Goal: Task Accomplishment & Management: Complete application form

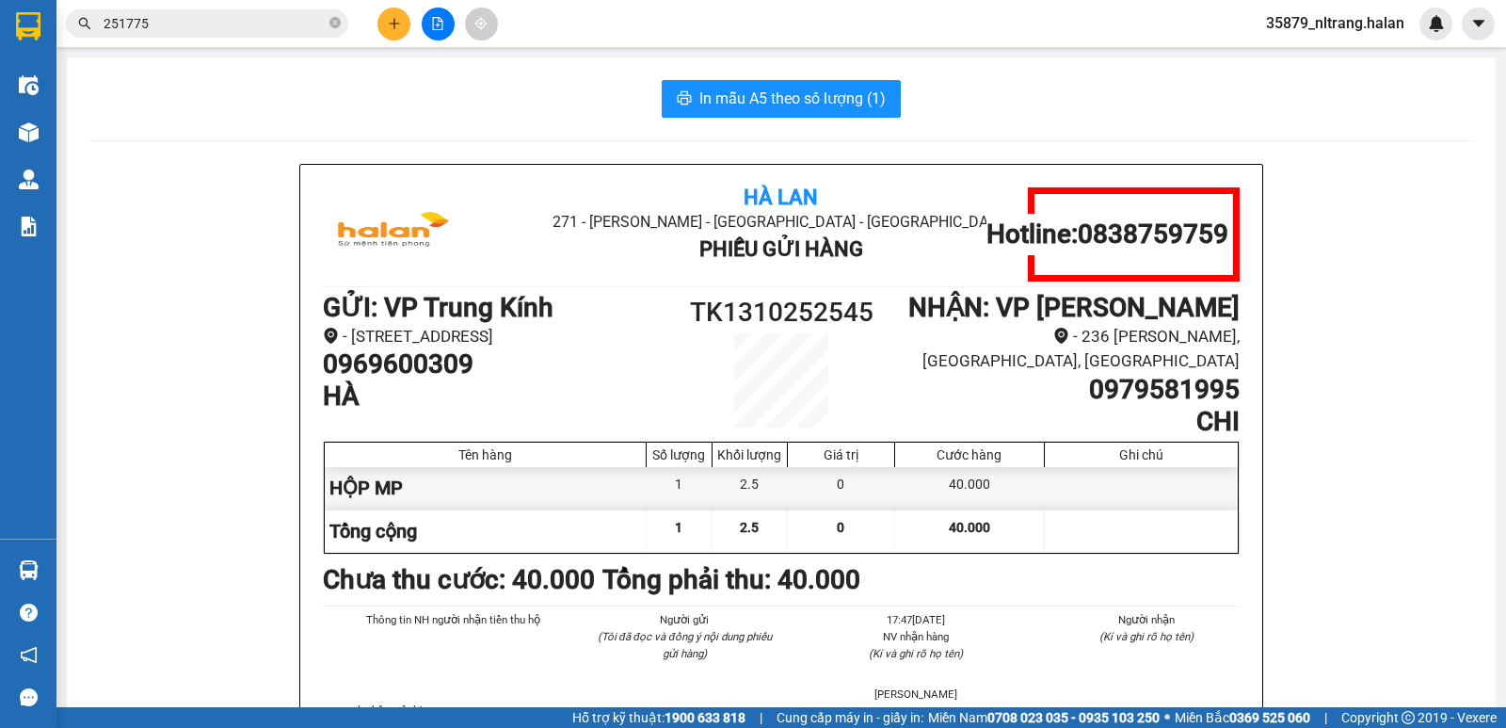
click at [186, 24] on input "251775" at bounding box center [215, 23] width 222 height 21
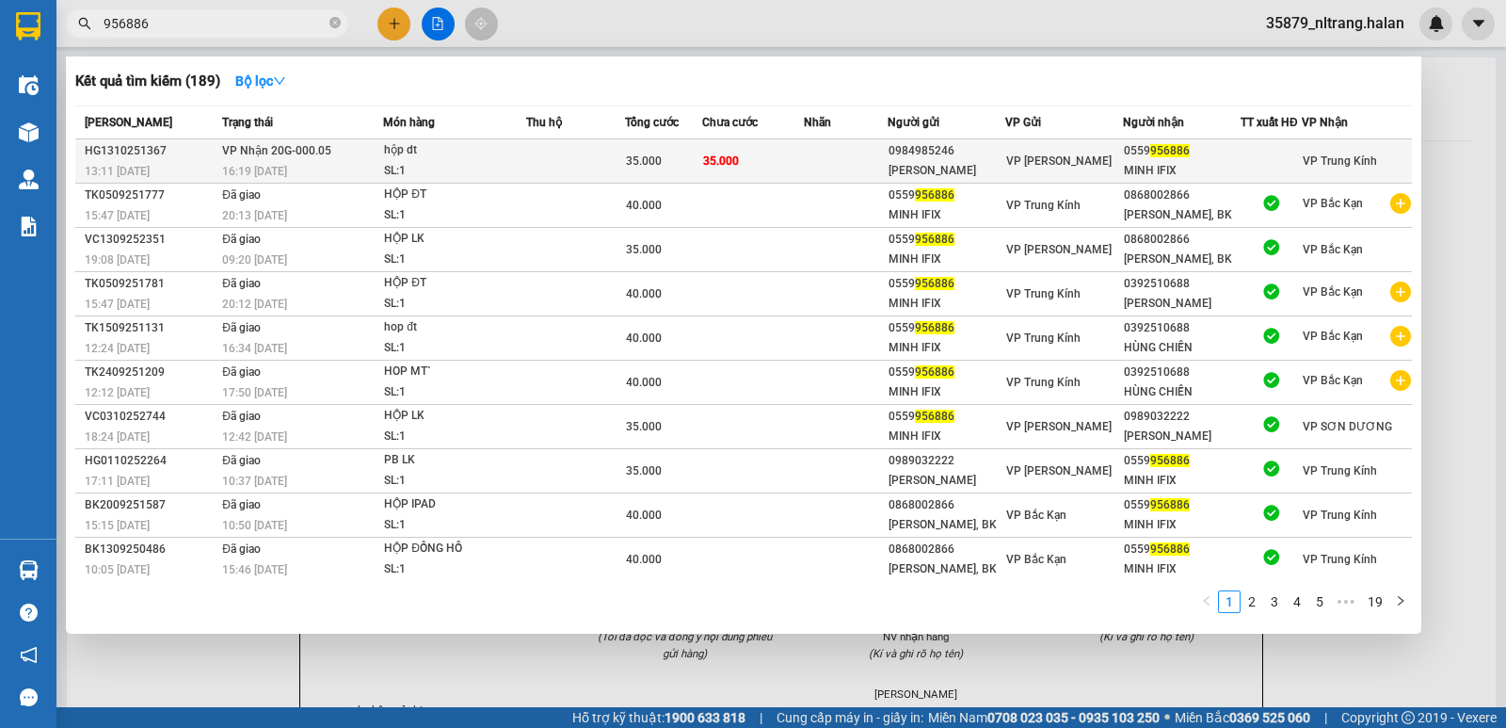
type input "956886"
click at [317, 157] on span "VP Nhận 20G-000.05" at bounding box center [276, 149] width 109 height 15
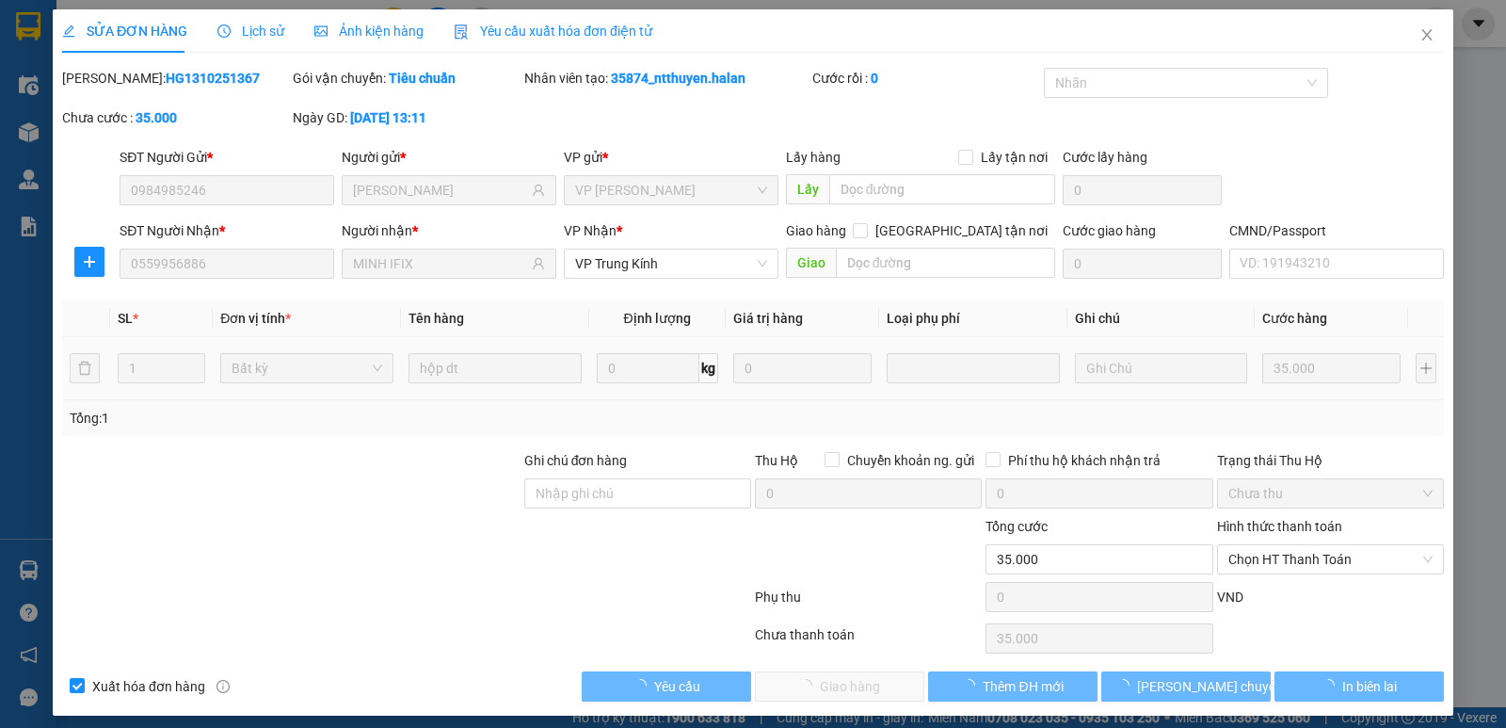
type input "0984985246"
type input "[PERSON_NAME]"
type input "0559956886"
type input "MINH IFIX"
type input "0"
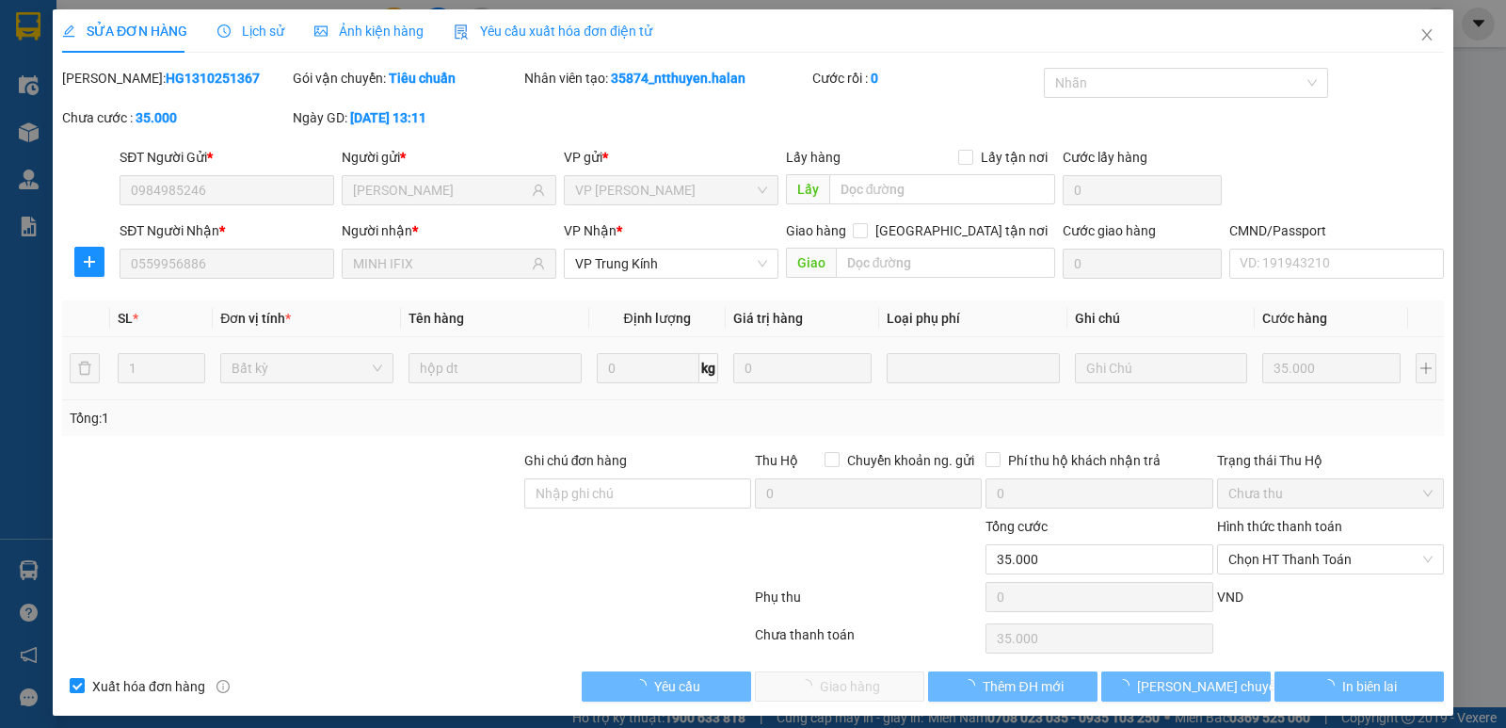
type input "35.000"
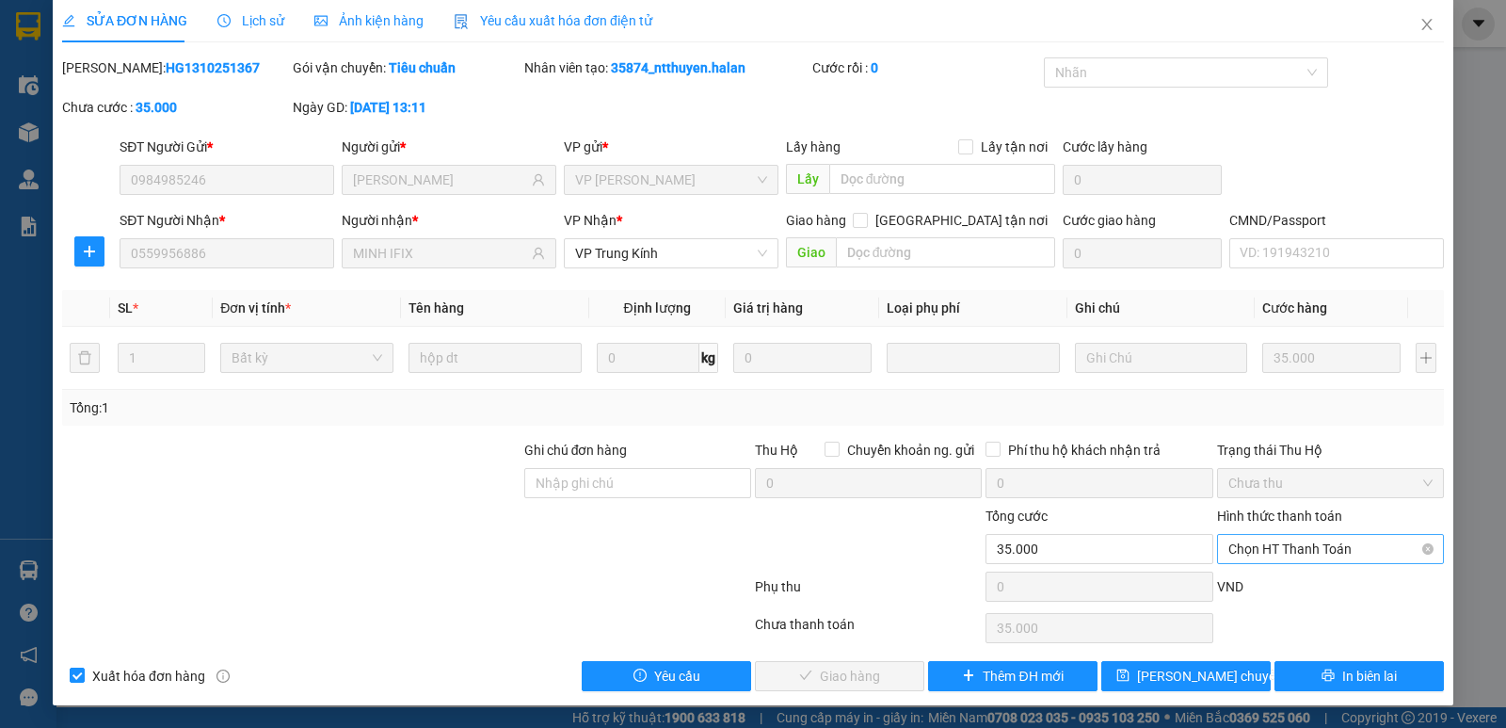
click at [1298, 536] on span "Chọn HT Thanh Toán" at bounding box center [1331, 549] width 204 height 28
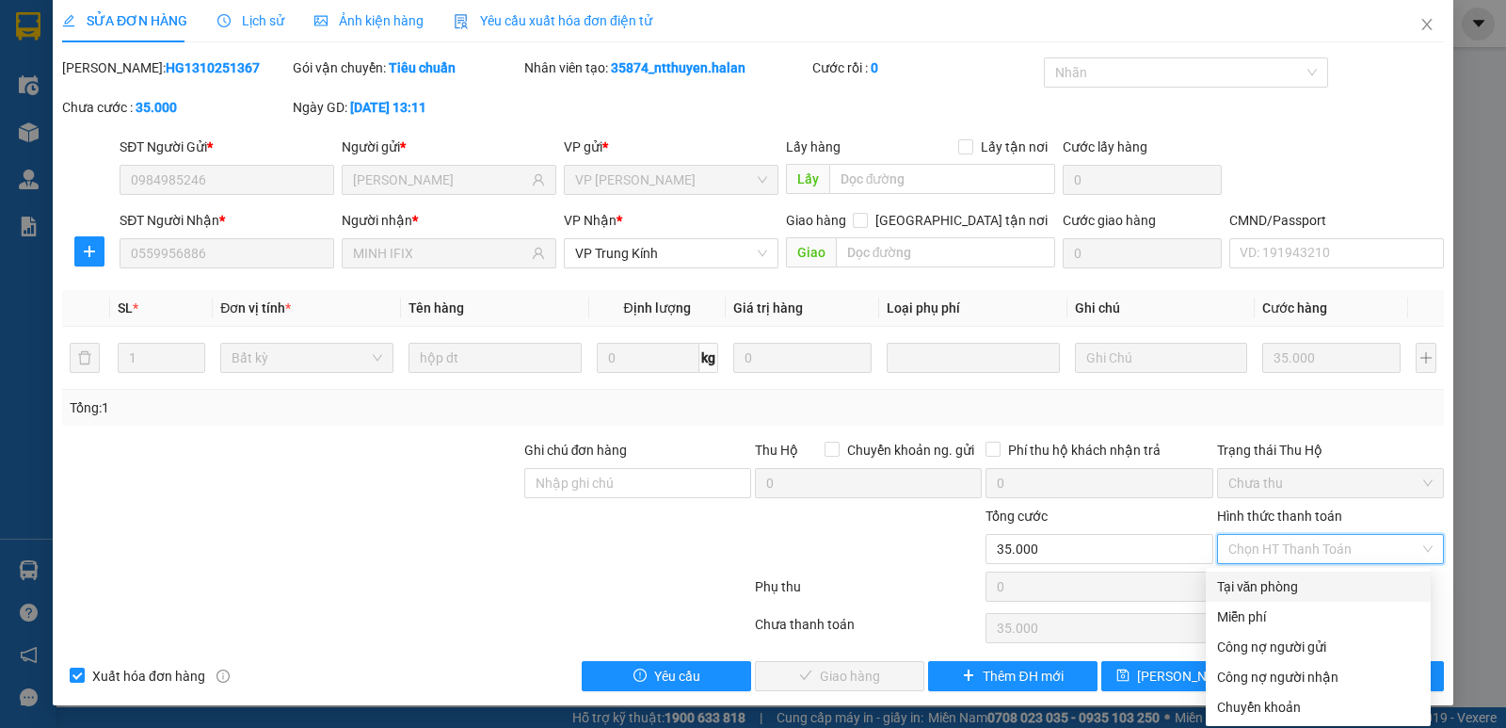
click at [1273, 585] on div "Tại văn phòng" at bounding box center [1318, 586] width 202 height 21
type input "0"
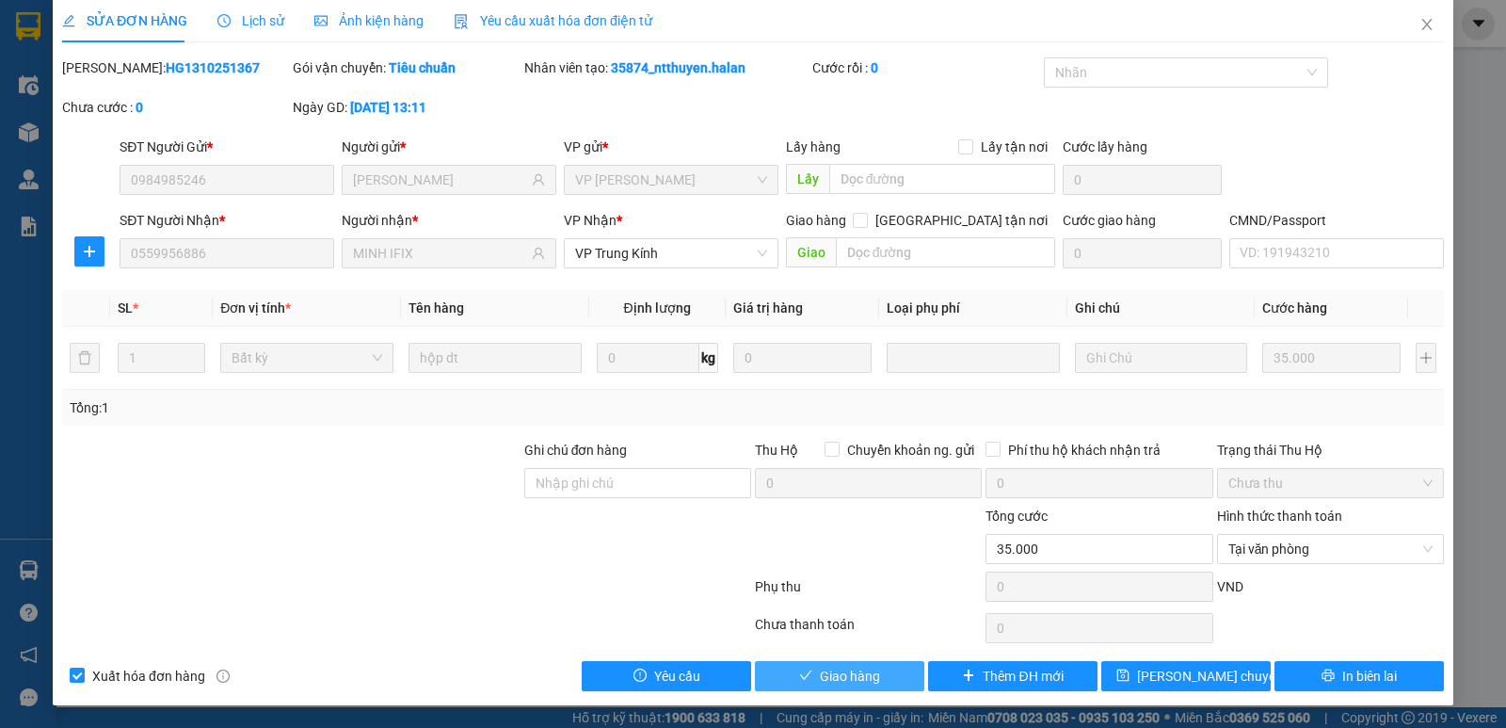
click at [853, 677] on span "Giao hàng" at bounding box center [850, 676] width 60 height 21
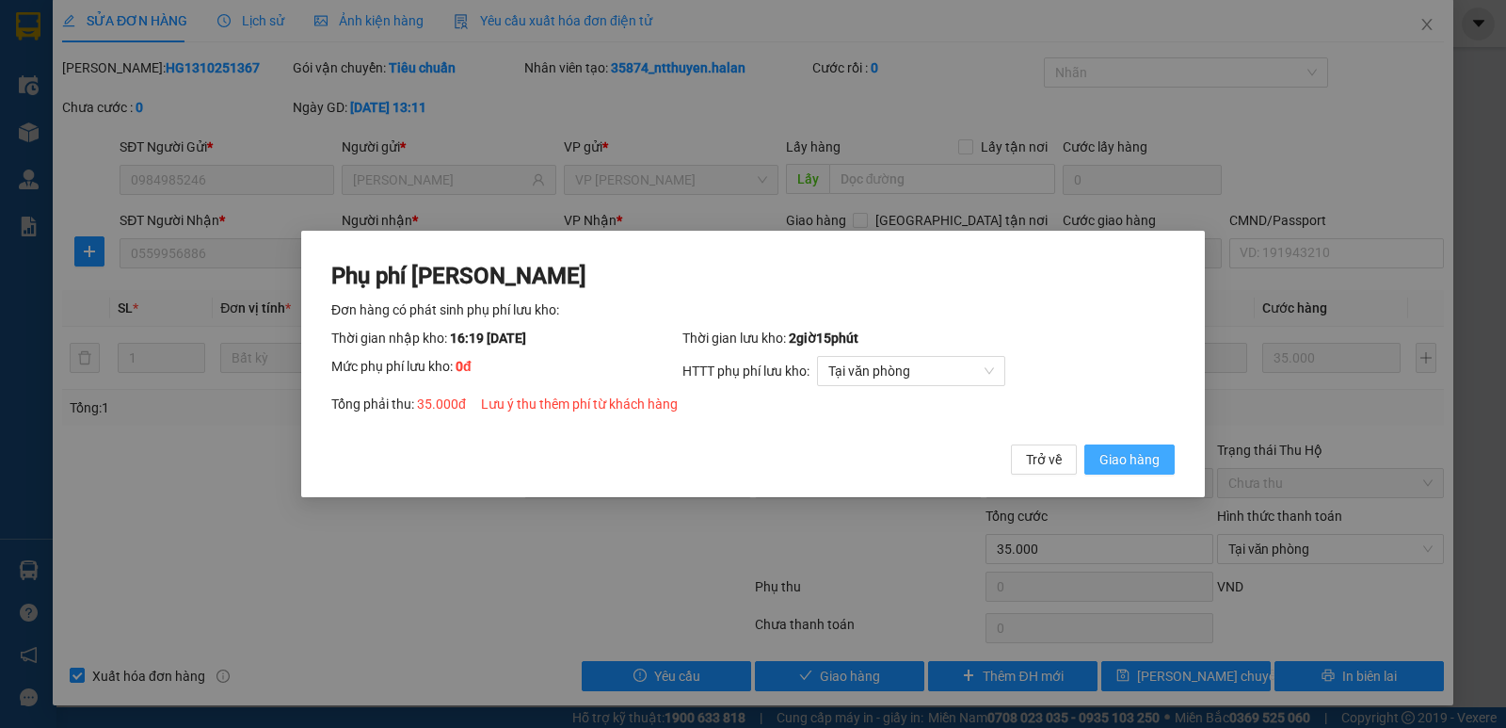
click at [1094, 471] on button "Giao hàng" at bounding box center [1130, 459] width 90 height 30
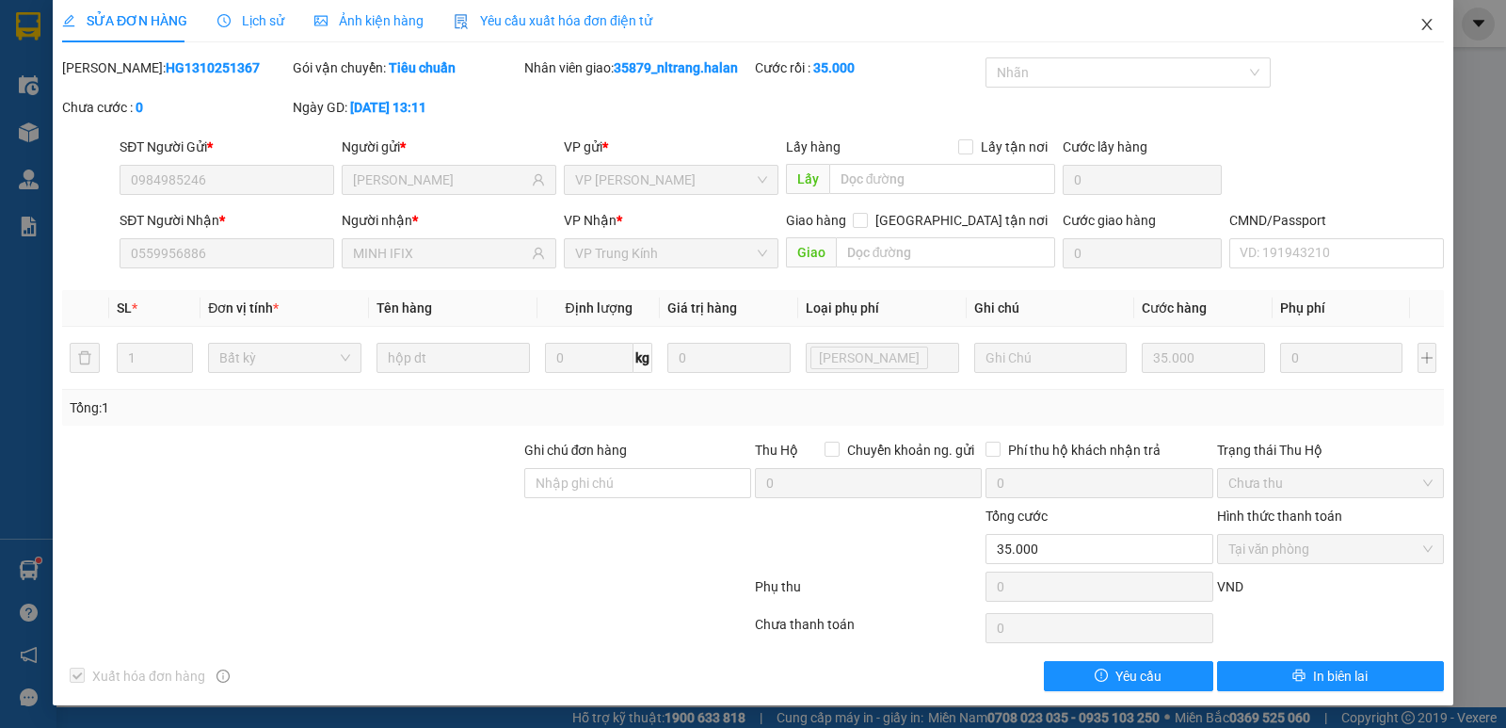
click at [1428, 19] on span "Close" at bounding box center [1427, 25] width 53 height 53
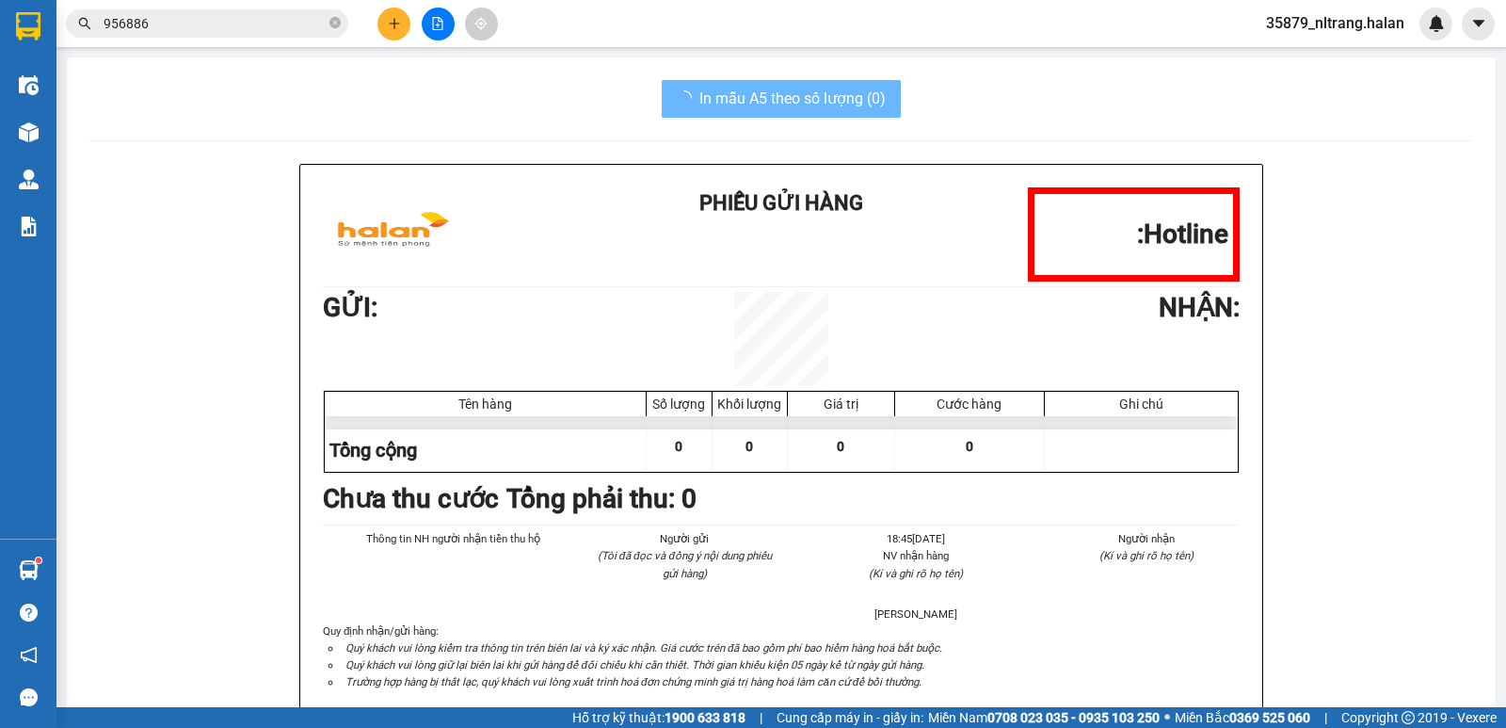
click at [236, 35] on span "956886" at bounding box center [207, 23] width 282 height 28
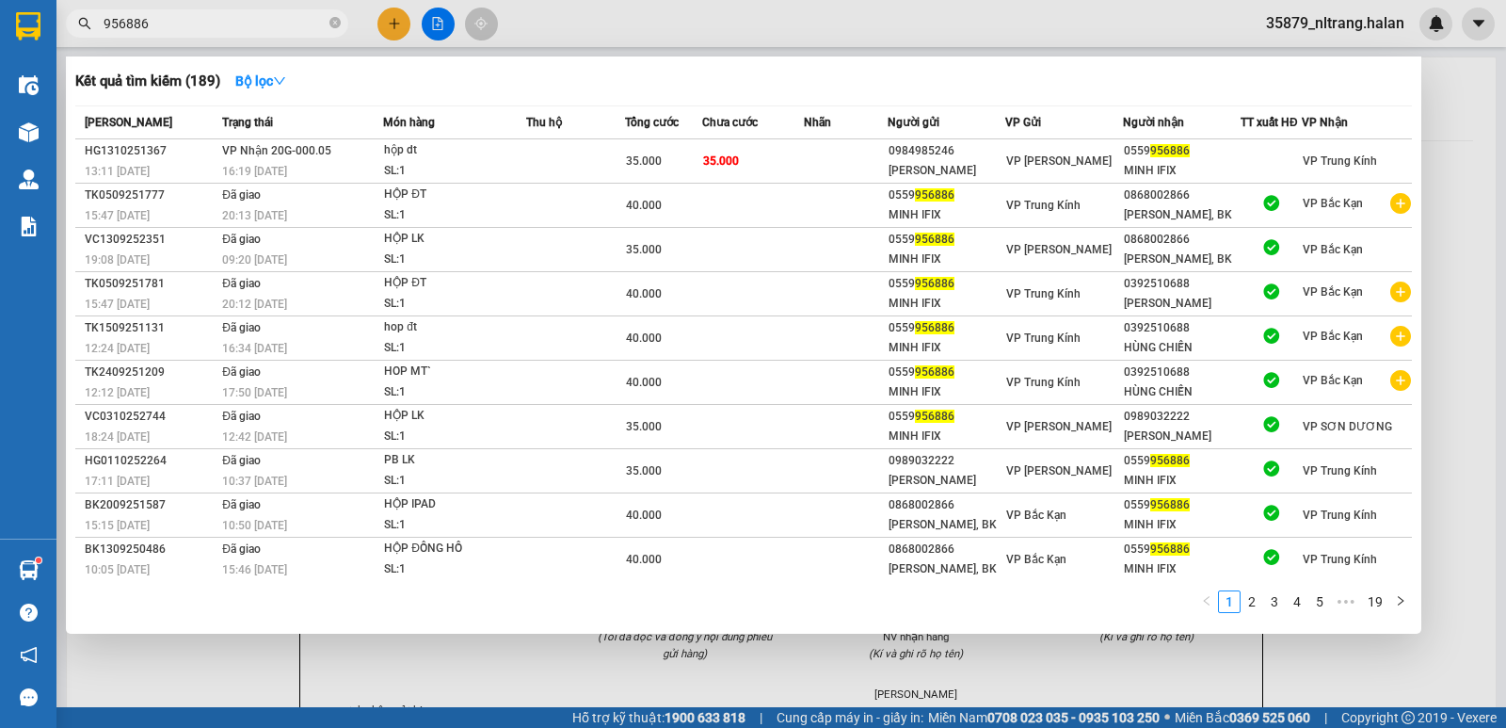
click at [240, 23] on input "956886" at bounding box center [215, 23] width 222 height 21
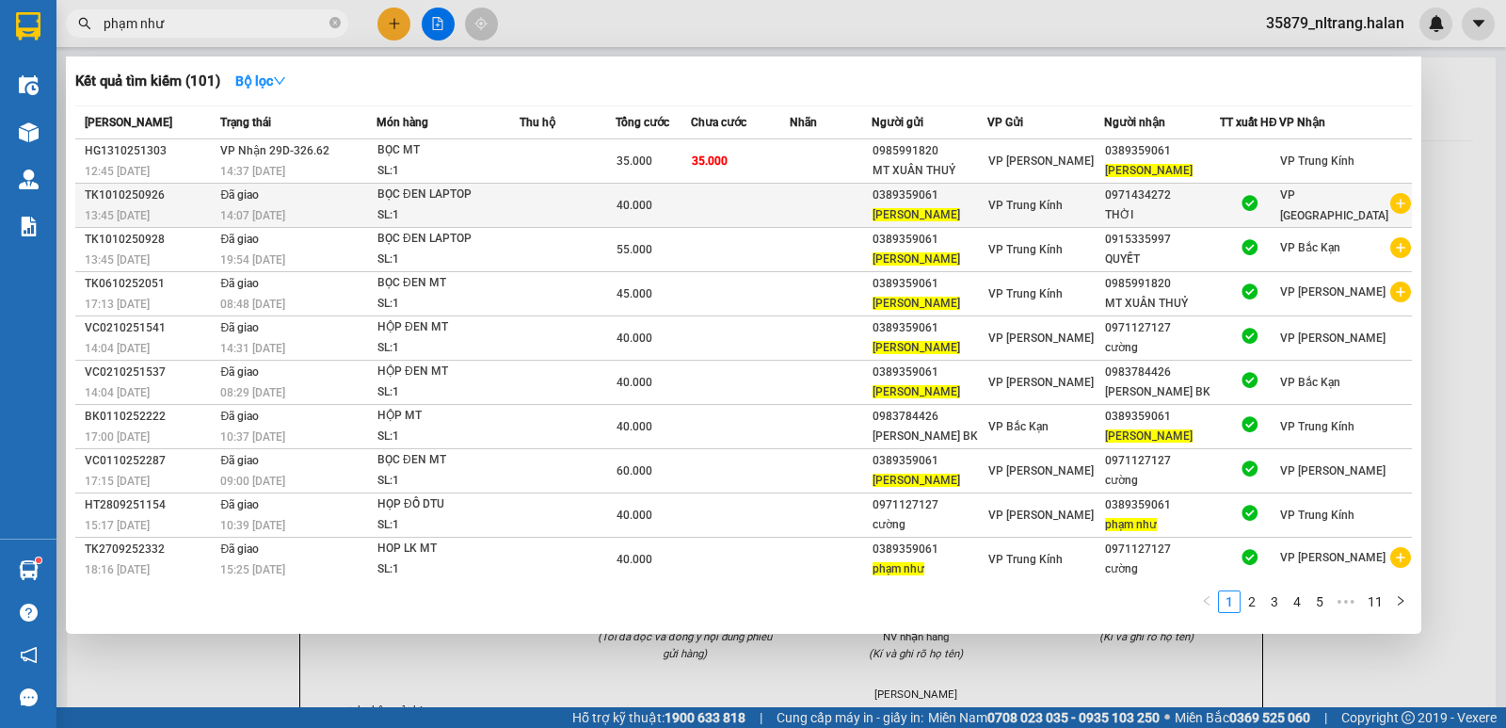
type input "phạm như"
click at [987, 196] on div "0389359061" at bounding box center [930, 195] width 114 height 20
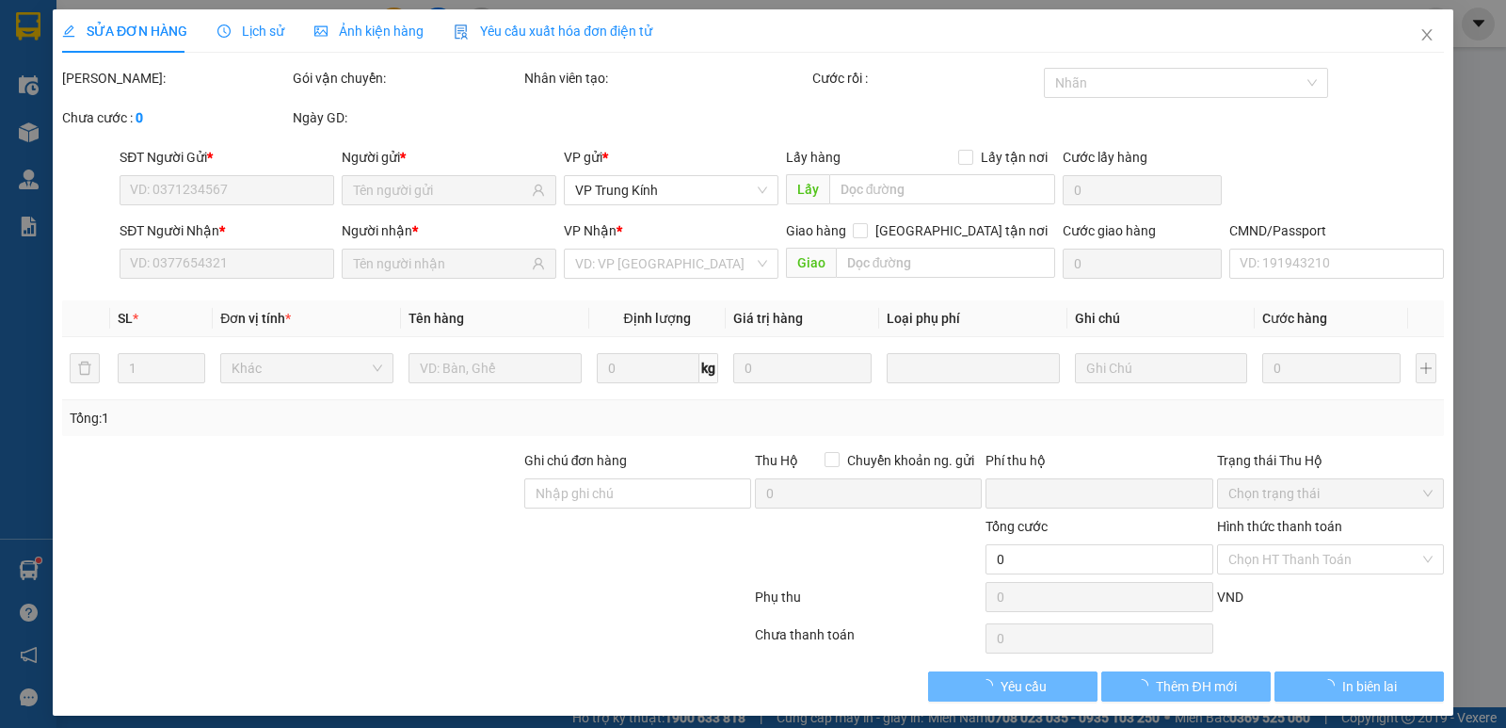
type input "0389359061"
type input "0971434272"
type input "0"
type input "40.000"
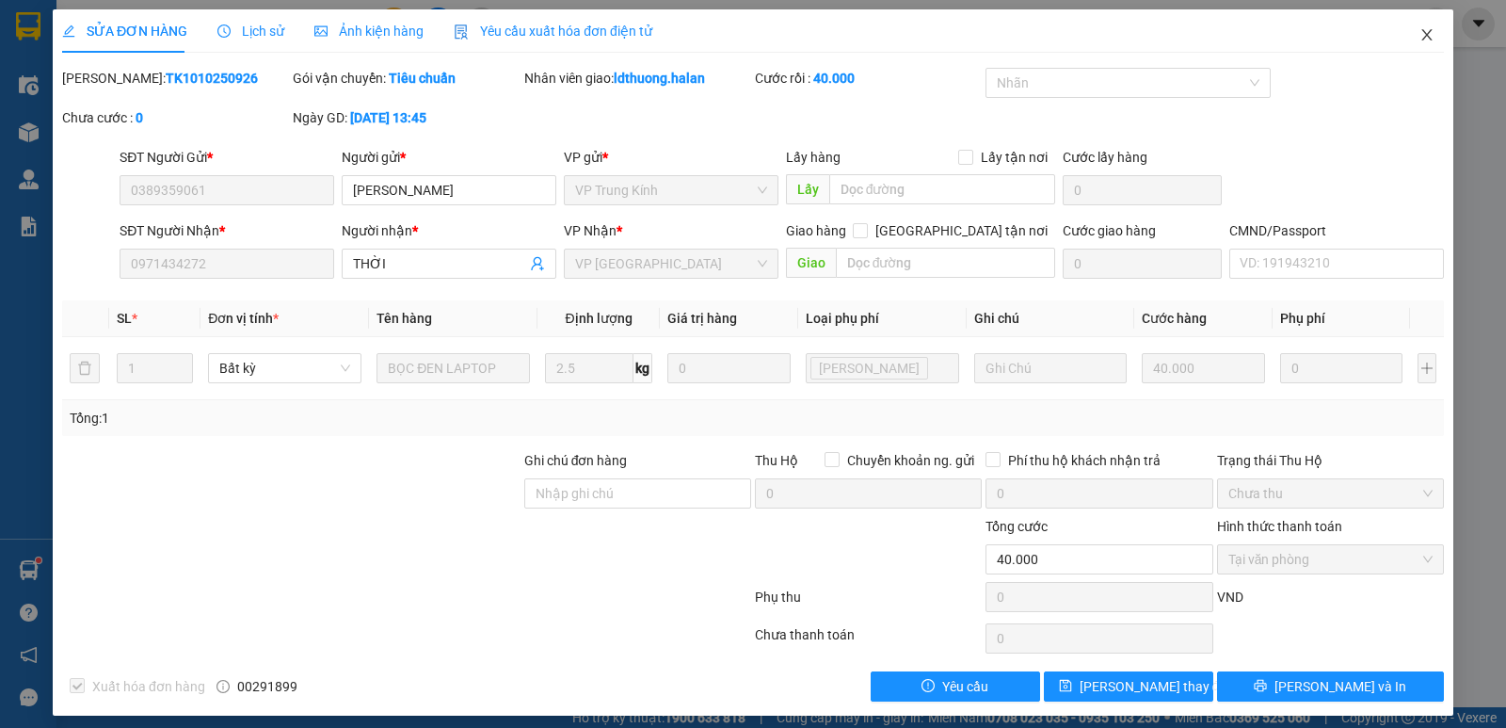
click at [1420, 38] on icon "close" at bounding box center [1427, 34] width 15 height 15
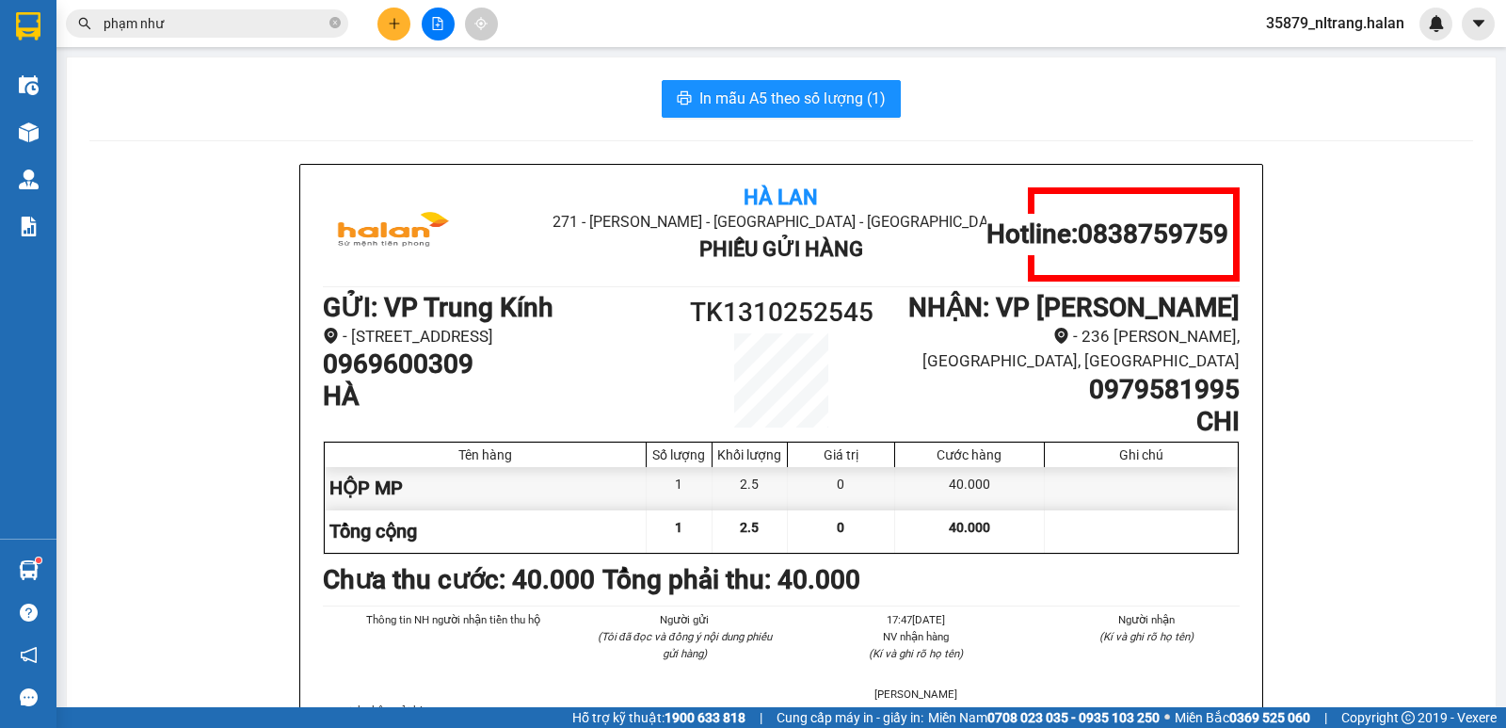
click at [265, 24] on input "phạm như" at bounding box center [215, 23] width 222 height 21
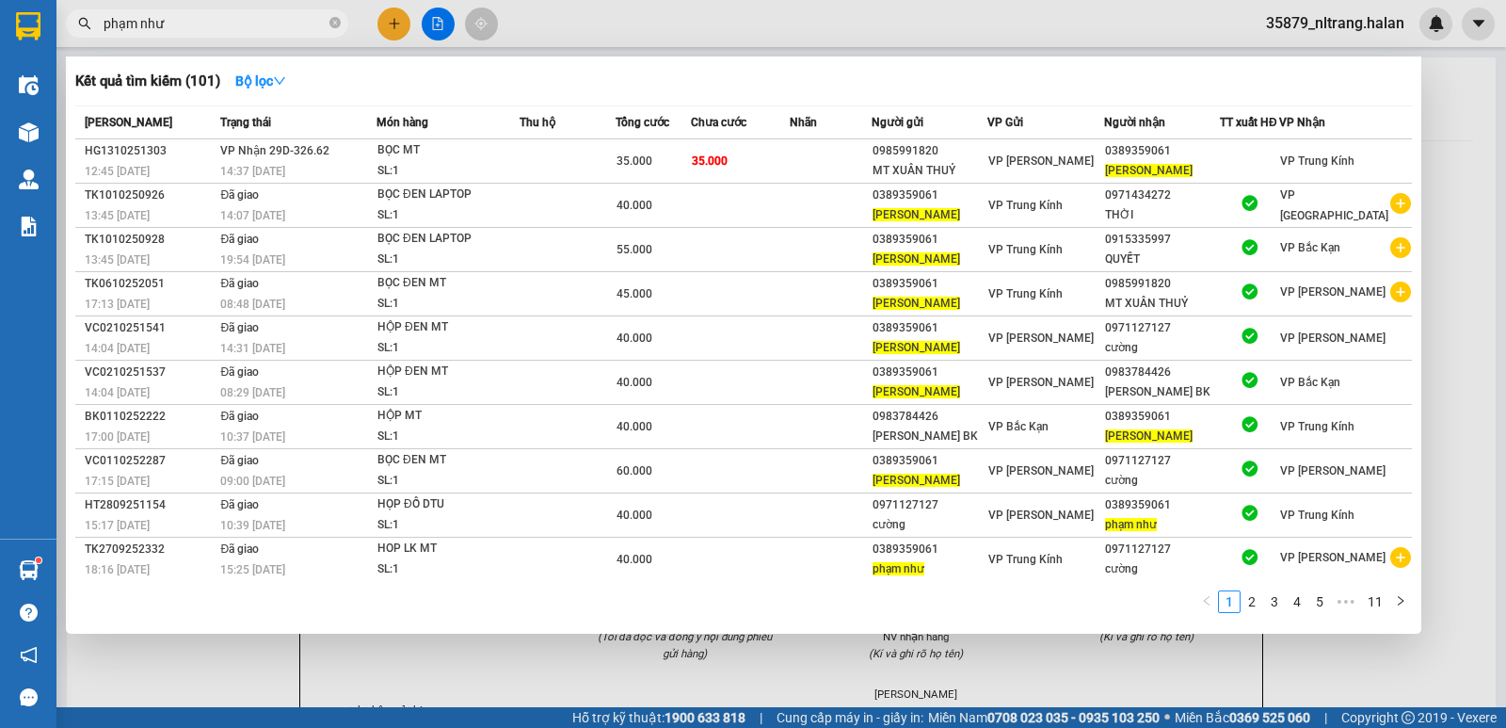
click at [265, 24] on input "phạm như" at bounding box center [215, 23] width 222 height 21
paste input "0972487525"
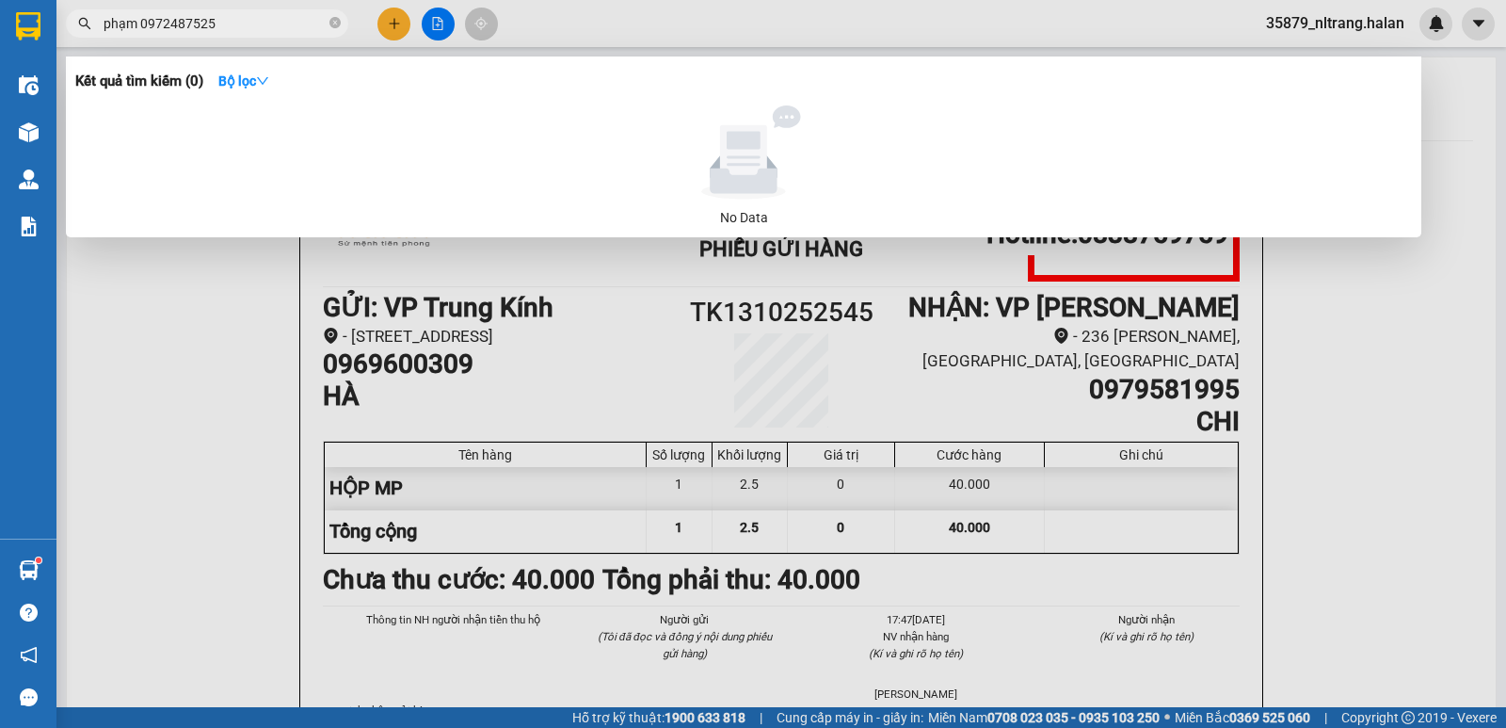
drag, startPoint x: 138, startPoint y: 20, endPoint x: 64, endPoint y: 40, distance: 77.0
click at [64, 40] on div "Kết quả tìm kiếm ( 0 ) Bộ lọc No Data phạm 0972487525" at bounding box center [183, 24] width 367 height 33
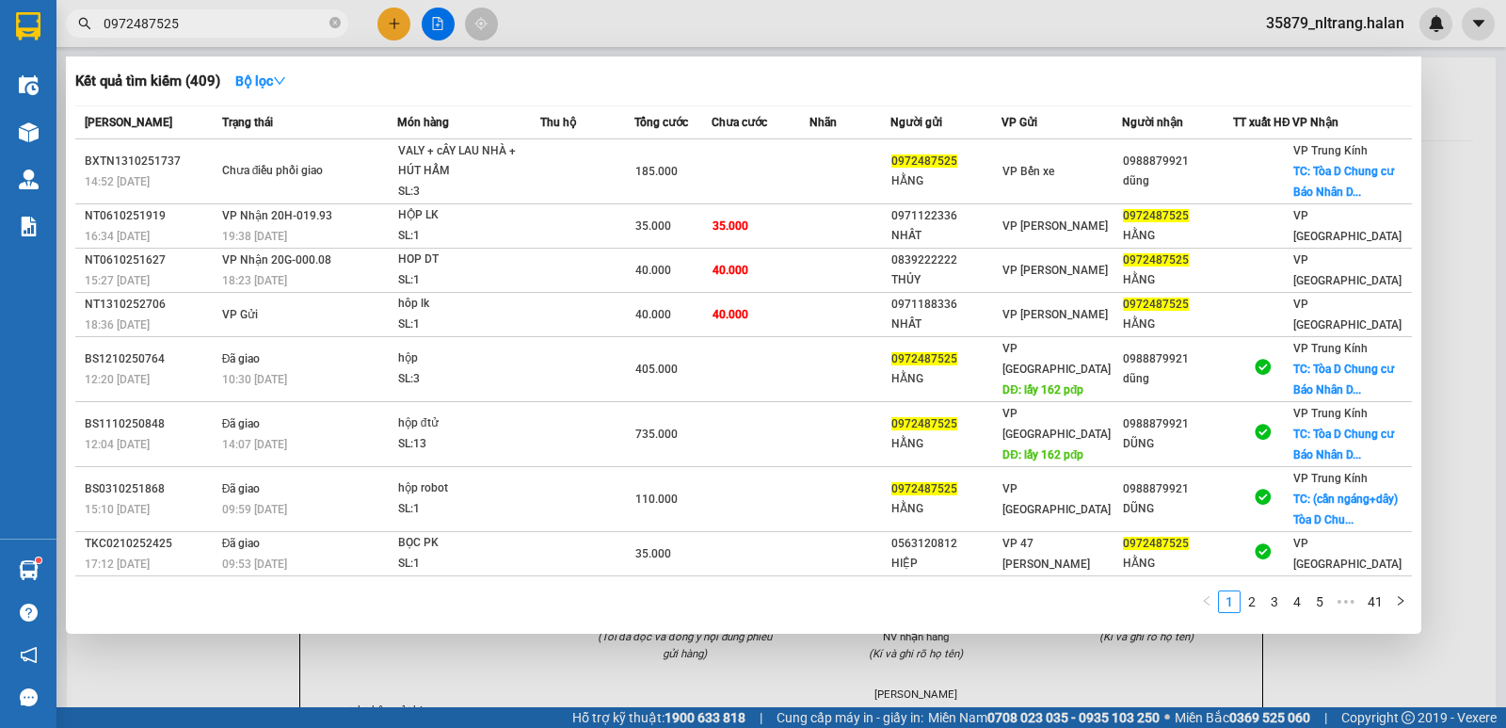
type input "0972487525"
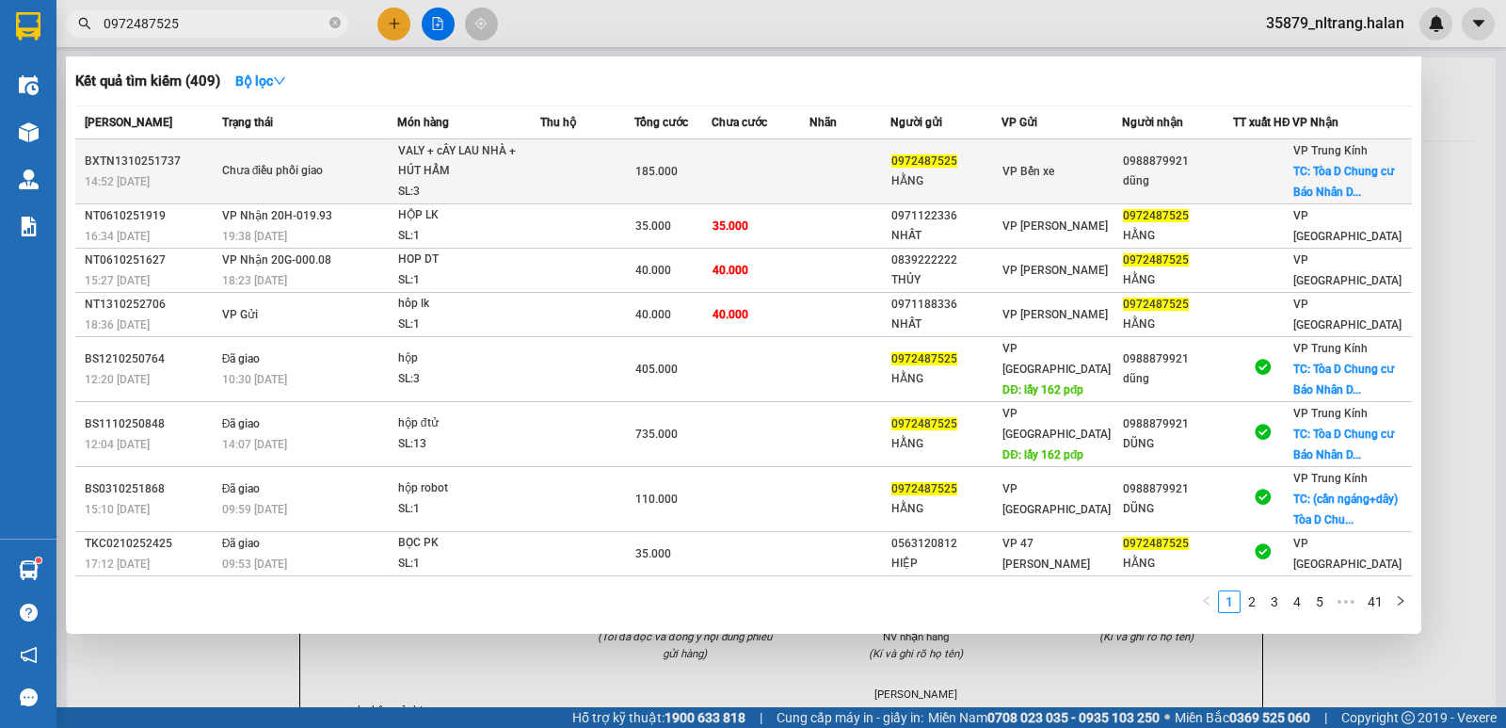
click at [586, 178] on td at bounding box center [587, 171] width 94 height 65
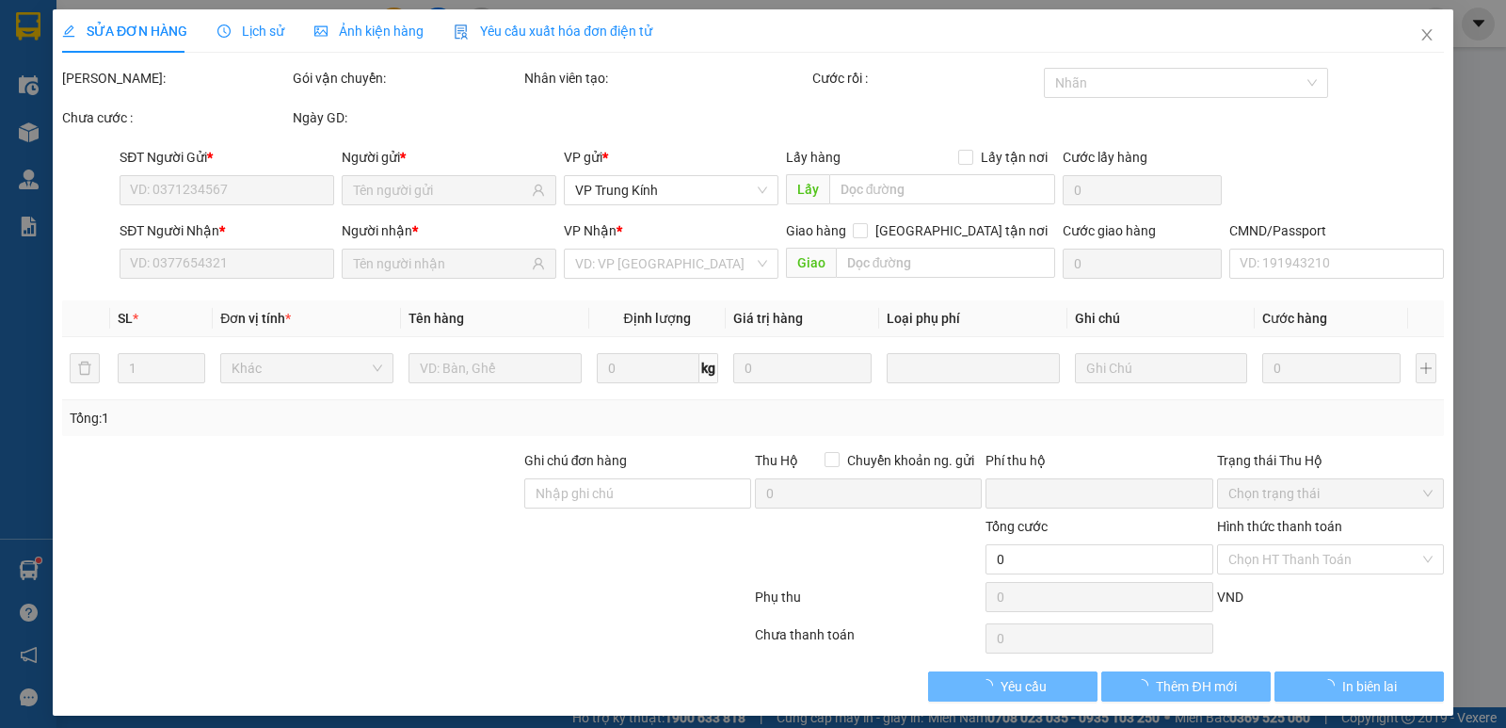
type input "0972487525"
type input "HẰNG"
type input "0988879921"
type input "dũng"
checkbox input "true"
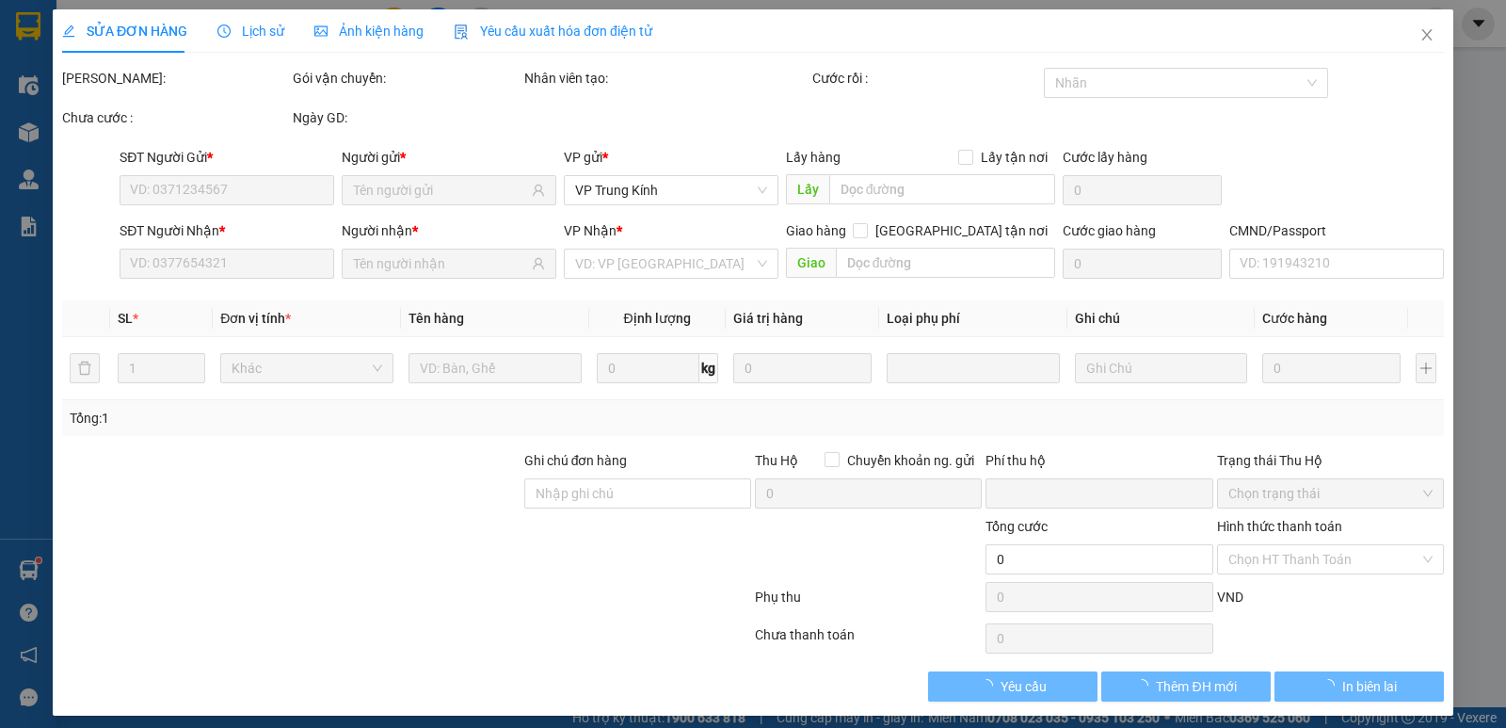
type input "Tòa D Chung cư [PERSON_NAME], Chung cư Báo Nhân dân, [GEOGRAPHIC_DATA], [GEOGRA…"
type input "85.000"
type input "0"
type input "185.000"
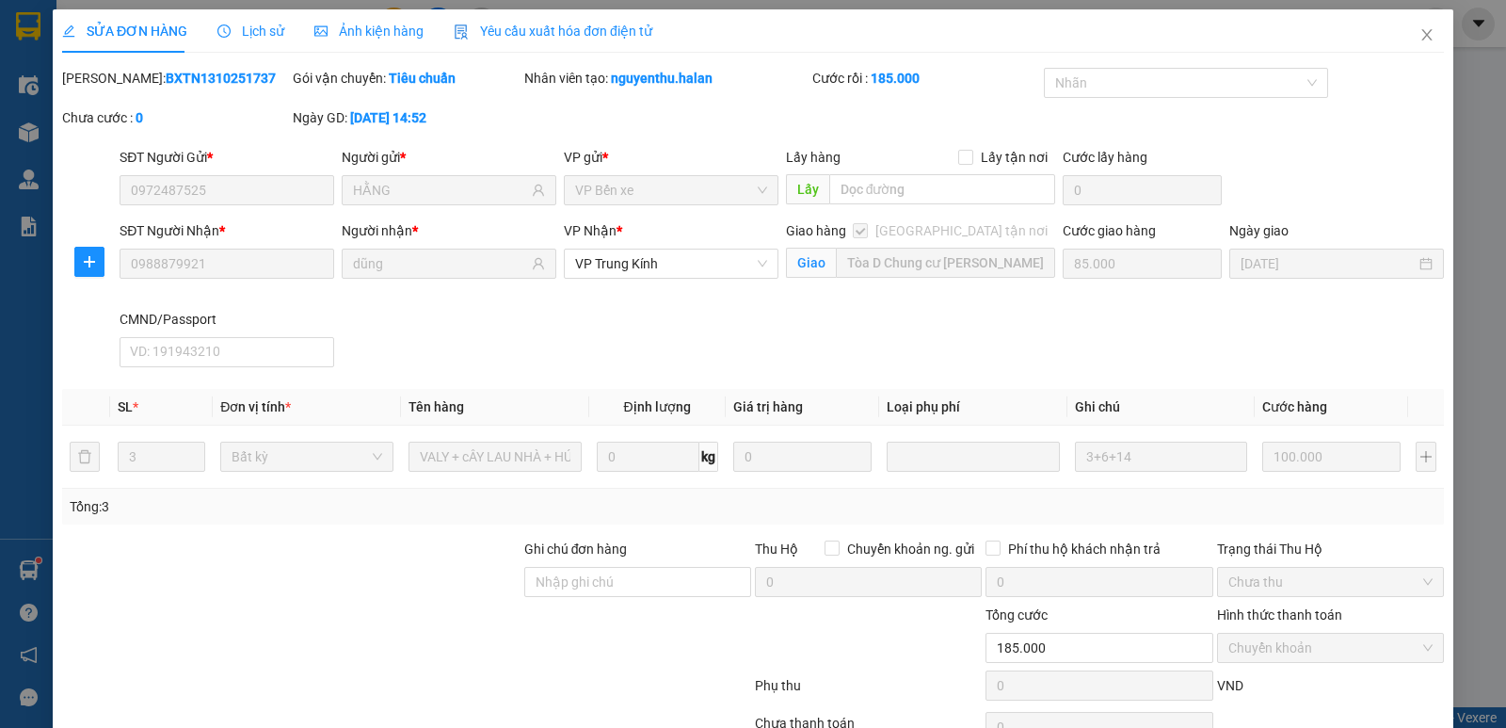
click at [923, 344] on div "SĐT Người Nhận * 0988879921 Người nhận * dũng VP Nhận * VP Trung Kính Giao hàng…" at bounding box center [782, 297] width 1332 height 154
click at [1405, 37] on span "Close" at bounding box center [1427, 35] width 53 height 53
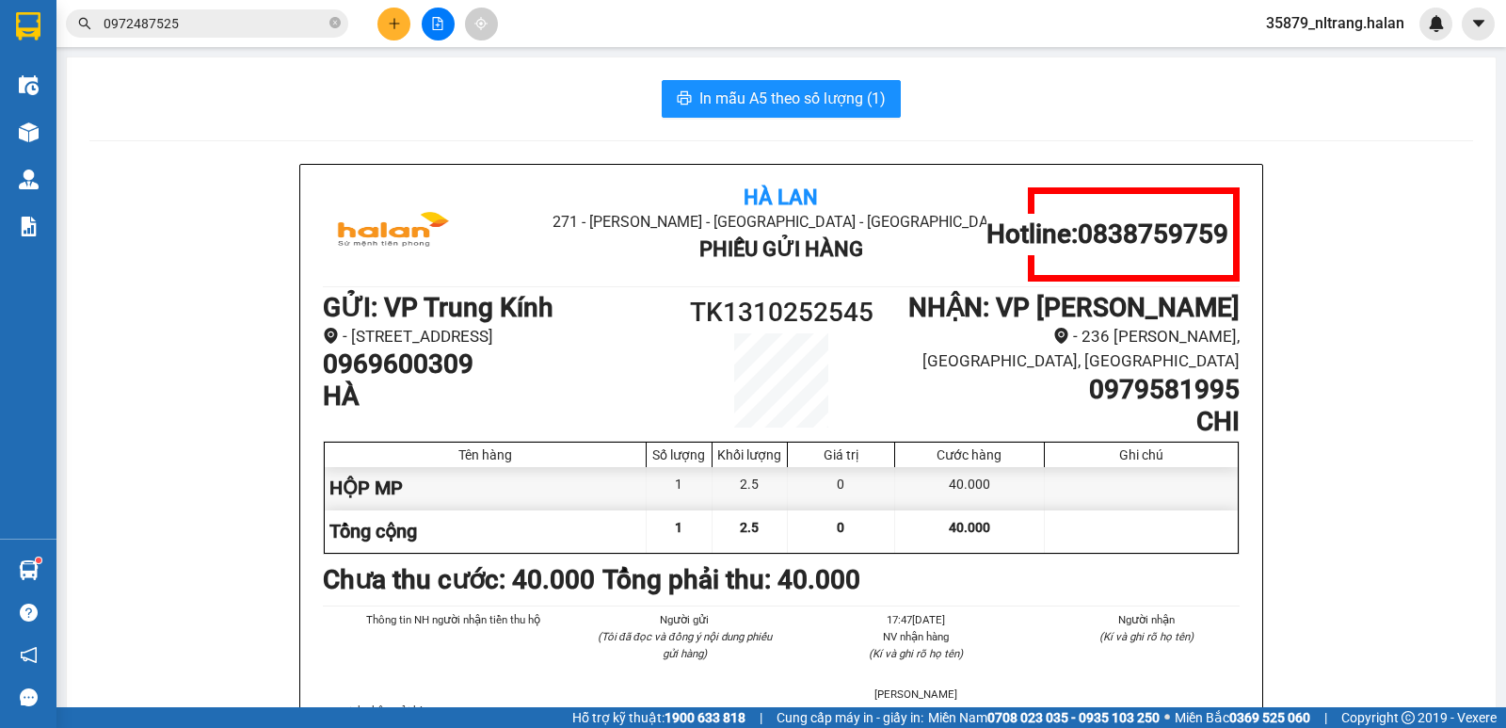
click at [169, 24] on input "0972487525" at bounding box center [215, 23] width 222 height 21
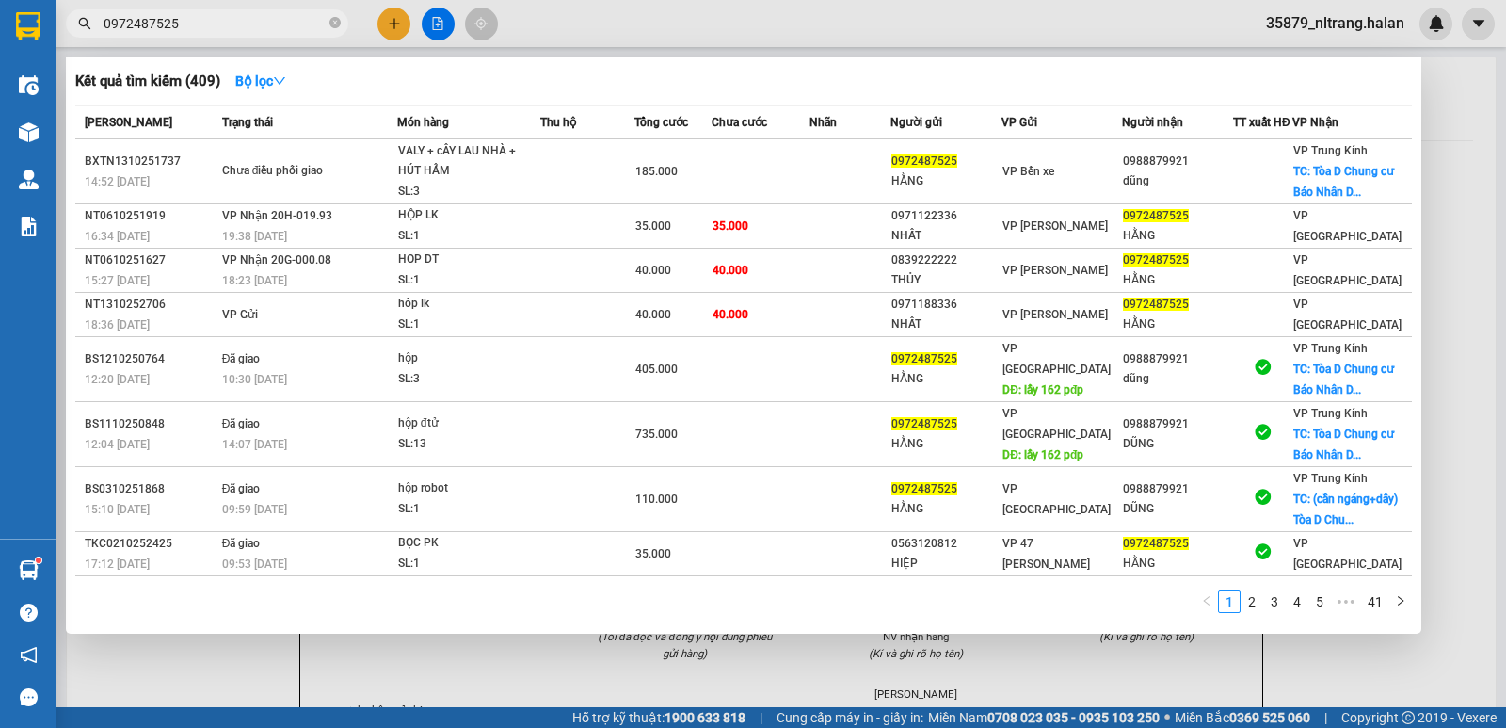
click at [169, 24] on input "0972487525" at bounding box center [215, 23] width 222 height 21
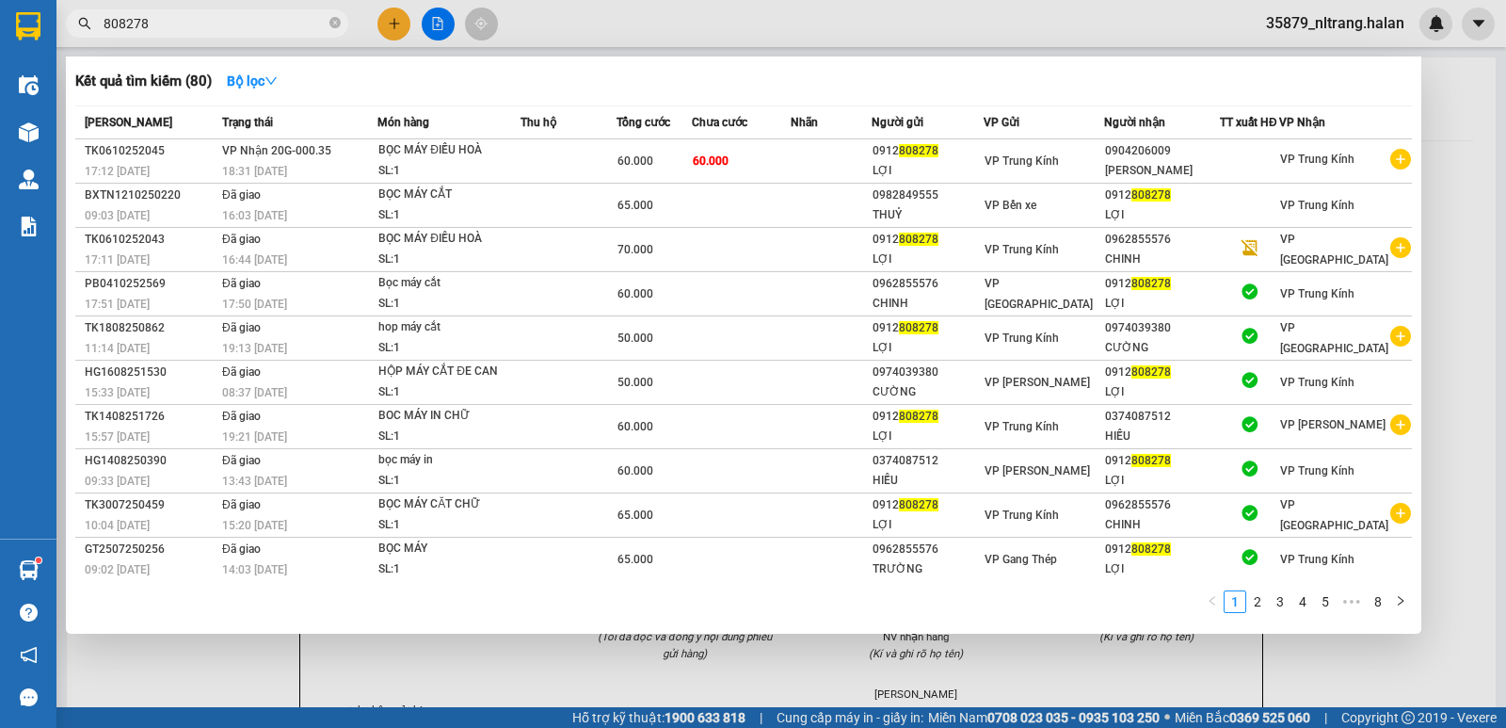
type input "808278"
click at [1436, 177] on div at bounding box center [753, 364] width 1506 height 728
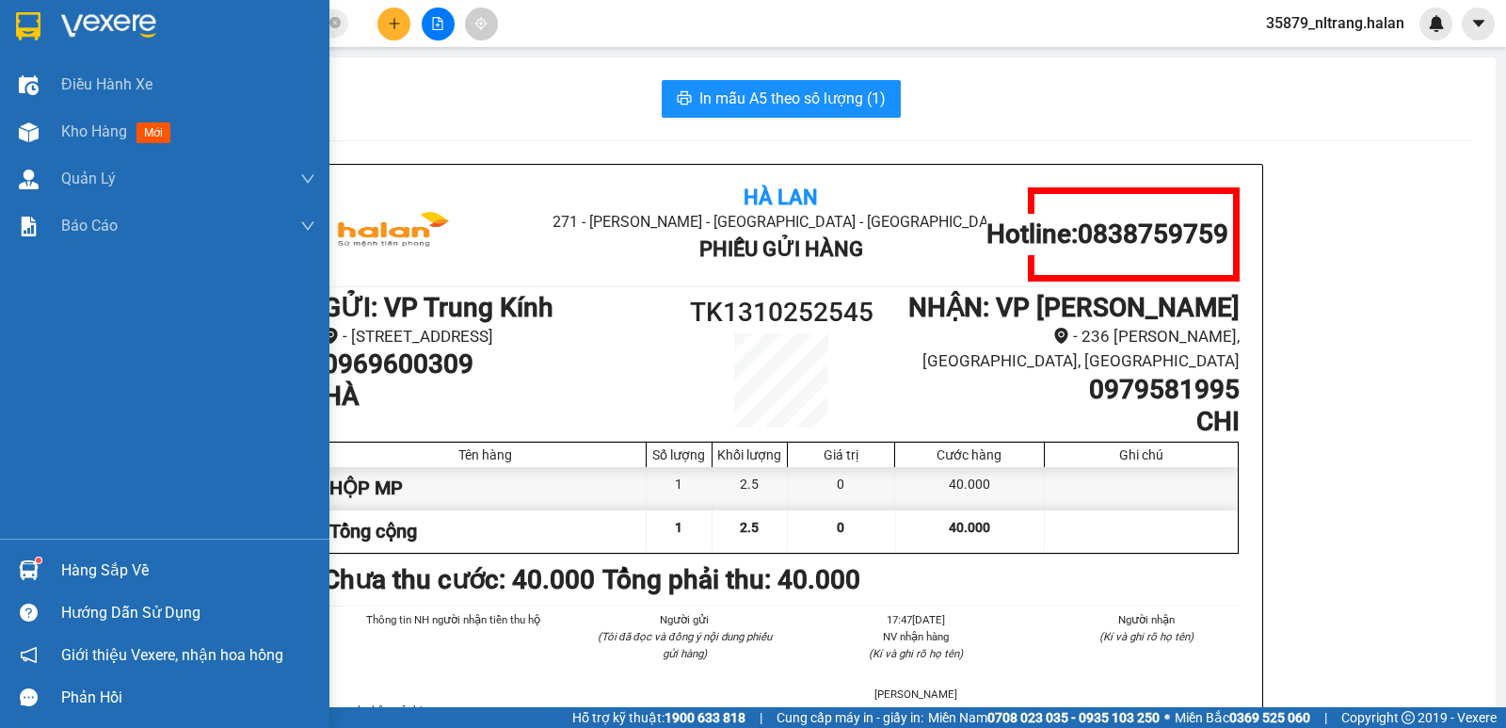
click at [19, 554] on div at bounding box center [28, 570] width 33 height 33
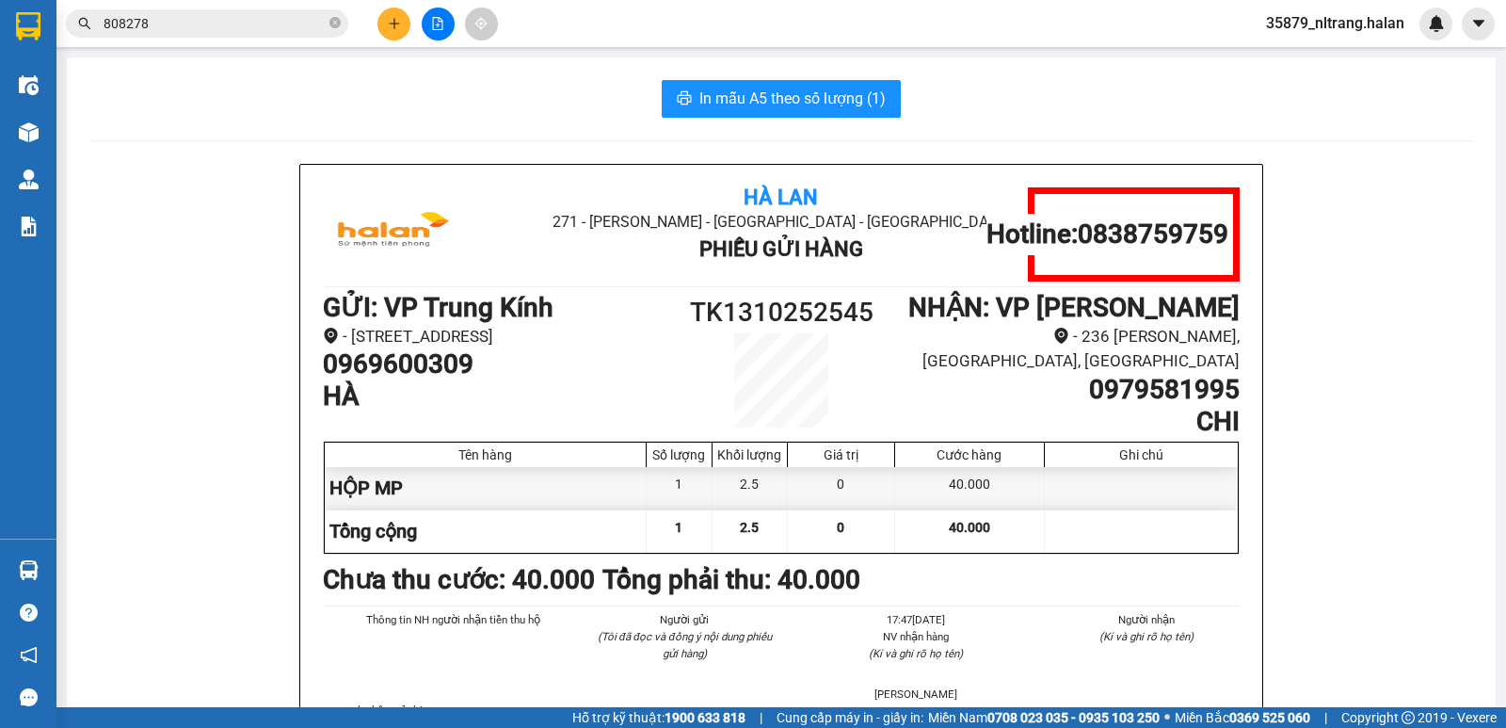
click at [440, 122] on section "Kết quả tìm kiếm ( 80 ) Bộ lọc Mã ĐH Trạng thái Món hàng Thu hộ Tổng cước Chưa …" at bounding box center [753, 364] width 1506 height 728
click at [388, 16] on button at bounding box center [394, 24] width 33 height 33
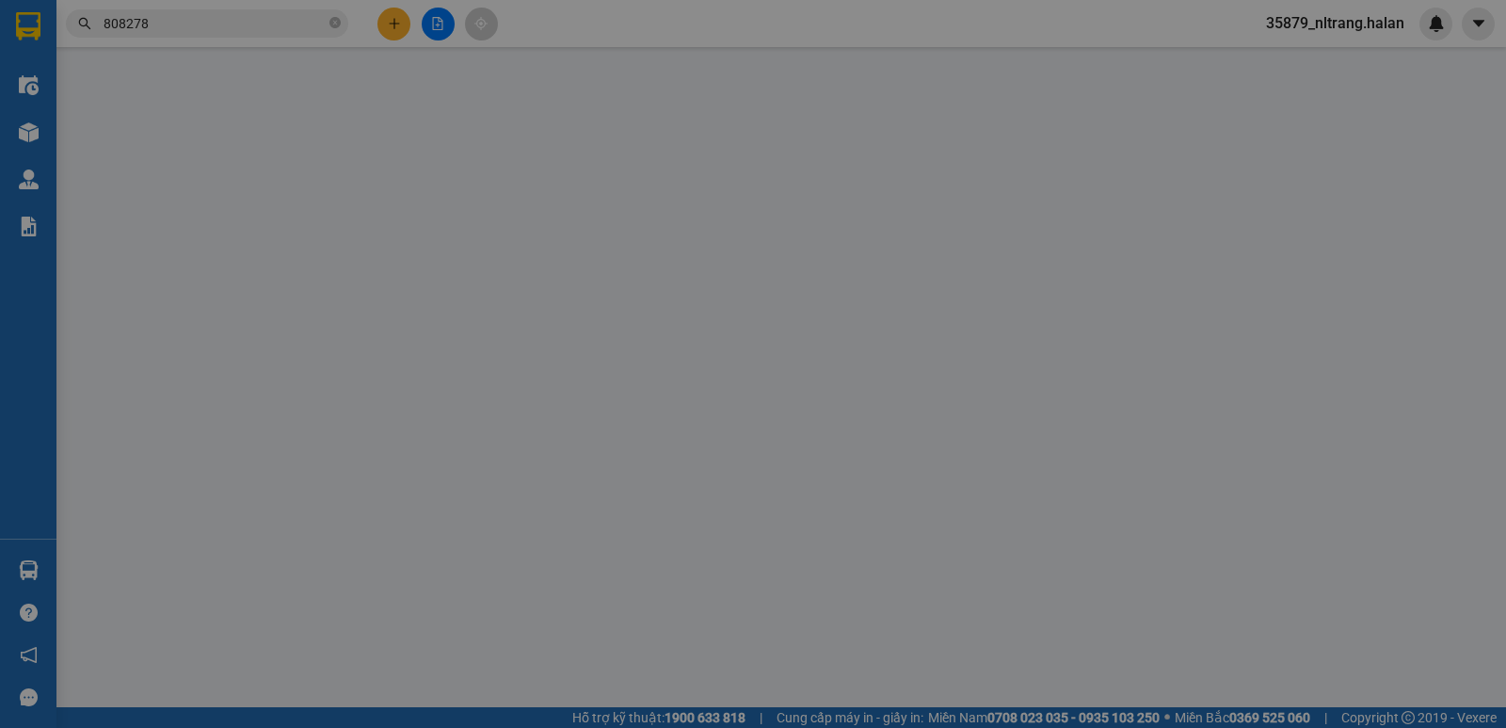
click at [388, 16] on div "Yêu cầu xuất hóa đơn điện tử" at bounding box center [314, 30] width 199 height 43
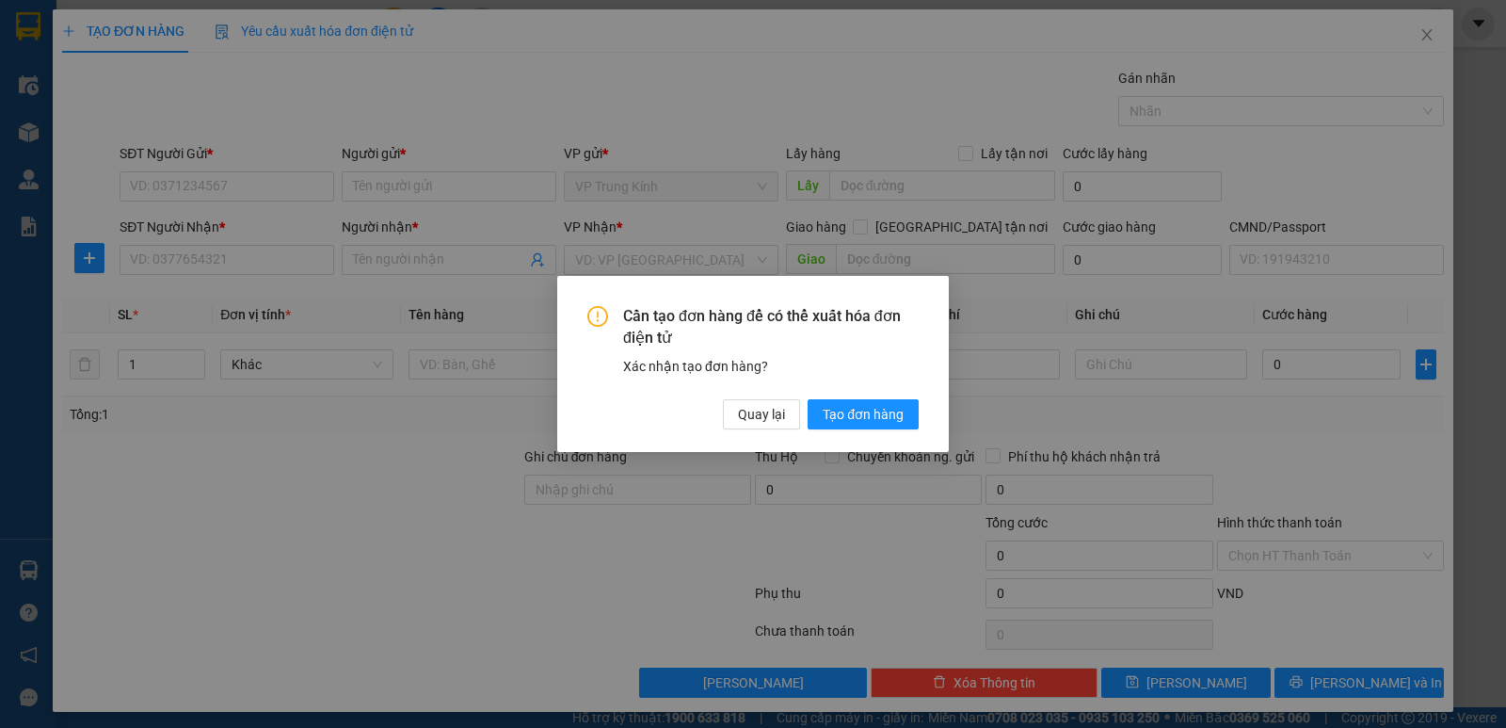
click at [726, 394] on div "Cần tạo đơn hàng để có thể xuất hóa đơn điện tử Xác nhận tạo đơn hàng? Quay lại…" at bounding box center [753, 367] width 331 height 123
click at [732, 400] on button "Quay lại" at bounding box center [761, 414] width 77 height 30
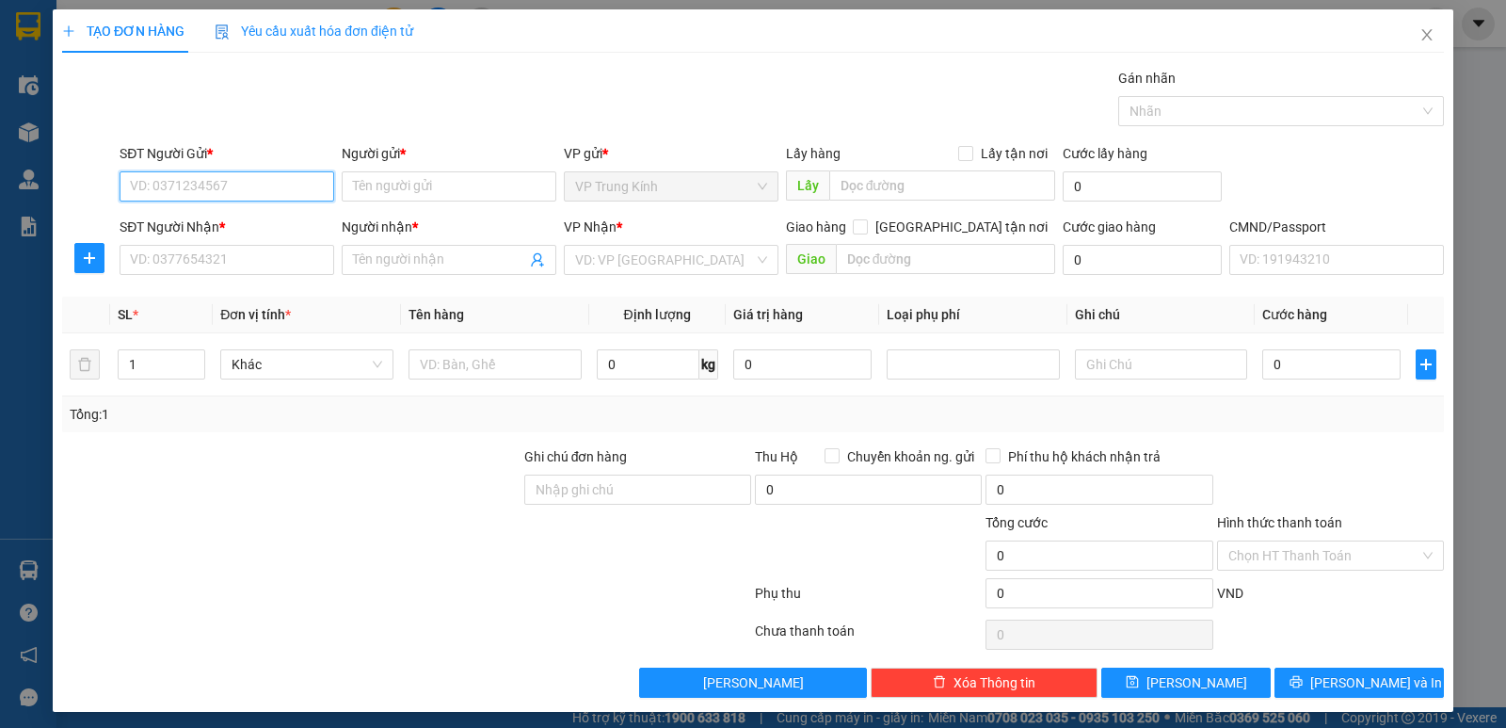
click at [279, 193] on input "SĐT Người Gửi *" at bounding box center [227, 186] width 215 height 30
type input "02435131616"
click at [230, 232] on div "02435131616 - LABO KATRI" at bounding box center [225, 224] width 190 height 21
type input "LABO KATRI"
type input "02435131616"
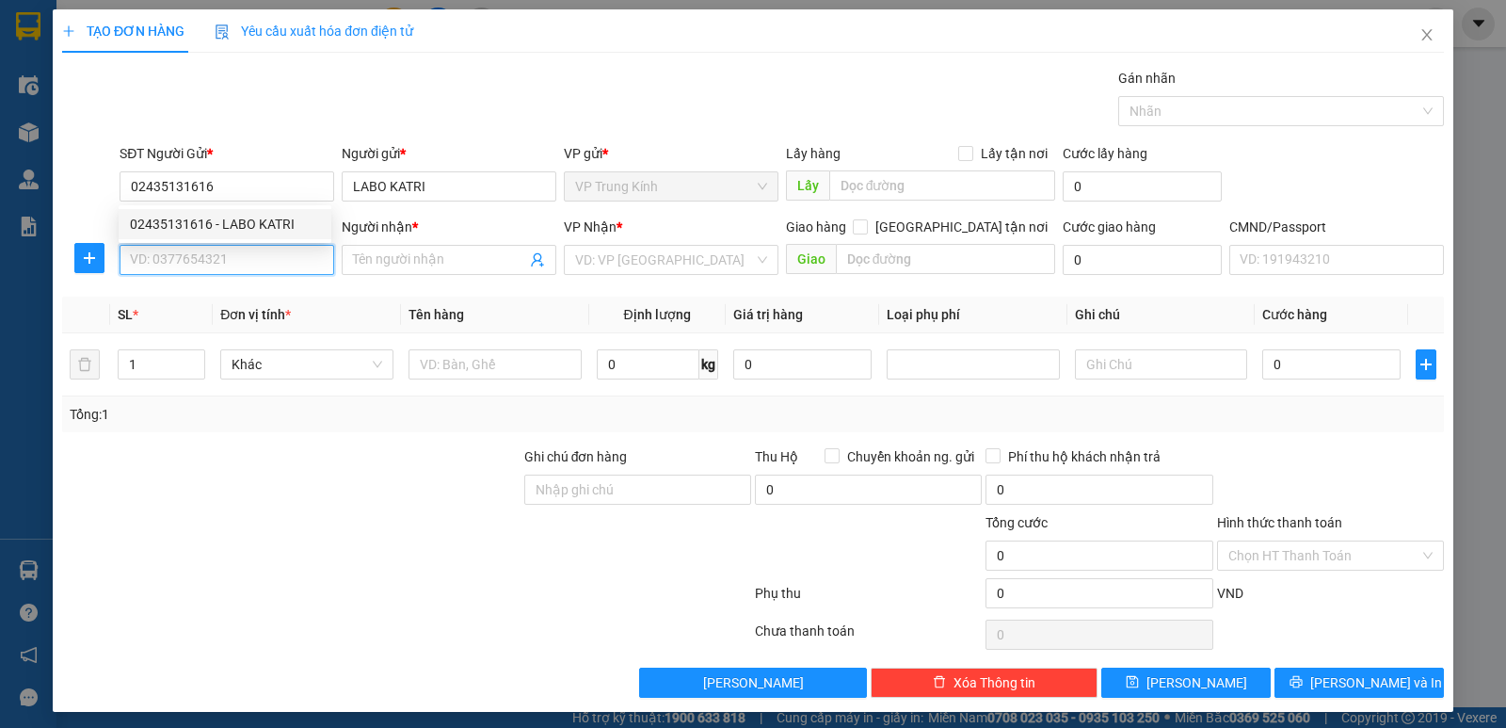
click at [228, 257] on input "SĐT Người Nhận *" at bounding box center [227, 260] width 215 height 30
click at [215, 293] on div "0944957886 - THƯỞNG" at bounding box center [225, 297] width 190 height 21
type input "0944957886"
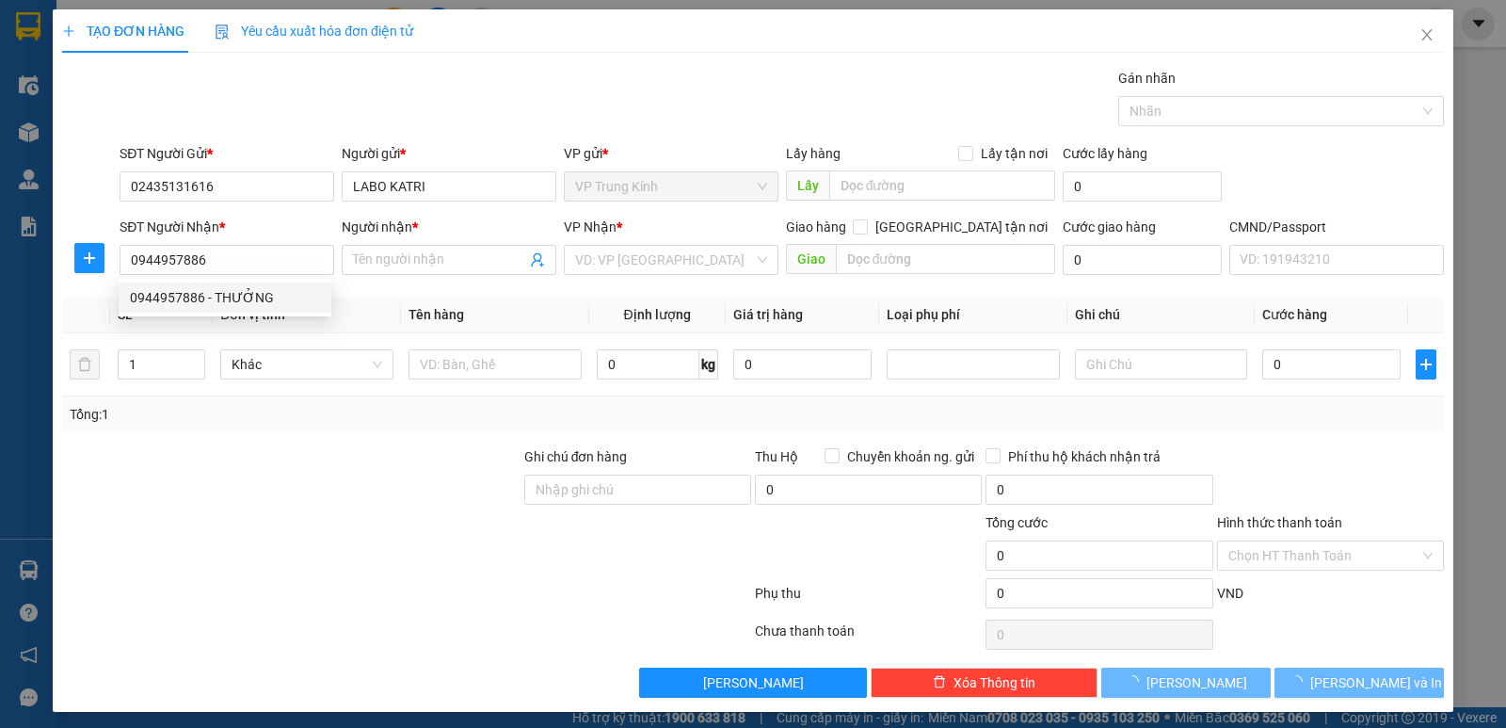
click at [301, 482] on div at bounding box center [291, 479] width 462 height 66
type input "THƯỞNG"
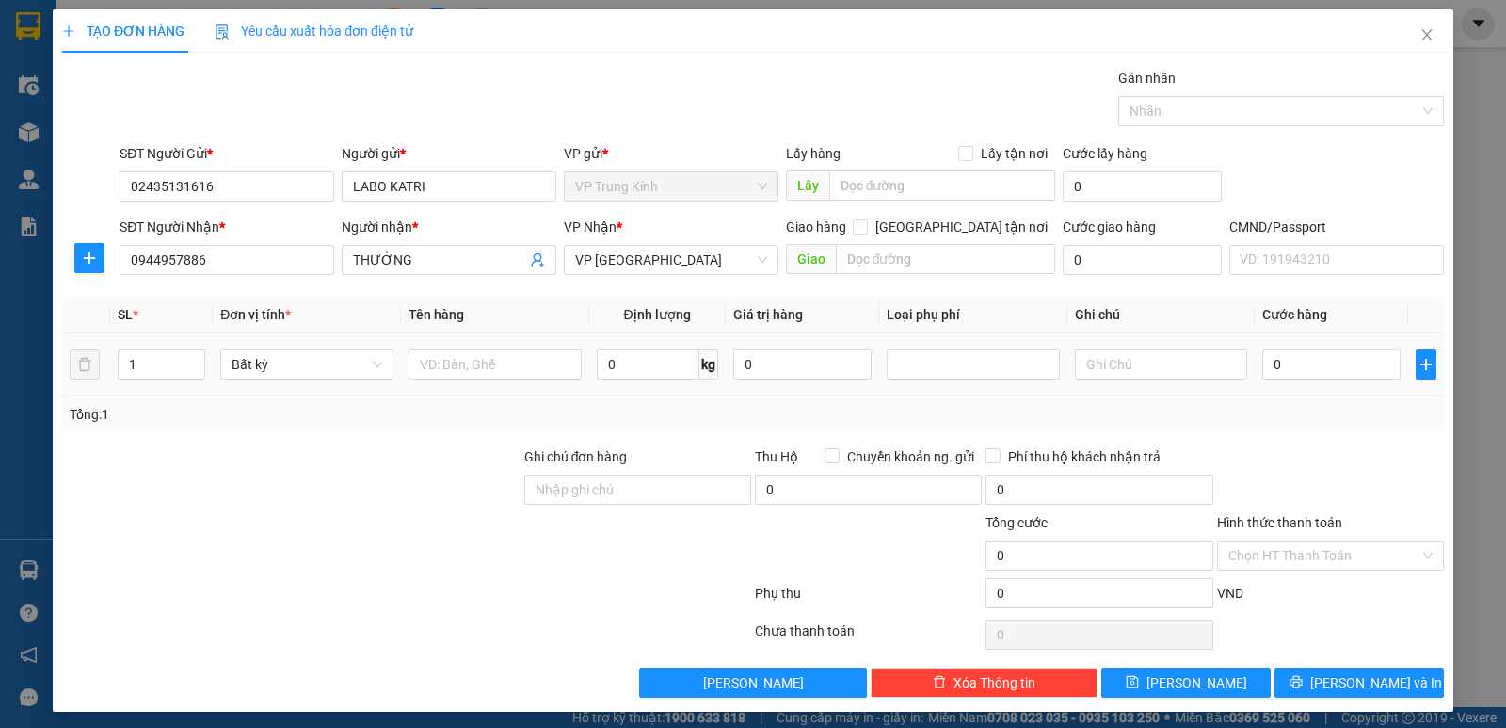
click at [460, 382] on div at bounding box center [495, 365] width 173 height 38
click at [462, 378] on input "text" at bounding box center [495, 364] width 173 height 30
type input "h"
type input "HỘP"
type input "1"
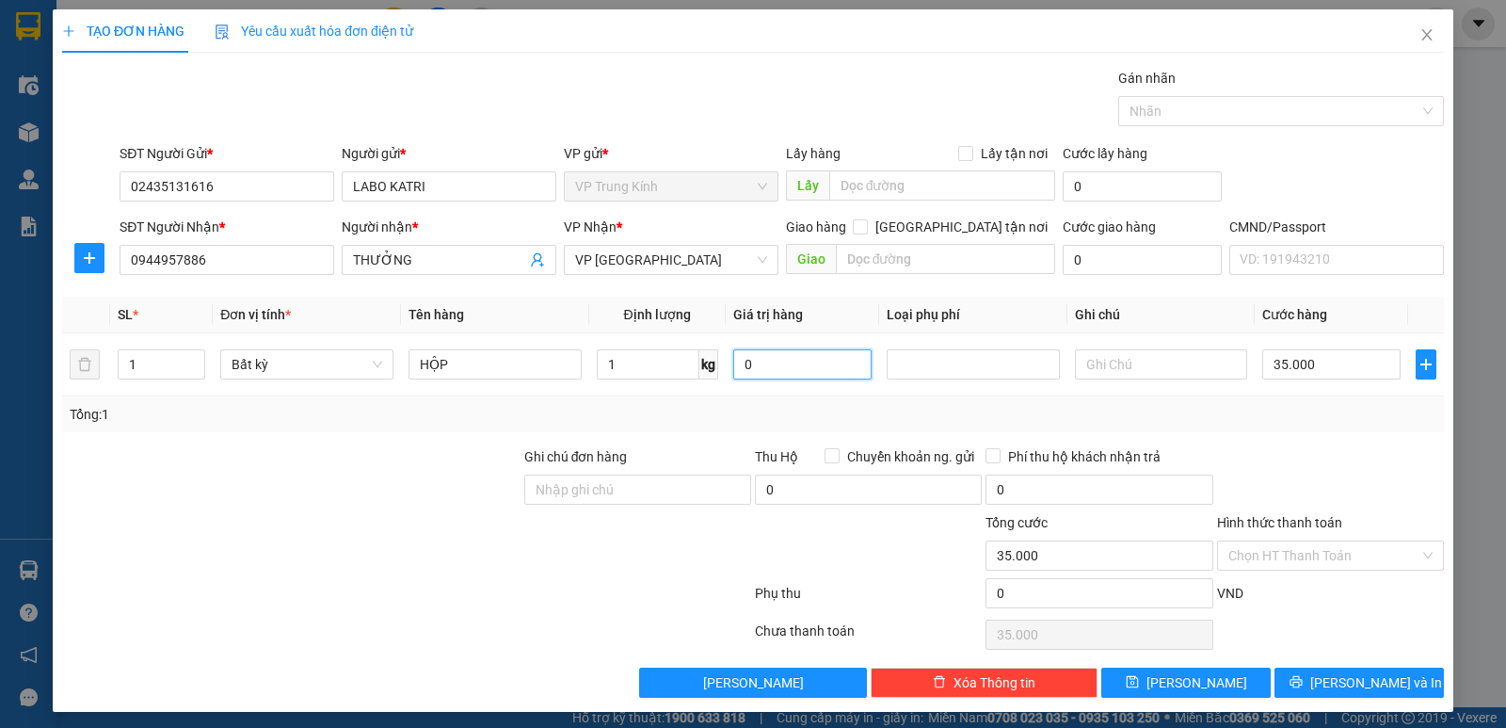
type input "35.000"
drag, startPoint x: 1314, startPoint y: 394, endPoint x: 1312, endPoint y: 544, distance: 149.7
click at [1313, 395] on td "35.000" at bounding box center [1331, 364] width 153 height 63
click at [1312, 544] on input "Hình thức thanh toán" at bounding box center [1324, 555] width 191 height 28
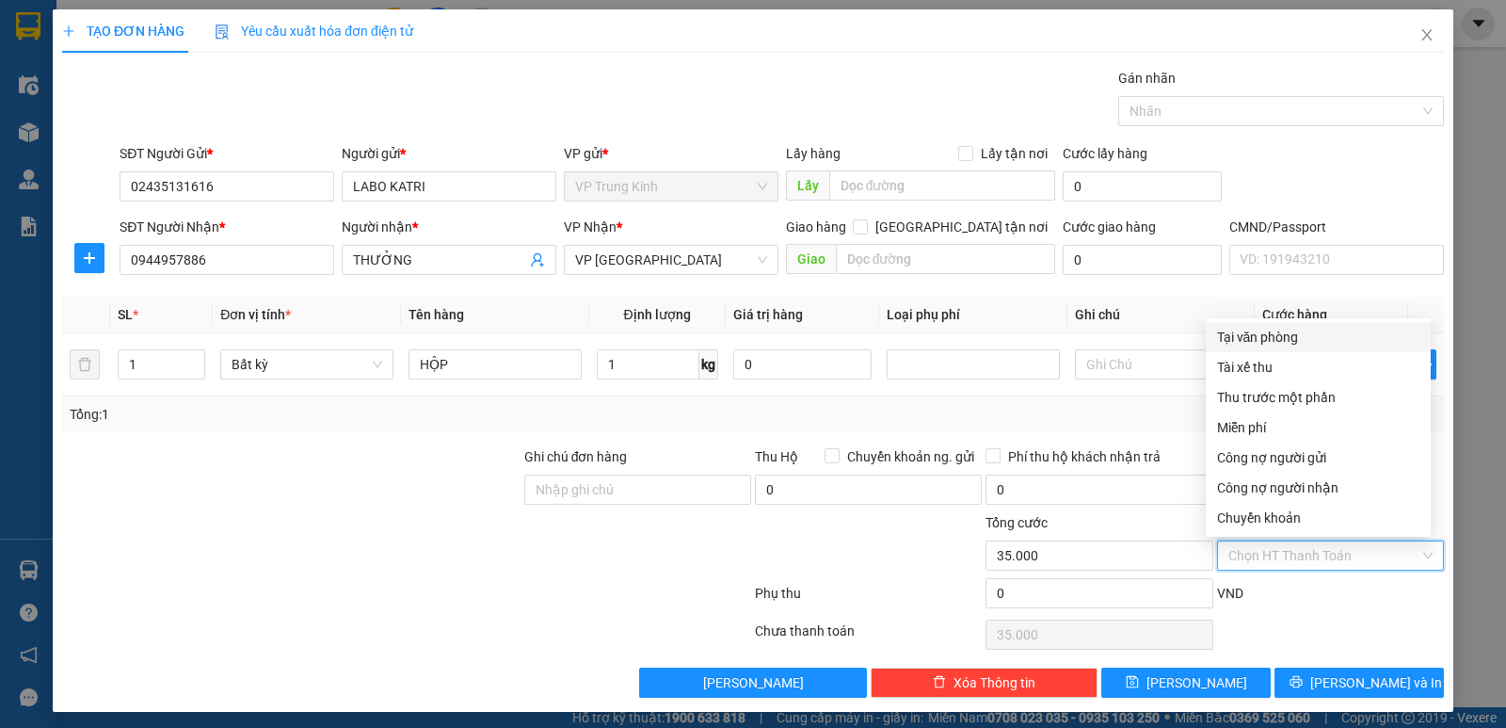
click at [1297, 349] on div "Tại văn phòng" at bounding box center [1318, 337] width 225 height 30
type input "0"
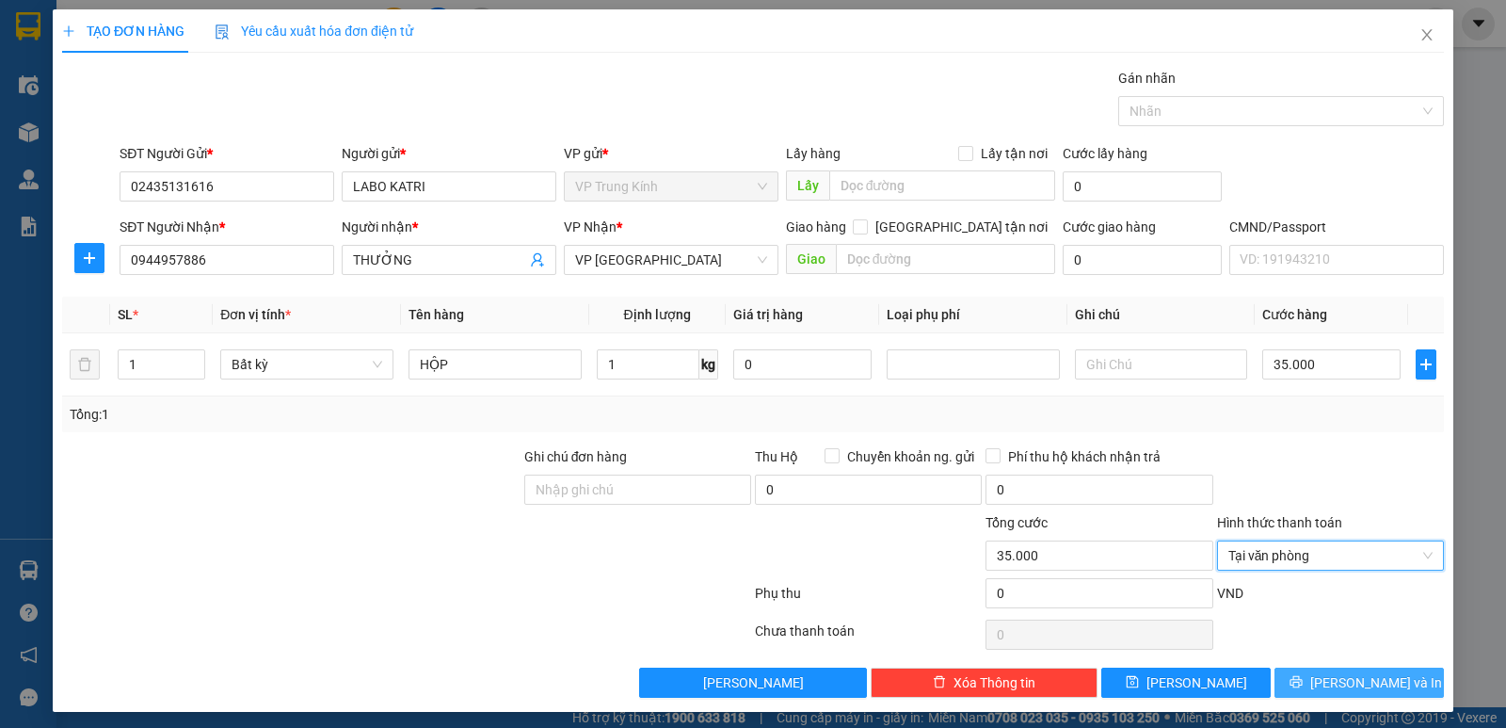
click at [1399, 672] on button "[PERSON_NAME] và In" at bounding box center [1359, 683] width 169 height 30
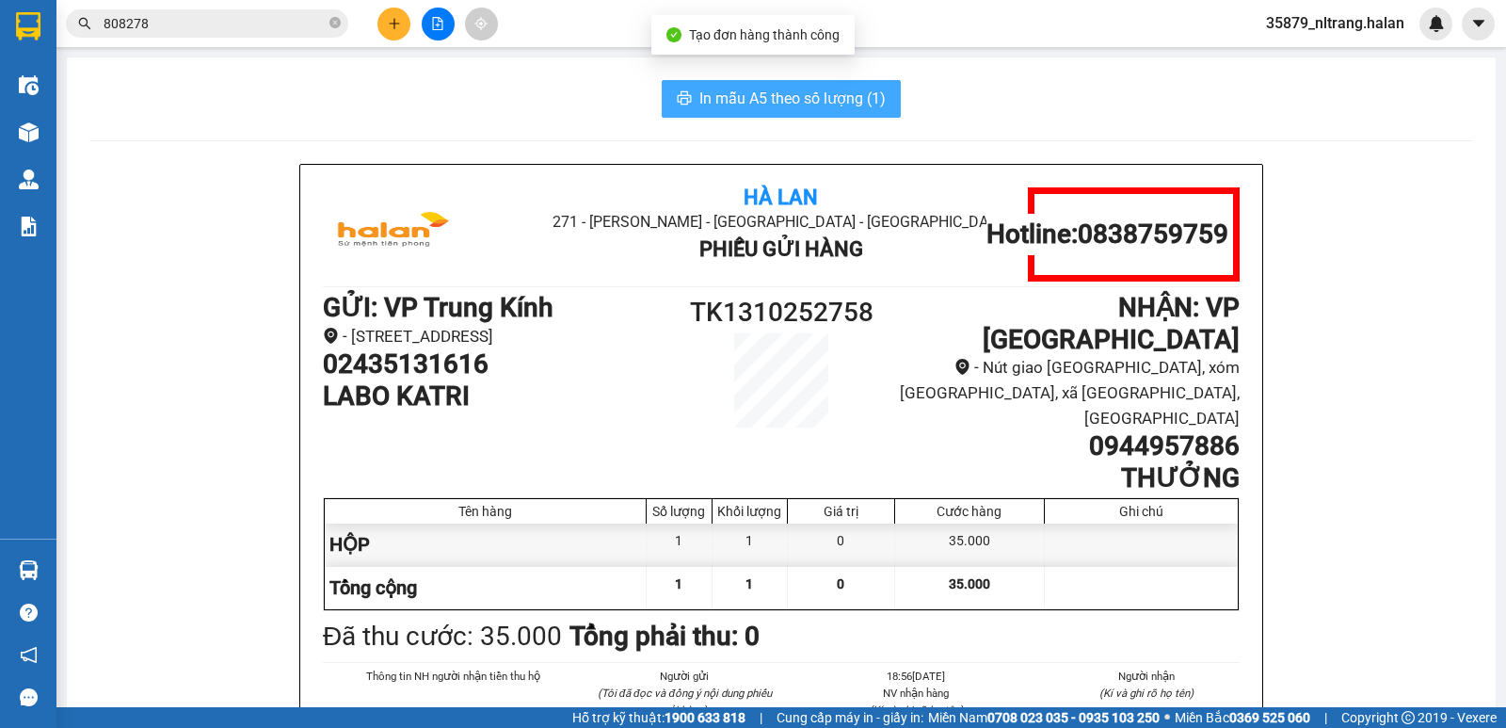
click at [853, 109] on span "In mẫu A5 theo số lượng (1)" at bounding box center [793, 99] width 186 height 24
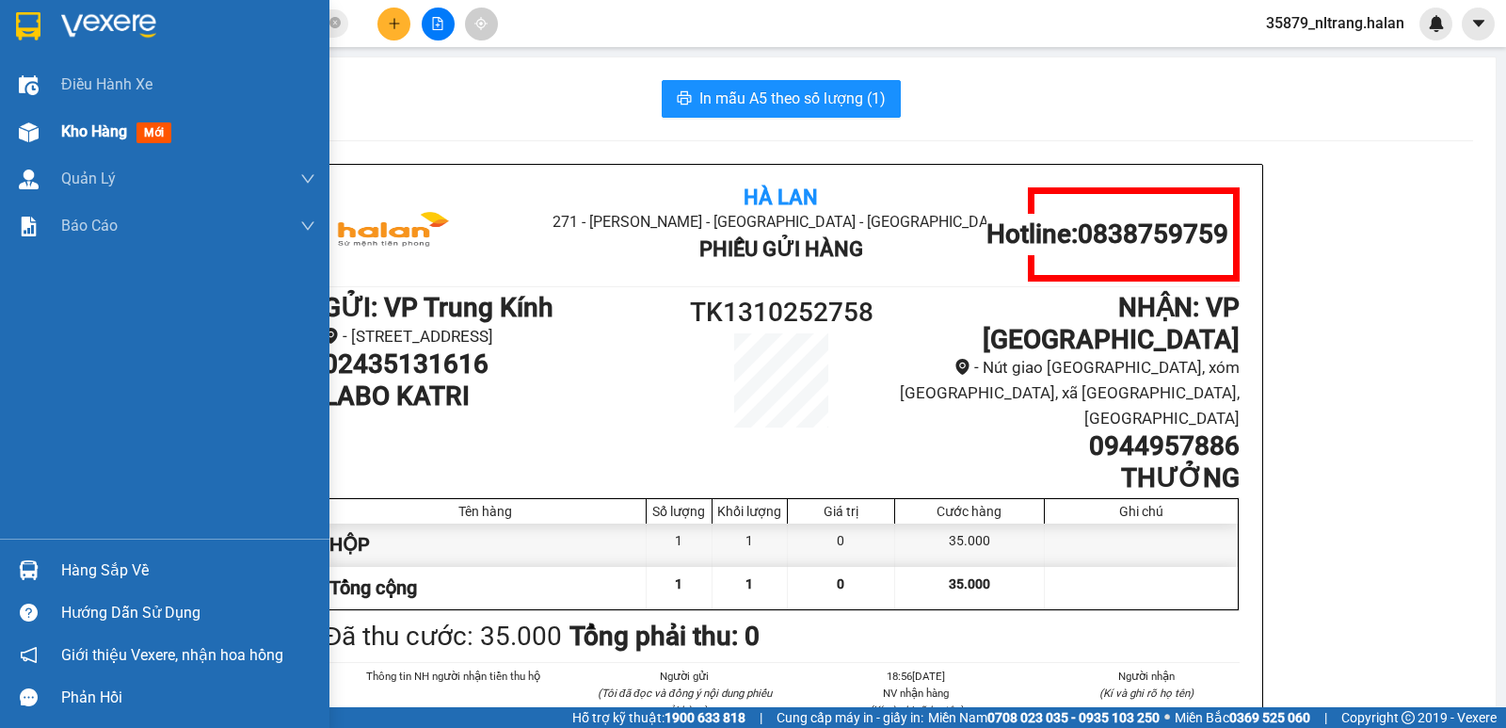
click at [17, 116] on div at bounding box center [28, 132] width 33 height 33
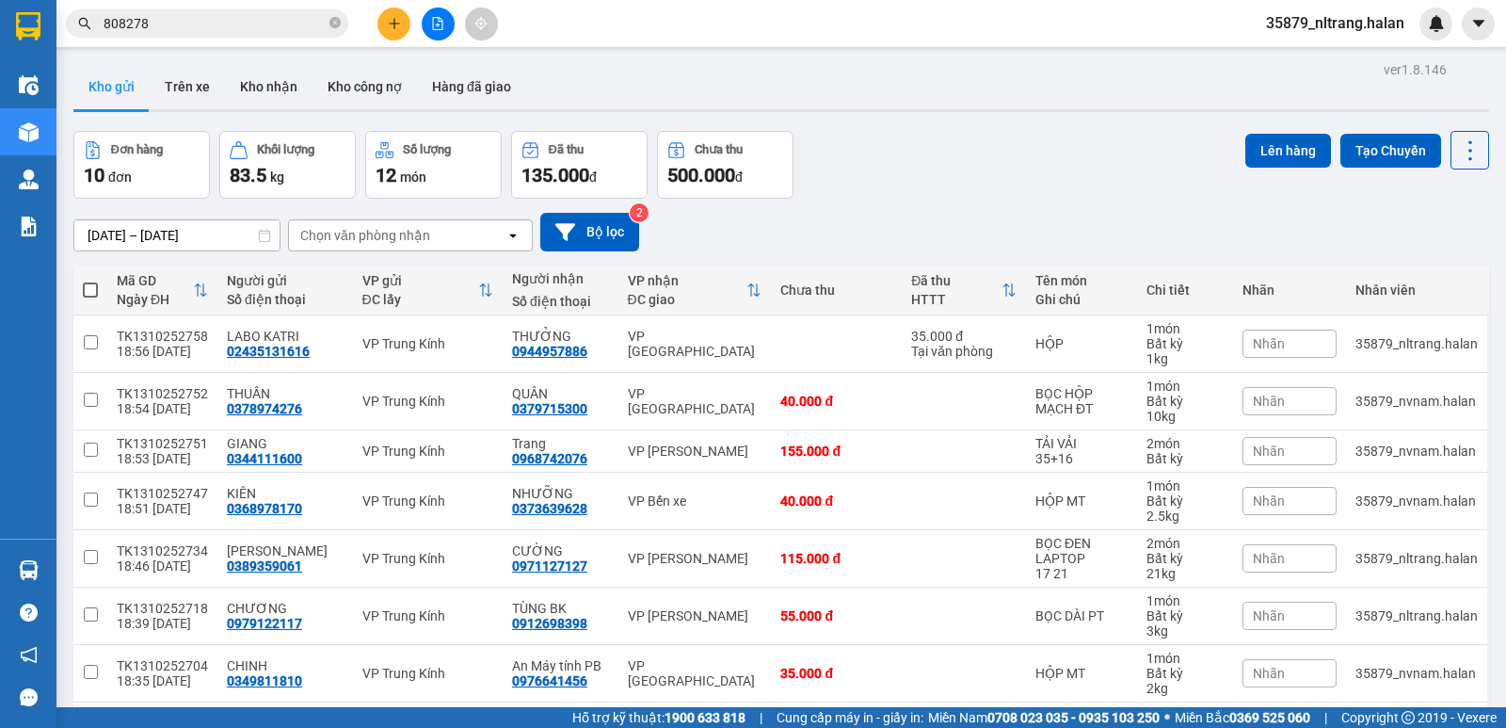
click at [885, 224] on div "[DATE] – [DATE] Press the down arrow key to interact with the calendar and sele…" at bounding box center [781, 232] width 1416 height 39
click at [296, 16] on input "808278" at bounding box center [215, 23] width 222 height 21
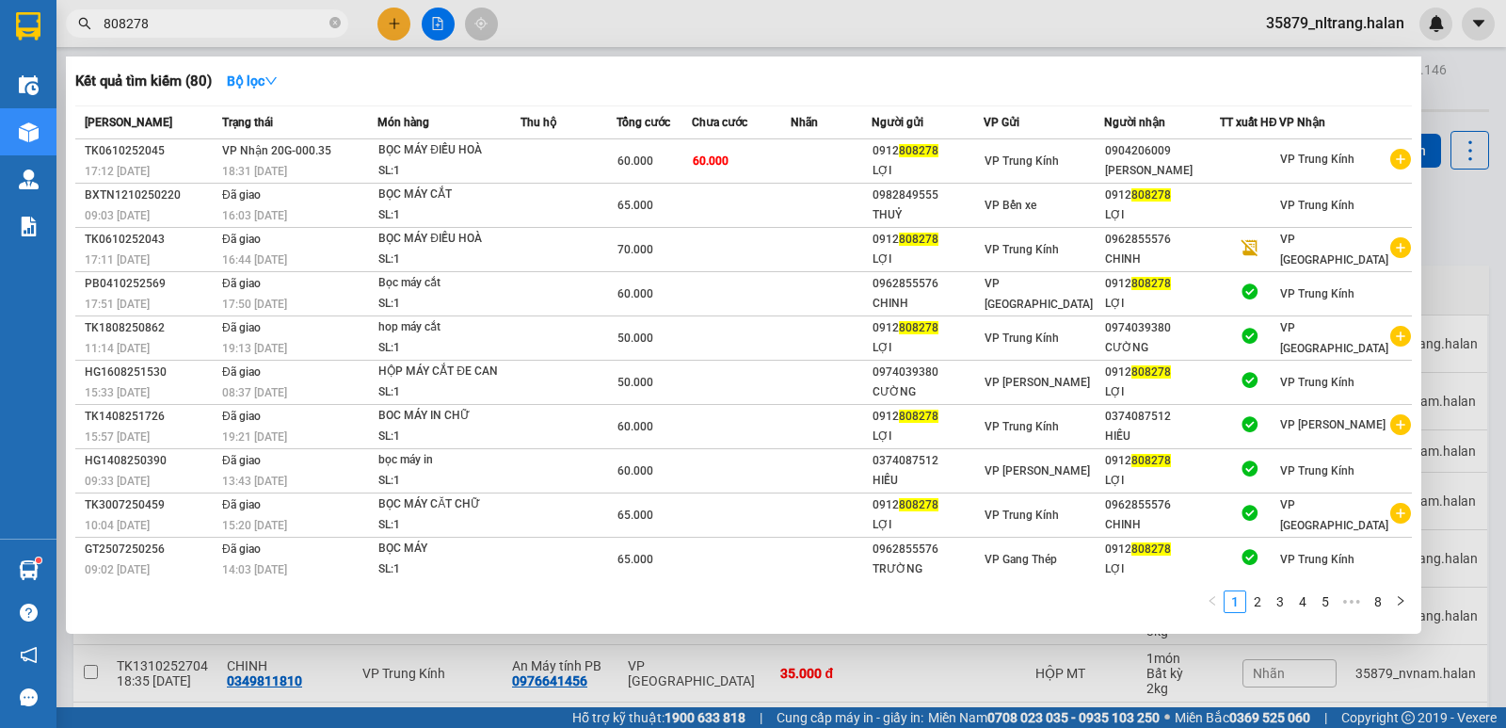
click at [296, 16] on input "808278" at bounding box center [215, 23] width 222 height 21
paste input "0988879921"
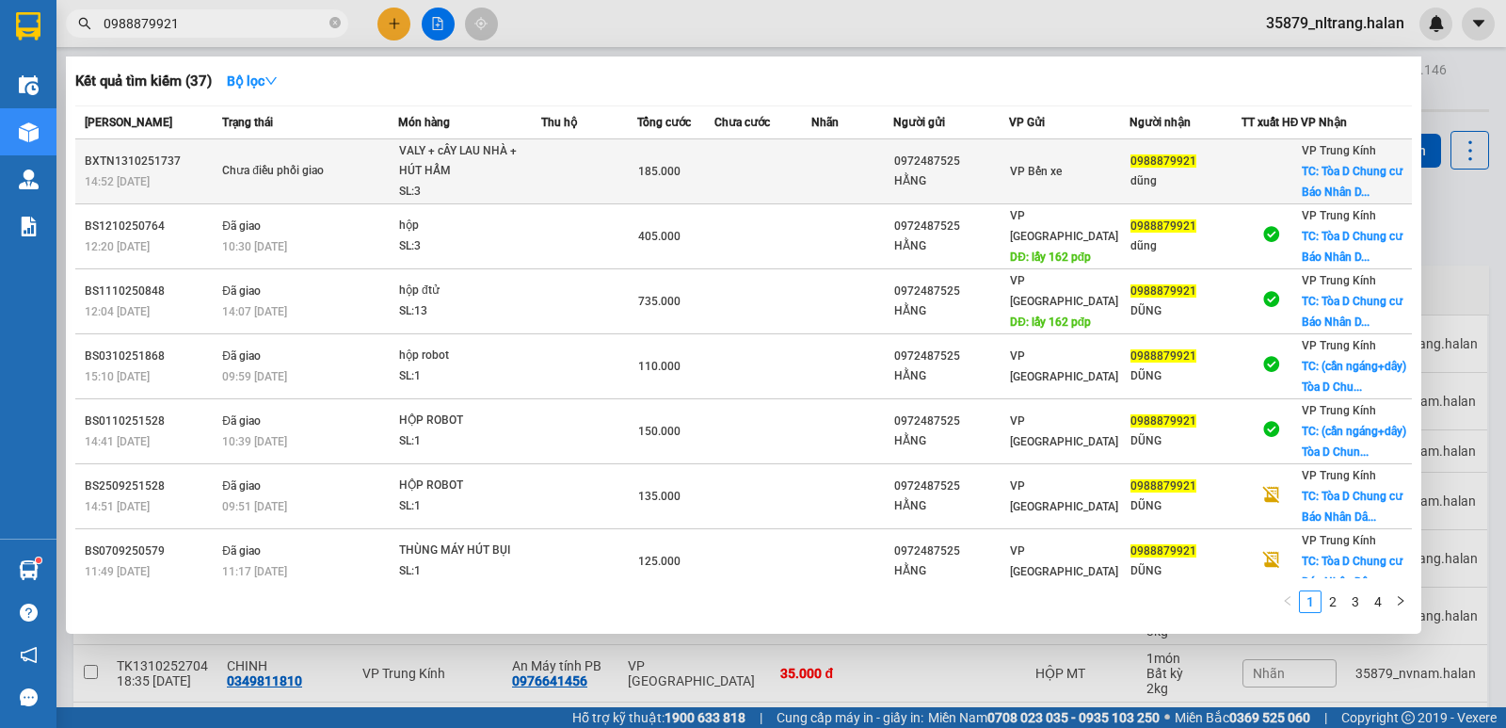
type input "0988879921"
click at [671, 178] on span "185.000" at bounding box center [659, 171] width 42 height 13
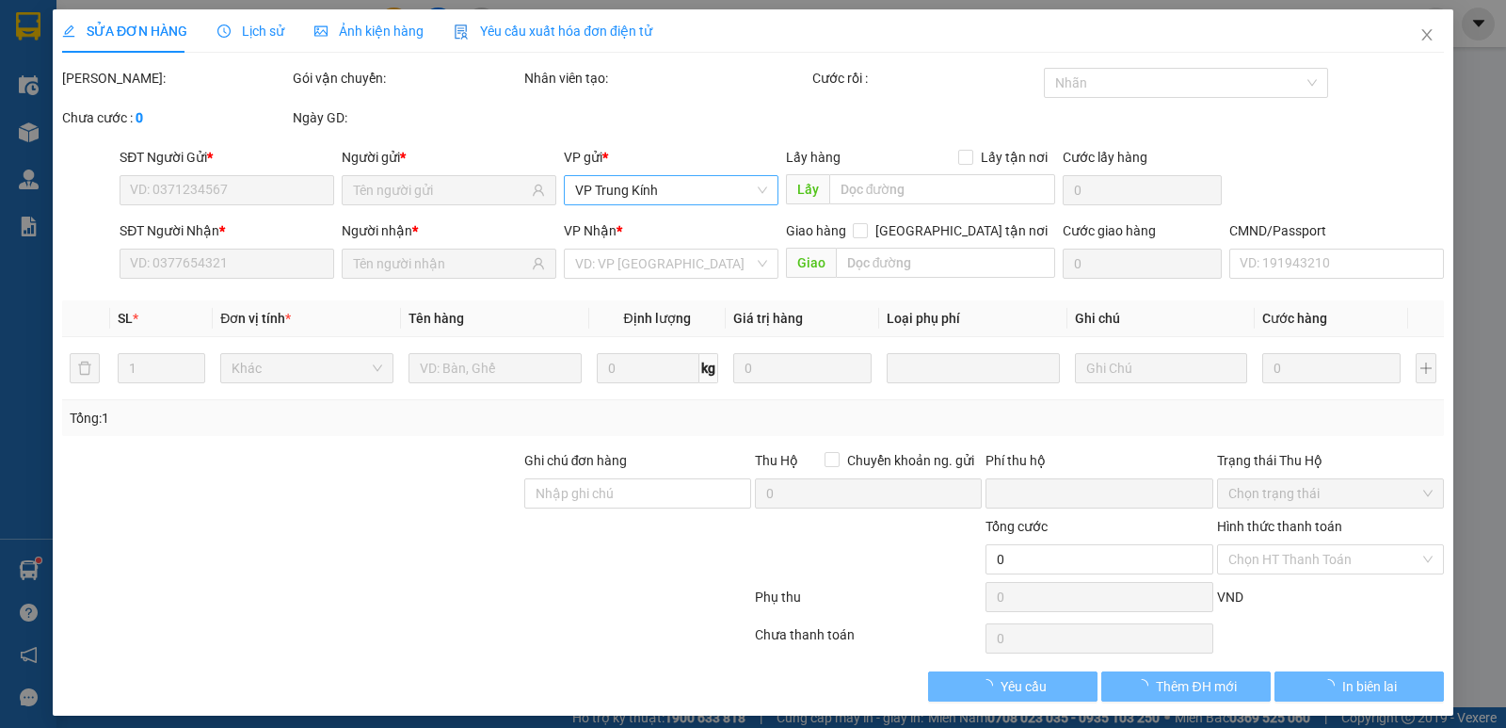
type input "0972487525"
type input "HẰNG"
type input "0988879921"
type input "dũng"
checkbox input "true"
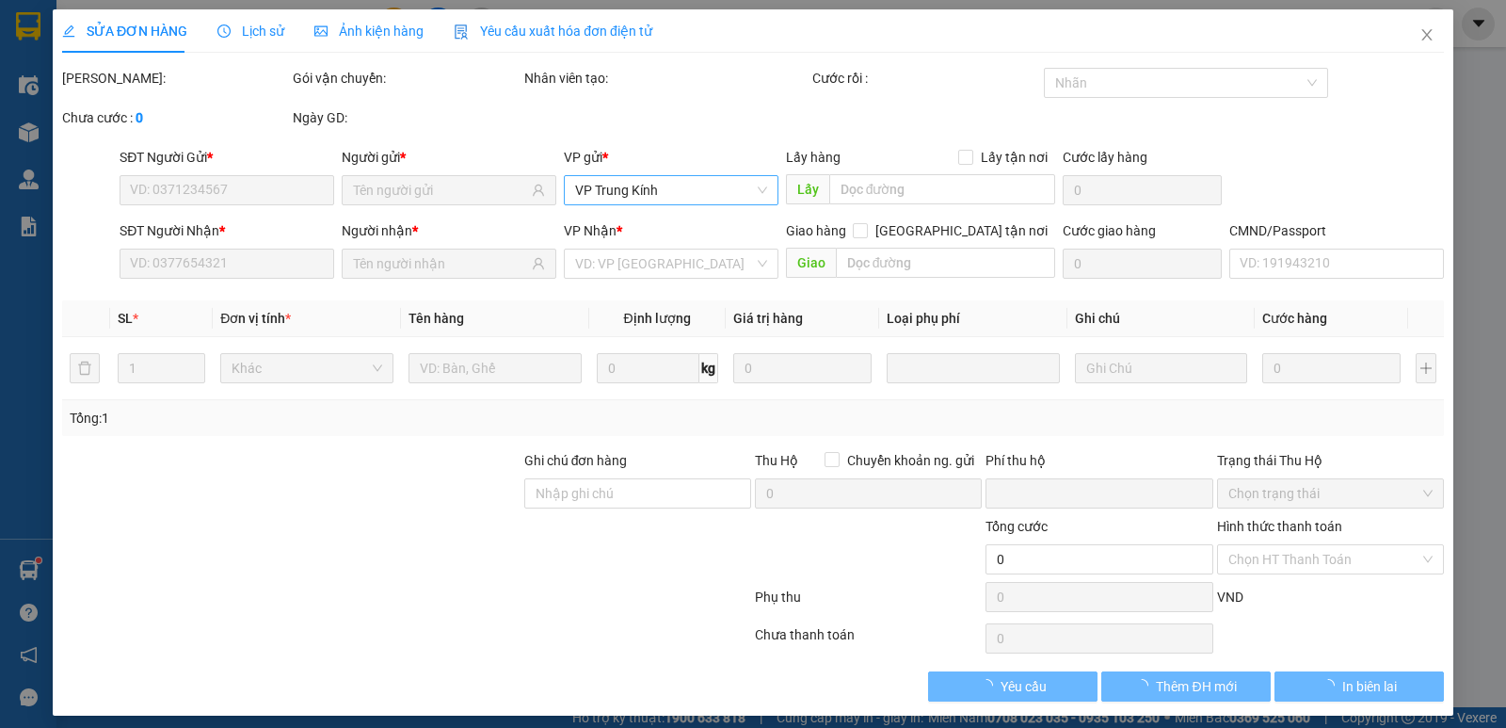
type input "Tòa D Chung cư [PERSON_NAME], Chung cư Báo Nhân dân, [GEOGRAPHIC_DATA], [GEOGRA…"
type input "85.000"
type input "0"
type input "185.000"
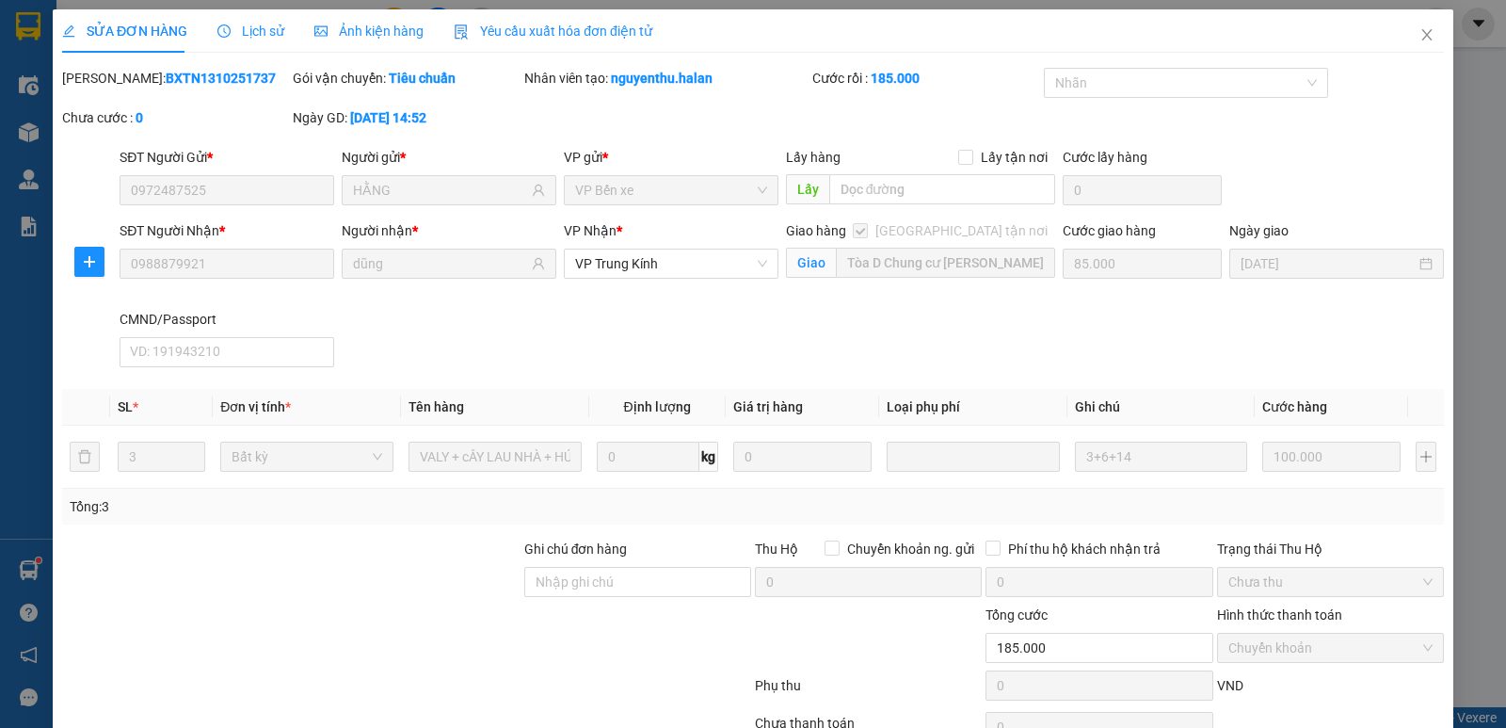
drag, startPoint x: 800, startPoint y: 316, endPoint x: 1326, endPoint y: 169, distance: 545.5
click at [805, 316] on div "SĐT Người Nhận * 0988879921 Người nhận * dũng VP Nhận * VP Trung Kính Giao hàng…" at bounding box center [782, 297] width 1332 height 154
click at [1391, 132] on div "Mã ĐH: BXTN1310251737 Gói vận chuyển: Tiêu chuẩn Nhân viên tạo: [PERSON_NAME].h…" at bounding box center [753, 107] width 1386 height 79
drag, startPoint x: 1412, startPoint y: 34, endPoint x: 1394, endPoint y: 111, distance: 79.2
click at [1394, 111] on div "SỬA ĐƠN HÀNG Lịch sử Ảnh kiện hàng Yêu cầu xuất hóa đơn điện tử Total Paid Fee …" at bounding box center [753, 406] width 1401 height 795
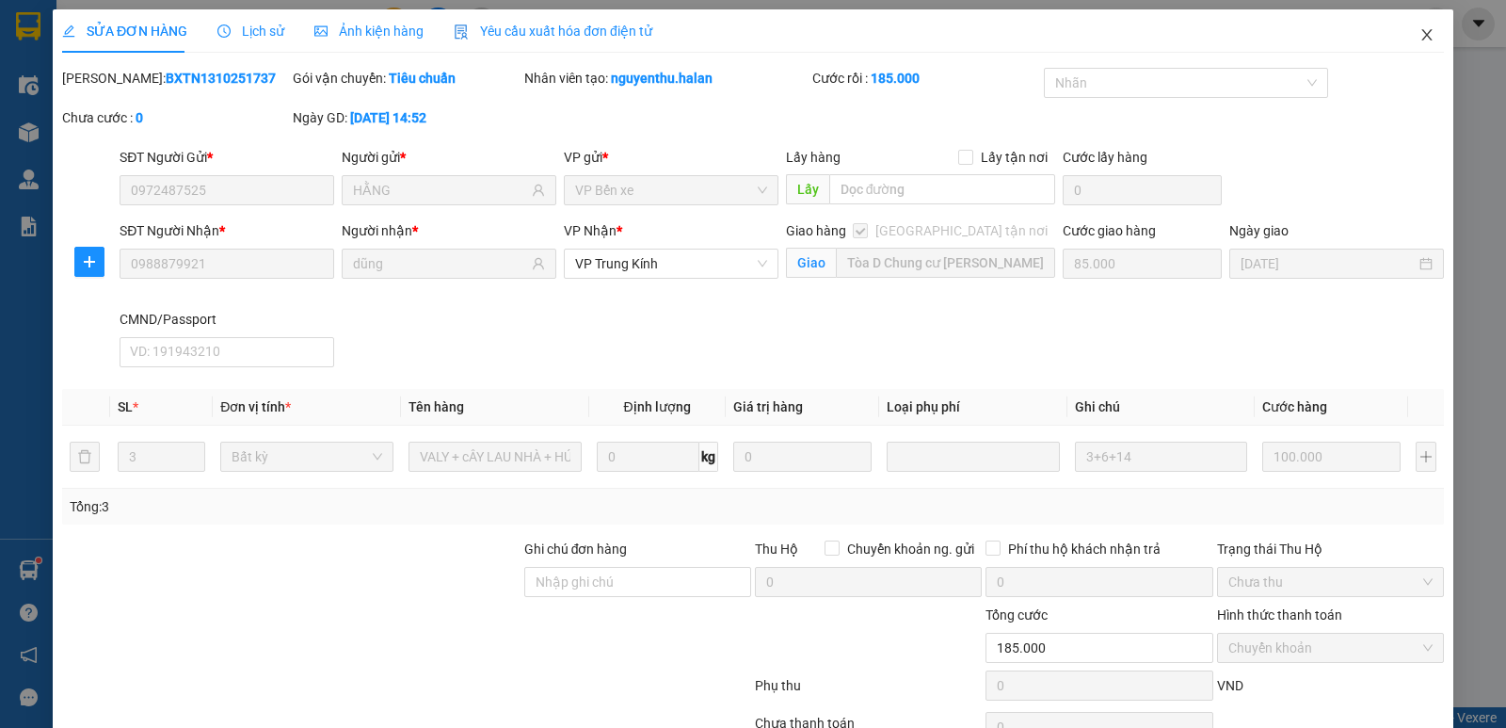
click at [1413, 46] on span "Close" at bounding box center [1427, 35] width 53 height 53
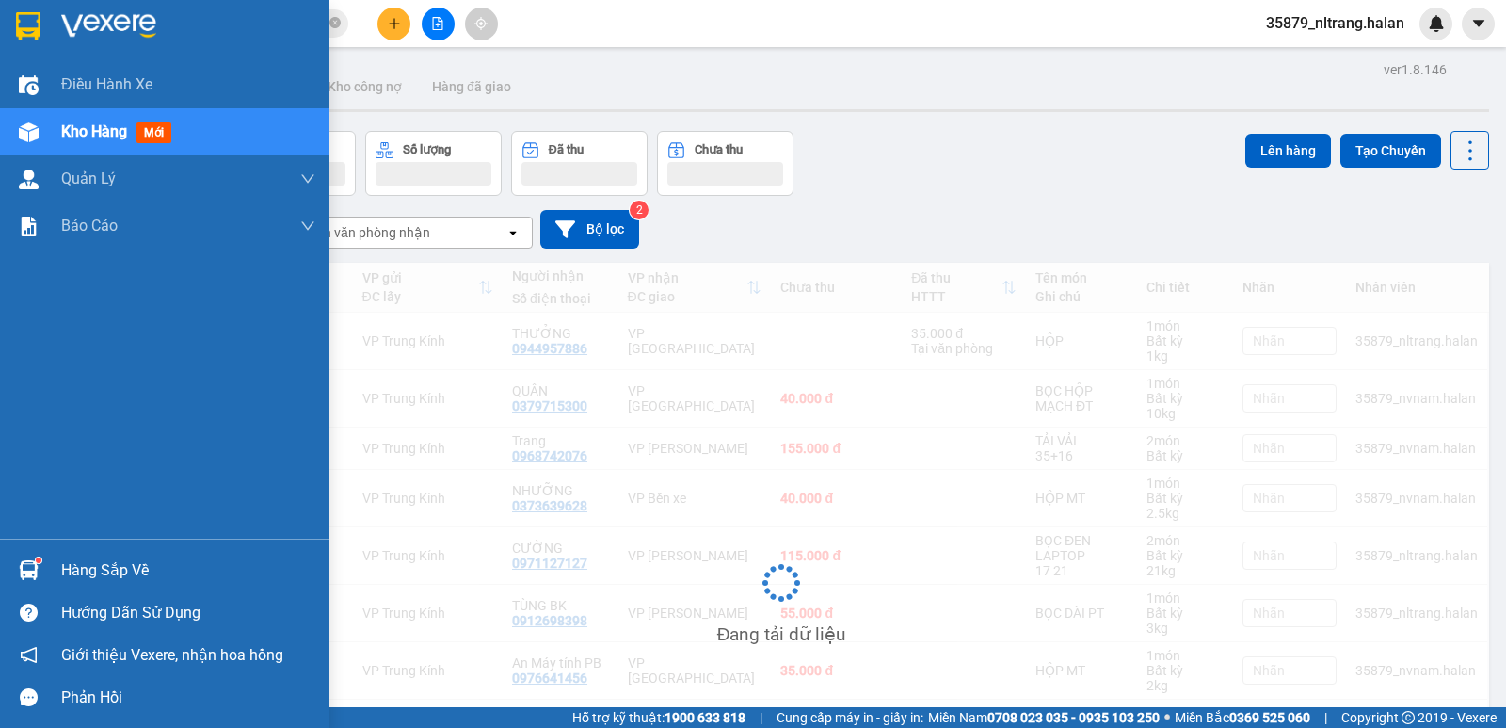
click at [22, 557] on div at bounding box center [28, 570] width 33 height 33
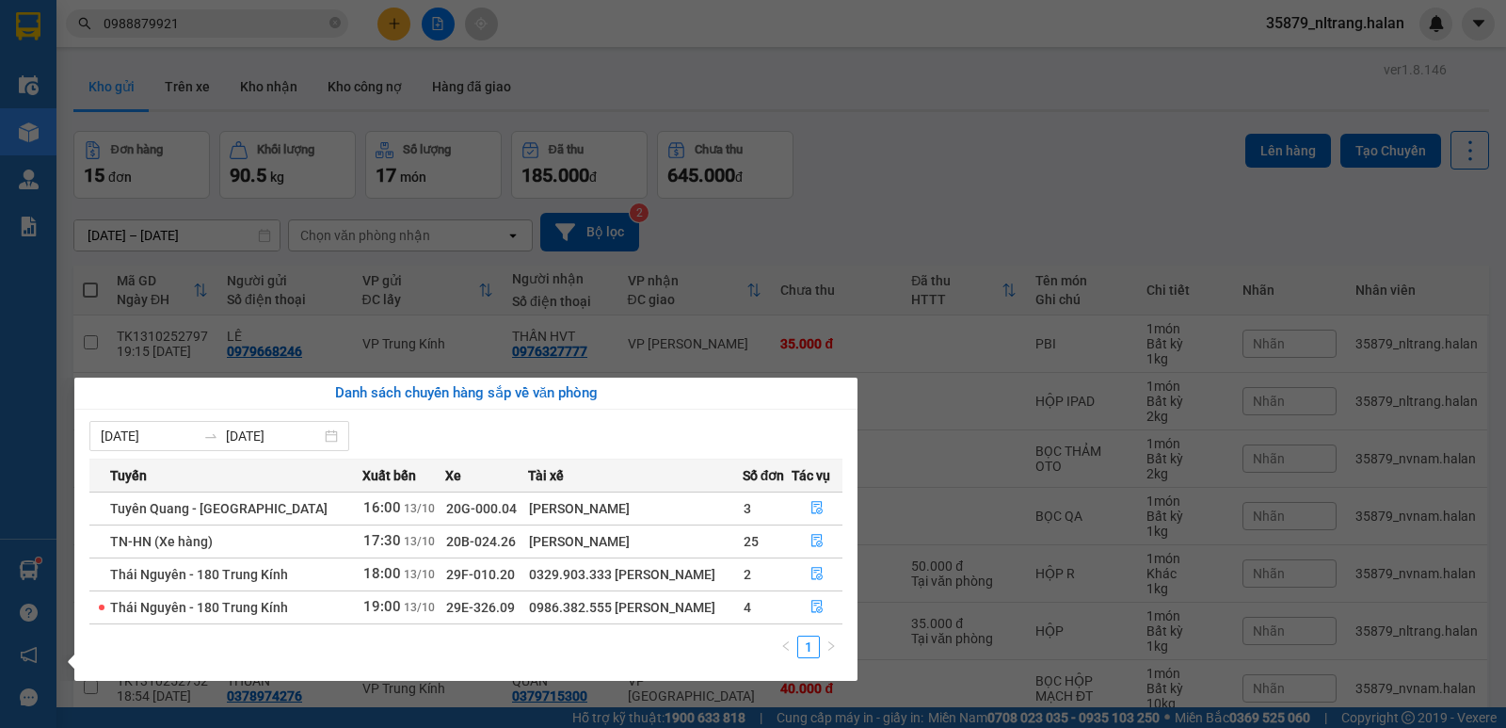
click at [927, 220] on section "Kết quả tìm kiếm ( 37 ) Bộ lọc Mã ĐH Trạng thái Món hàng Thu hộ Tổng cước Chưa …" at bounding box center [753, 364] width 1506 height 728
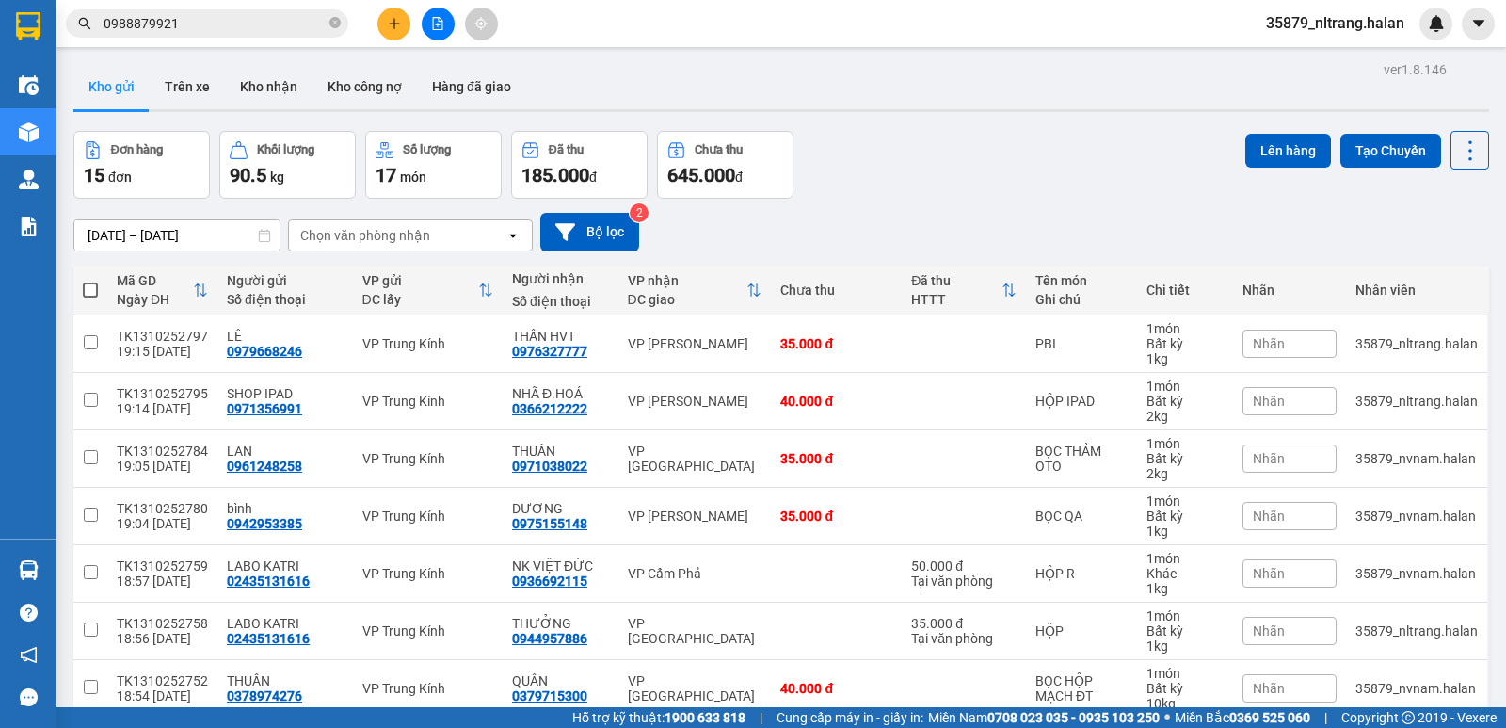
click at [915, 223] on div "[DATE] – [DATE] Press the down arrow key to interact with the calendar and sele…" at bounding box center [781, 232] width 1416 height 39
click at [241, 22] on input "0988879921" at bounding box center [215, 23] width 222 height 21
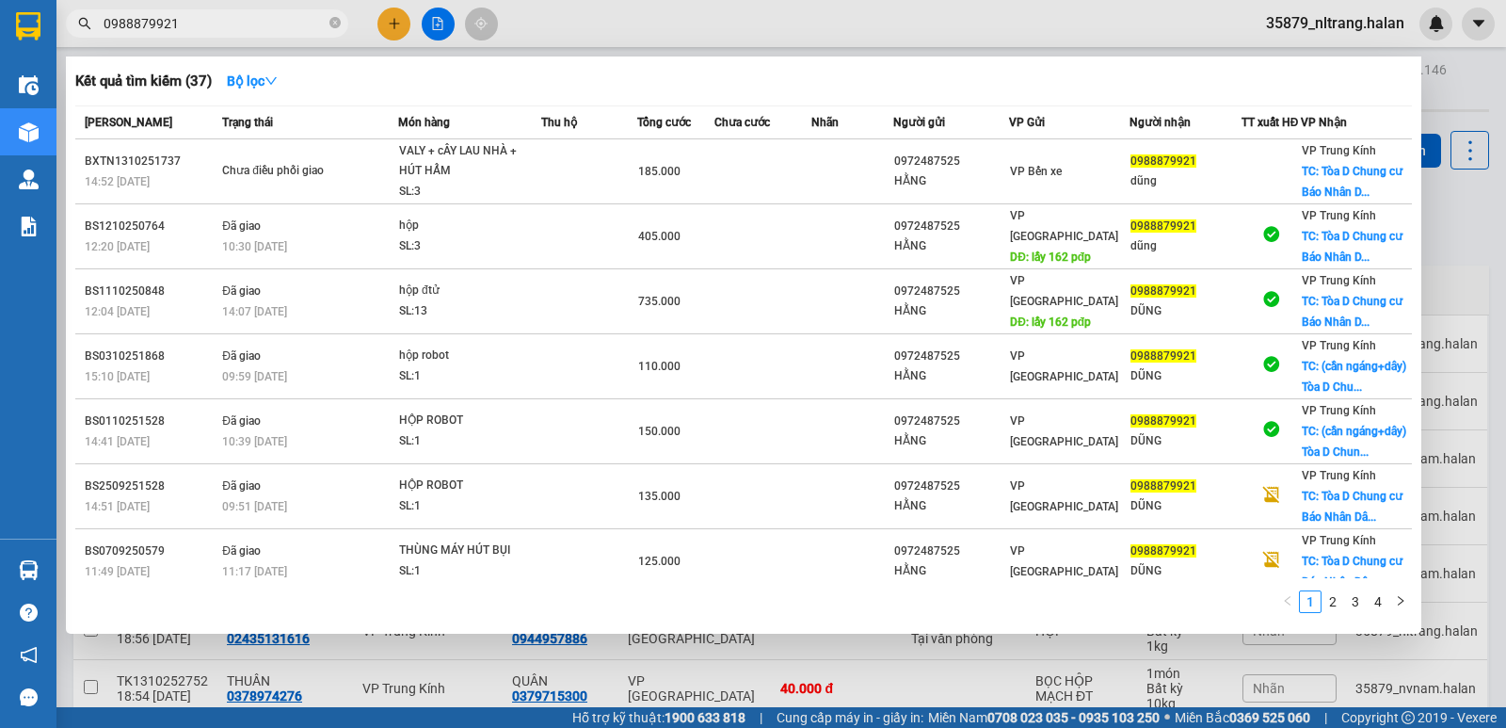
click at [1474, 304] on div at bounding box center [753, 364] width 1506 height 728
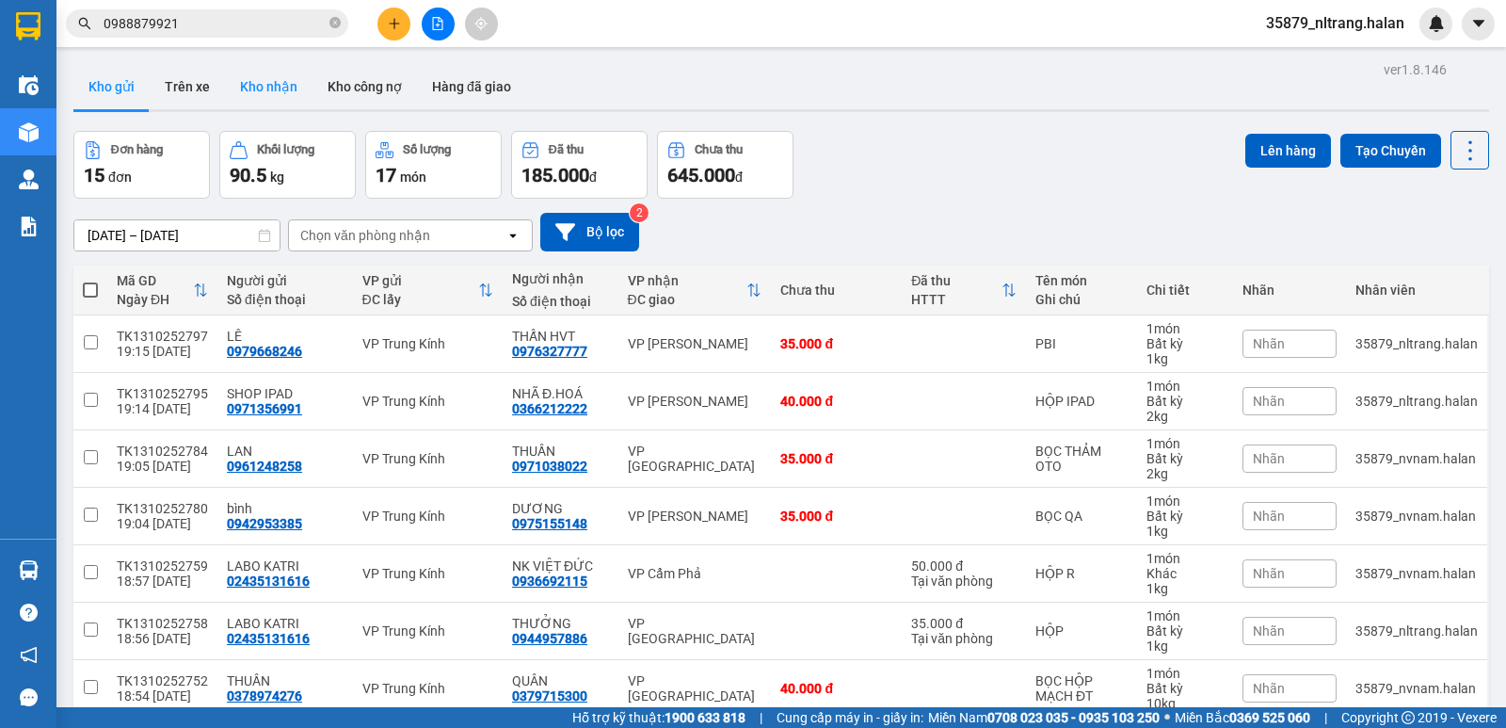
click at [274, 82] on button "Kho nhận" at bounding box center [269, 86] width 88 height 45
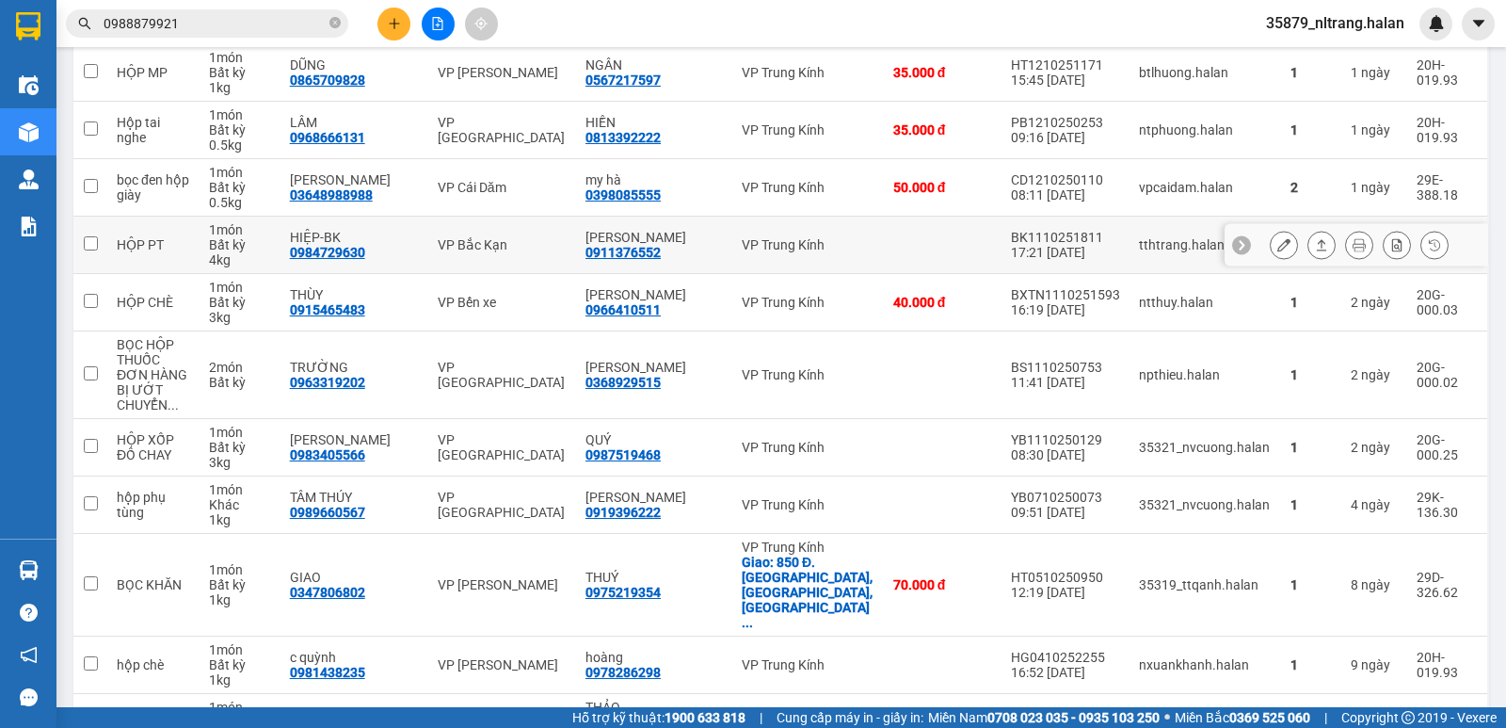
scroll to position [2584, 0]
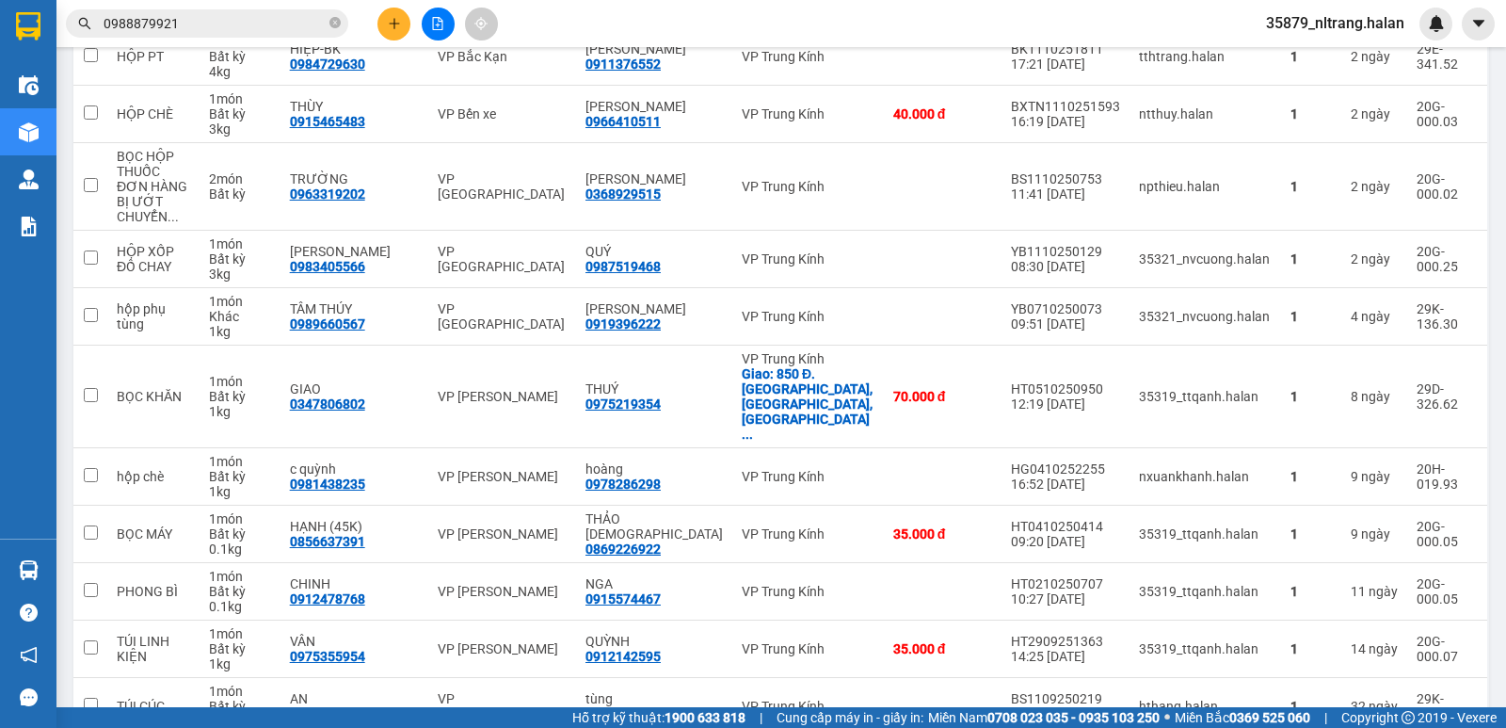
click at [232, 26] on input "0988879921" at bounding box center [215, 23] width 222 height 21
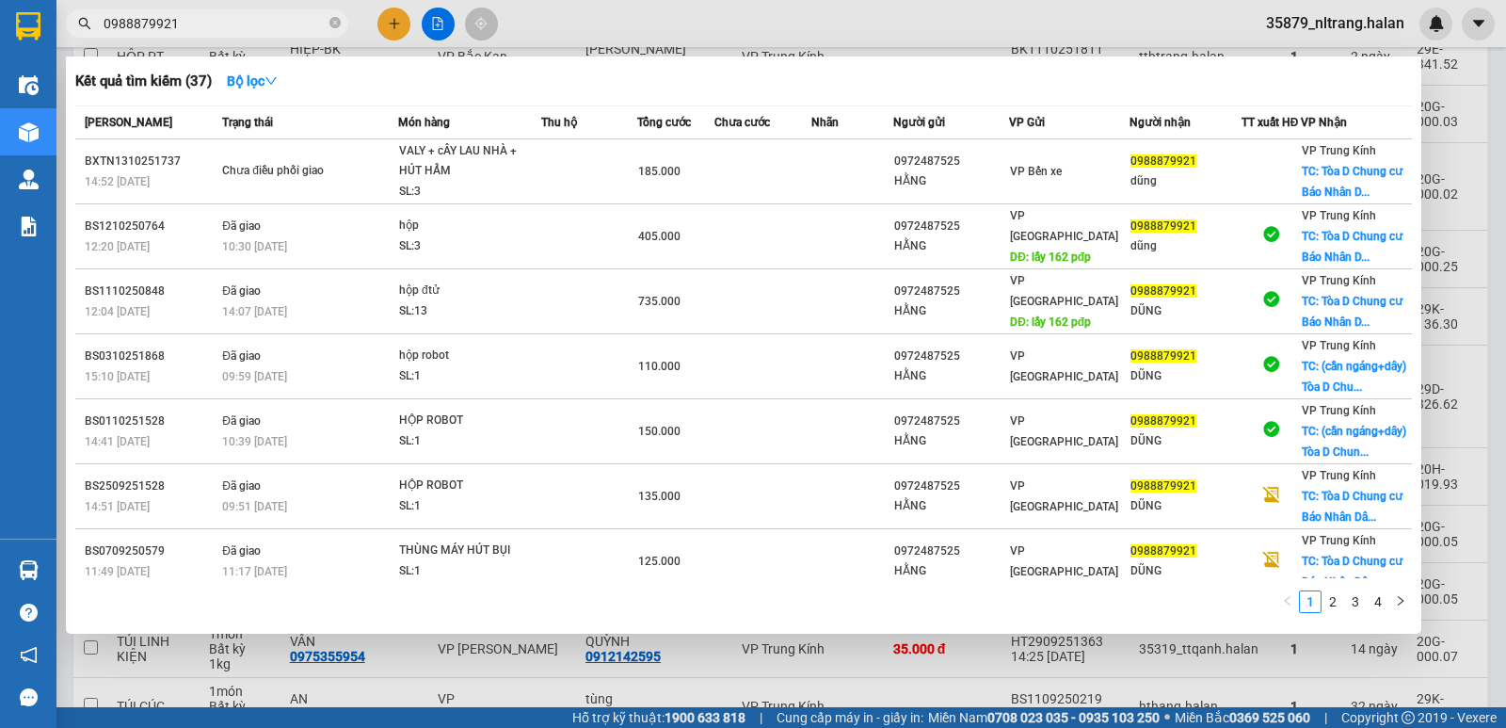
click at [232, 26] on input "0988879921" at bounding box center [215, 23] width 222 height 21
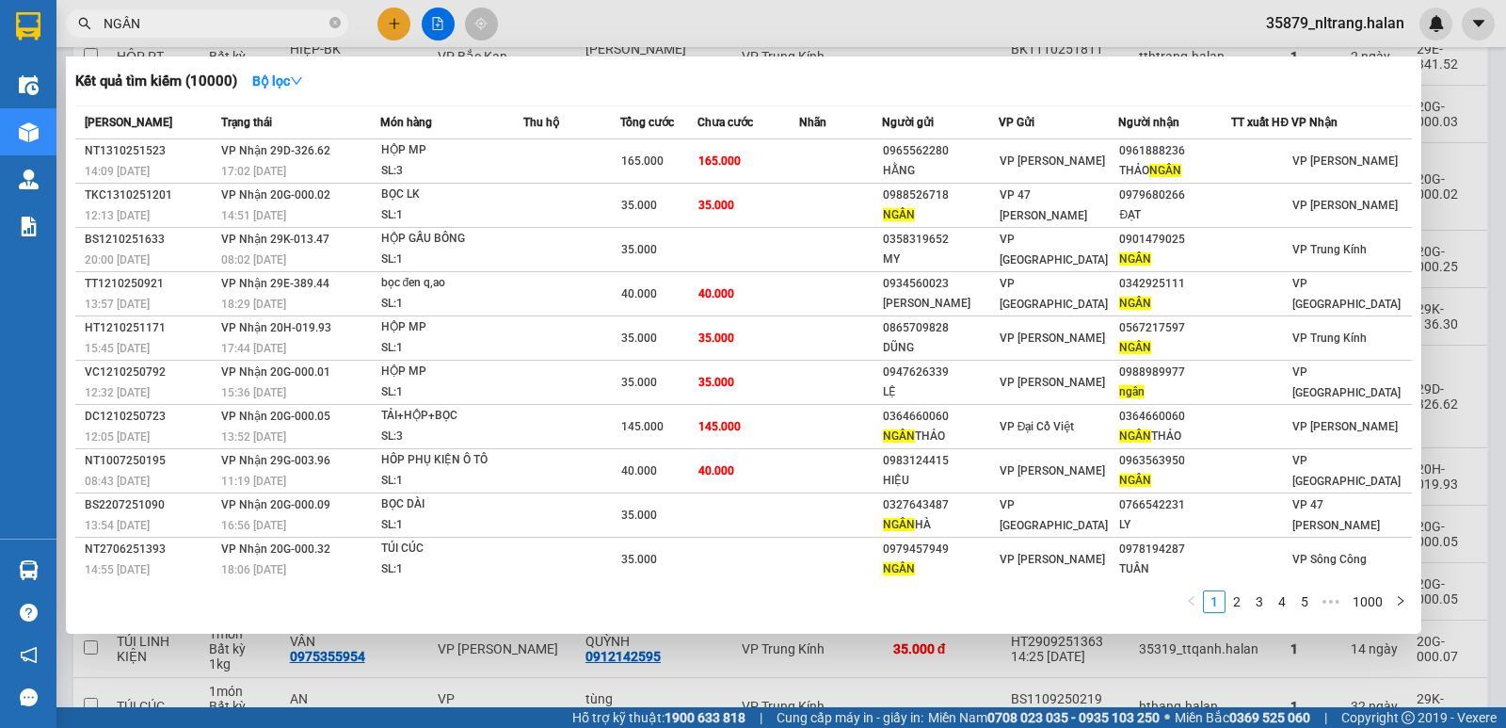
click at [282, 24] on input "NGÂN" at bounding box center [215, 23] width 222 height 21
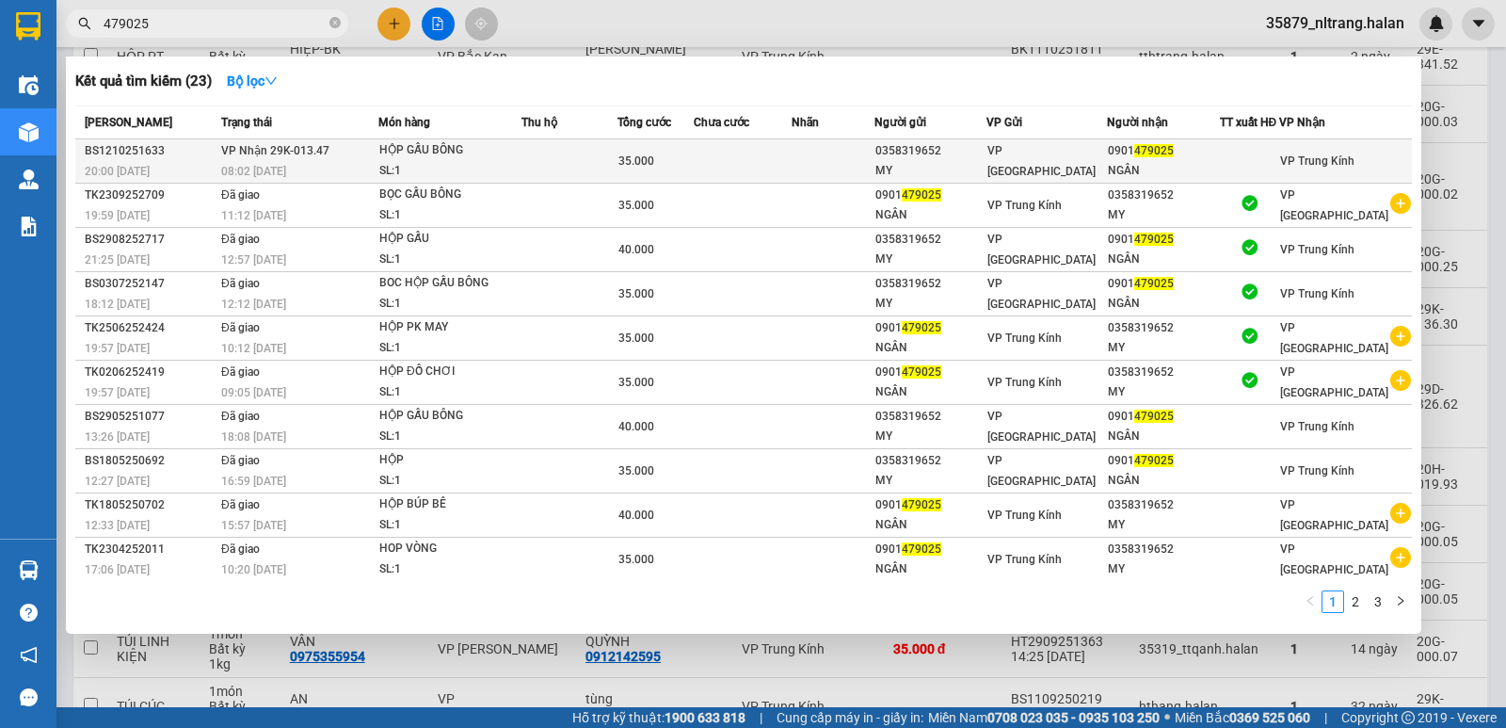
type input "479025"
click at [502, 158] on div "HỘP GẤU BÔNG" at bounding box center [449, 150] width 141 height 21
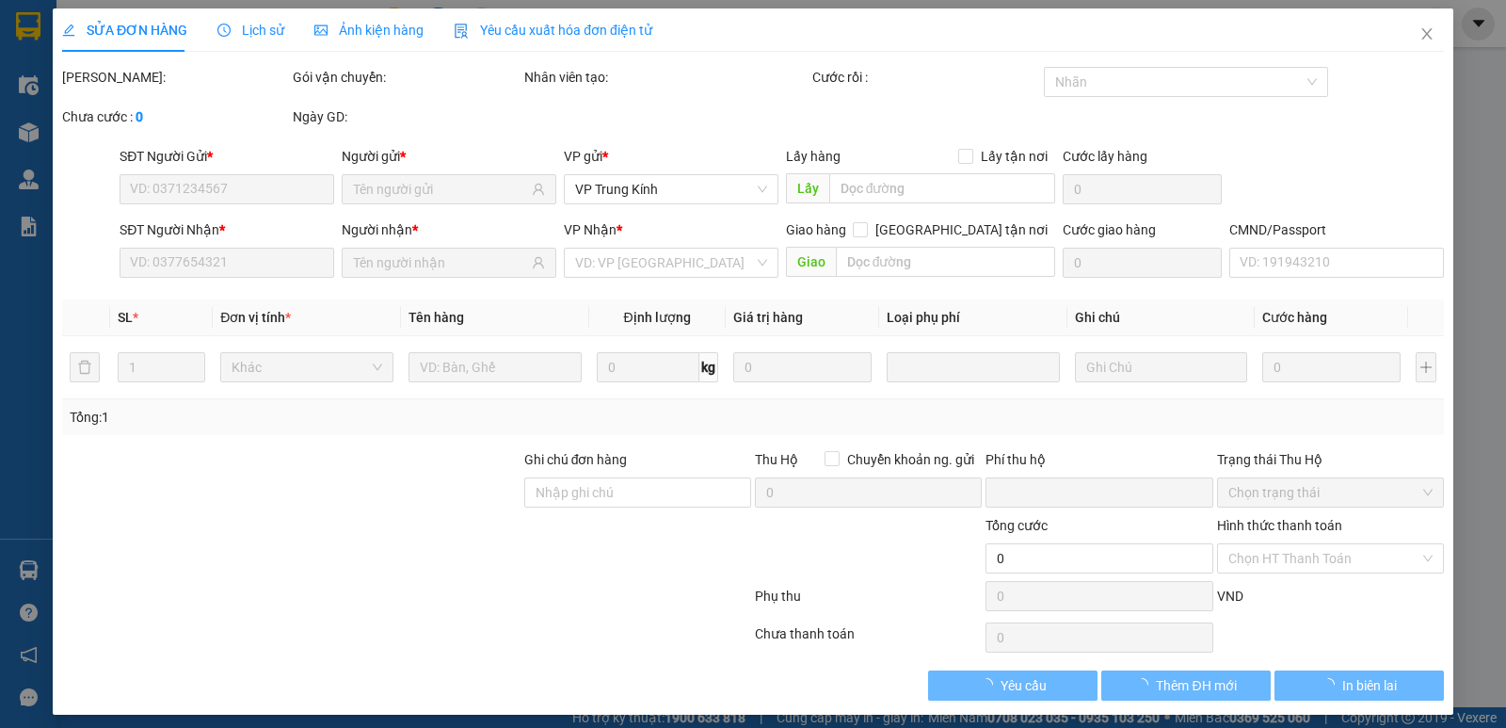
type input "0358319652"
type input "MY"
type input "0901479025"
type input "NGÂN"
type input "0"
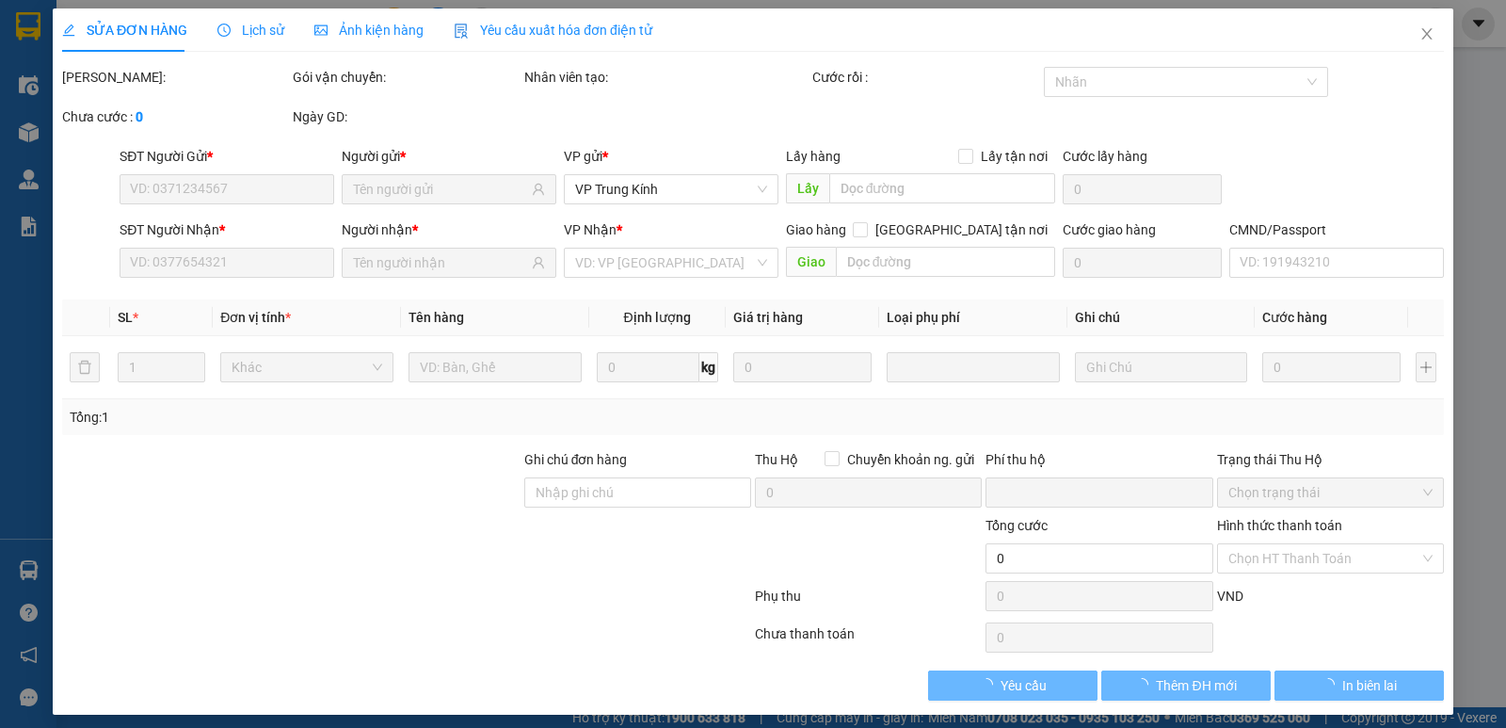
type input "35.000"
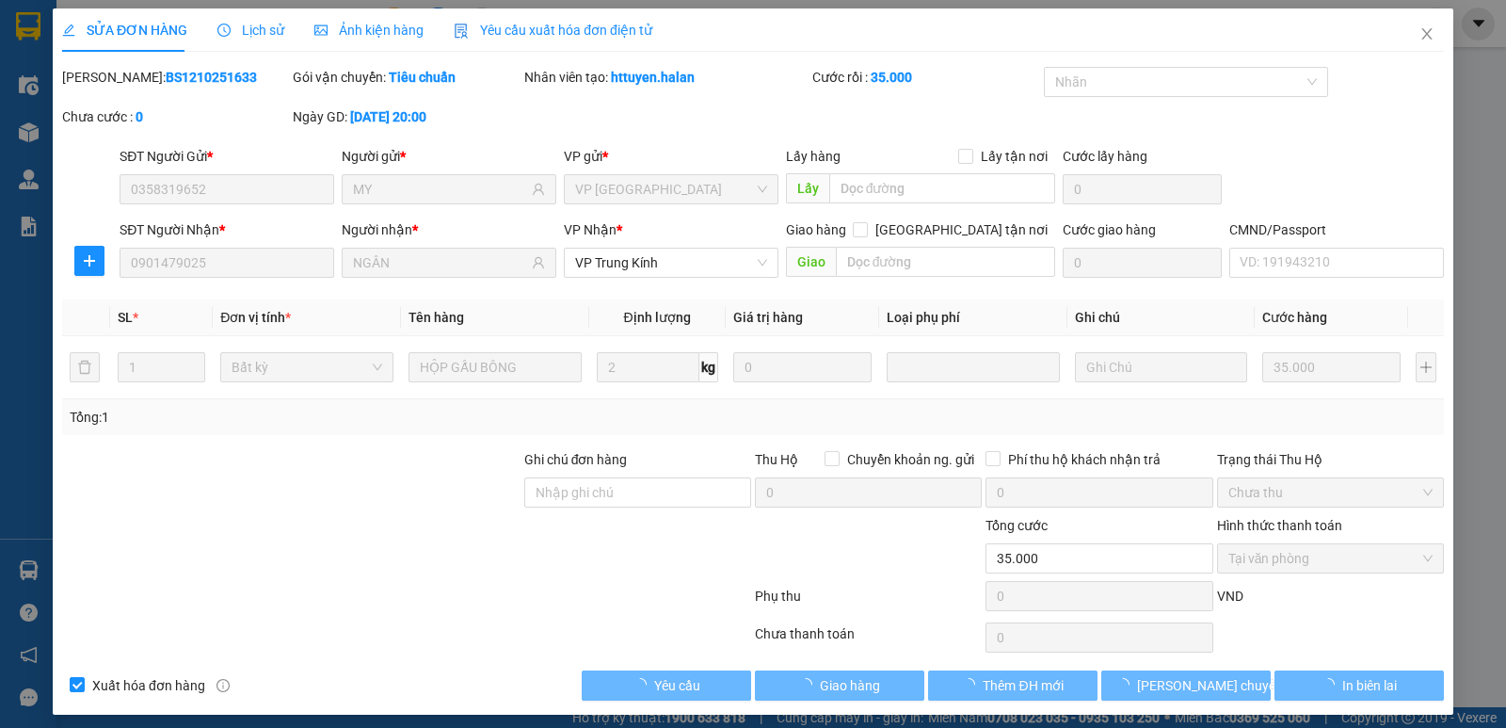
scroll to position [10, 0]
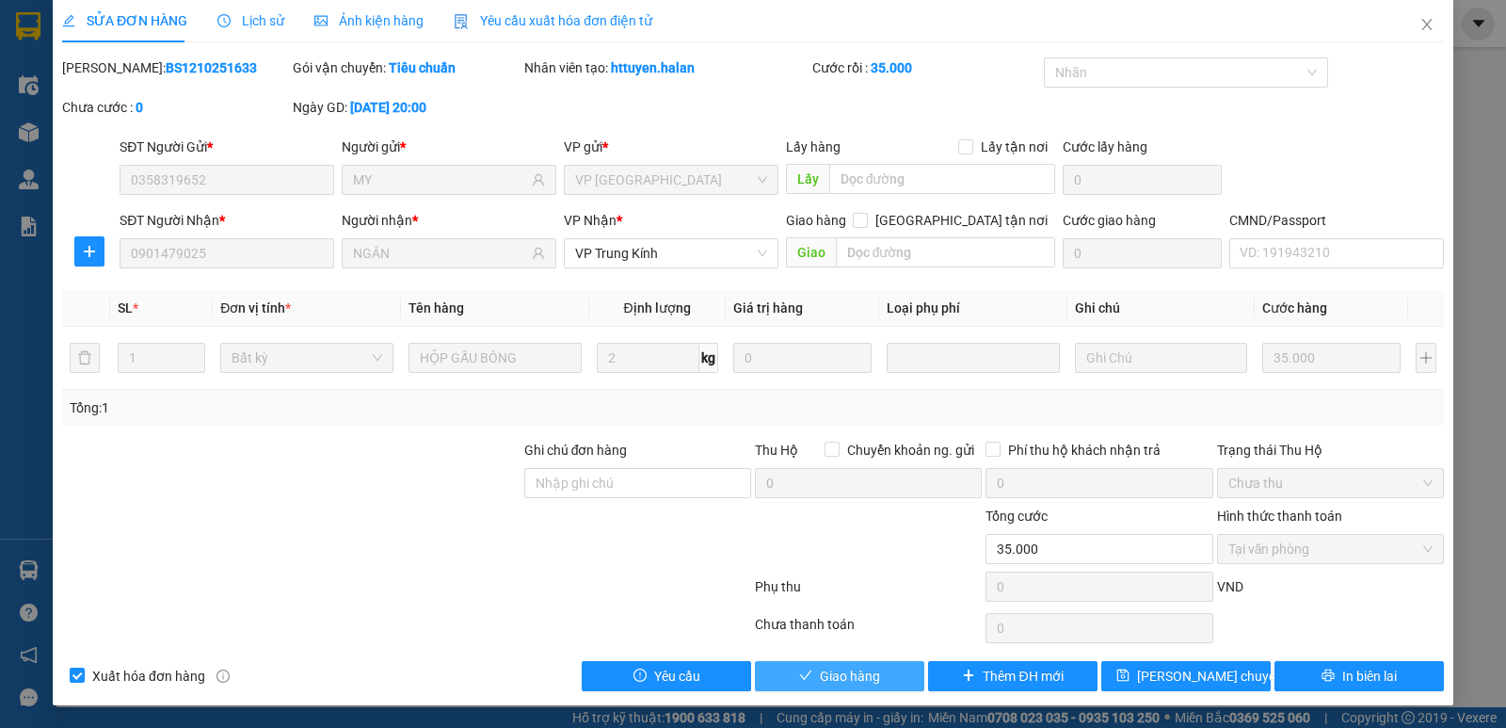
click at [838, 681] on span "Giao hàng" at bounding box center [850, 676] width 60 height 21
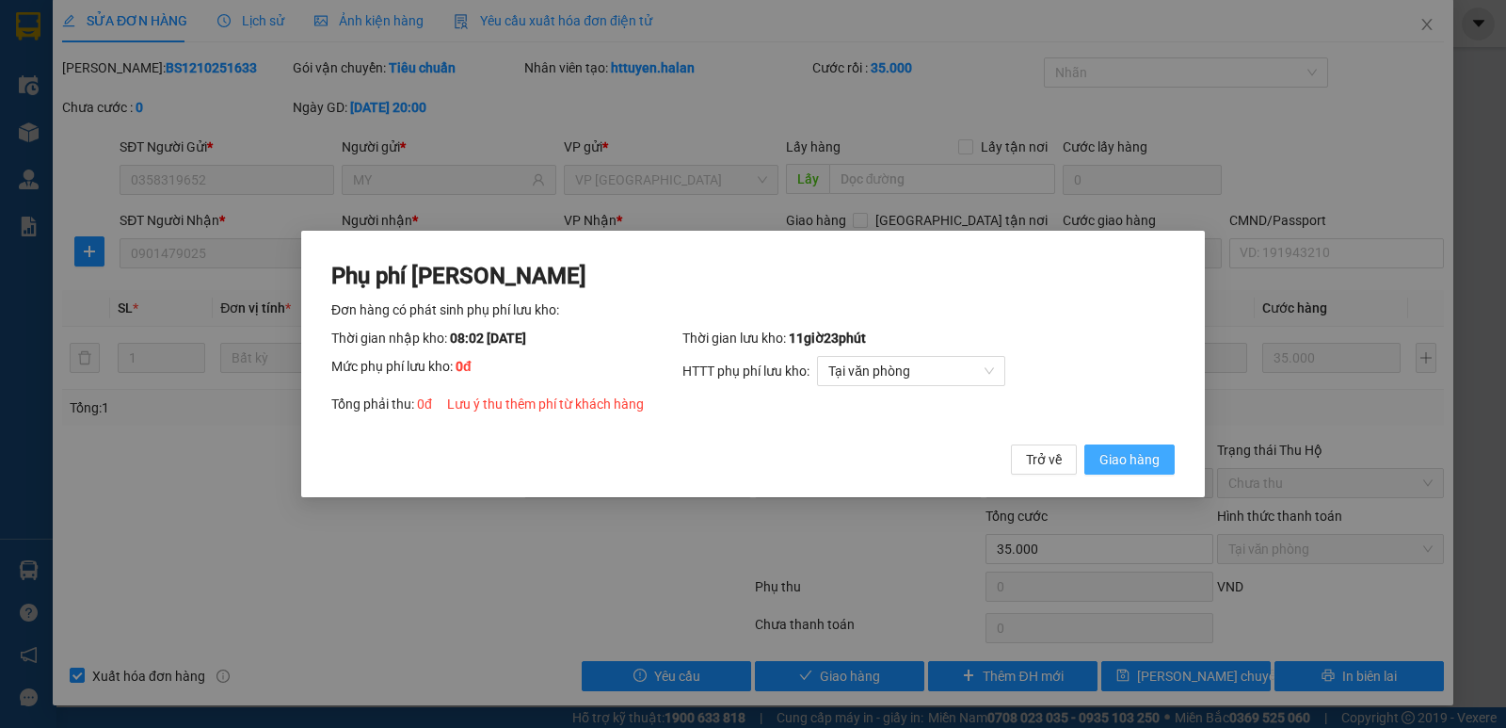
click at [1133, 471] on button "Giao hàng" at bounding box center [1130, 459] width 90 height 30
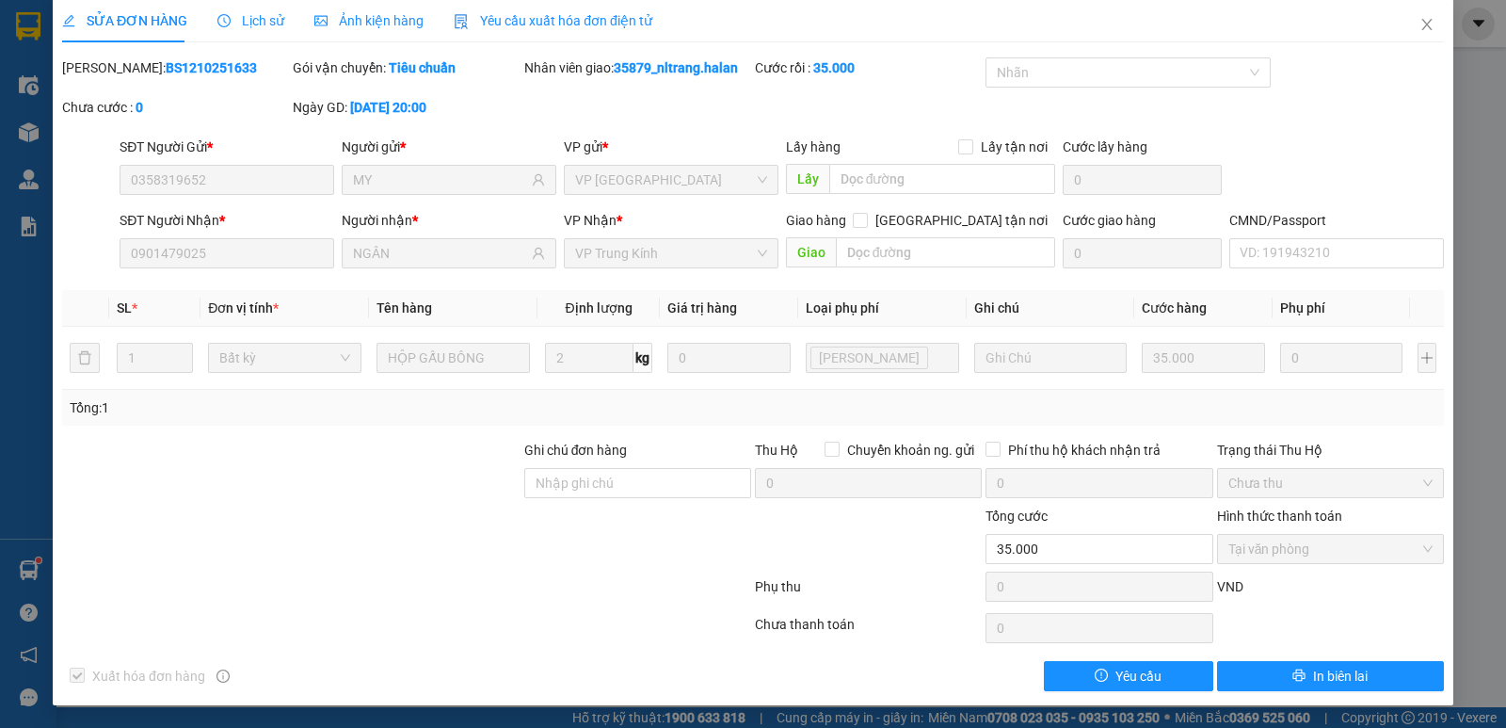
scroll to position [0, 0]
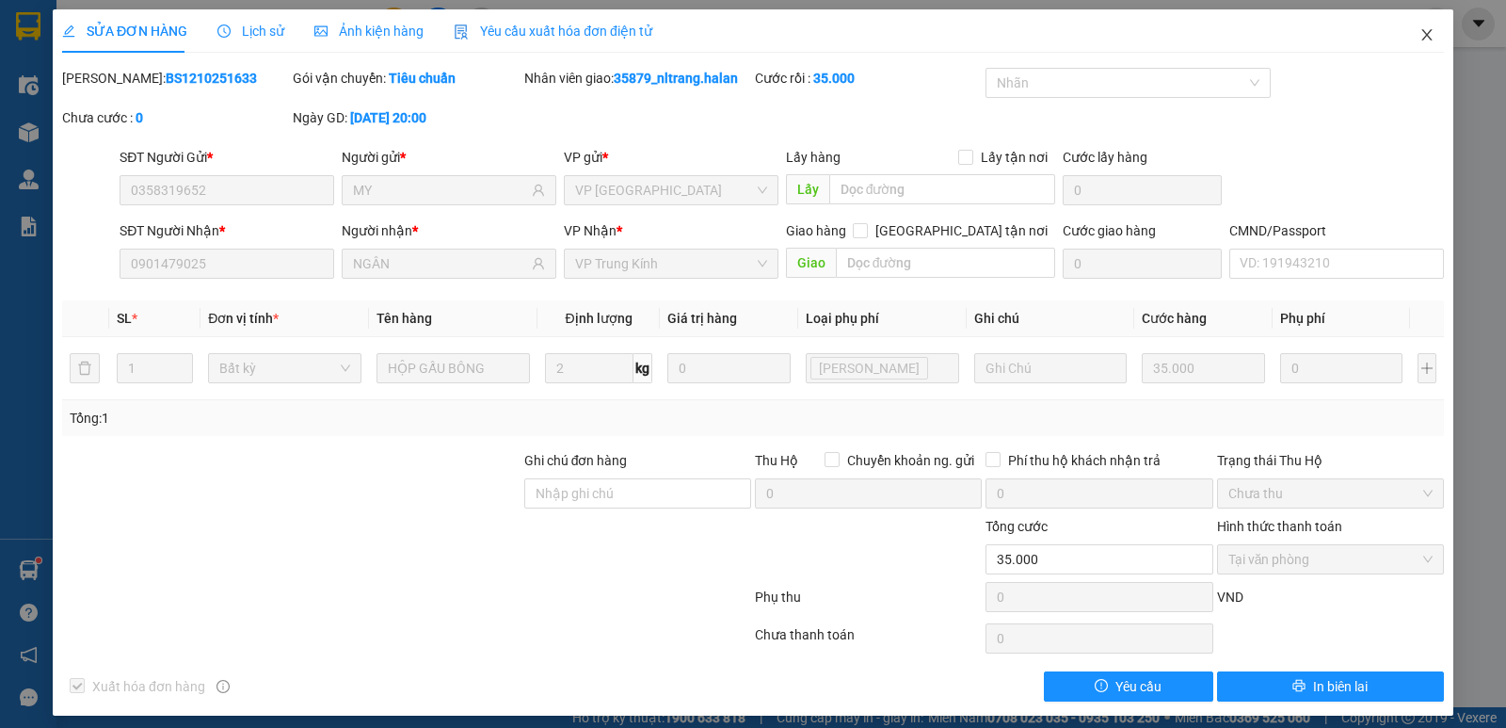
click at [1422, 35] on icon "close" at bounding box center [1427, 34] width 10 height 11
click at [1420, 35] on div "35879_nltrang.halan" at bounding box center [1351, 24] width 201 height 33
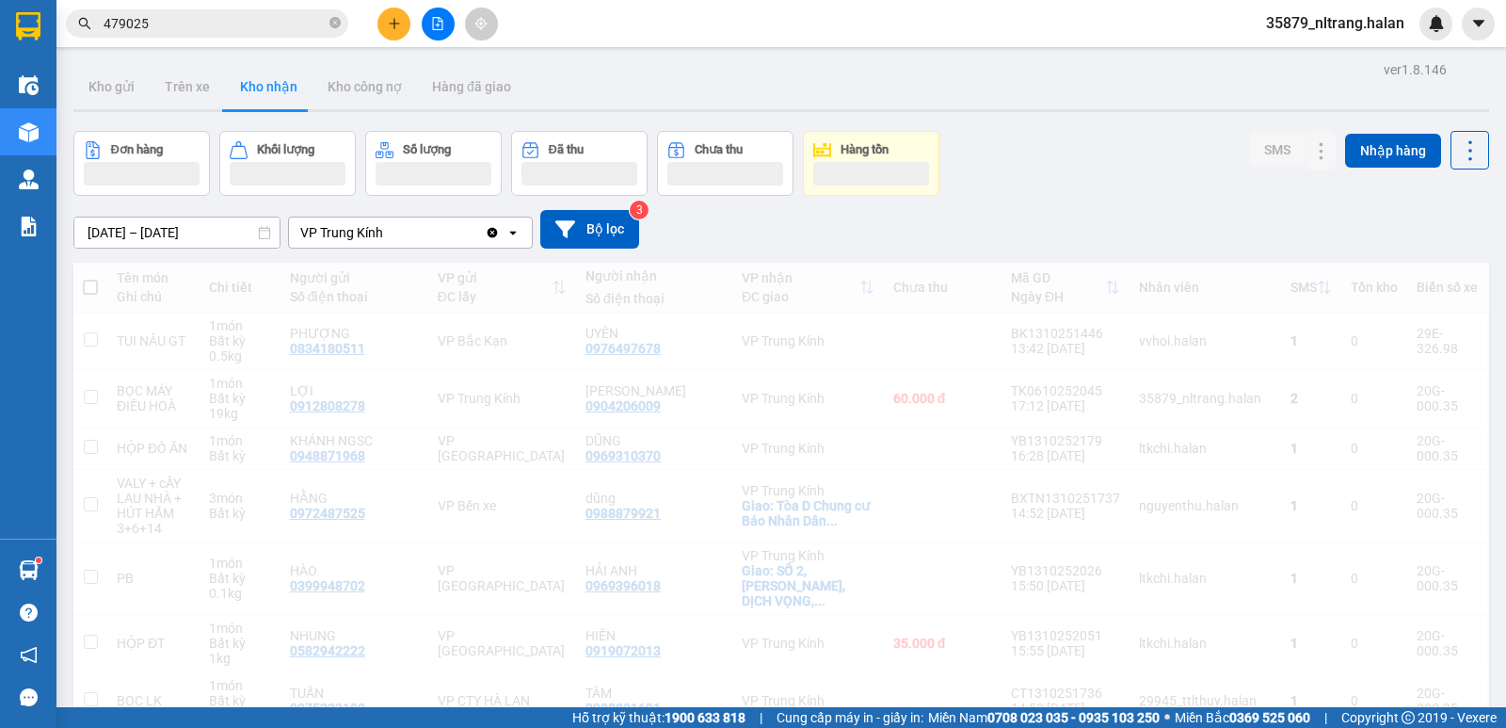
click at [200, 16] on input "479025" at bounding box center [215, 23] width 222 height 21
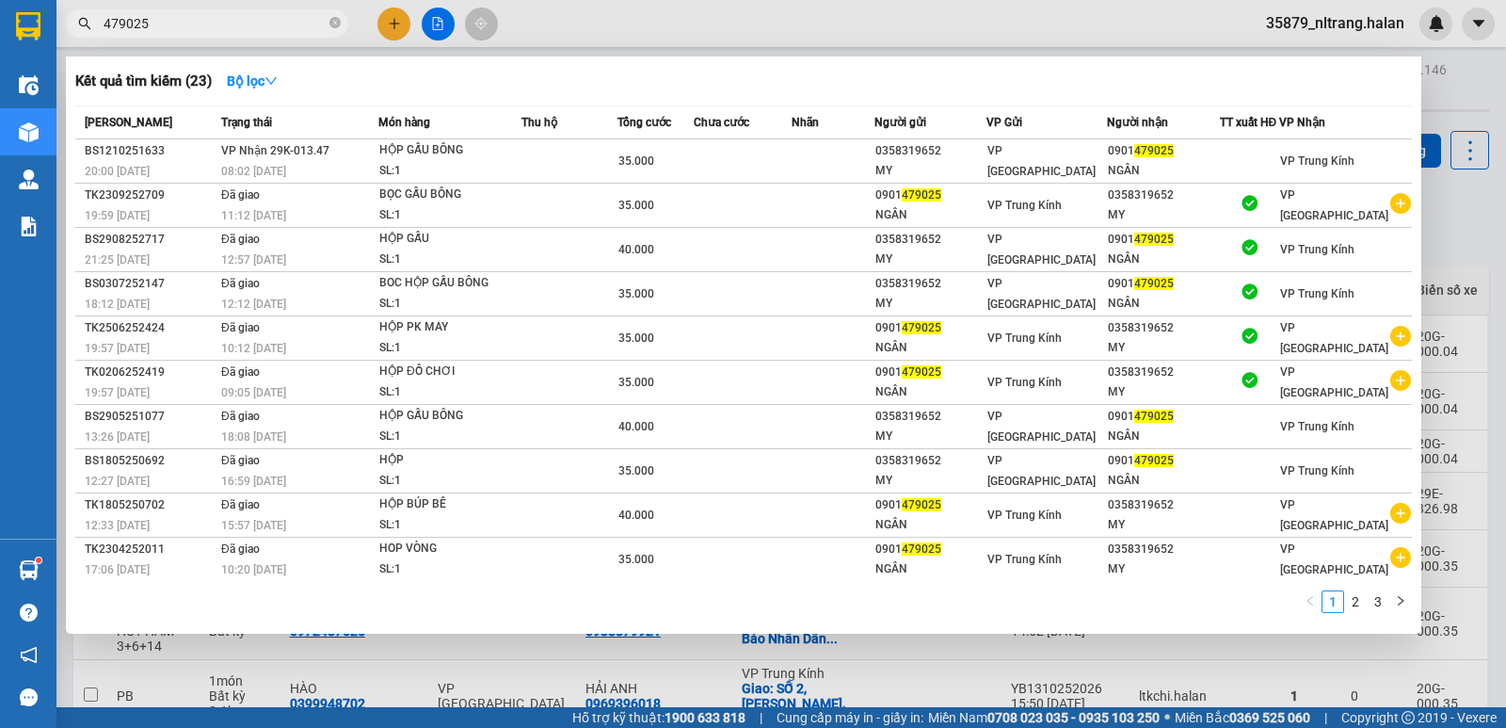
paste input "0353775218"
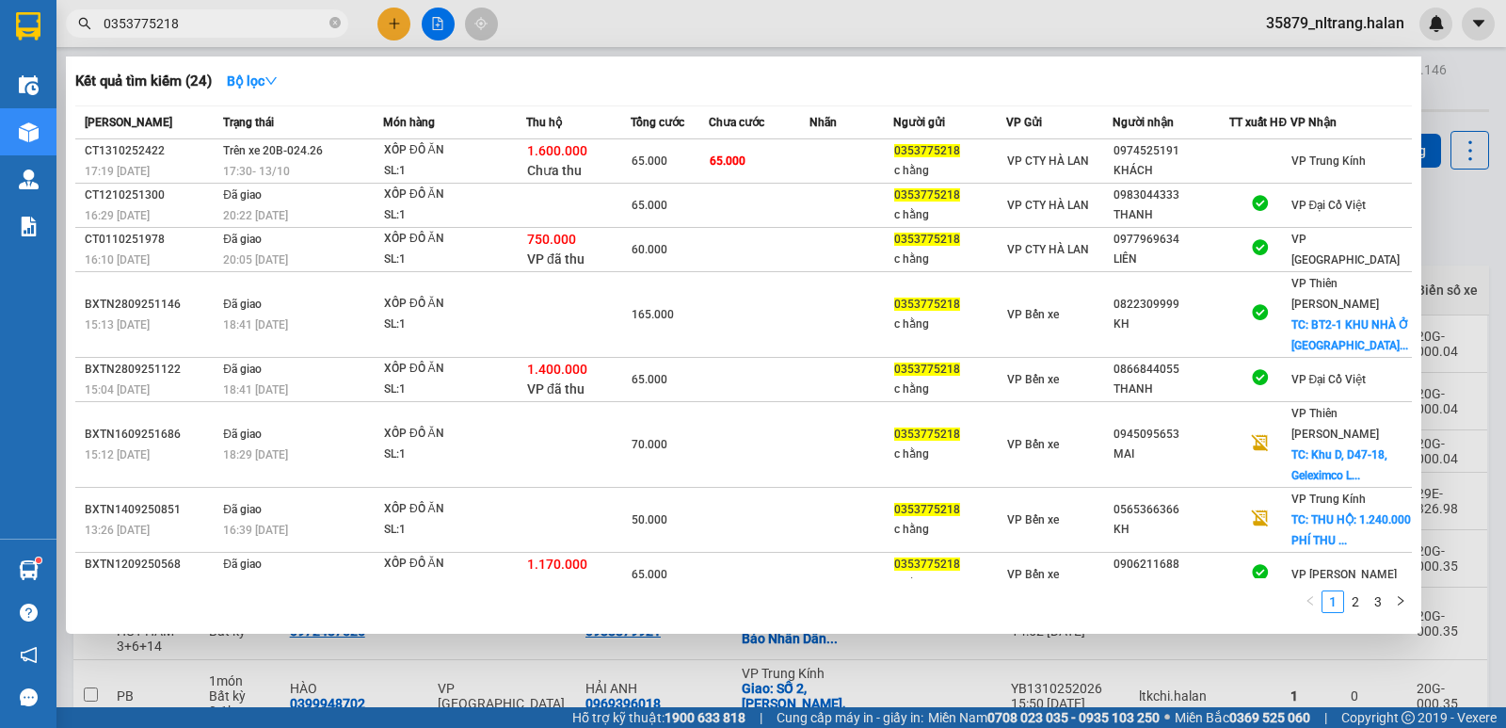
type input "0353775218"
click at [1457, 183] on div at bounding box center [753, 364] width 1506 height 728
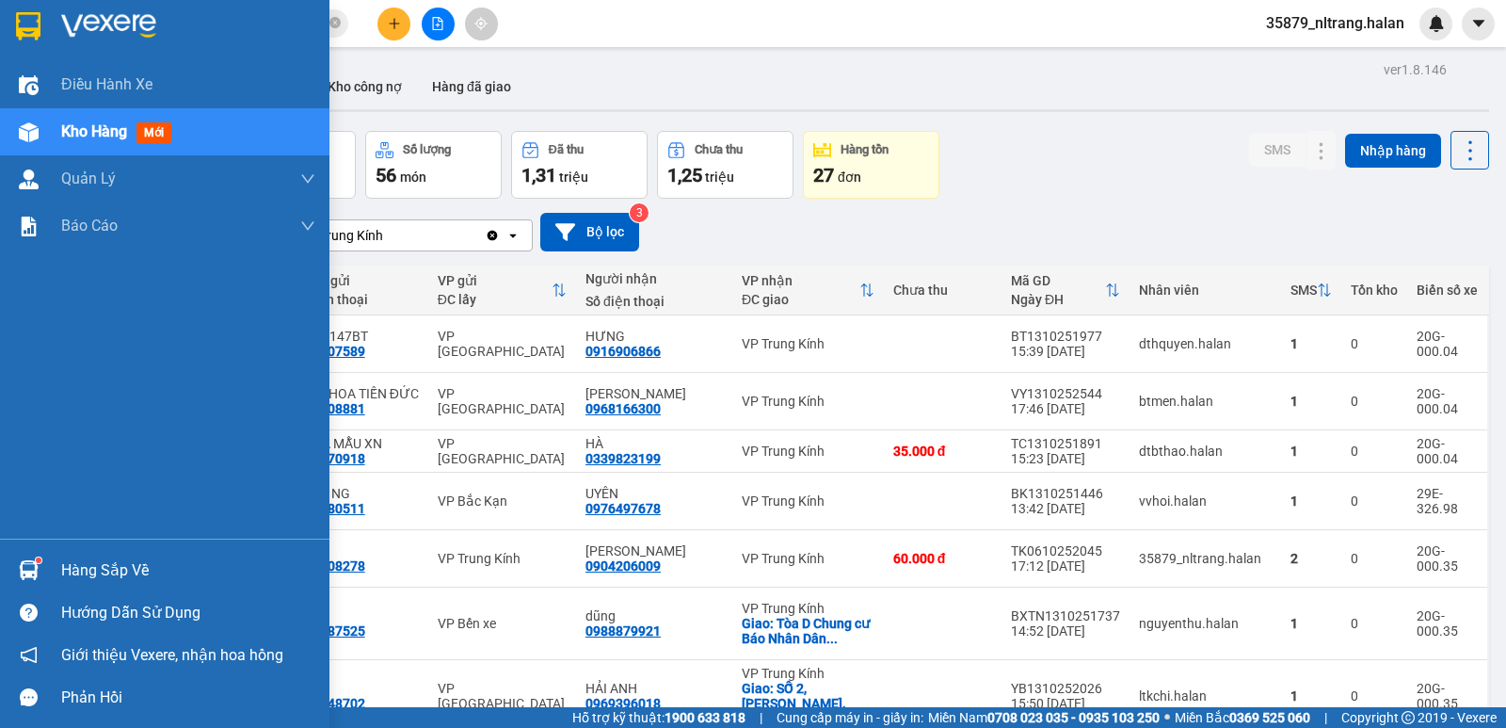
click at [40, 571] on div at bounding box center [28, 570] width 33 height 33
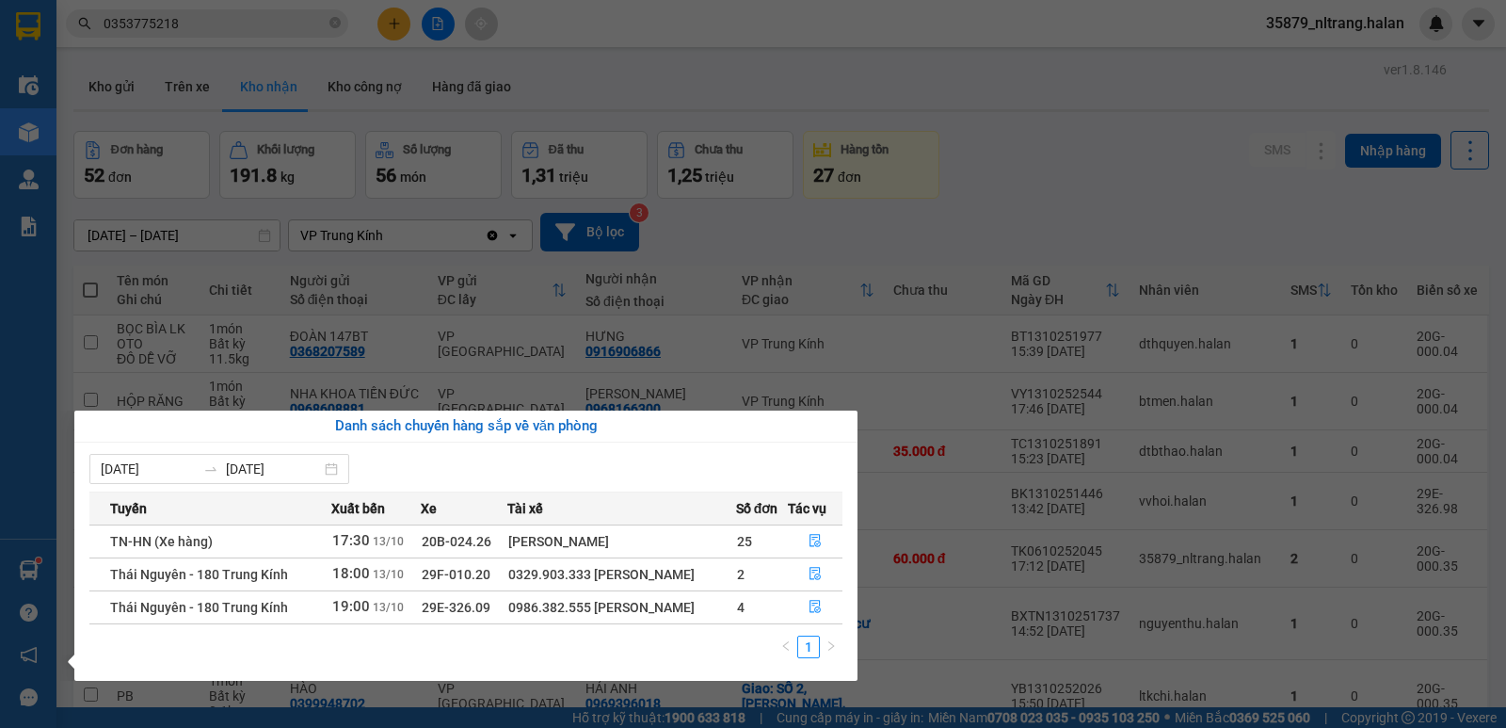
click at [1088, 220] on section "Kết quả tìm kiếm ( 24 ) Bộ lọc Mã ĐH Trạng thái Món hàng Thu hộ Tổng cước Chưa …" at bounding box center [753, 364] width 1506 height 728
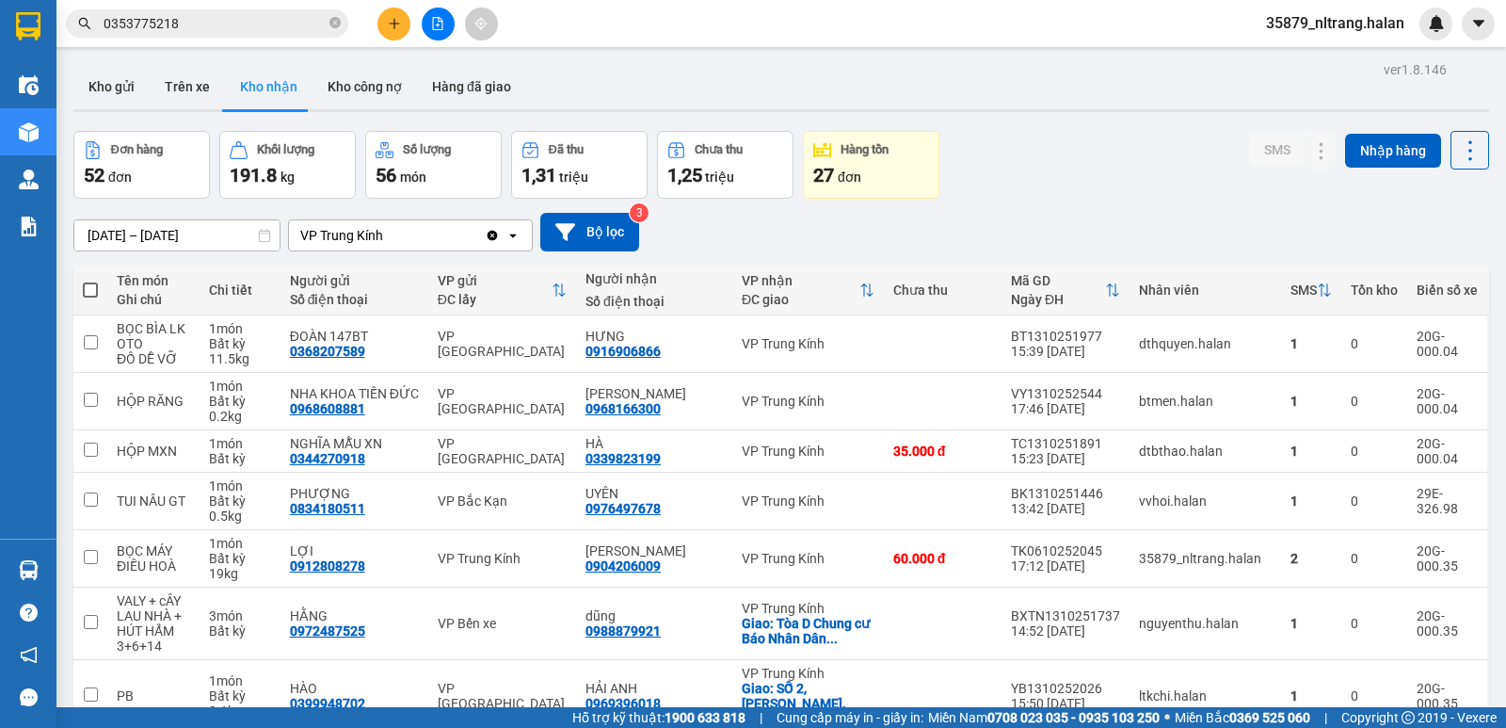
click at [201, 725] on div "Hỗ trợ kỹ thuật: 1900 633 818 | Cung cấp máy in - giấy in: [GEOGRAPHIC_DATA] 07…" at bounding box center [748, 717] width 1497 height 21
click at [112, 83] on button "Kho gửi" at bounding box center [111, 86] width 76 height 45
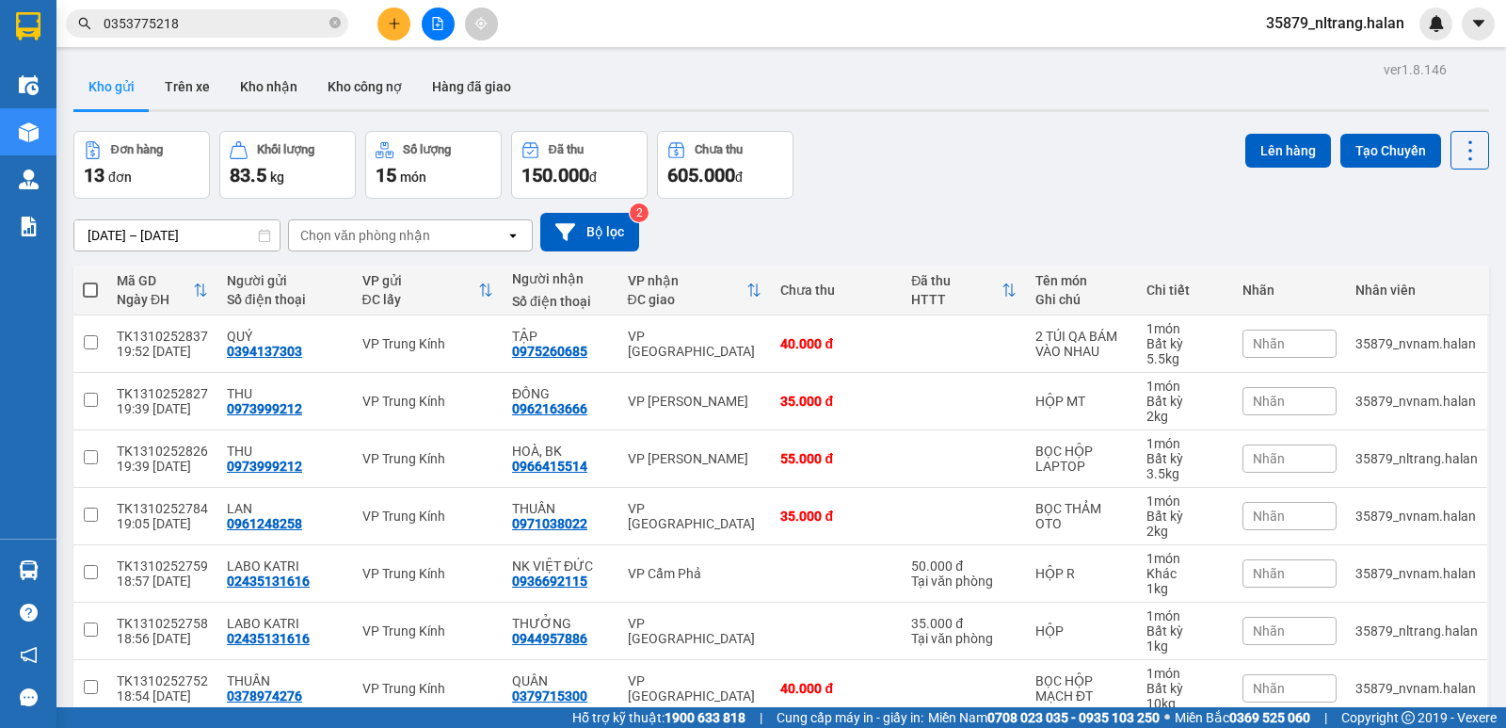
click at [1001, 184] on div "Đơn hàng 13 đơn Khối lượng 83.5 kg Số lượng 15 món Đã thu 150.000 đ Chưa thu 60…" at bounding box center [781, 165] width 1416 height 68
click at [1463, 150] on icon at bounding box center [1470, 150] width 26 height 26
click at [1407, 255] on li "Làm mới" at bounding box center [1421, 269] width 141 height 34
click at [1457, 150] on icon at bounding box center [1470, 150] width 26 height 26
click at [1416, 269] on span "Làm mới" at bounding box center [1430, 269] width 52 height 19
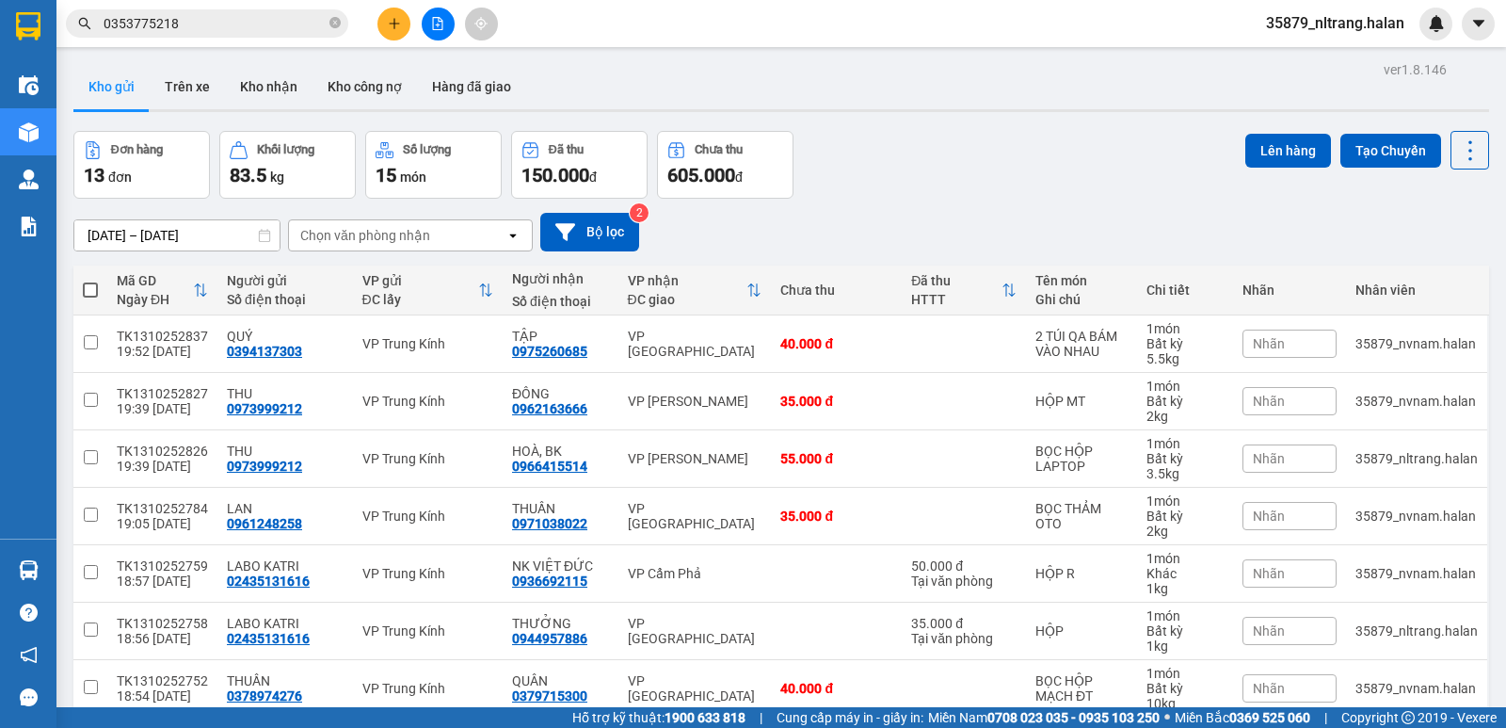
click at [89, 281] on label at bounding box center [90, 290] width 15 height 19
click at [90, 281] on input "checkbox" at bounding box center [90, 281] width 0 height 0
checkbox input "true"
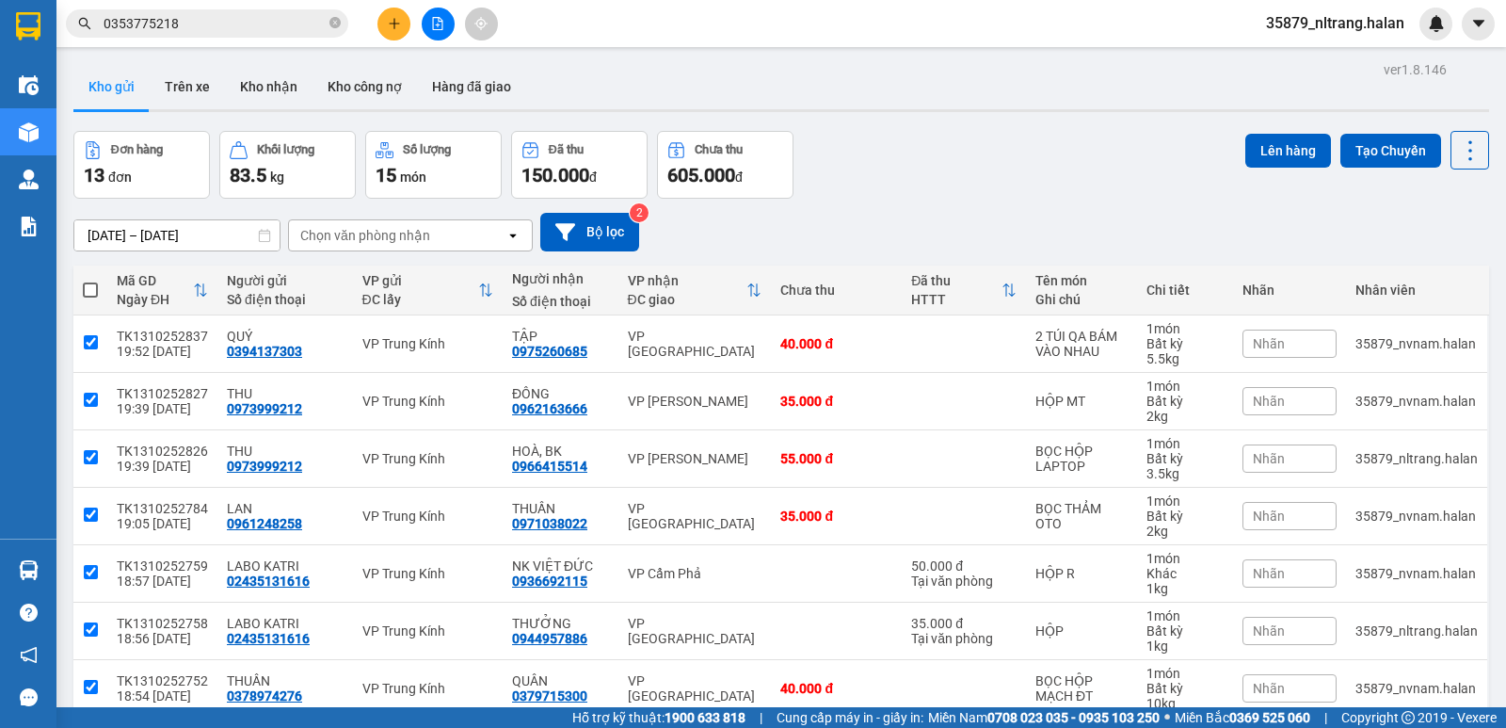
checkbox input "true"
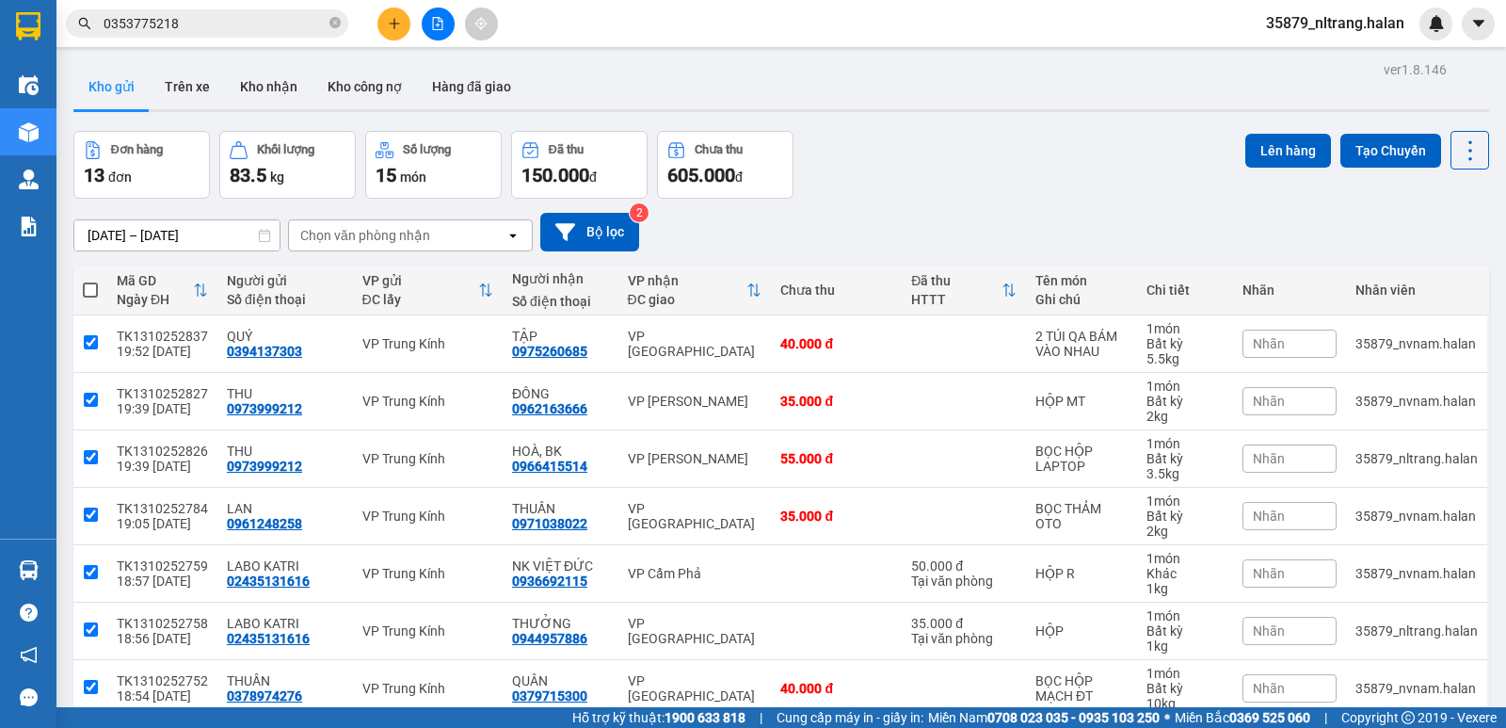
checkbox input "true"
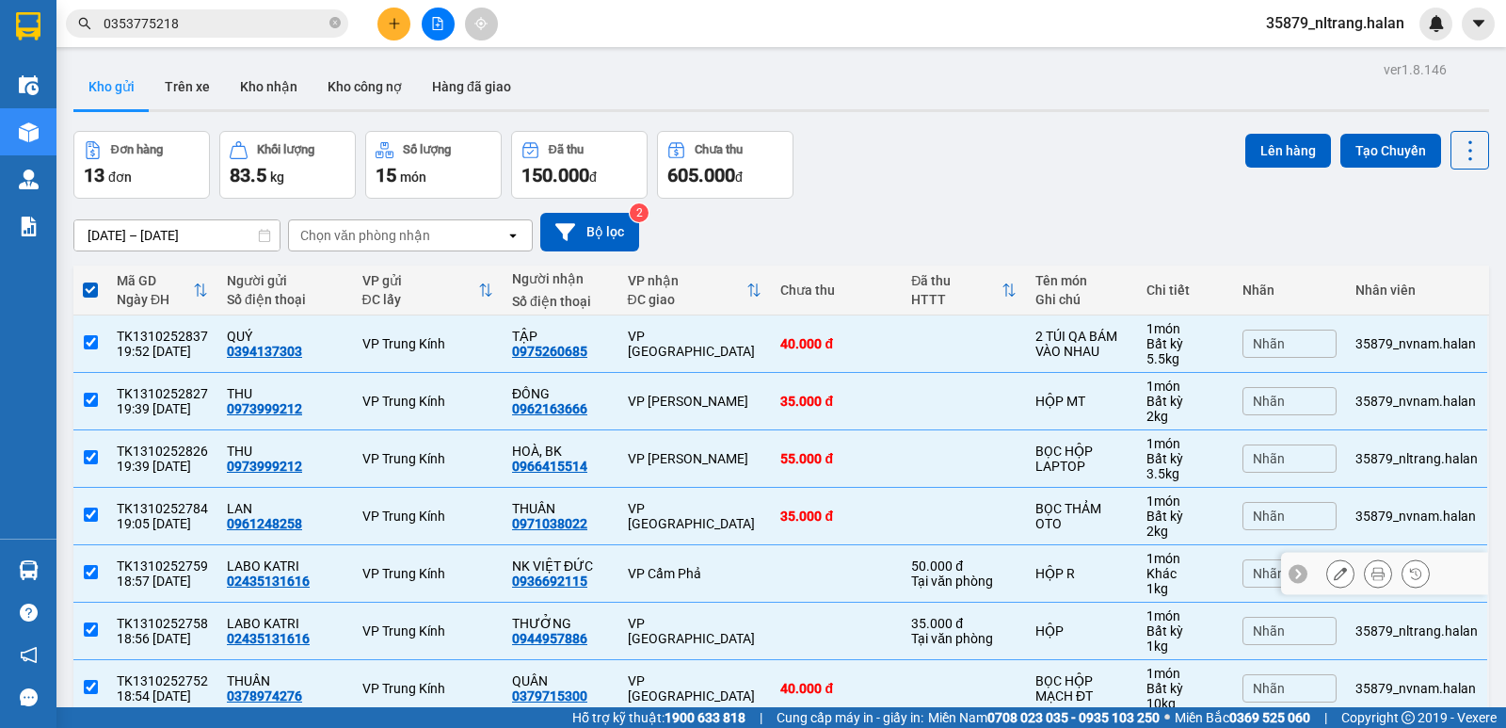
click at [711, 555] on td "VP Cẩm Phả" at bounding box center [695, 573] width 153 height 57
checkbox input "false"
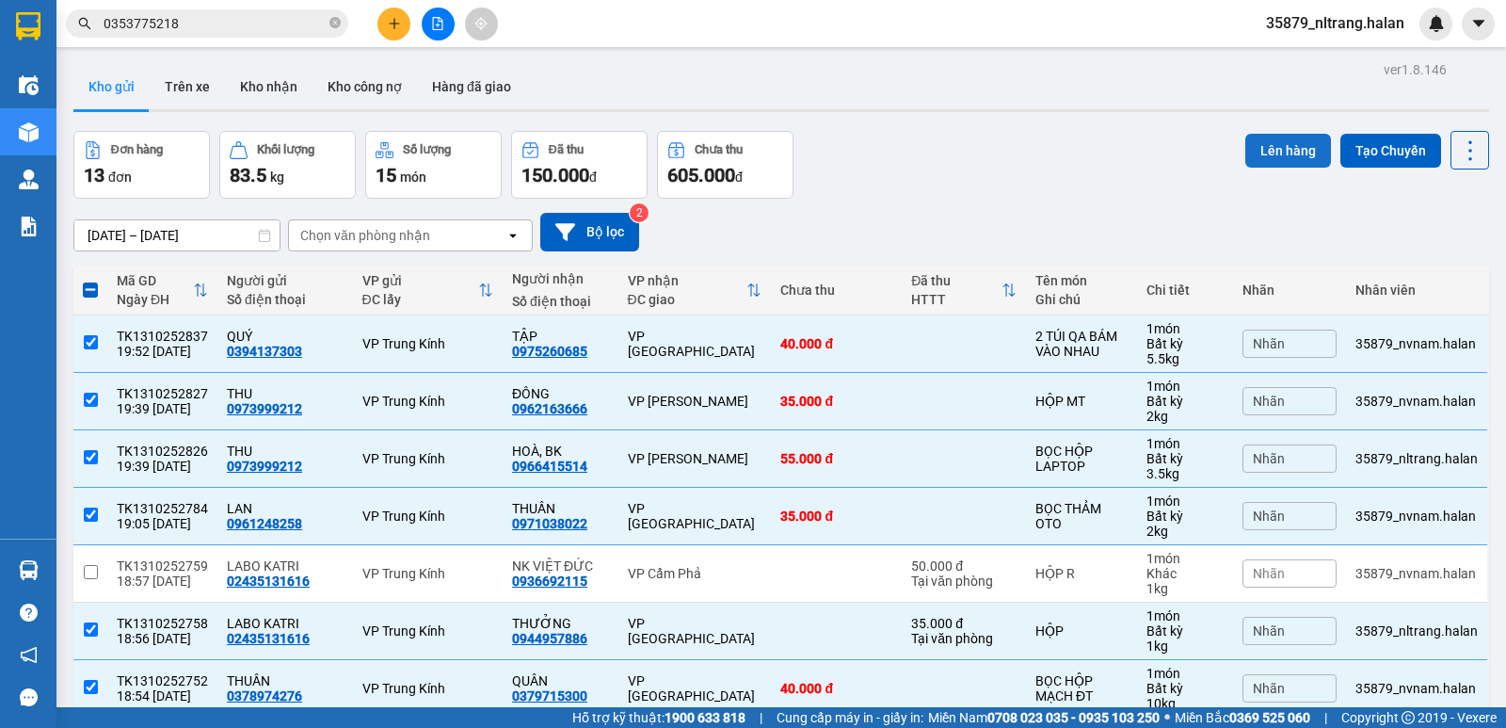
click at [1303, 147] on button "Lên hàng" at bounding box center [1289, 151] width 86 height 34
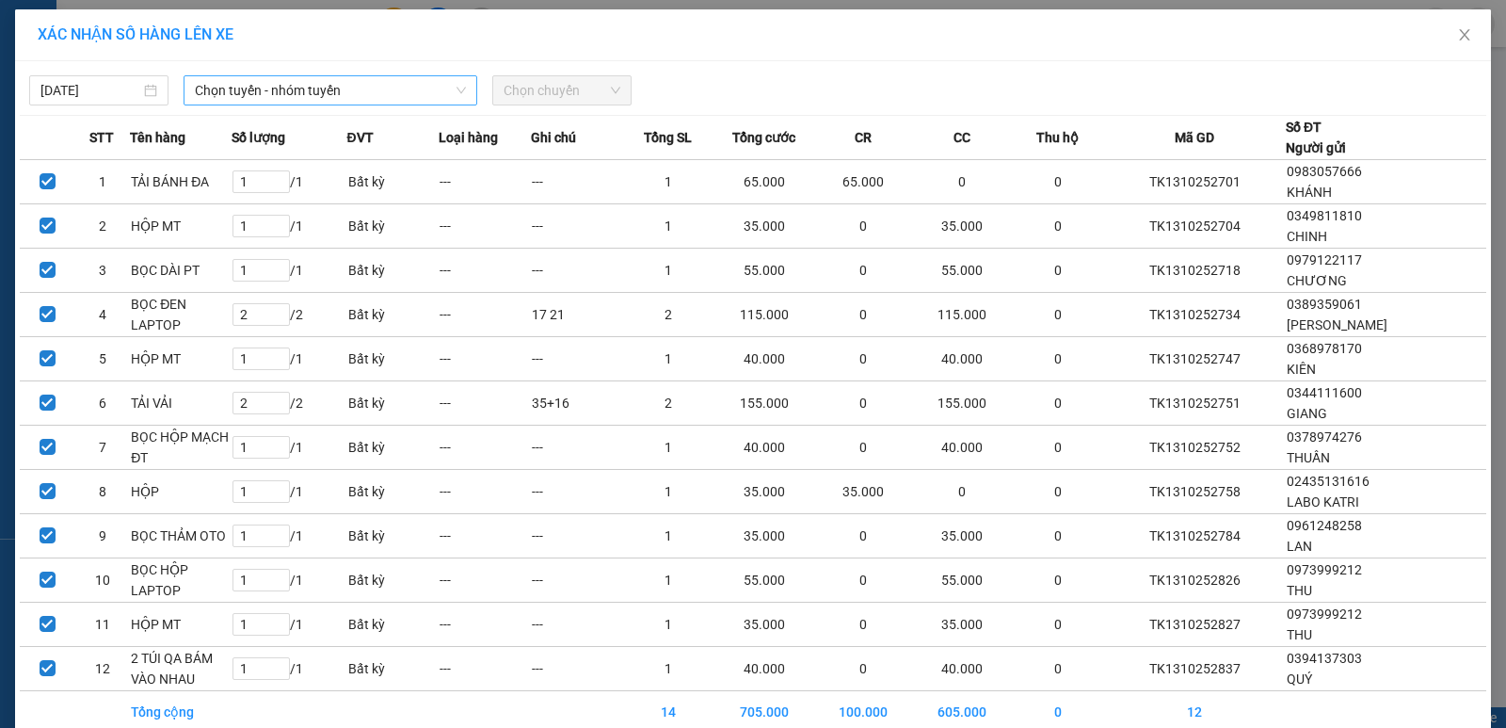
click at [327, 89] on span "Chọn tuyến - nhóm tuyến" at bounding box center [330, 90] width 271 height 28
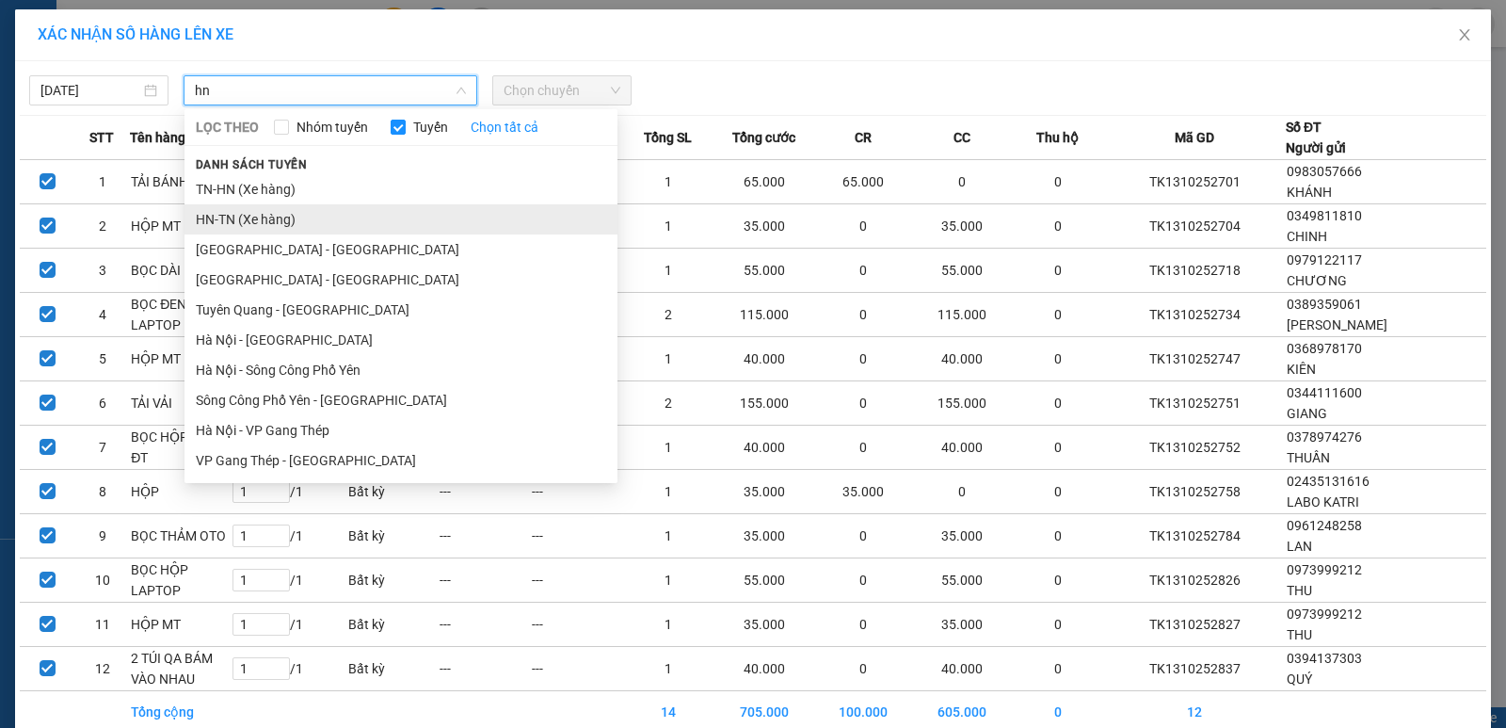
type input "hn"
click at [264, 208] on li "HN-TN (Xe hàng)" at bounding box center [401, 219] width 433 height 30
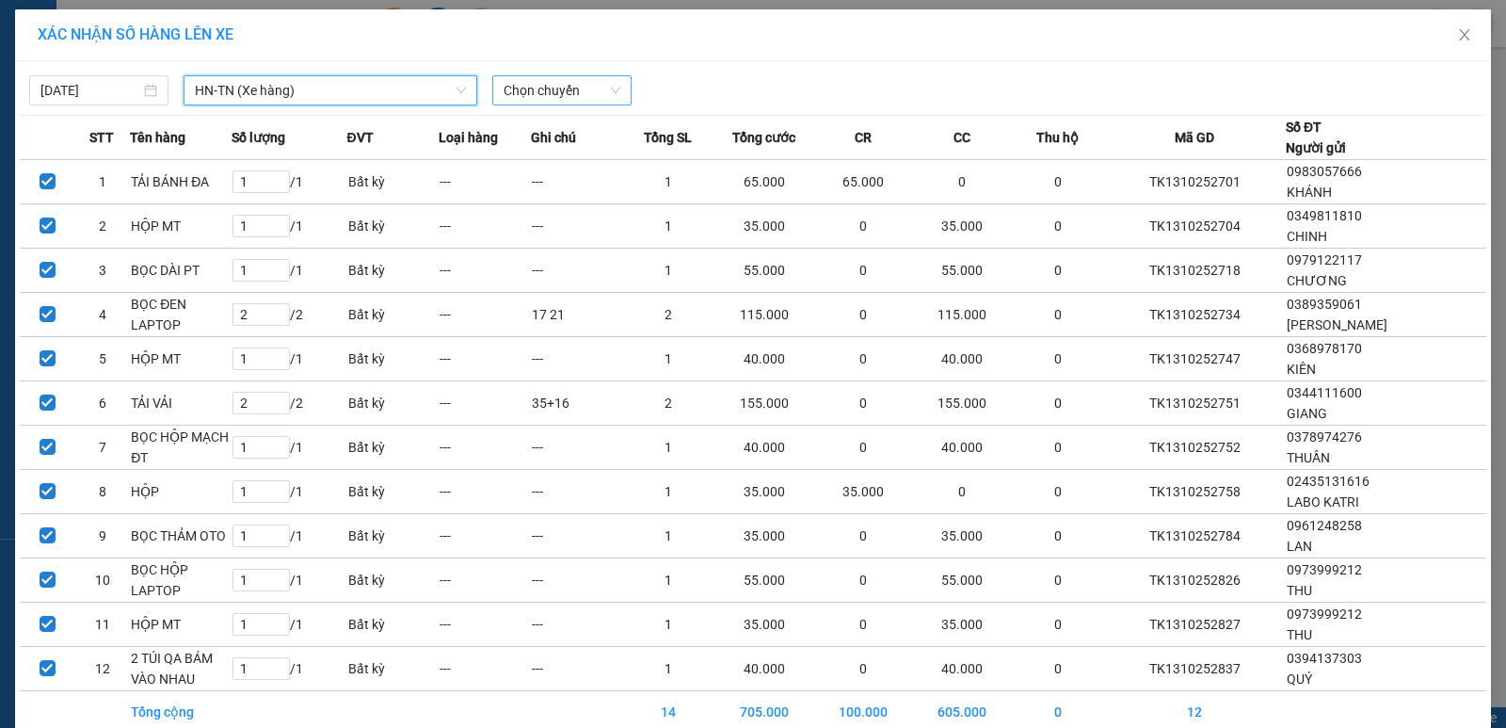
click at [515, 94] on span "Chọn chuyến" at bounding box center [562, 90] width 117 height 28
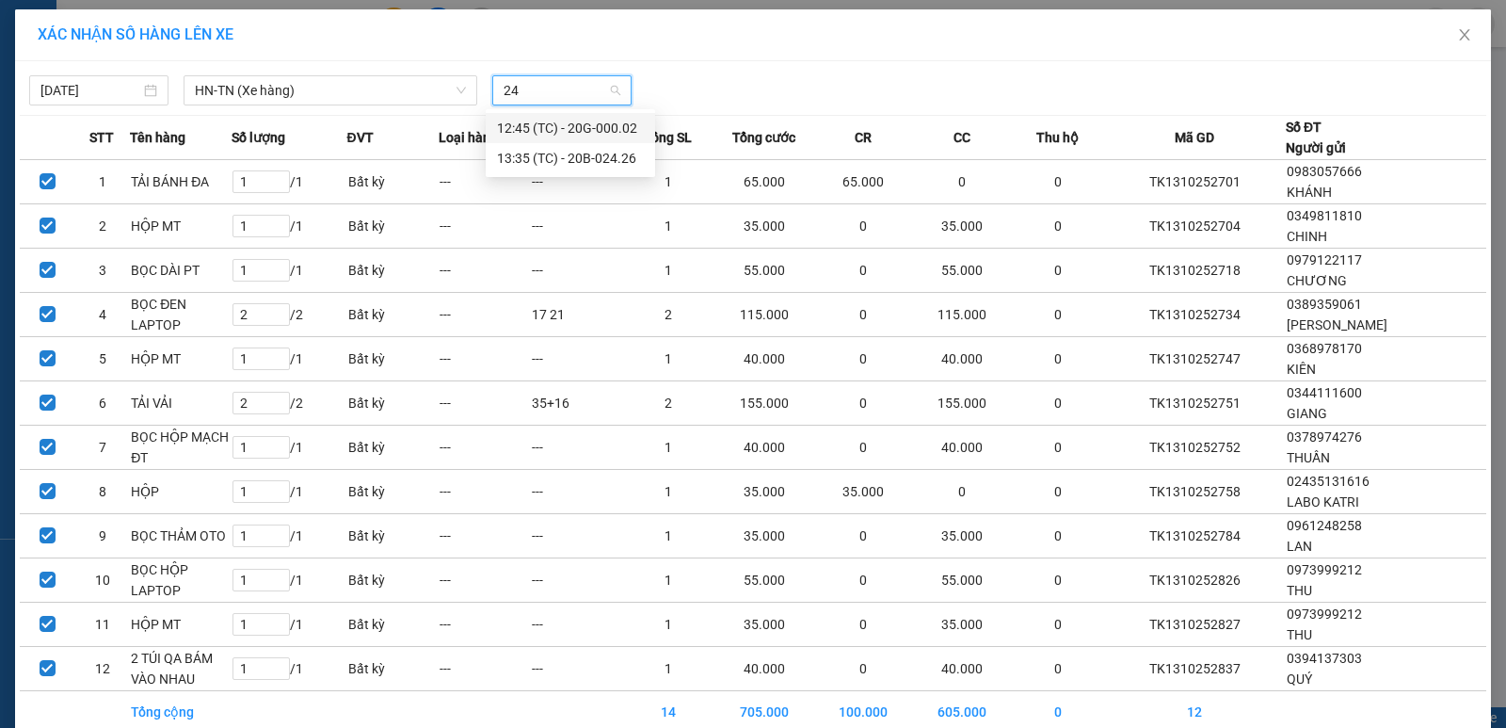
type input "24"
click at [844, 57] on div "XÁC NHẬN SỐ HÀNG LÊN XE" at bounding box center [753, 35] width 1476 height 52
click at [1457, 36] on icon "close" at bounding box center [1464, 34] width 15 height 15
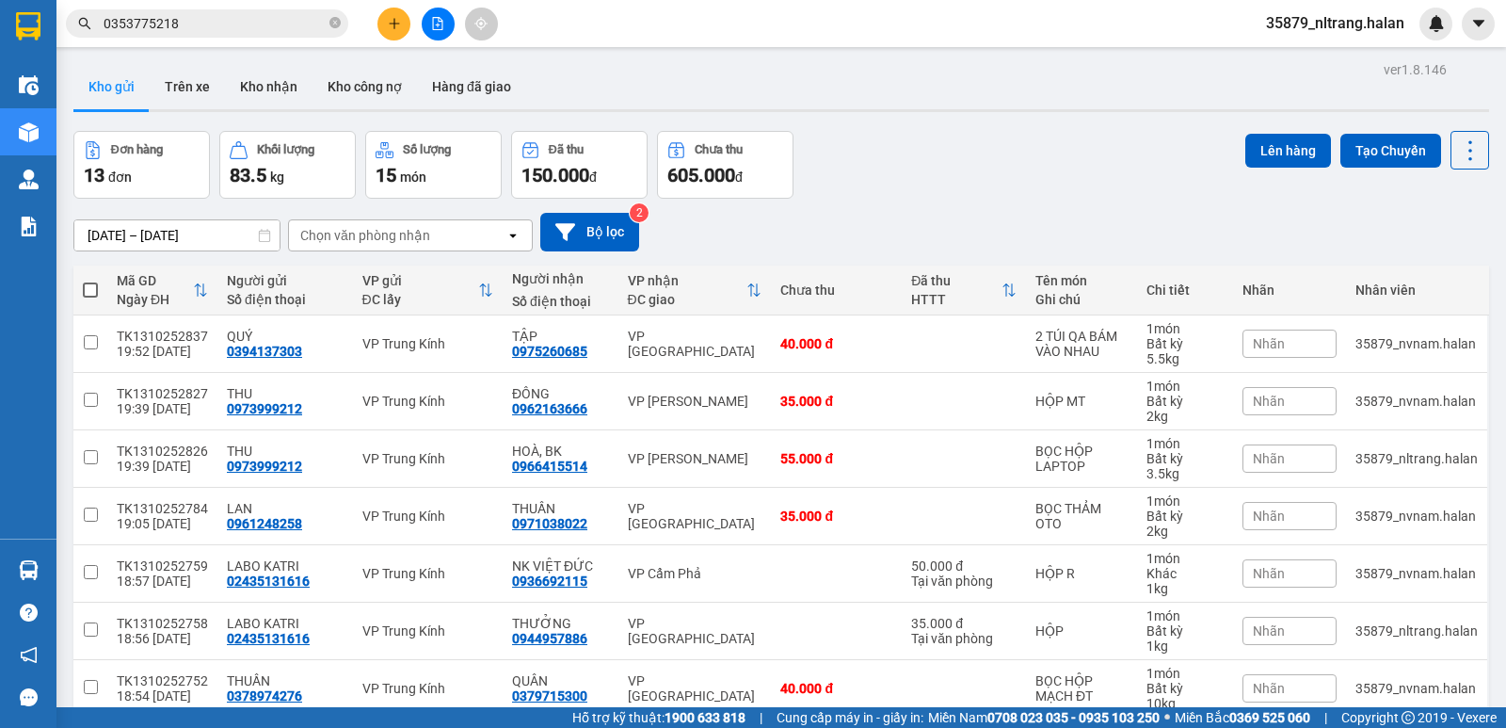
click at [886, 126] on div "ver 1.8.146 Kho gửi Trên xe Kho nhận Kho công nợ Hàng đã giao Đơn hàng 13 đơn K…" at bounding box center [781, 585] width 1431 height 1058
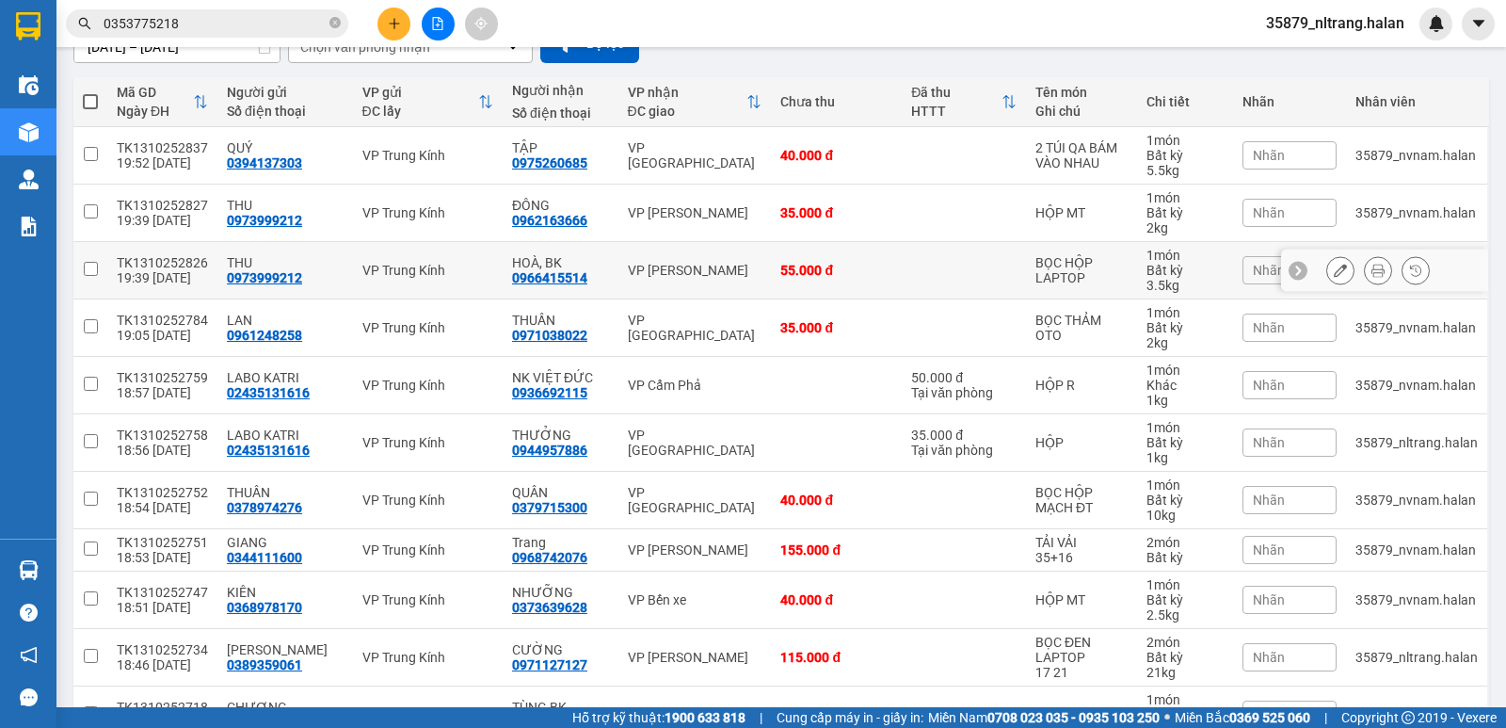
scroll to position [94, 0]
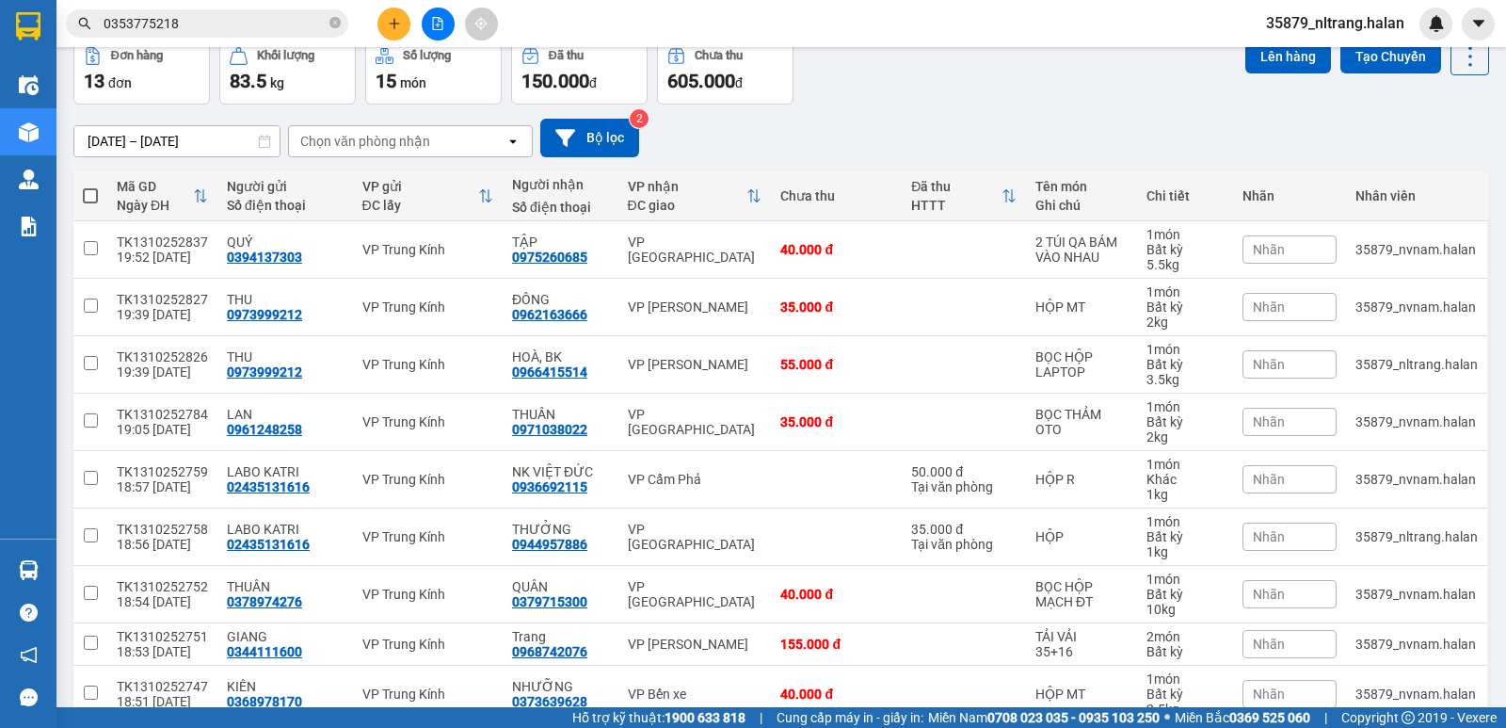
click at [1088, 127] on div "[DATE] – [DATE] Press the down arrow key to interact with the calendar and sele…" at bounding box center [781, 138] width 1416 height 39
click at [203, 29] on input "0353775218" at bounding box center [215, 23] width 222 height 21
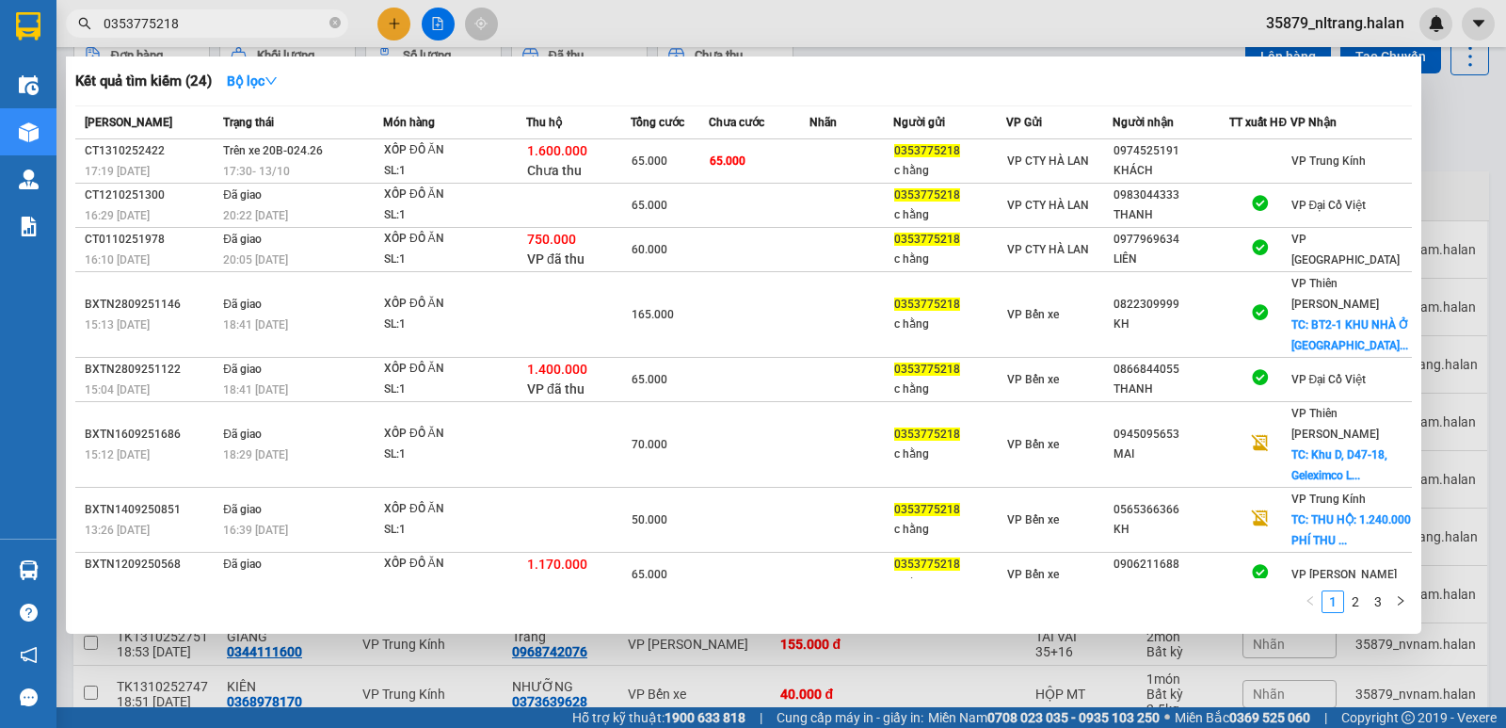
click at [203, 29] on input "0353775218" at bounding box center [215, 23] width 222 height 21
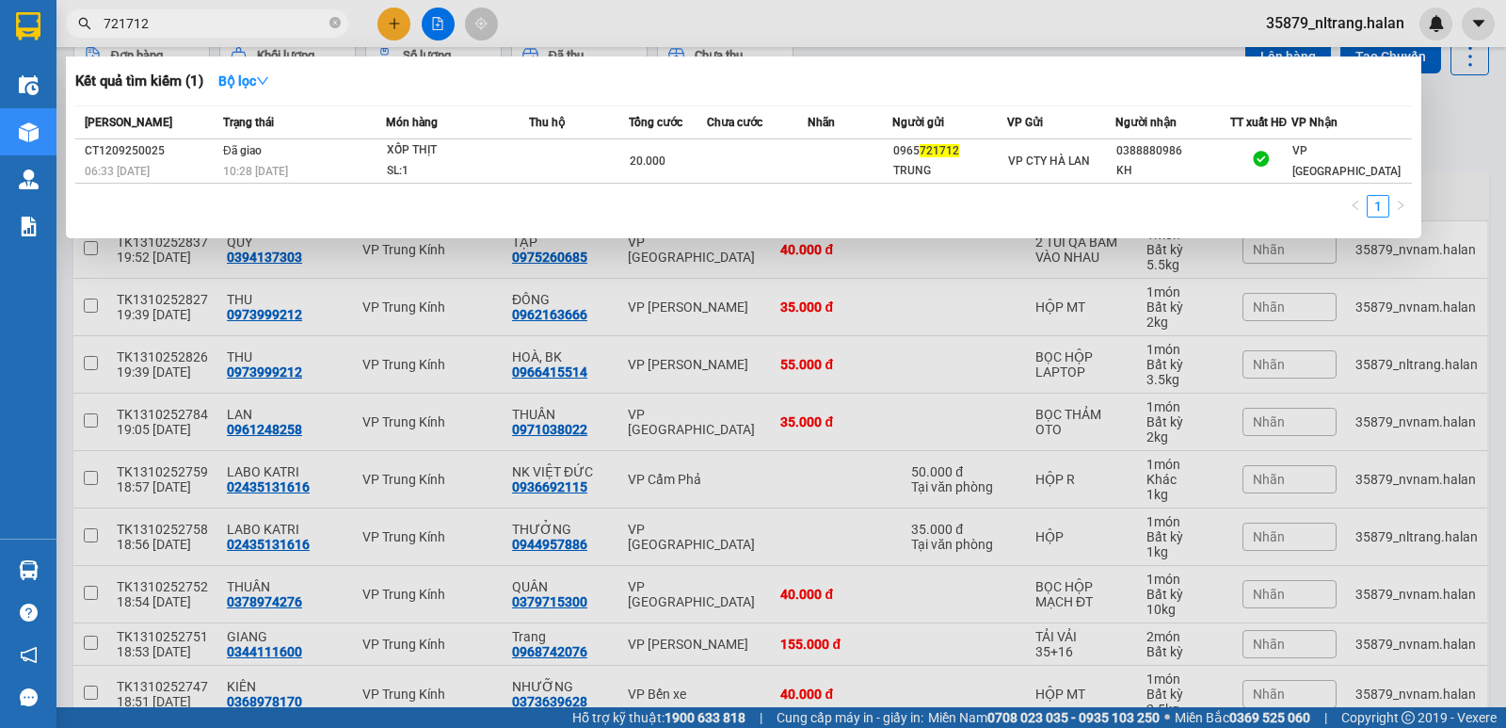
click at [203, 29] on input "721712" at bounding box center [215, 23] width 222 height 21
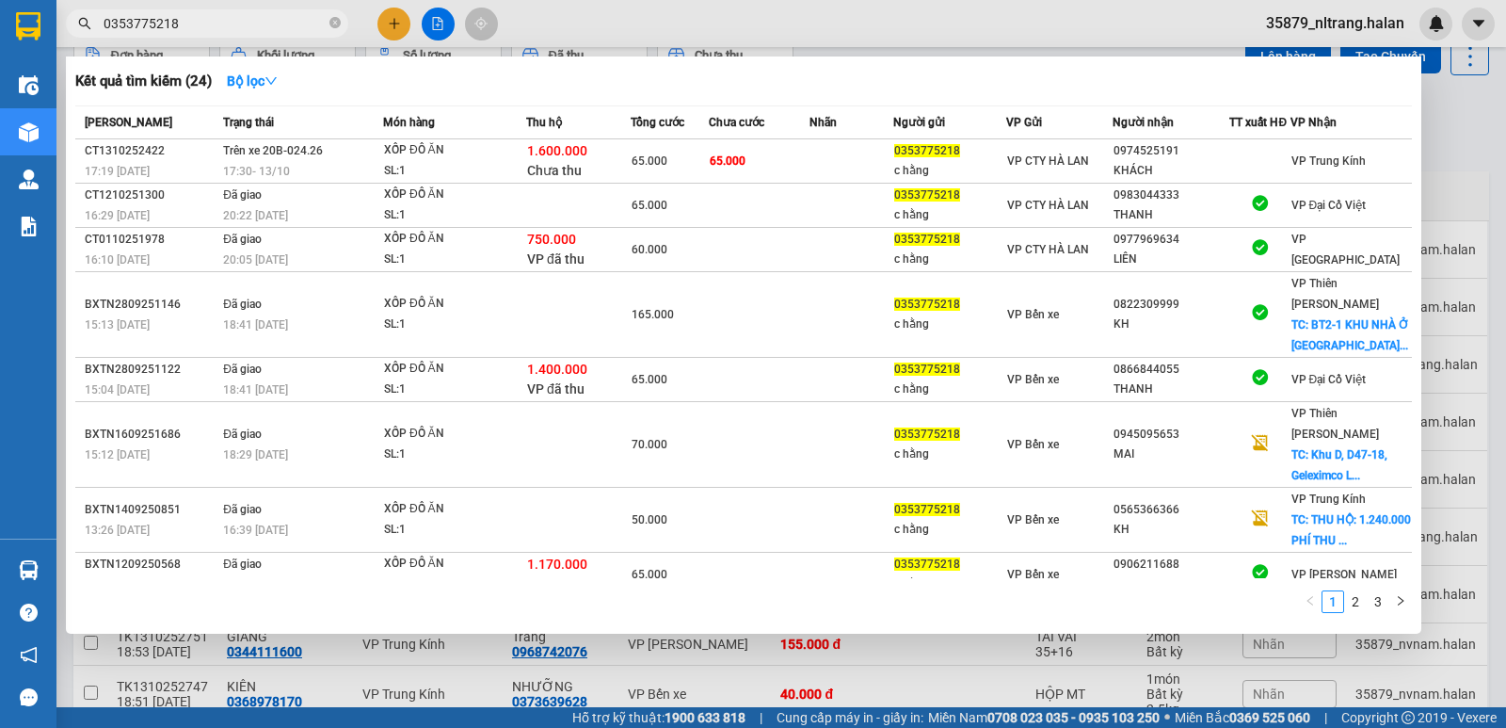
click at [200, 24] on input "0353775218" at bounding box center [215, 23] width 222 height 21
click at [246, 29] on input "0353775218" at bounding box center [215, 23] width 222 height 21
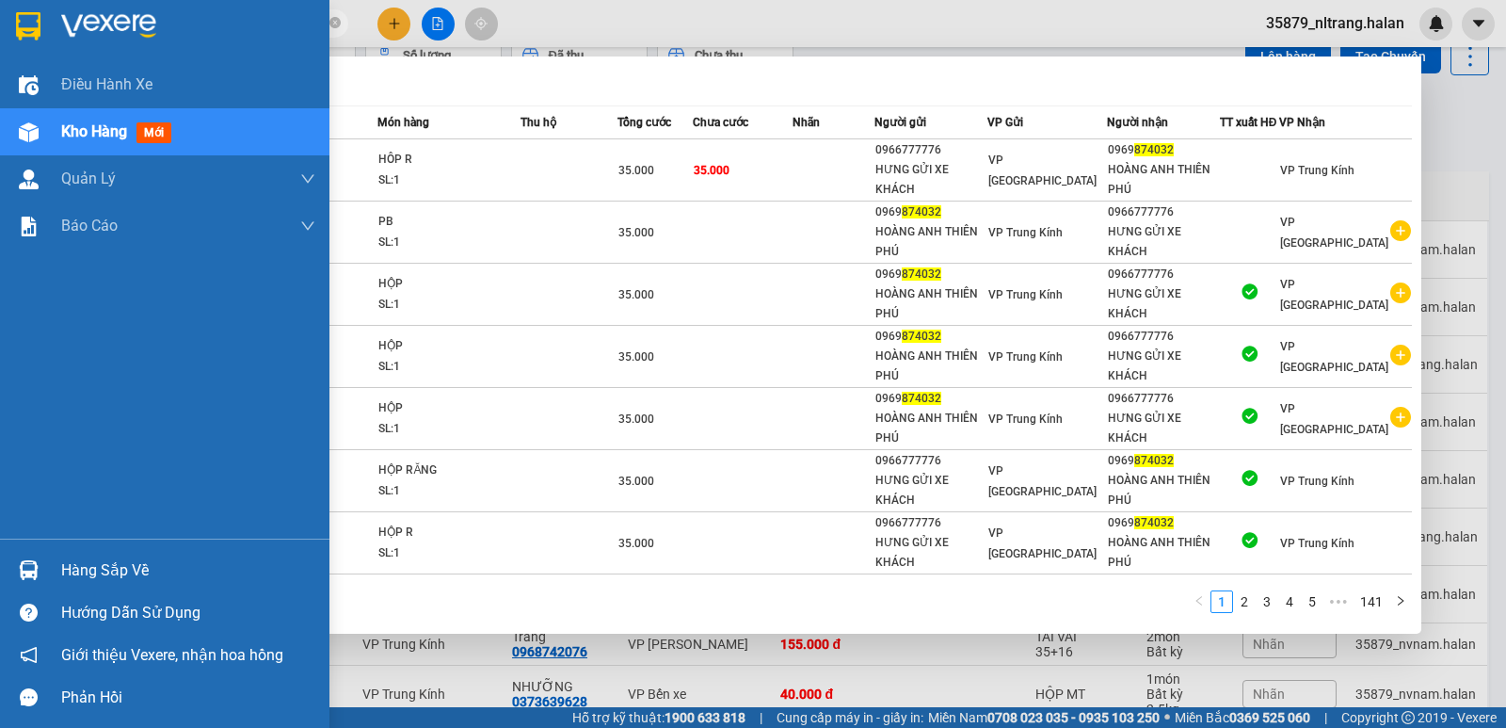
type input "874032"
click at [19, 565] on div at bounding box center [28, 570] width 33 height 33
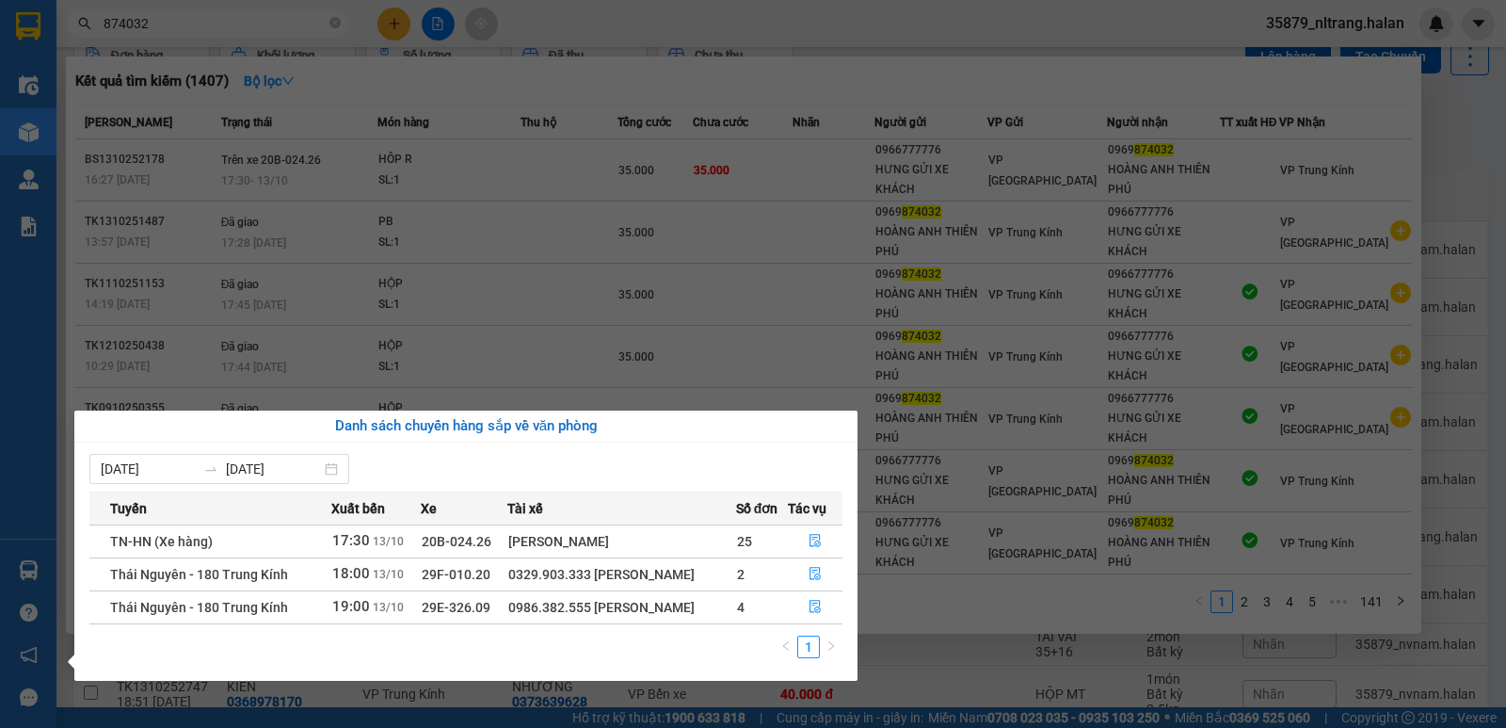
click at [46, 129] on div "Điều hành xe Kho hàng mới Quản [PERSON_NAME] lý chuyến Quản lý kiểm kho Báo cáo…" at bounding box center [28, 364] width 56 height 728
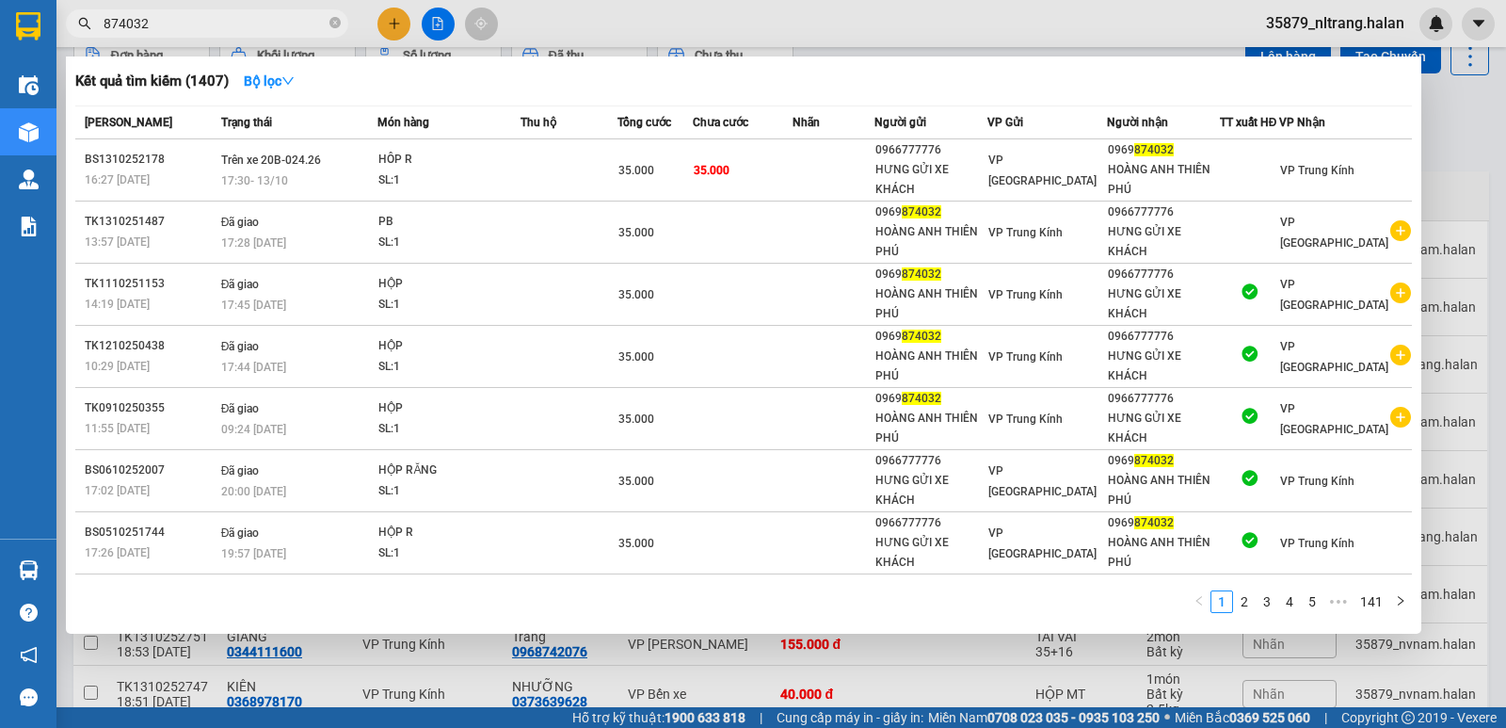
click at [1485, 201] on div at bounding box center [753, 364] width 1506 height 728
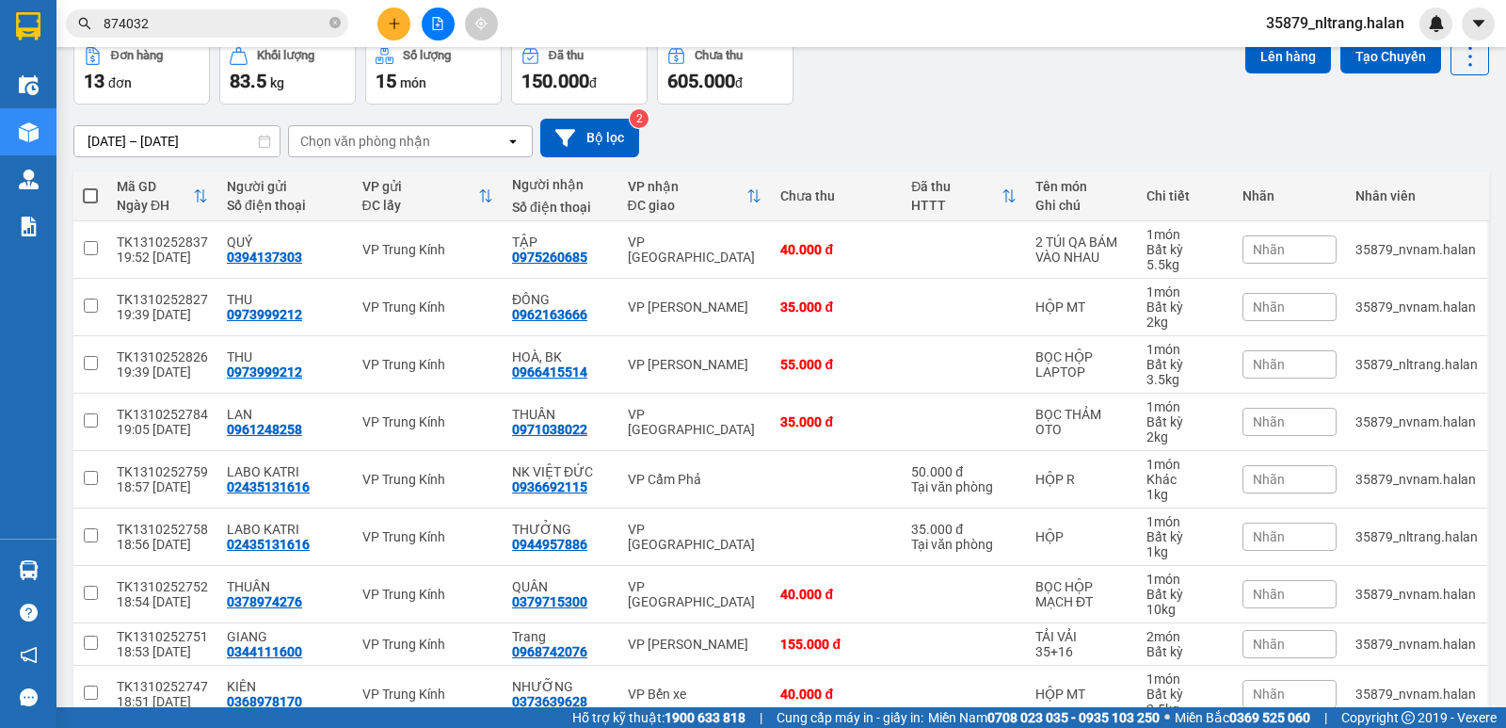
click at [83, 195] on span at bounding box center [90, 195] width 15 height 15
click at [90, 186] on input "checkbox" at bounding box center [90, 186] width 0 height 0
checkbox input "true"
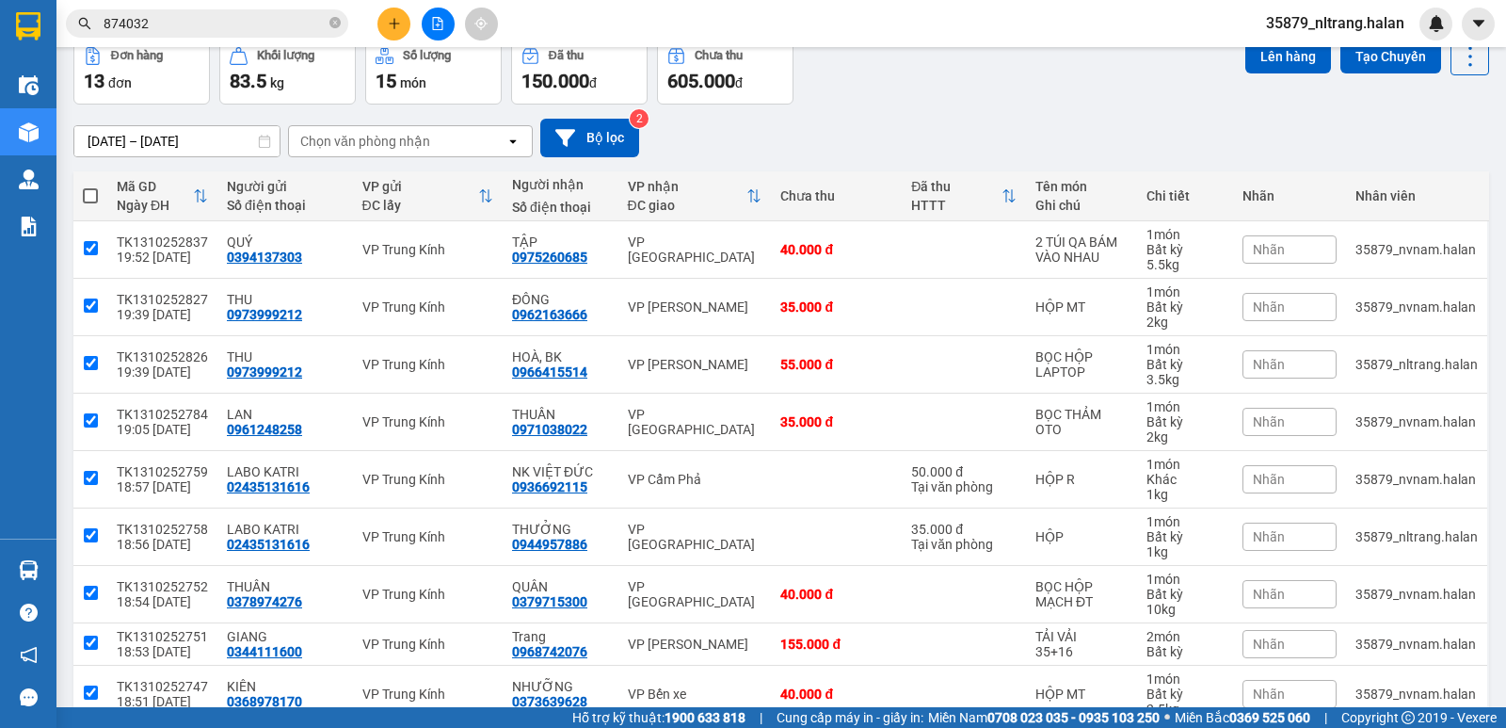
checkbox input "true"
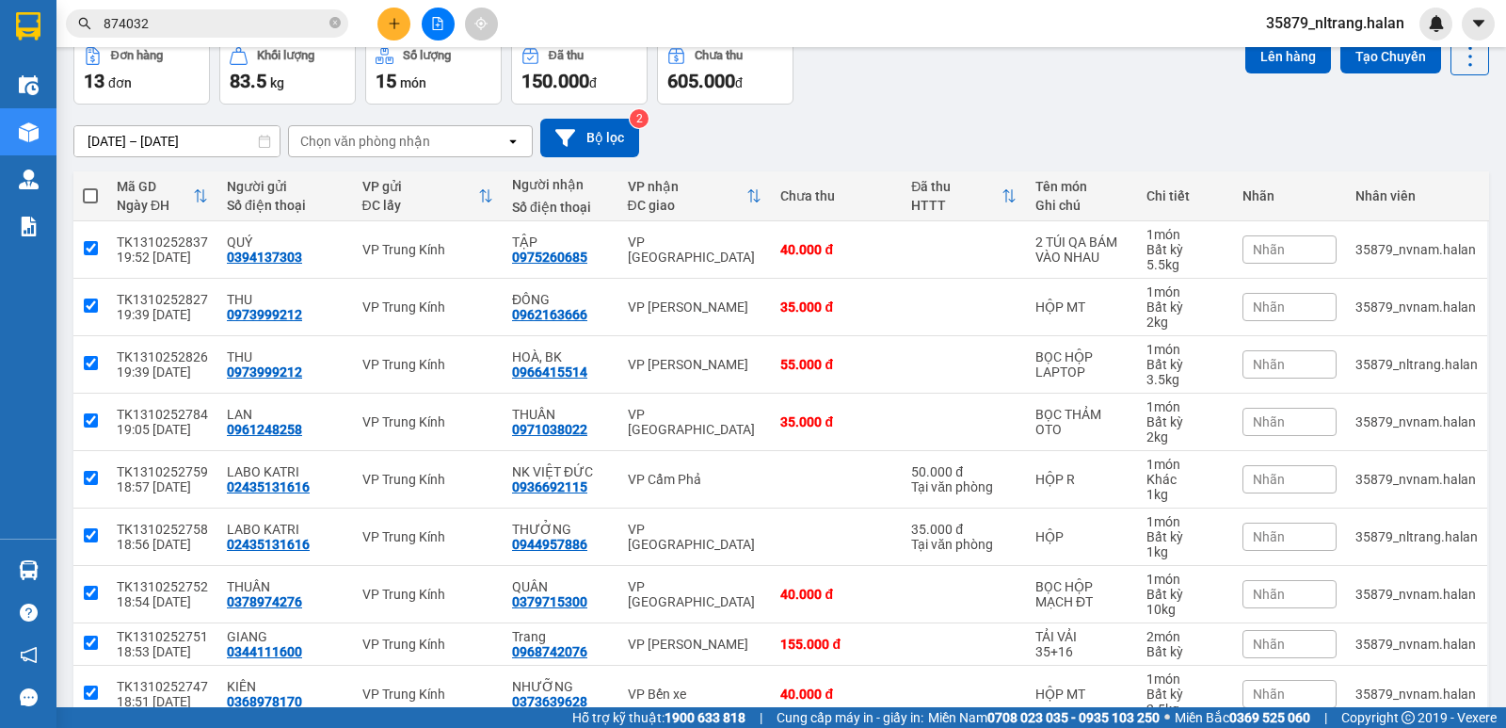
checkbox input "true"
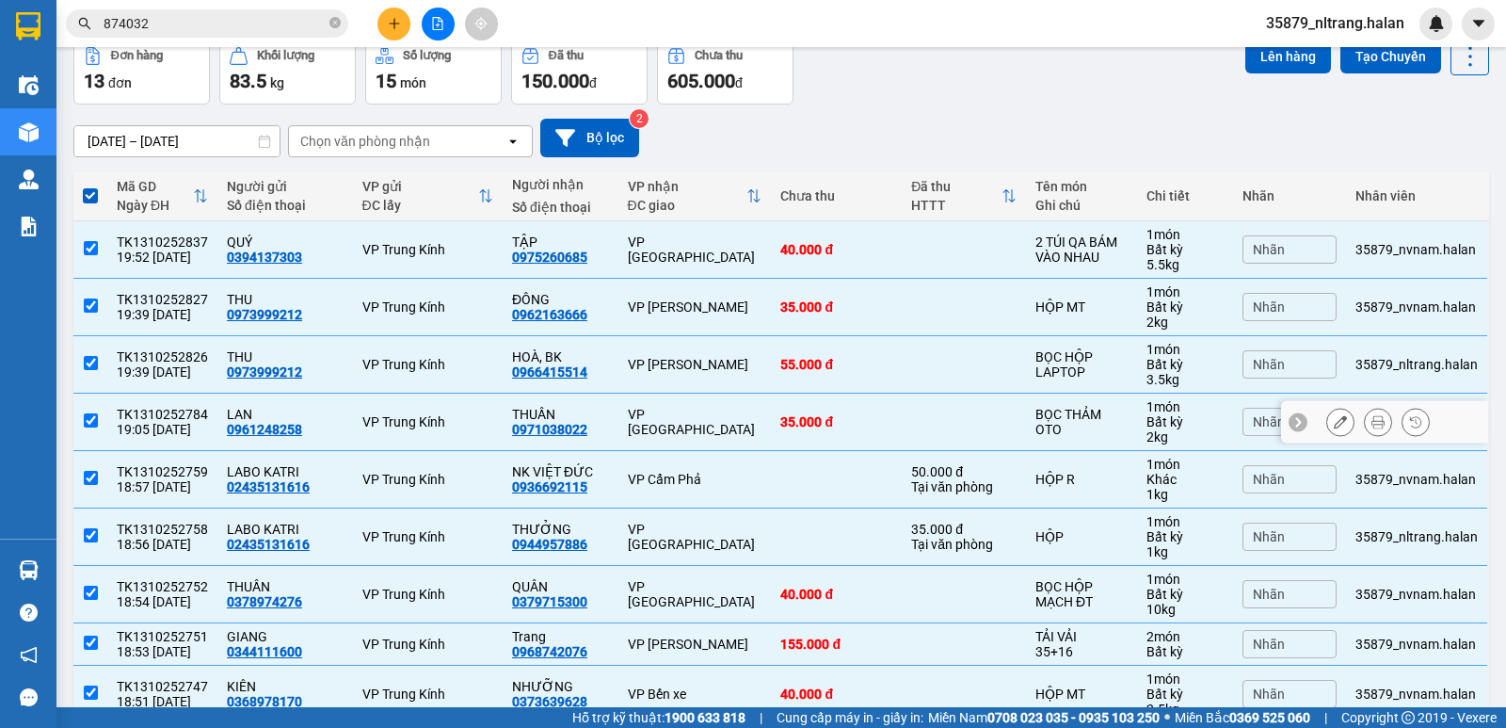
scroll to position [188, 0]
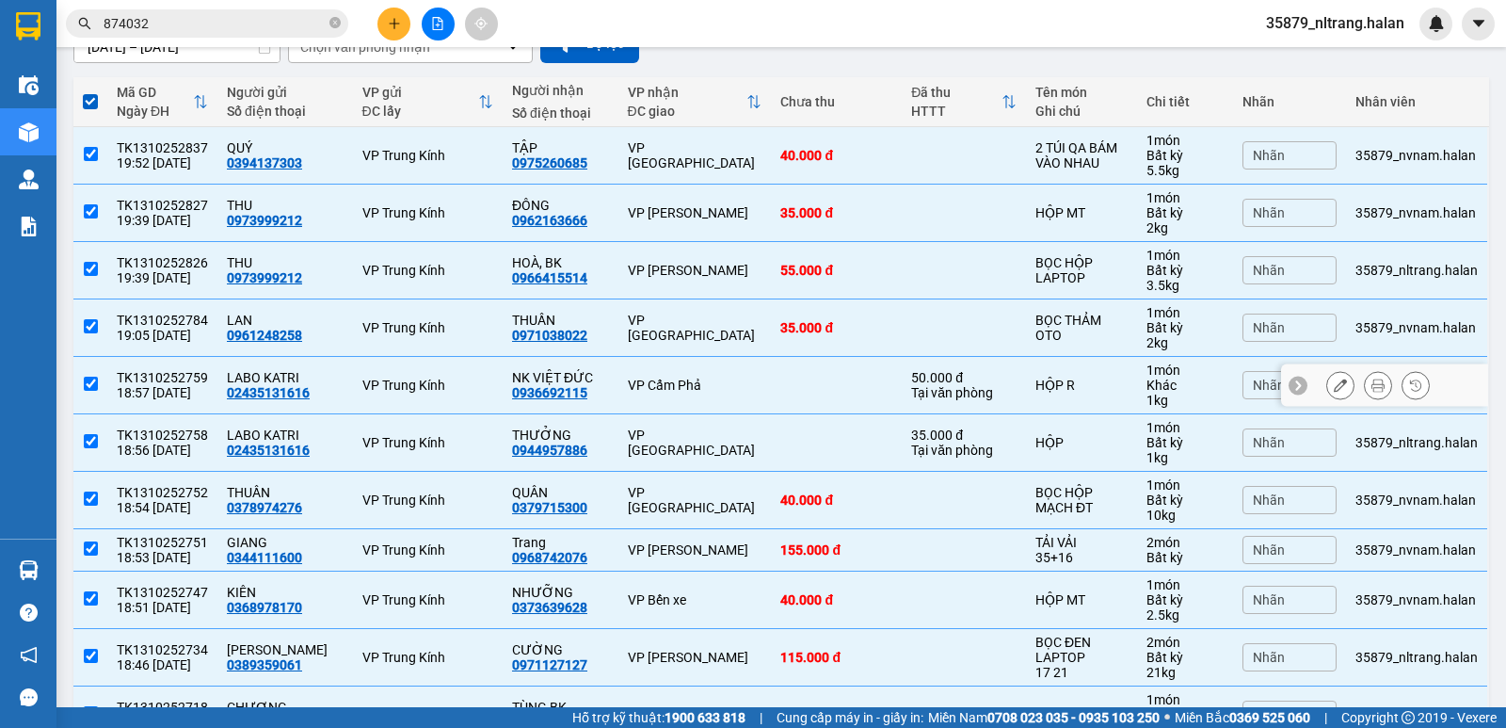
click at [708, 379] on div "VP Cẩm Phả" at bounding box center [695, 385] width 135 height 15
checkbox input "false"
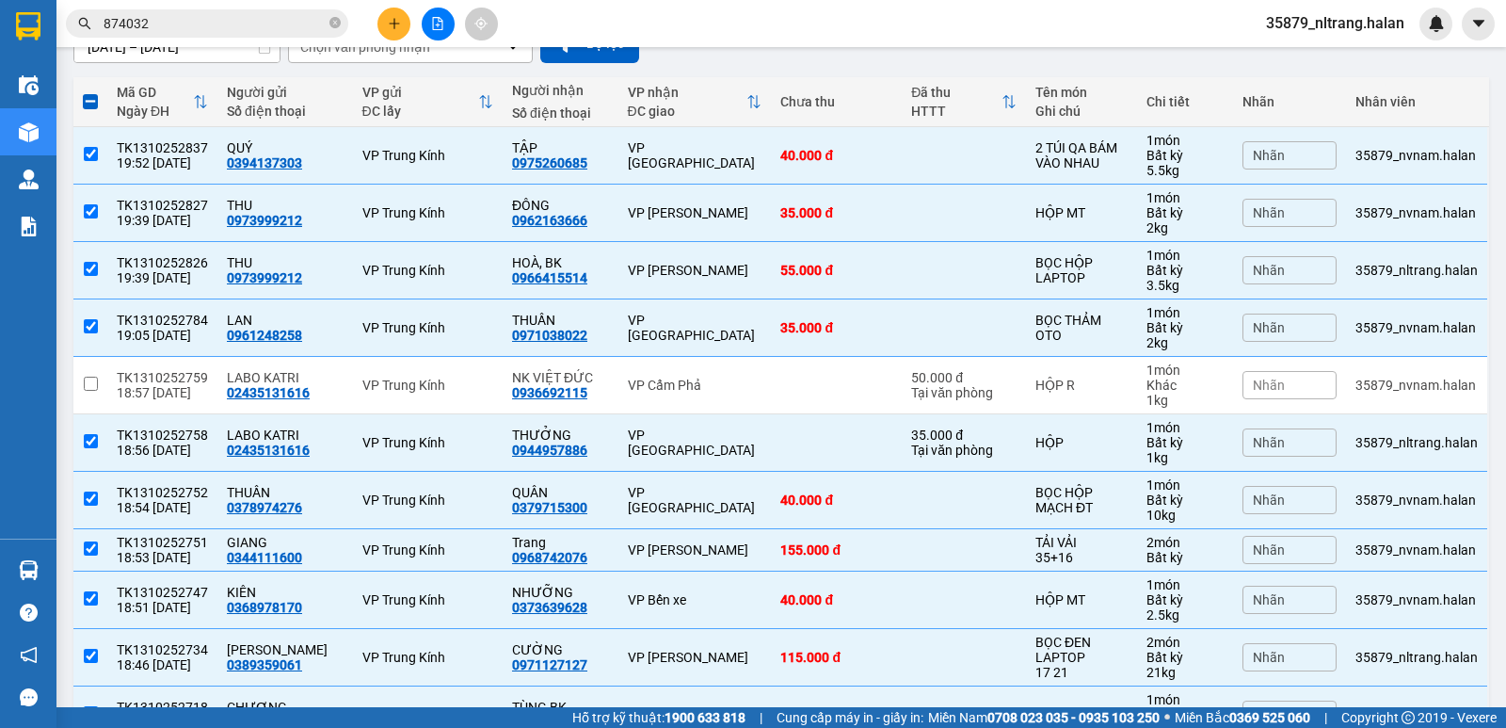
scroll to position [0, 0]
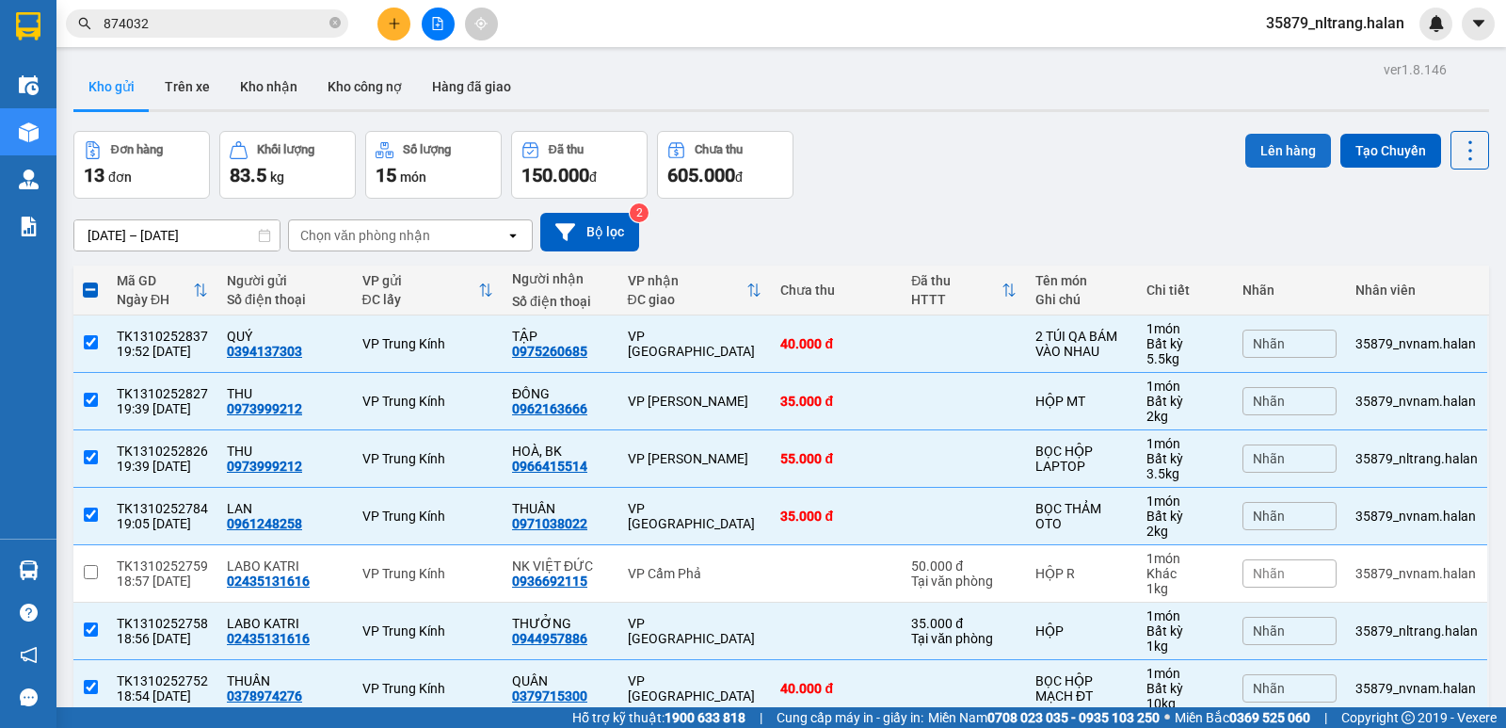
click at [1261, 134] on button "Lên hàng" at bounding box center [1289, 151] width 86 height 34
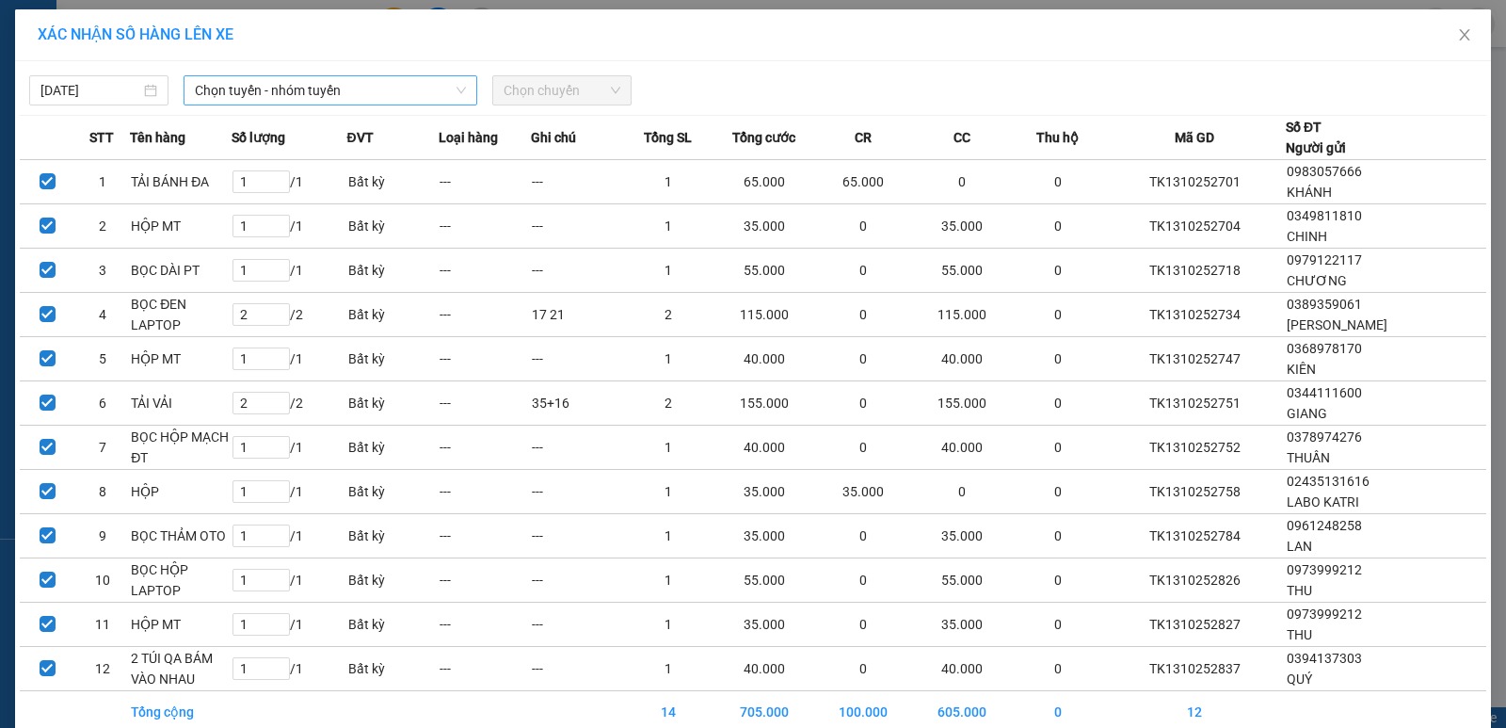
click at [398, 95] on span "Chọn tuyến - nhóm tuyến" at bounding box center [330, 90] width 271 height 28
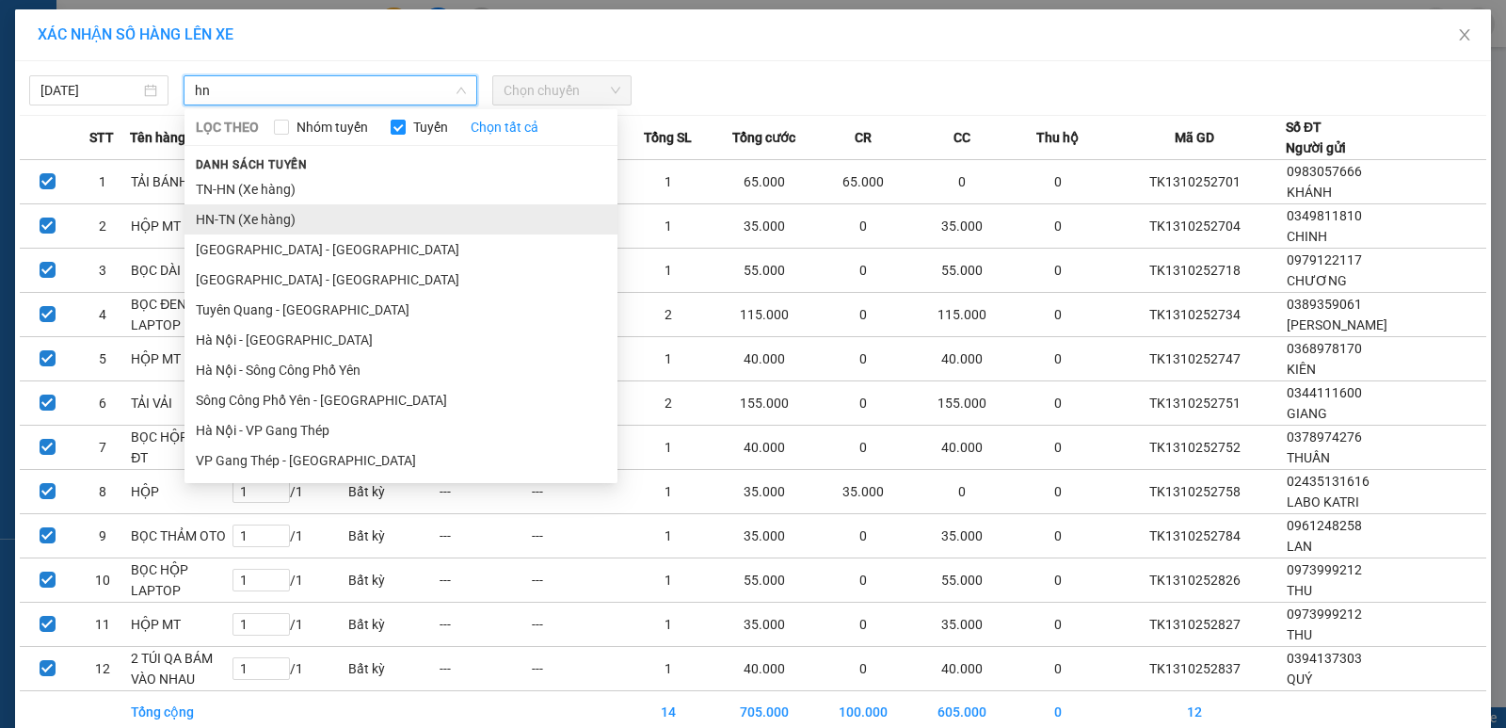
type input "hn"
click at [265, 218] on li "HN-TN (Xe hàng)" at bounding box center [401, 219] width 433 height 30
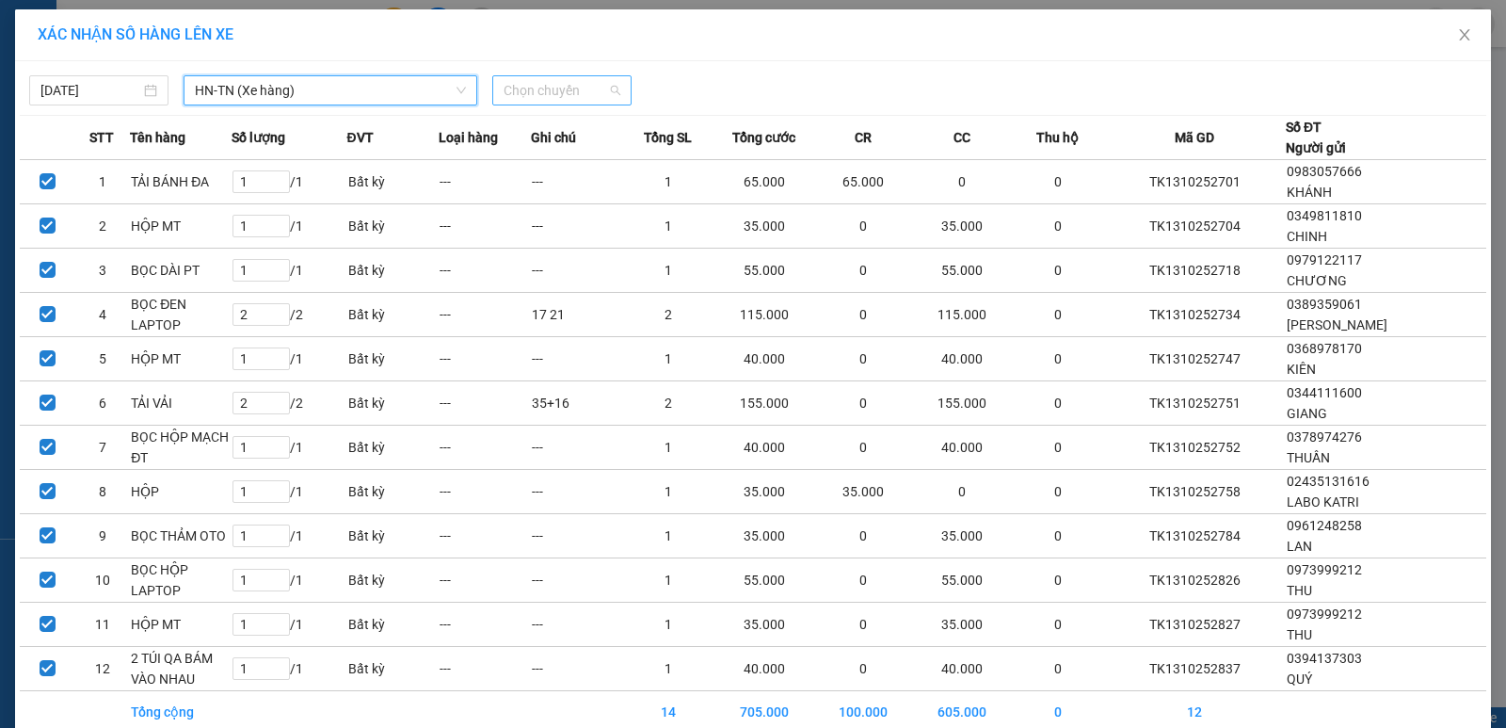
click at [529, 89] on span "Chọn chuyến" at bounding box center [562, 90] width 117 height 28
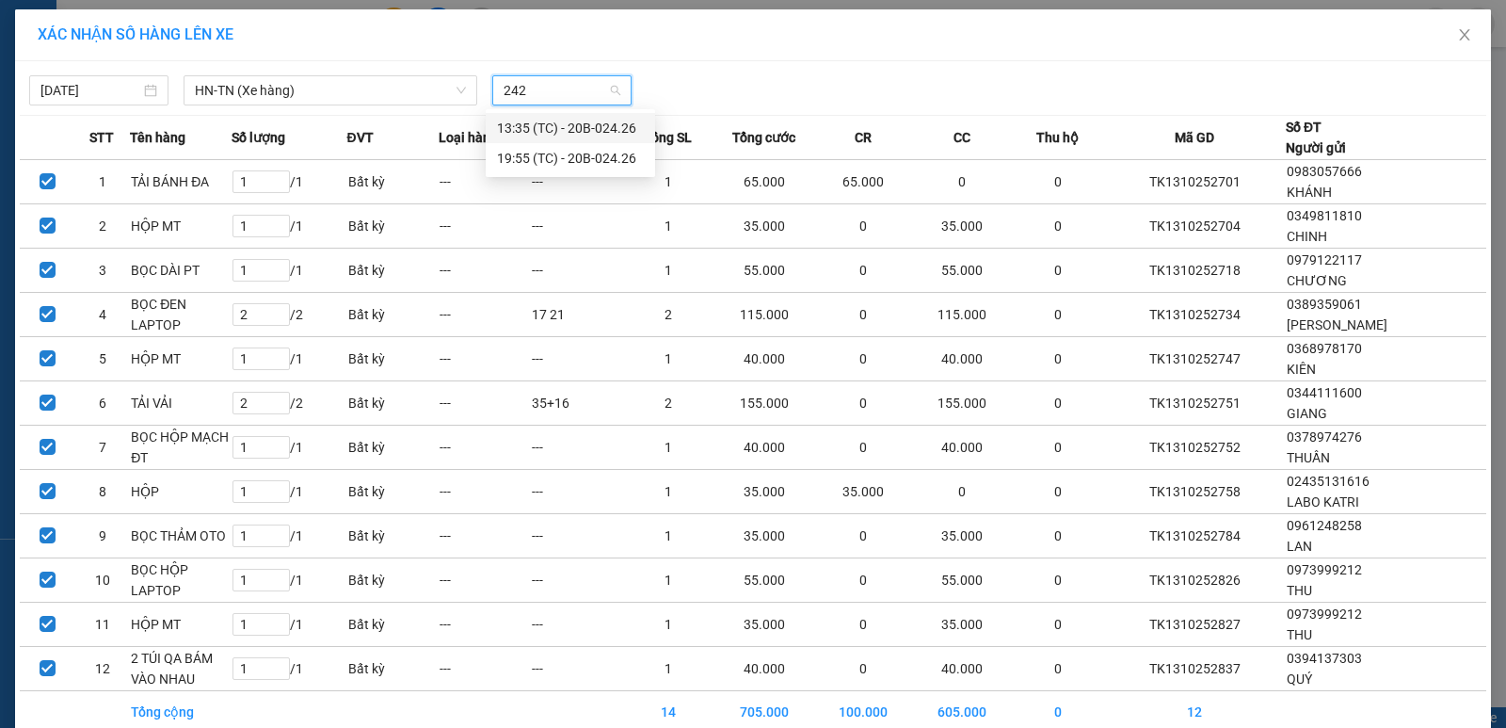
type input "2426"
click at [549, 155] on div "19:55 (TC) - 20B-024.26" at bounding box center [570, 158] width 147 height 21
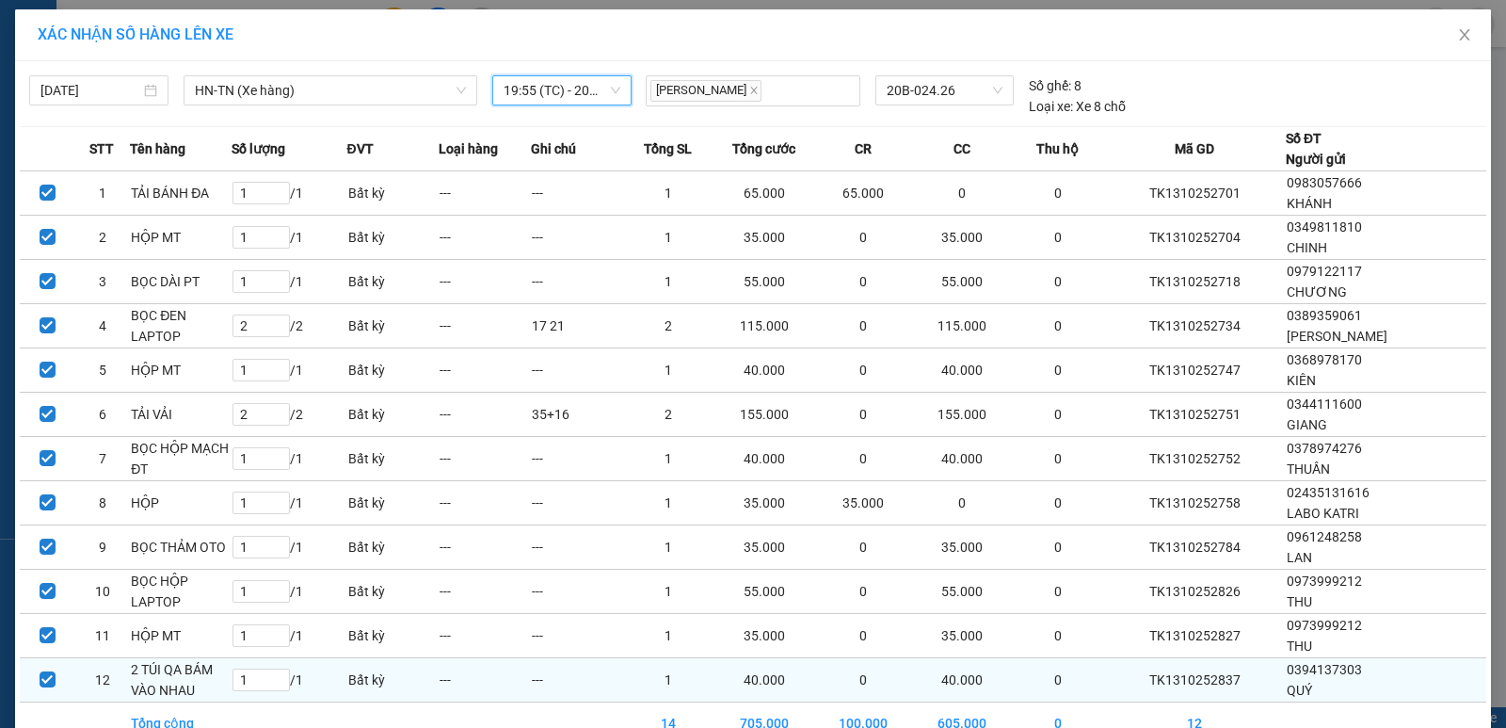
scroll to position [94, 0]
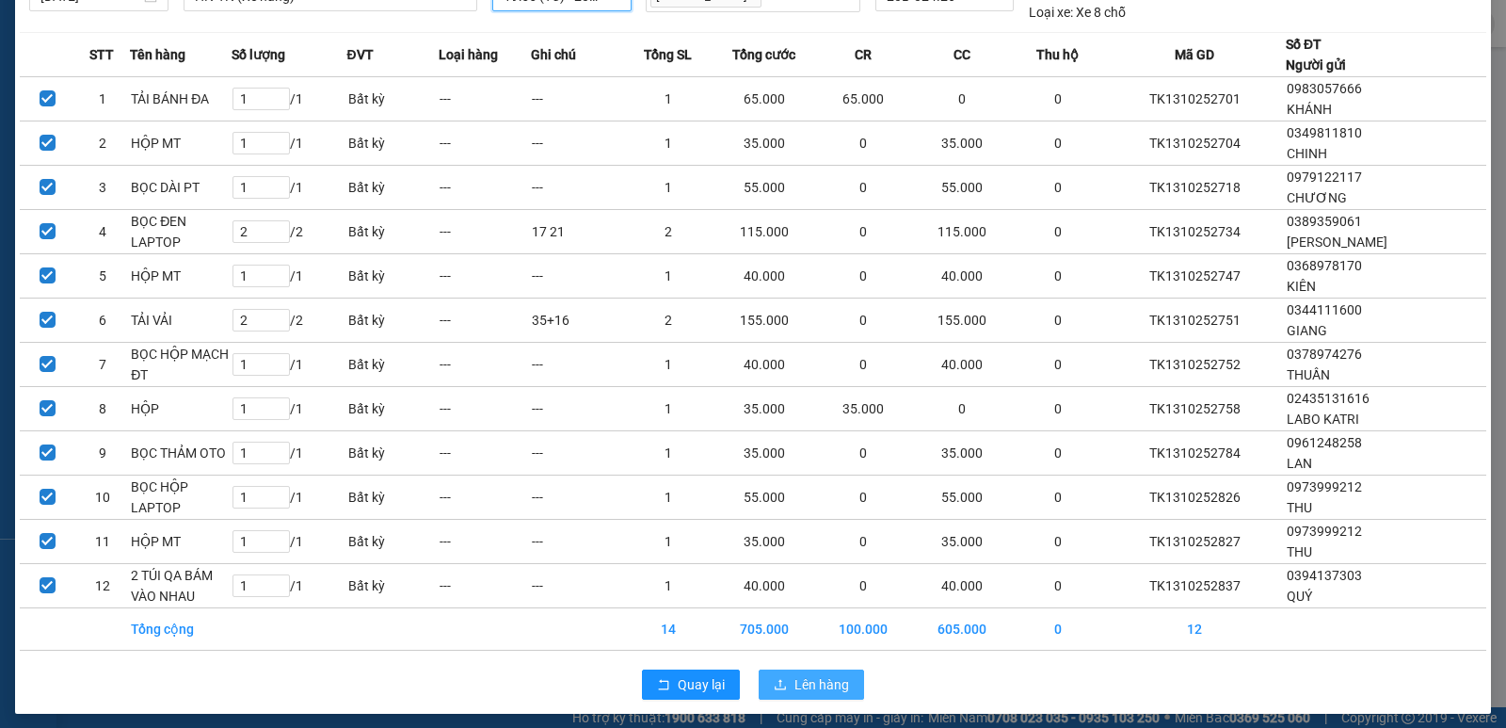
click at [811, 675] on span "Lên hàng" at bounding box center [822, 684] width 55 height 21
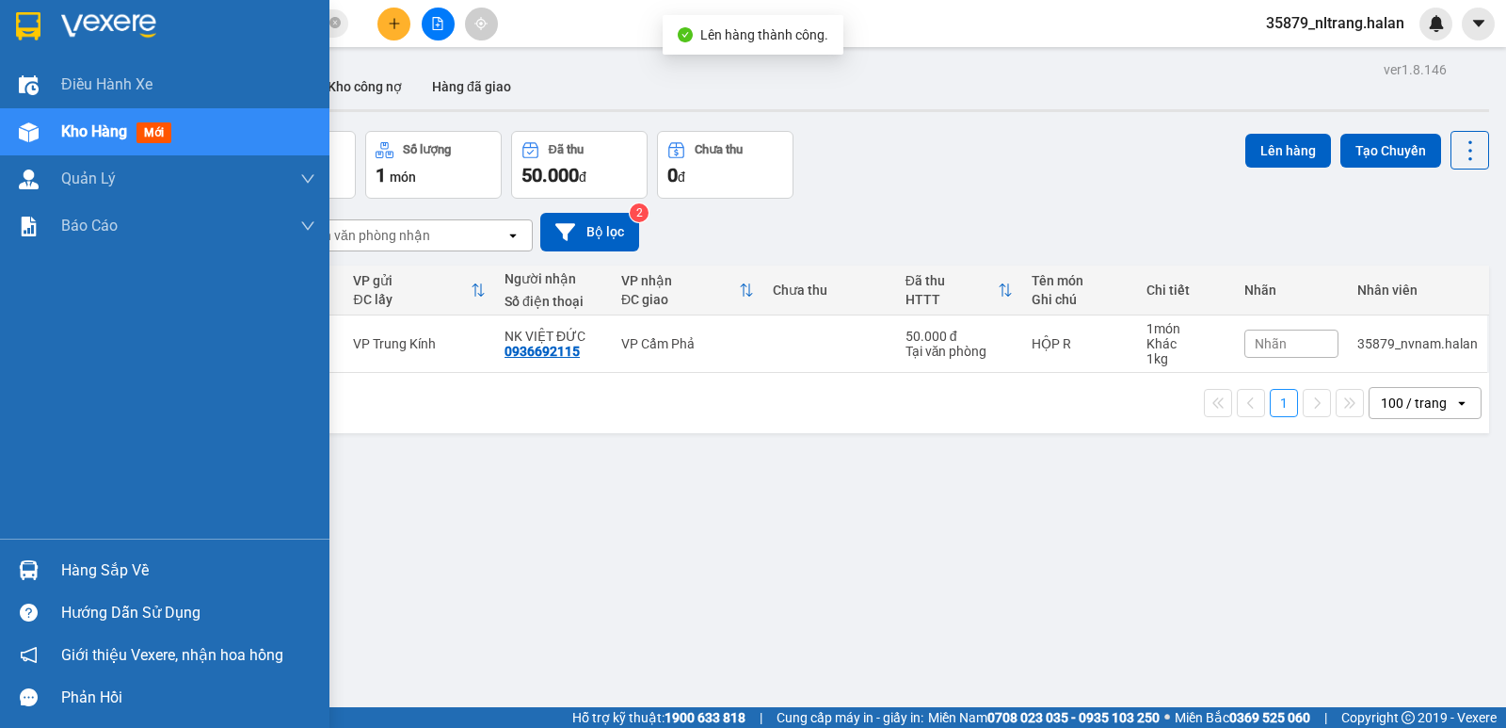
click at [26, 138] on img at bounding box center [29, 132] width 20 height 20
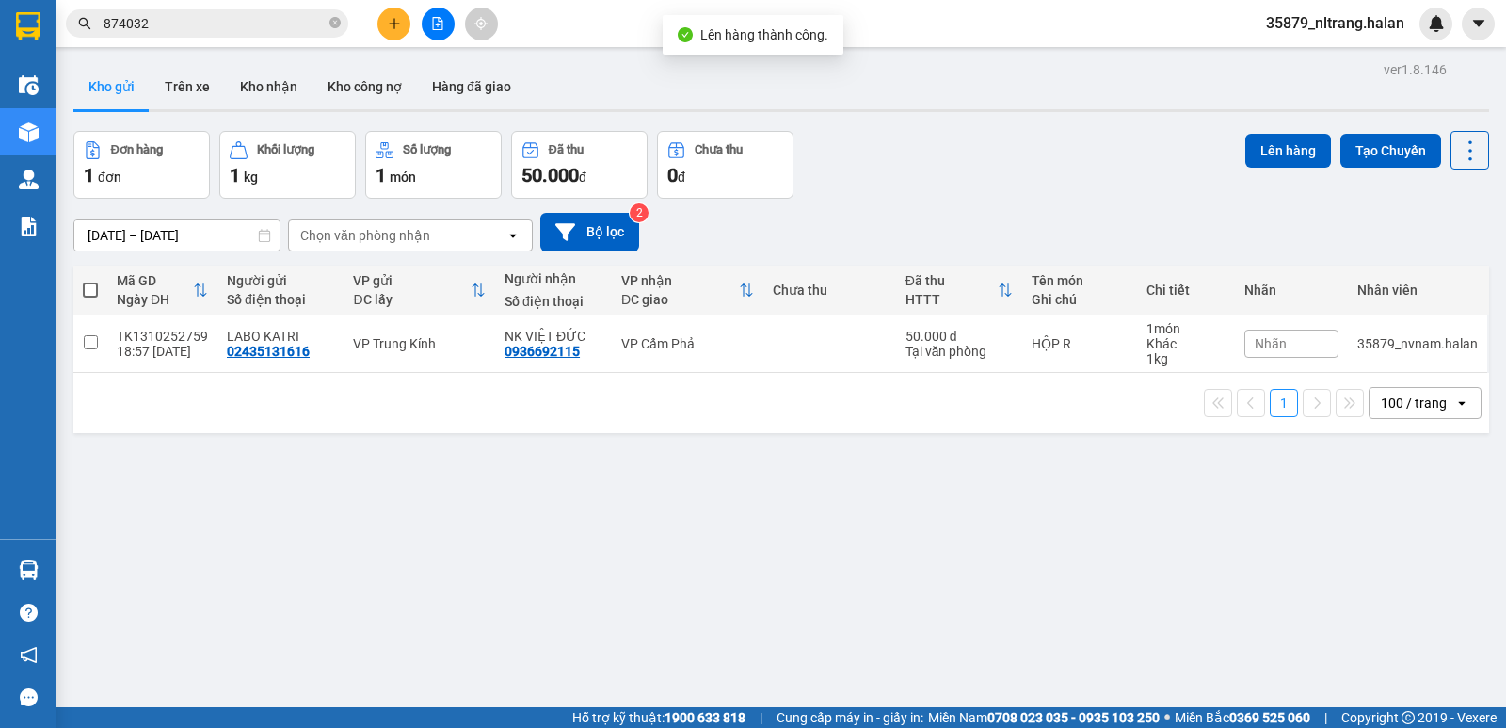
click at [955, 188] on div "Đơn hàng 1 đơn Khối lượng 1 kg Số lượng 1 món Đã thu 50.000 đ Chưa thu 0 đ Lên …" at bounding box center [781, 165] width 1416 height 68
click at [235, 22] on input "874032" at bounding box center [215, 23] width 222 height 21
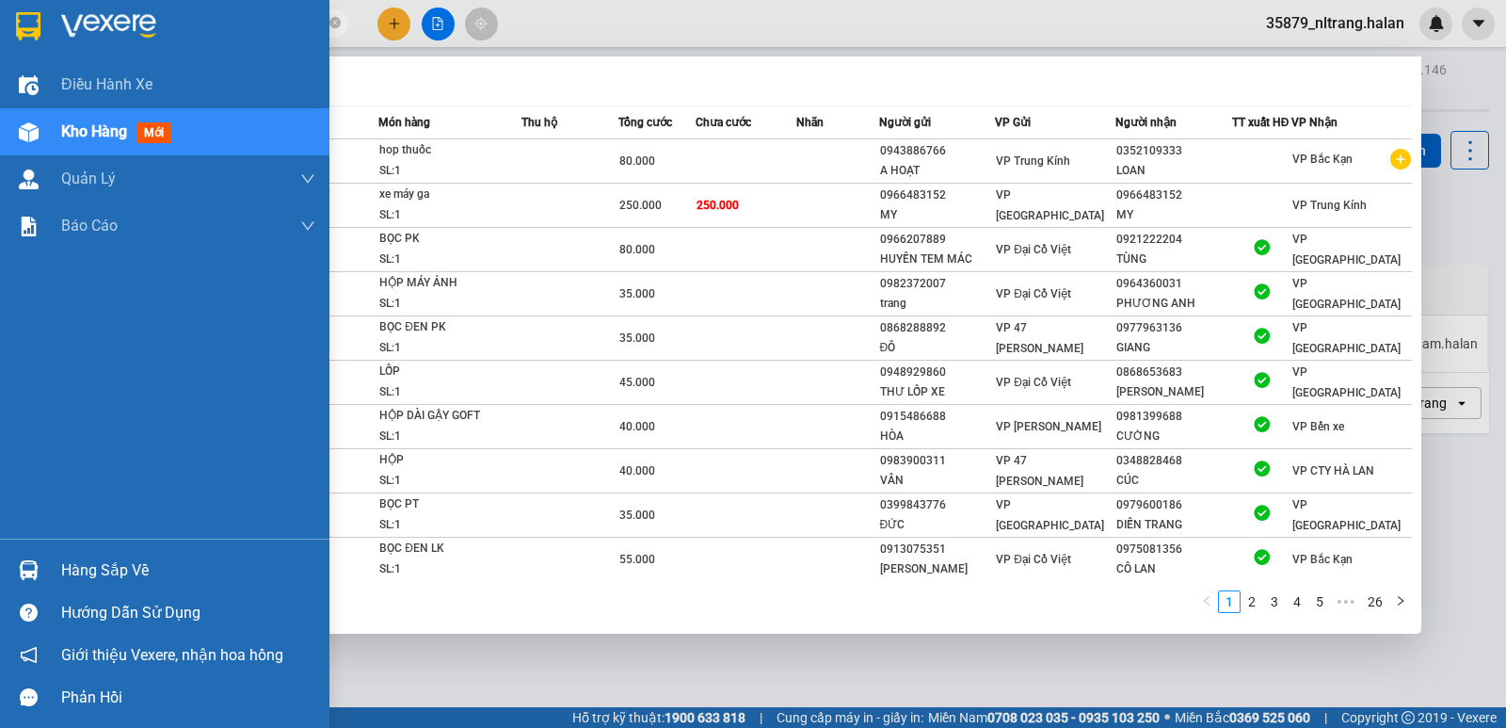
type input "251375"
click at [29, 555] on div at bounding box center [28, 570] width 33 height 33
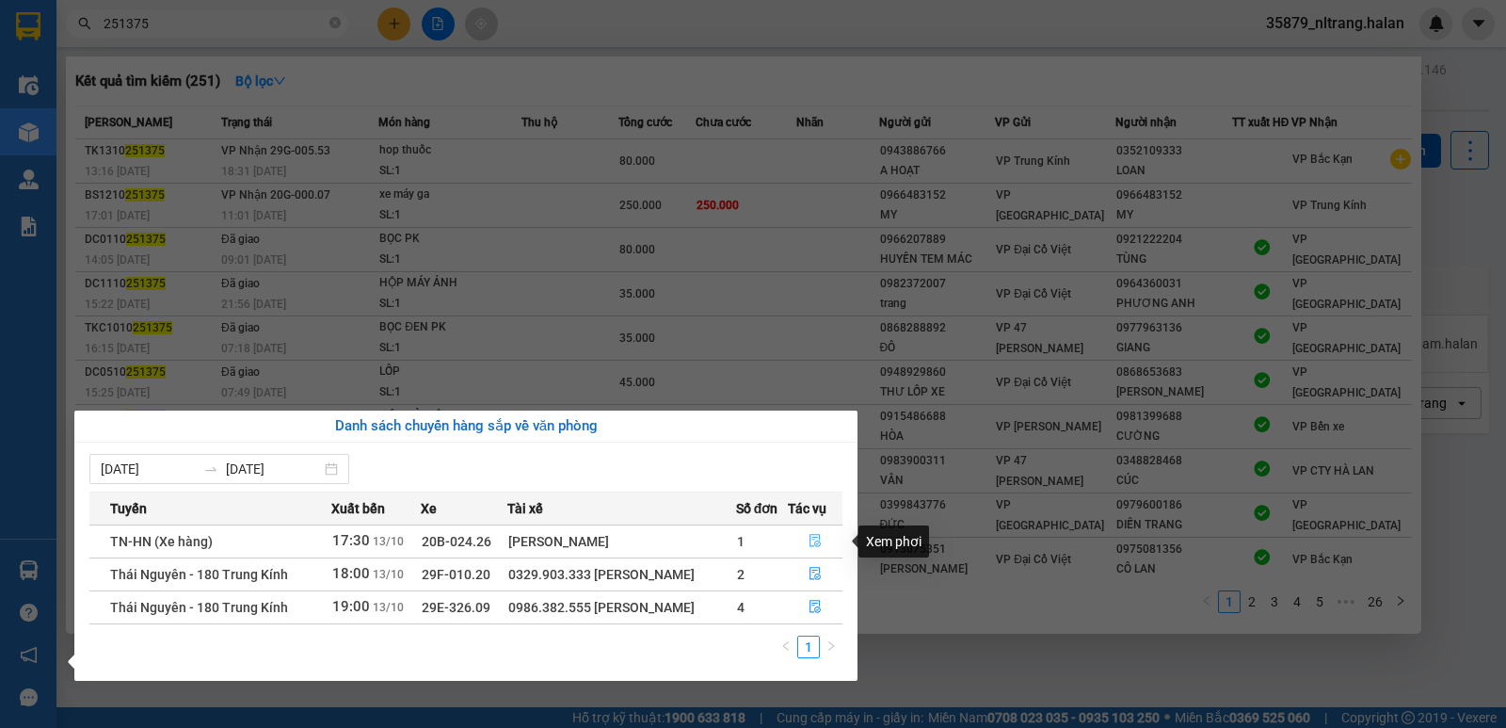
click at [816, 547] on icon "file-done" at bounding box center [815, 540] width 13 height 13
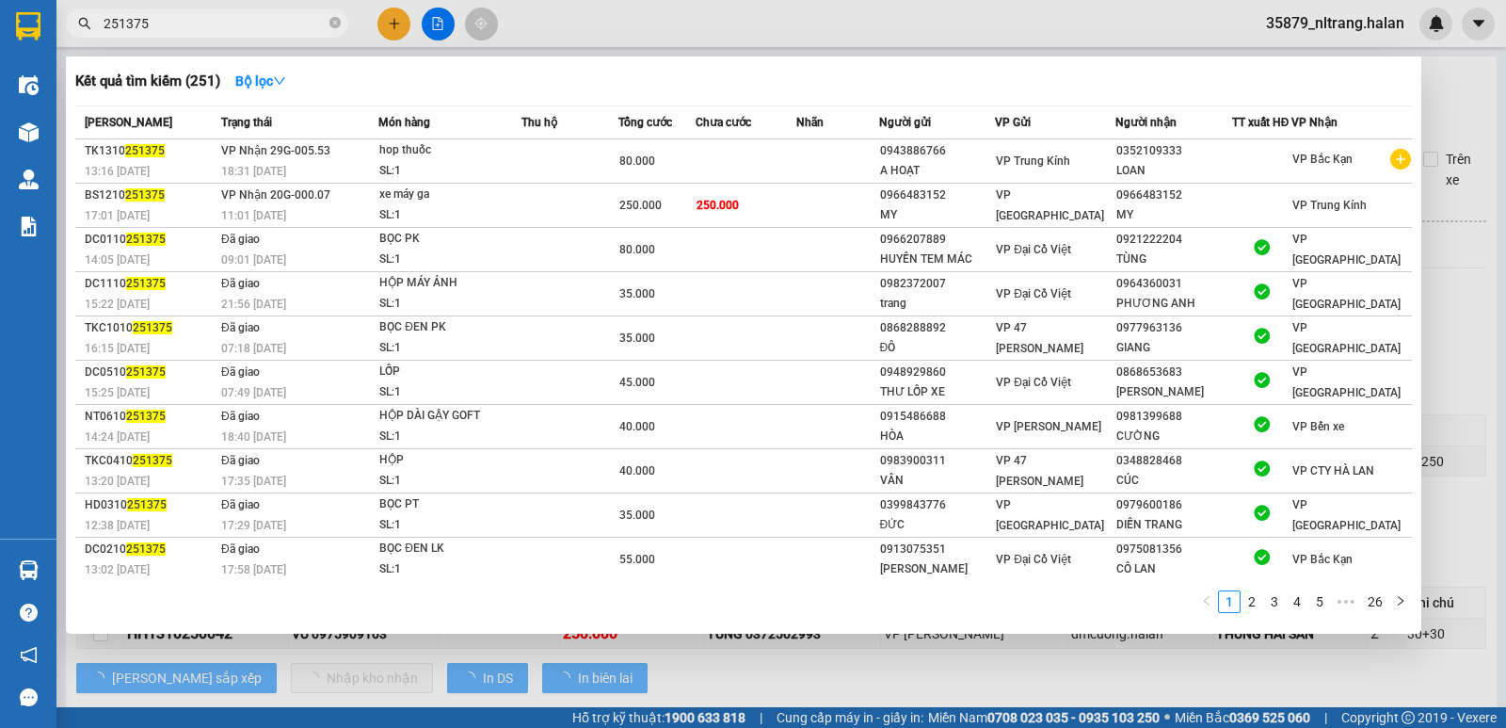
click at [1457, 313] on div at bounding box center [753, 364] width 1506 height 728
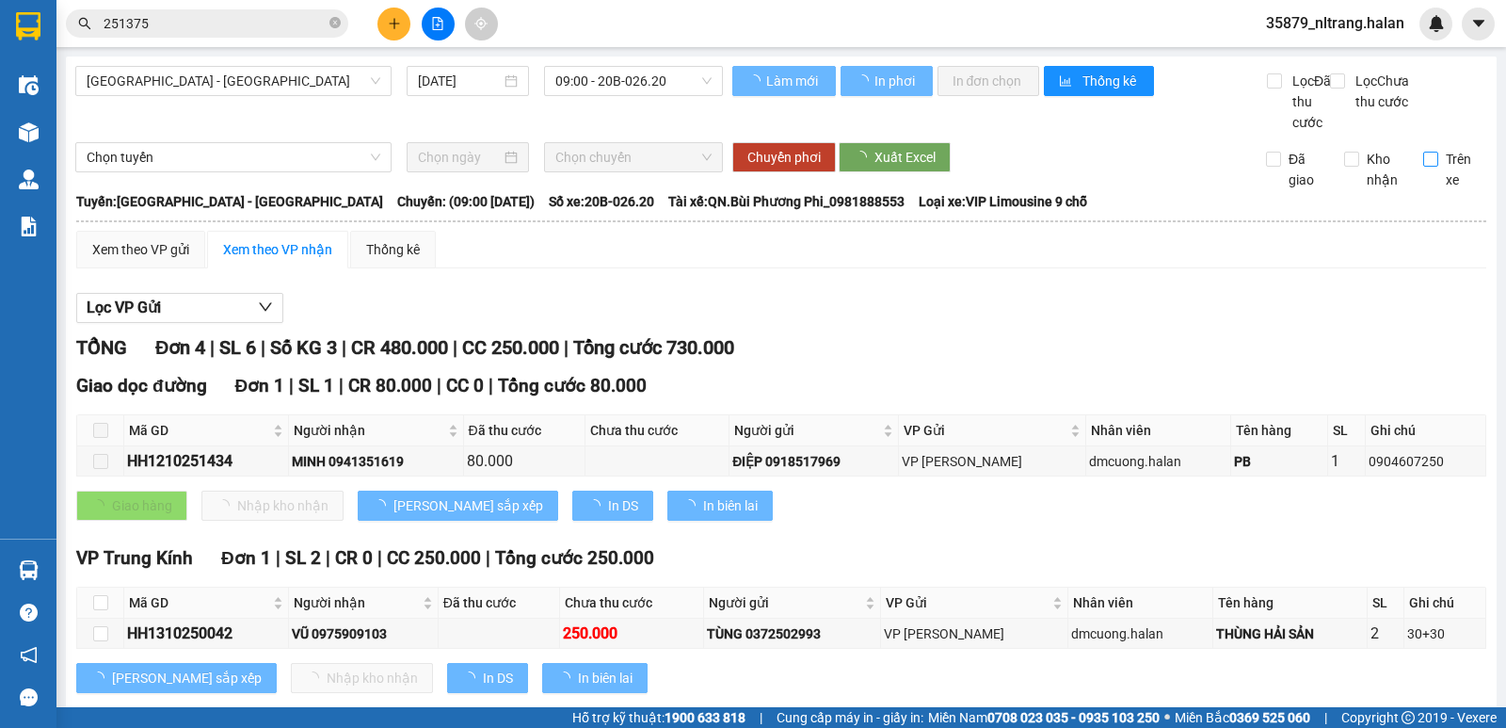
click at [1448, 185] on span "Trên xe" at bounding box center [1463, 169] width 49 height 41
click at [1439, 167] on input "Trên xe" at bounding box center [1431, 159] width 15 height 15
checkbox input "true"
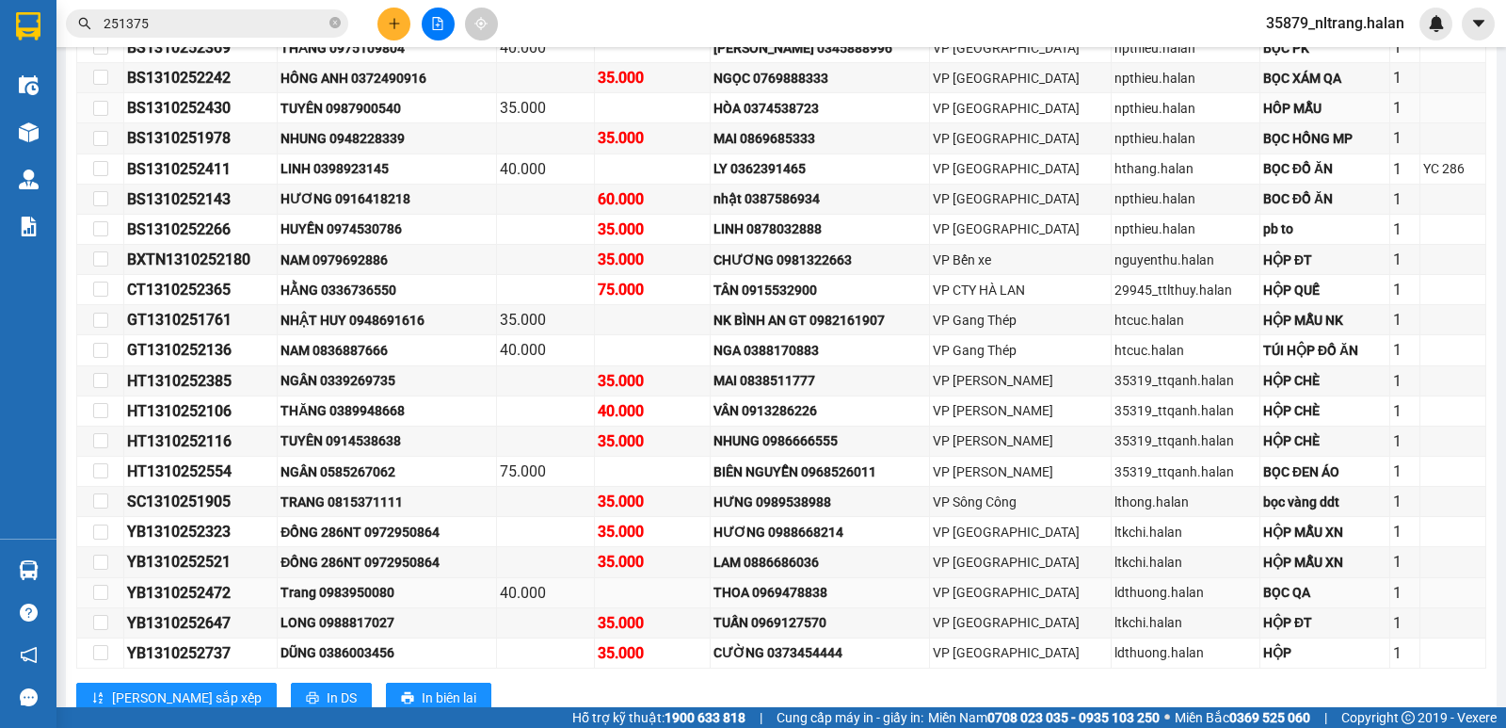
scroll to position [847, 0]
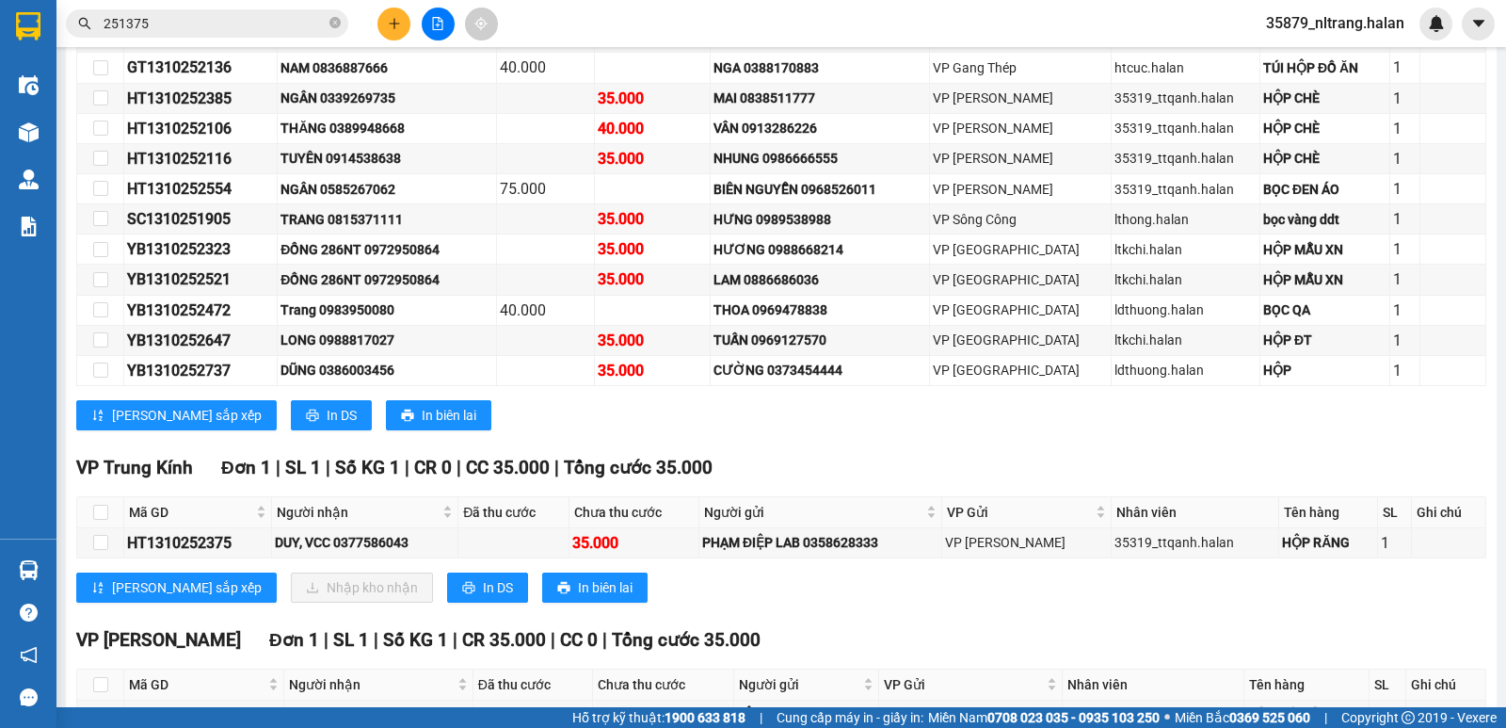
click at [132, 24] on input "251375" at bounding box center [215, 23] width 222 height 21
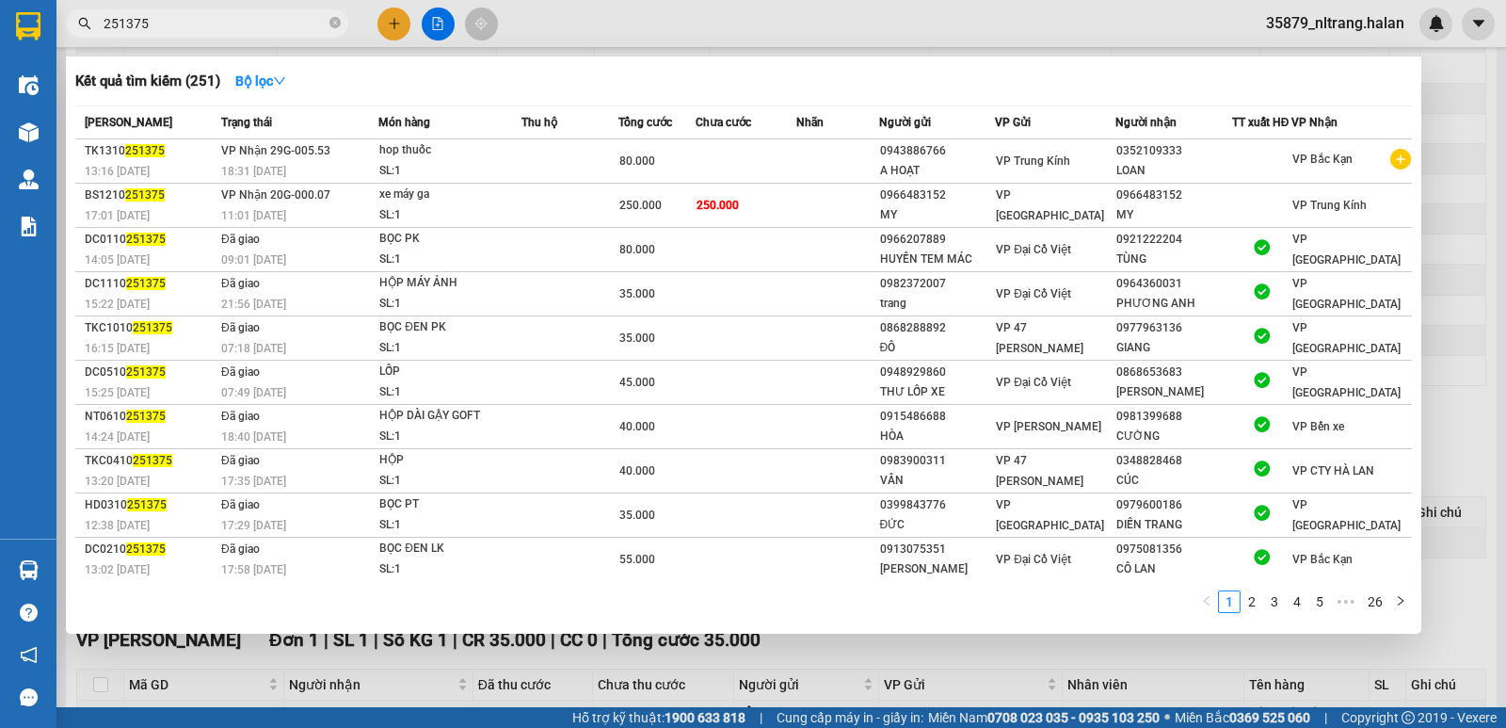
click at [177, 24] on input "251375" at bounding box center [215, 23] width 222 height 21
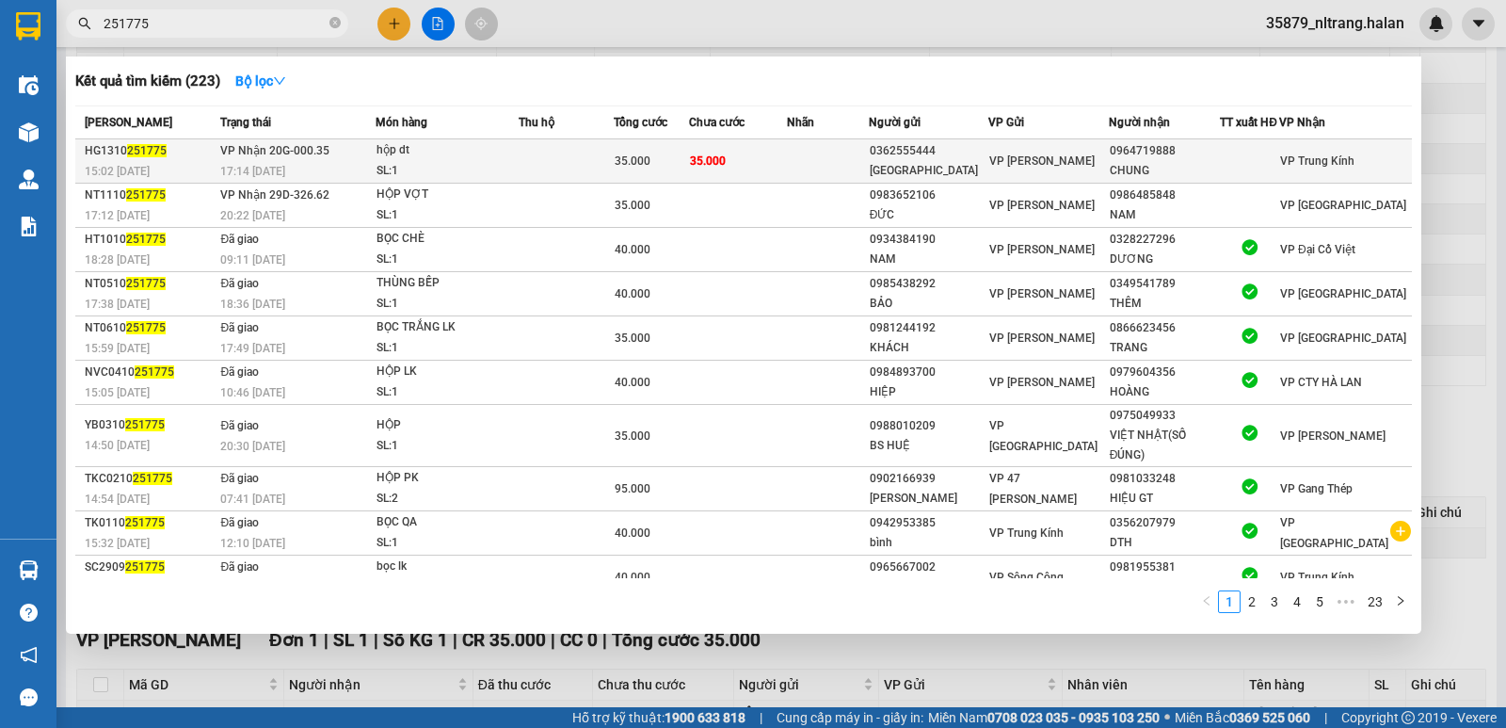
type input "251775"
click at [464, 156] on div "hộp dt" at bounding box center [447, 150] width 141 height 21
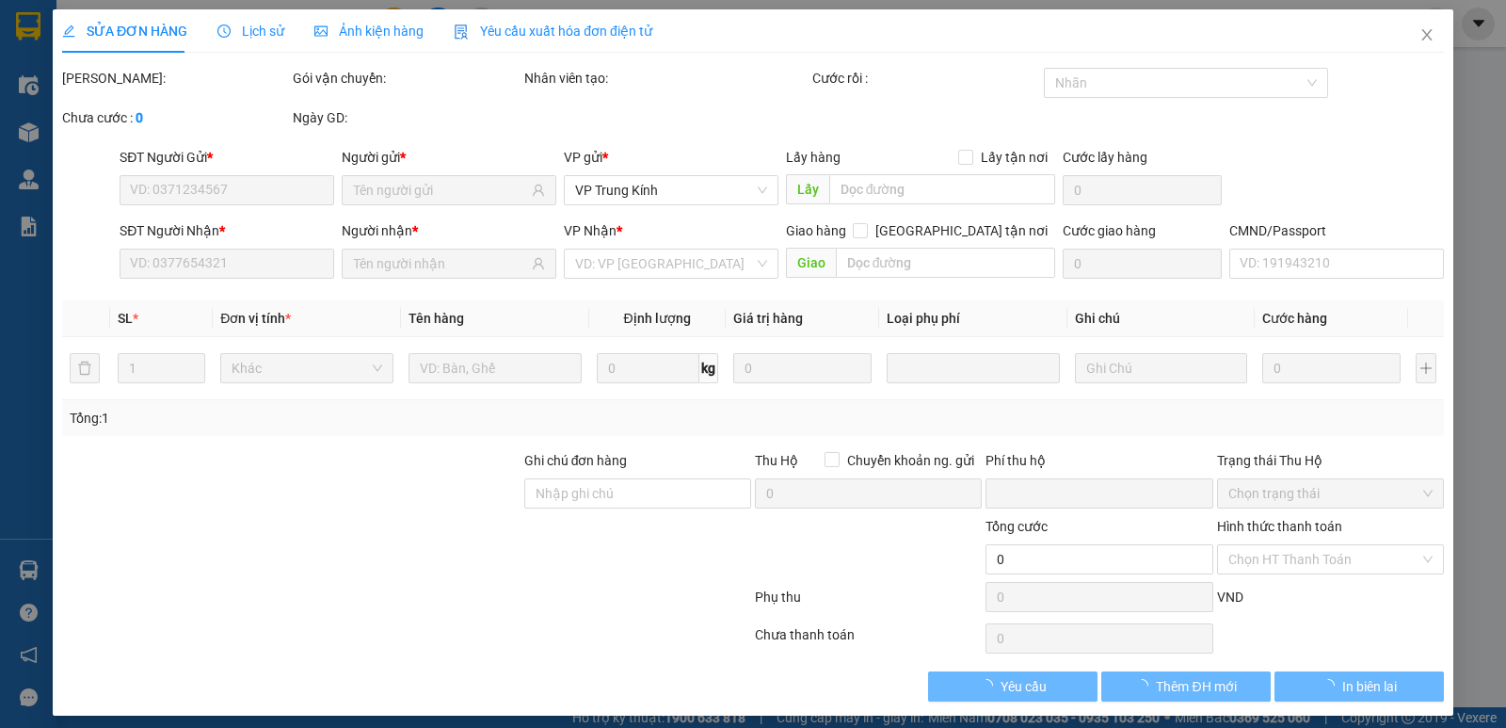
type input "0362555444"
type input "[GEOGRAPHIC_DATA]"
type input "0964719888"
type input "CHUNG"
type input "0"
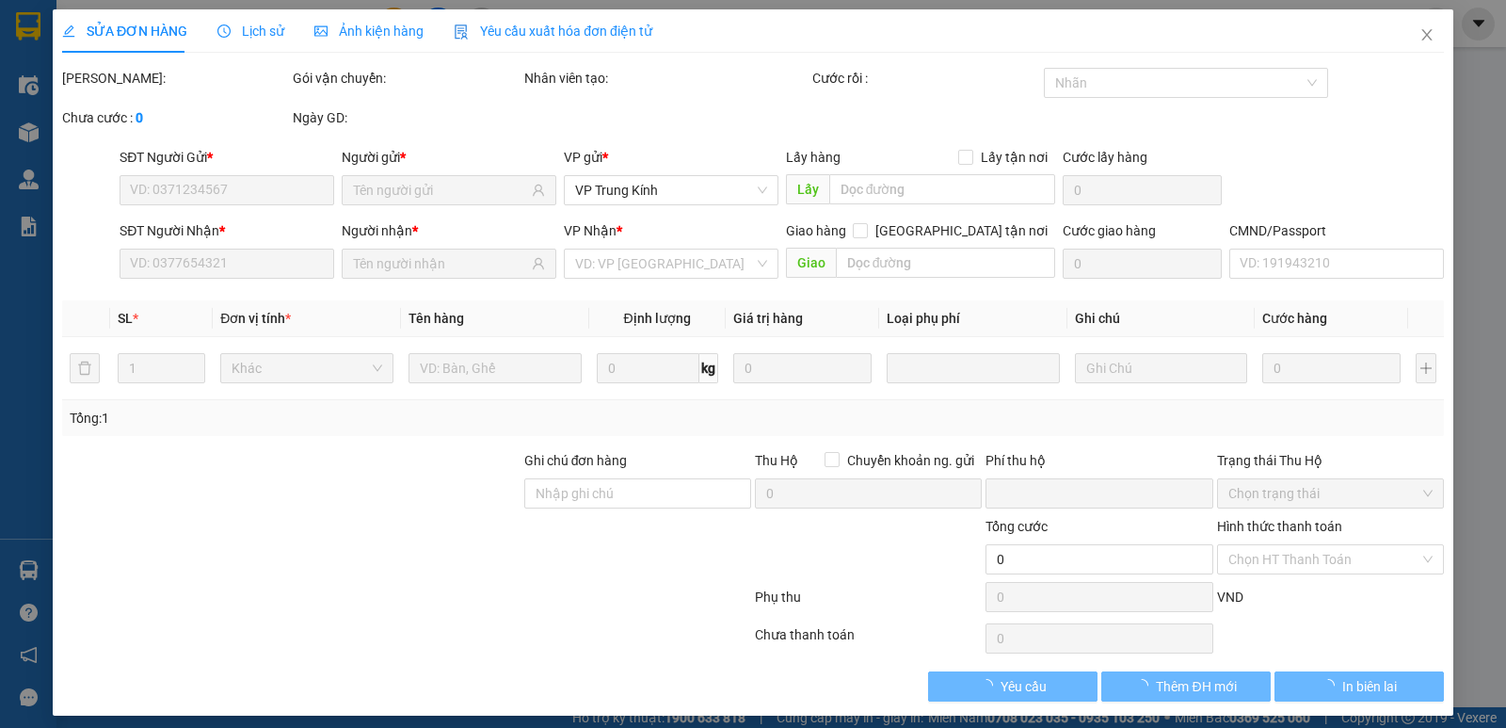
type input "35.000"
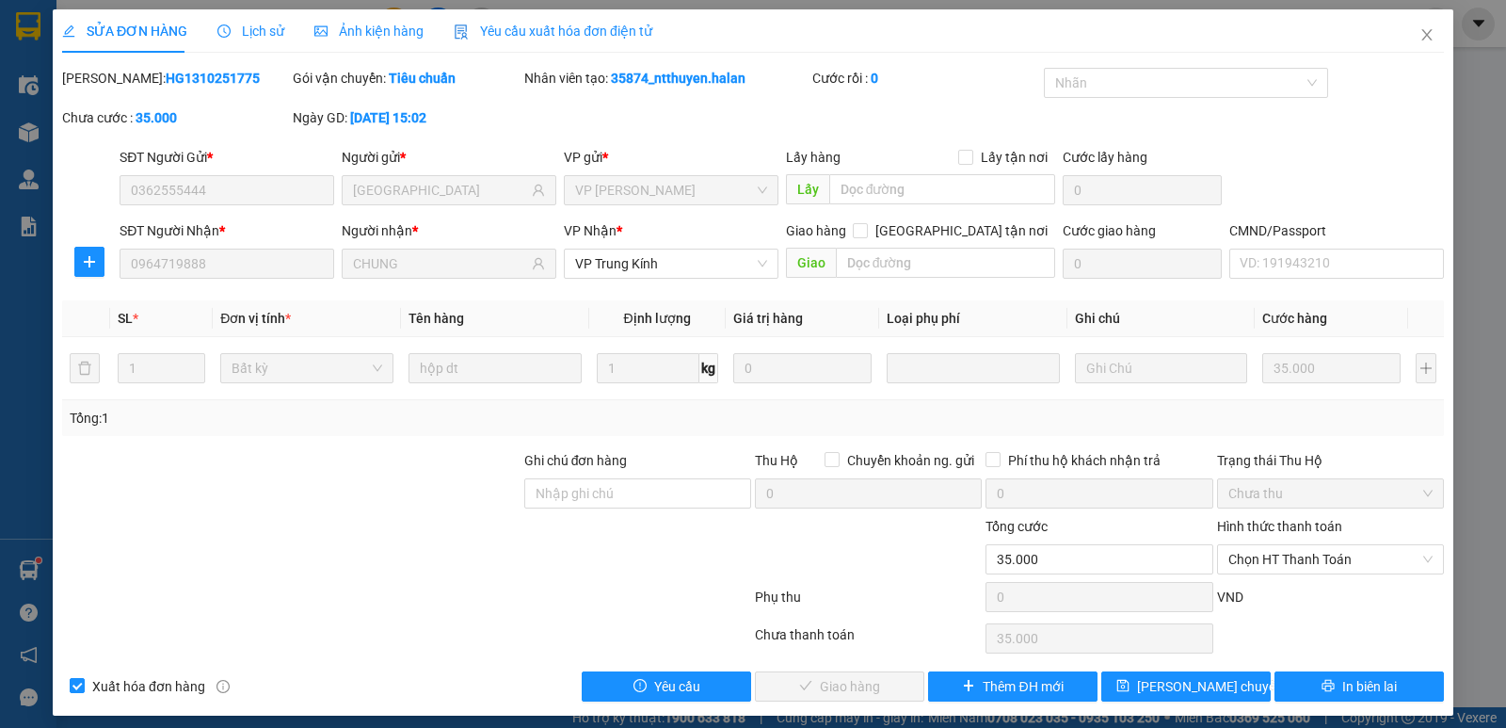
click at [1303, 160] on div "SĐT Người Gửi * 0362555444 Người gửi * nhật anh VP gửi * VP [PERSON_NAME] Lấy h…" at bounding box center [782, 180] width 1332 height 66
click at [1420, 36] on icon "close" at bounding box center [1427, 34] width 15 height 15
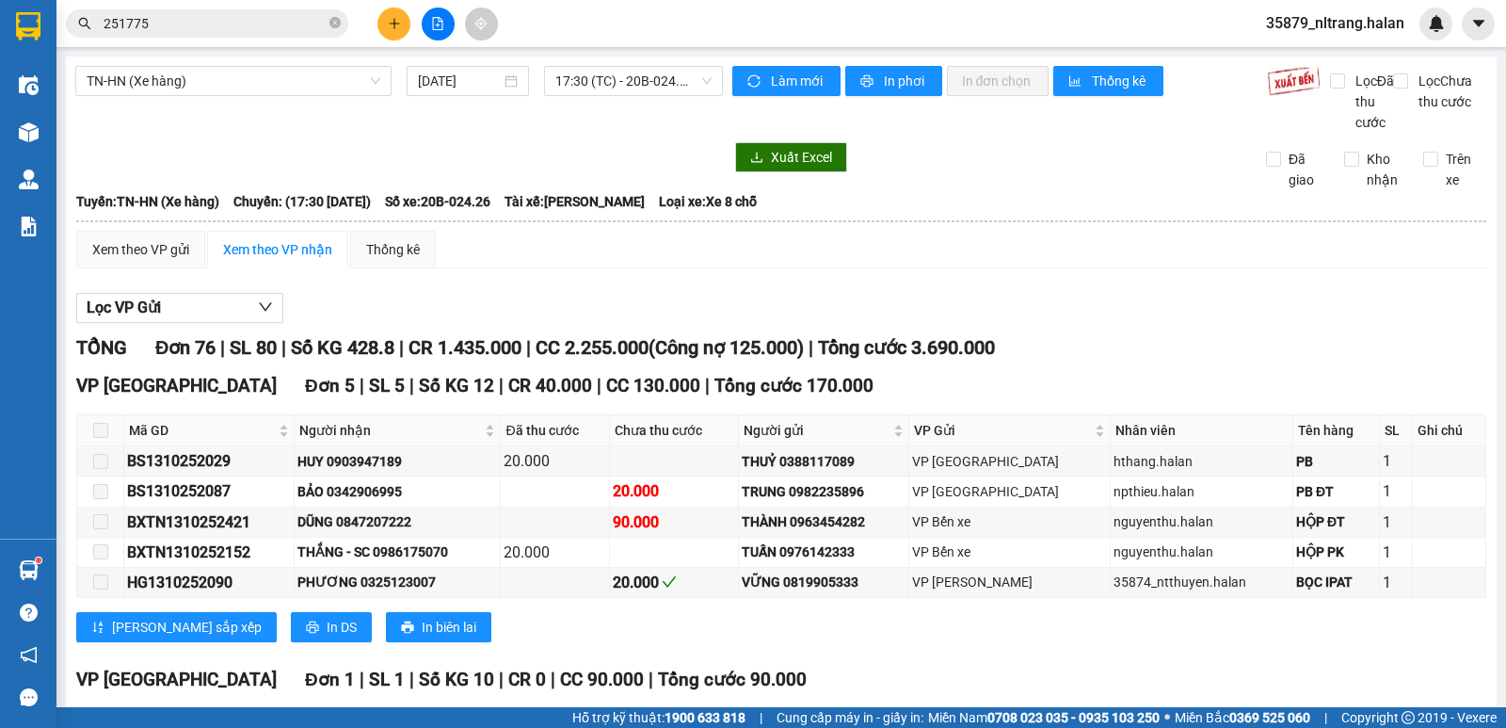
click at [238, 29] on input "251775" at bounding box center [215, 23] width 222 height 21
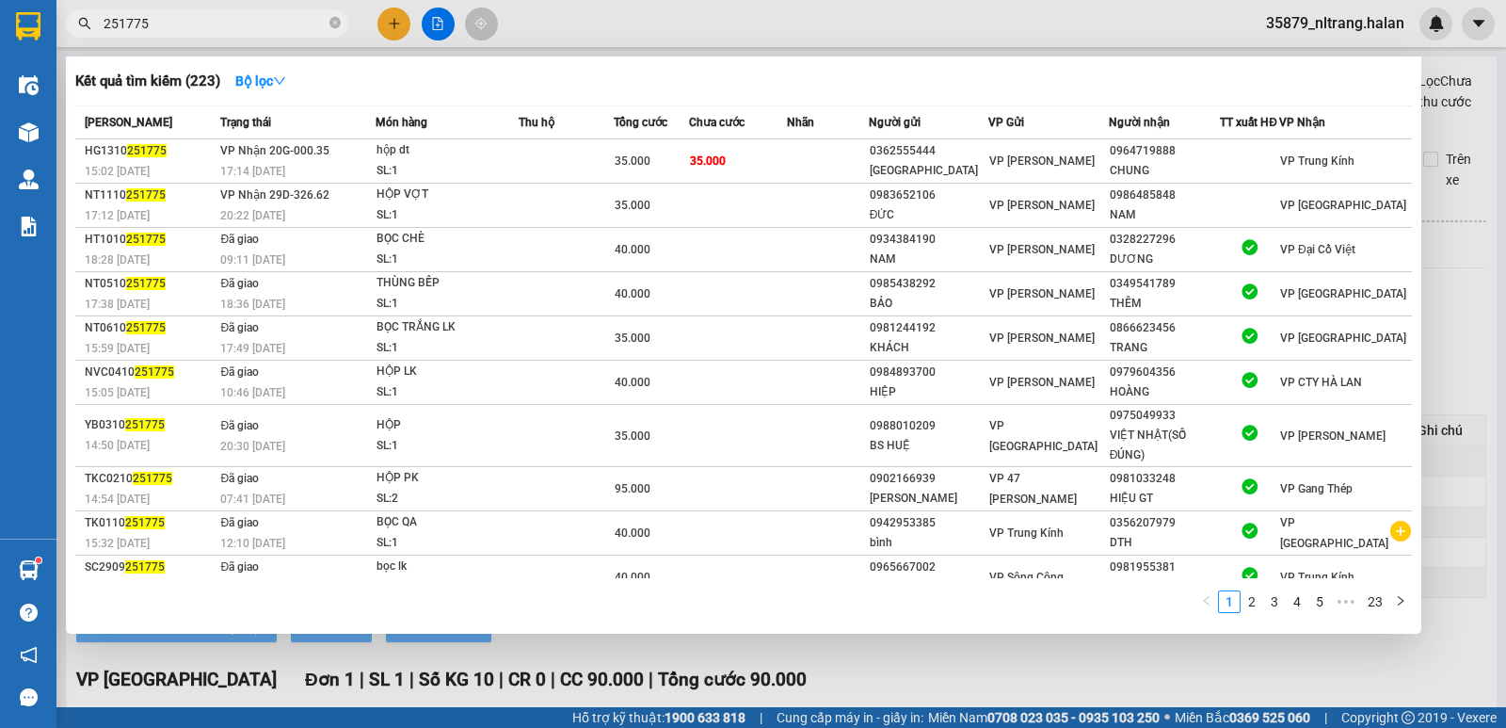
click at [238, 29] on input "251775" at bounding box center [215, 23] width 222 height 21
type input "251775"
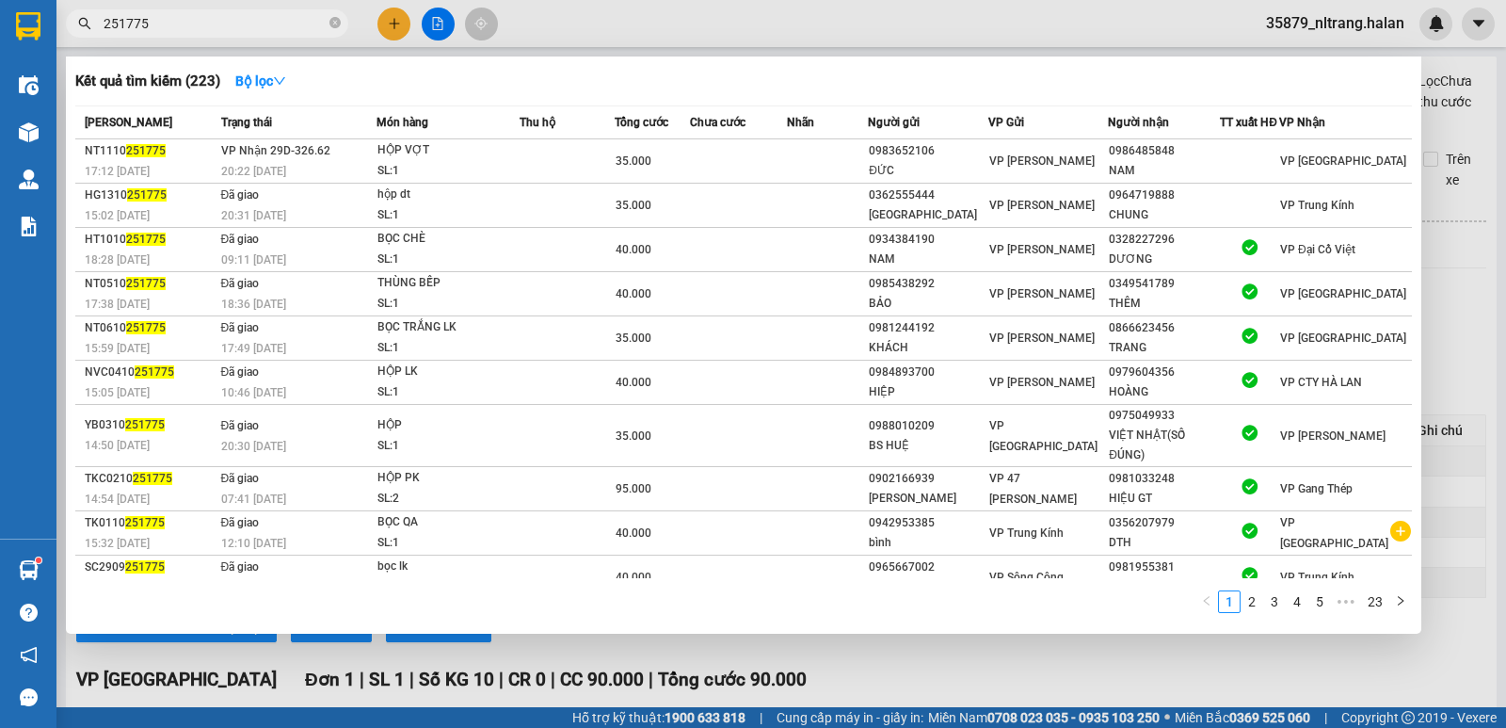
click at [1468, 304] on div at bounding box center [753, 364] width 1506 height 728
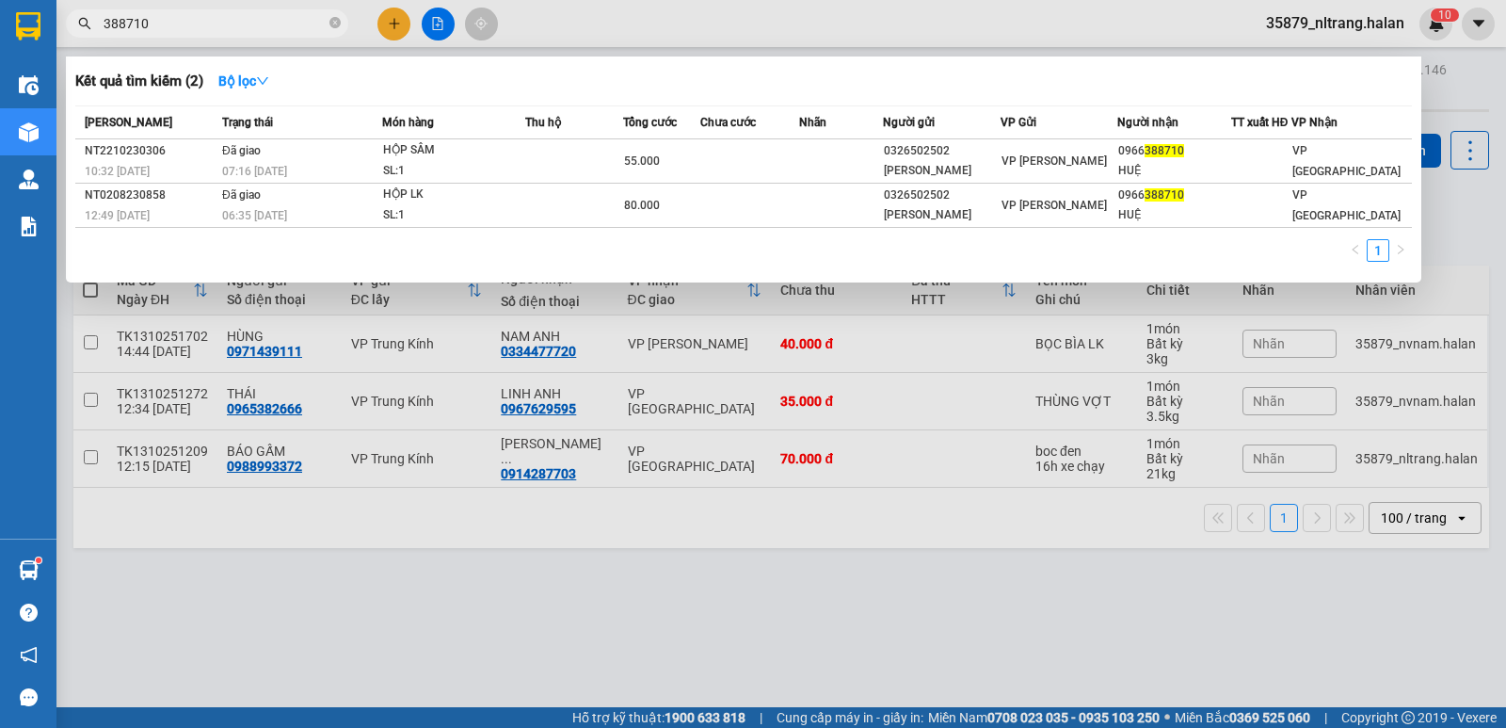
click at [576, 43] on div at bounding box center [753, 364] width 1506 height 728
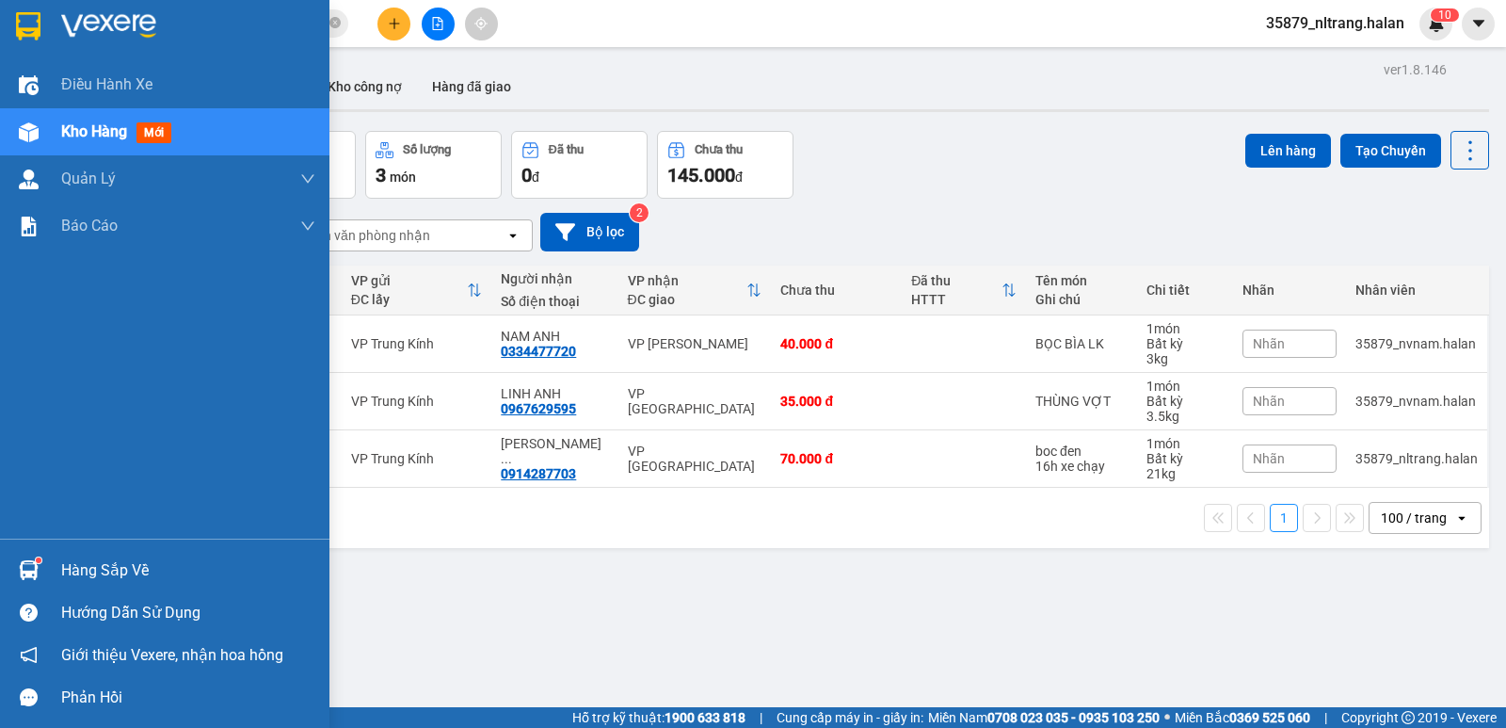
click at [46, 557] on div "Hàng sắp về" at bounding box center [165, 570] width 330 height 42
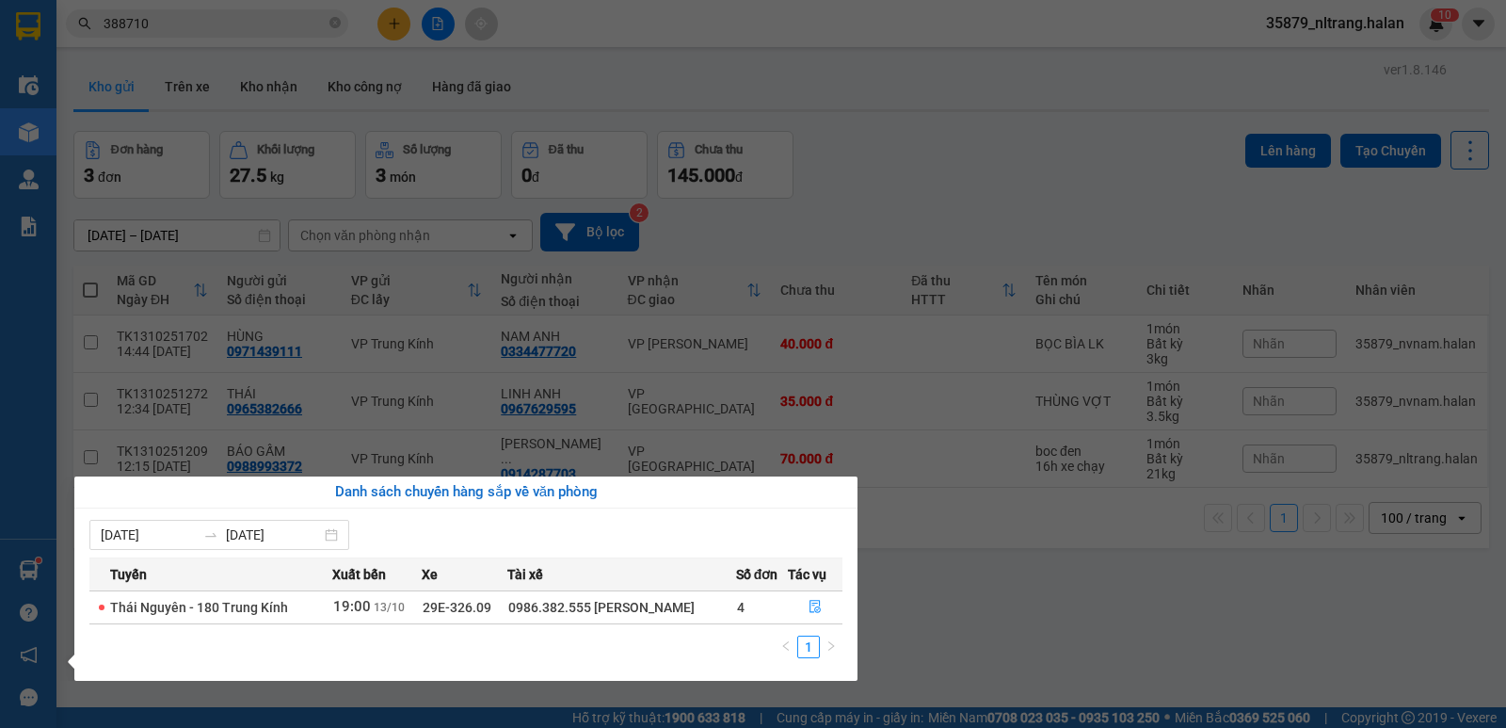
click at [880, 203] on section "Kết quả tìm kiếm ( 2 ) Bộ lọc Mã ĐH Trạng thái Món hàng Thu hộ Tổng cước Chưa c…" at bounding box center [753, 364] width 1506 height 728
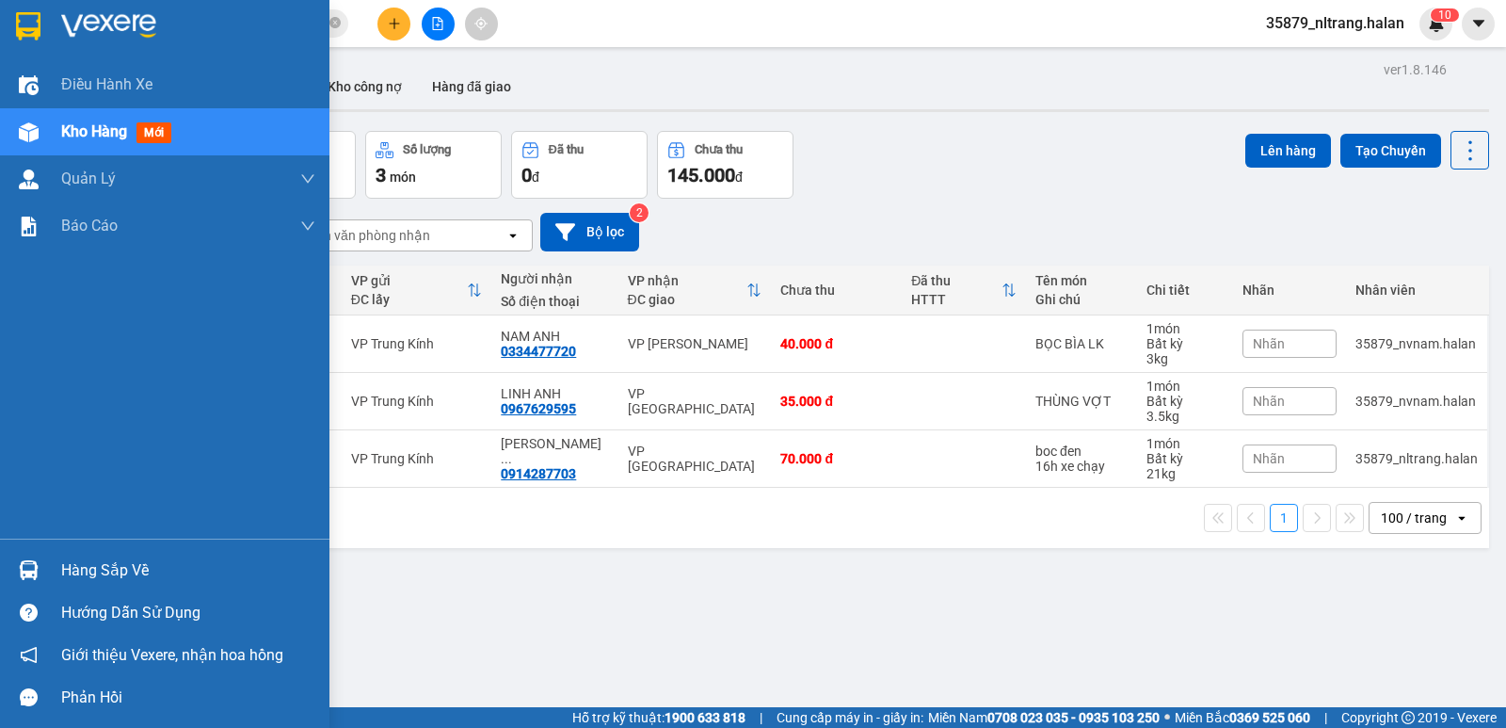
click at [29, 143] on div at bounding box center [28, 132] width 33 height 33
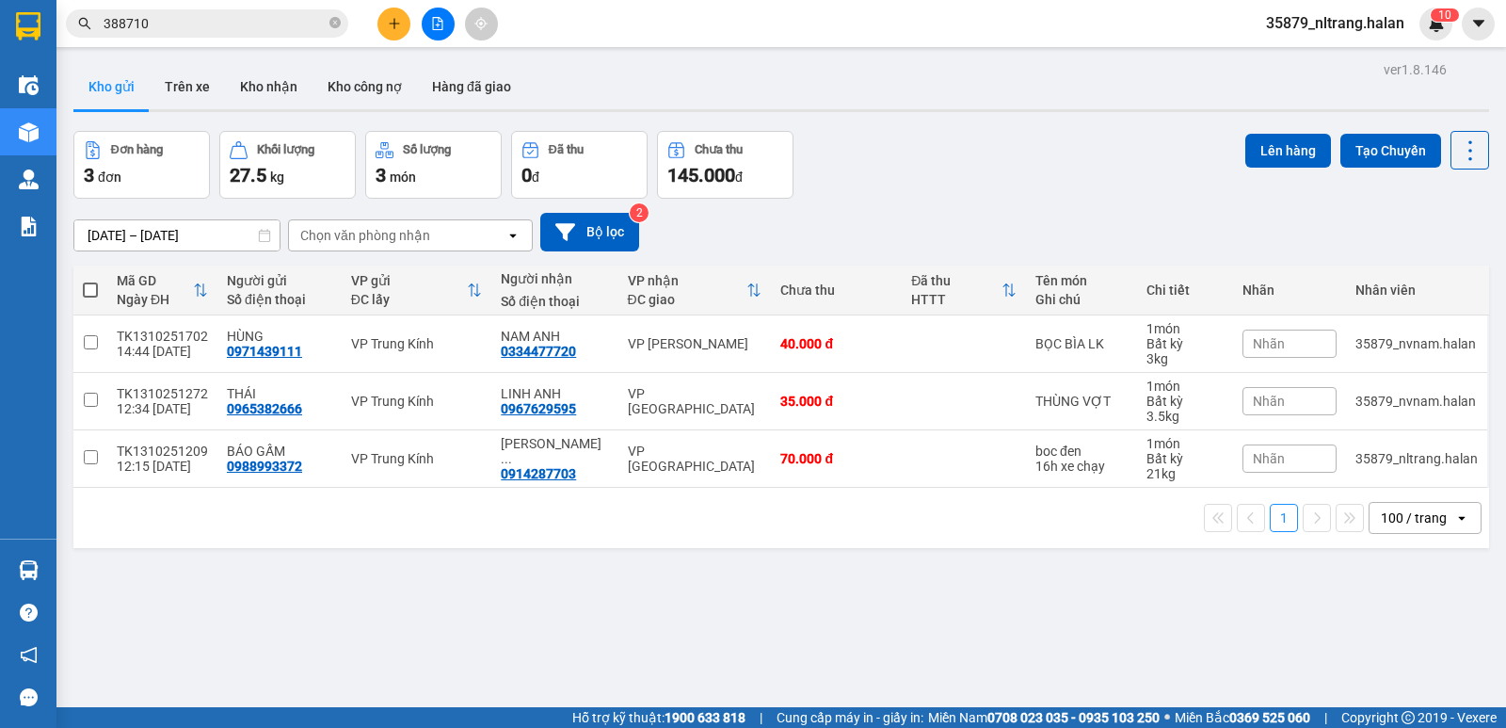
drag, startPoint x: 952, startPoint y: 169, endPoint x: 1505, endPoint y: 210, distance: 555.2
click at [1017, 168] on div "Đơn hàng 3 đơn Khối lượng 27.5 kg Số lượng 3 món Đã thu 0 đ Chưa thu 145.000 đ …" at bounding box center [781, 165] width 1416 height 68
click at [1457, 143] on icon at bounding box center [1470, 150] width 26 height 26
click at [1392, 258] on li "Làm mới" at bounding box center [1421, 269] width 141 height 34
click at [939, 102] on div "Kho gửi Trên xe Kho nhận Kho công nợ Hàng đã giao" at bounding box center [781, 89] width 1416 height 50
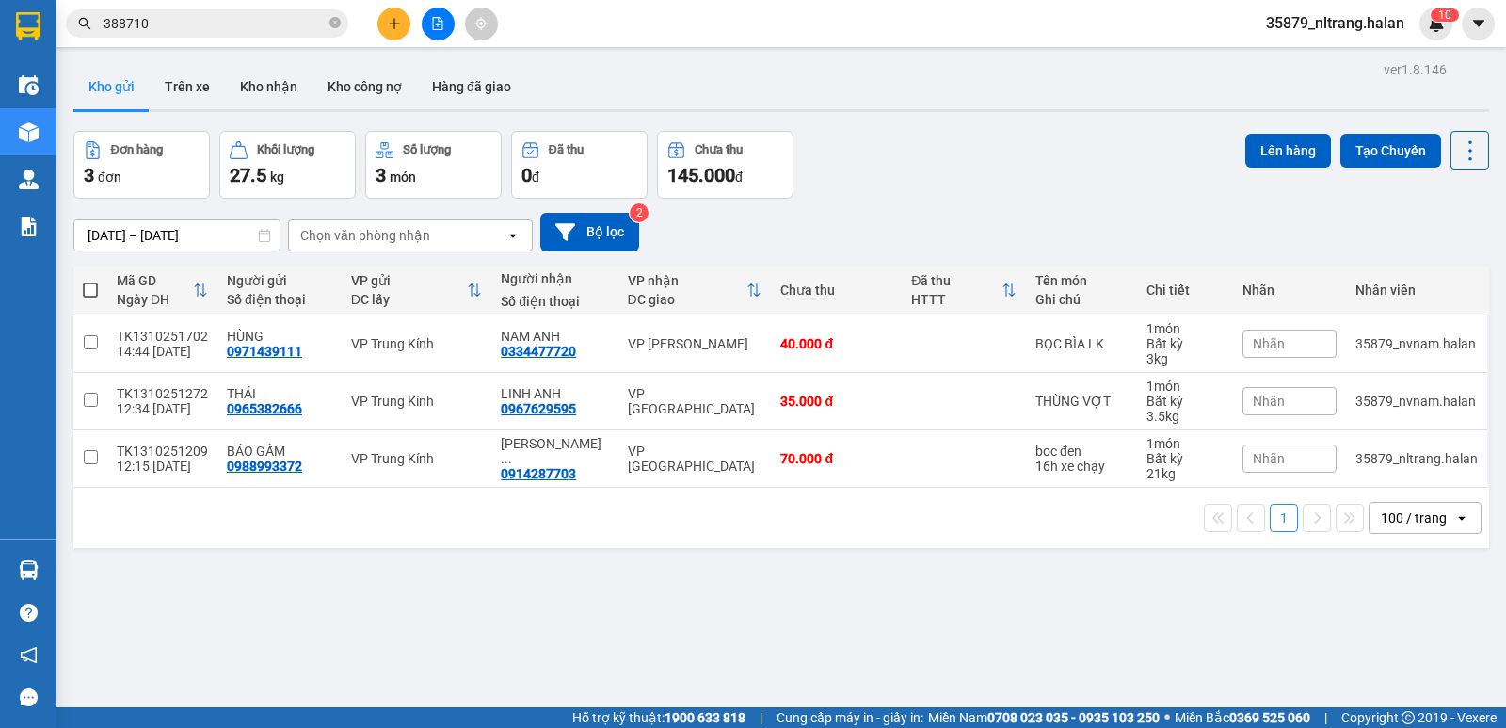
click at [939, 102] on div "Kho gửi Trên xe Kho nhận Kho công nợ Hàng đã giao" at bounding box center [781, 89] width 1416 height 50
click at [936, 105] on div "Kho gửi Trên xe Kho nhận Kho công nợ Hàng đã giao" at bounding box center [781, 89] width 1416 height 50
click at [1457, 153] on icon at bounding box center [1470, 150] width 26 height 26
drag, startPoint x: 1386, startPoint y: 264, endPoint x: 1360, endPoint y: 269, distance: 26.0
click at [1386, 265] on icon "Menu" at bounding box center [1381, 270] width 18 height 18
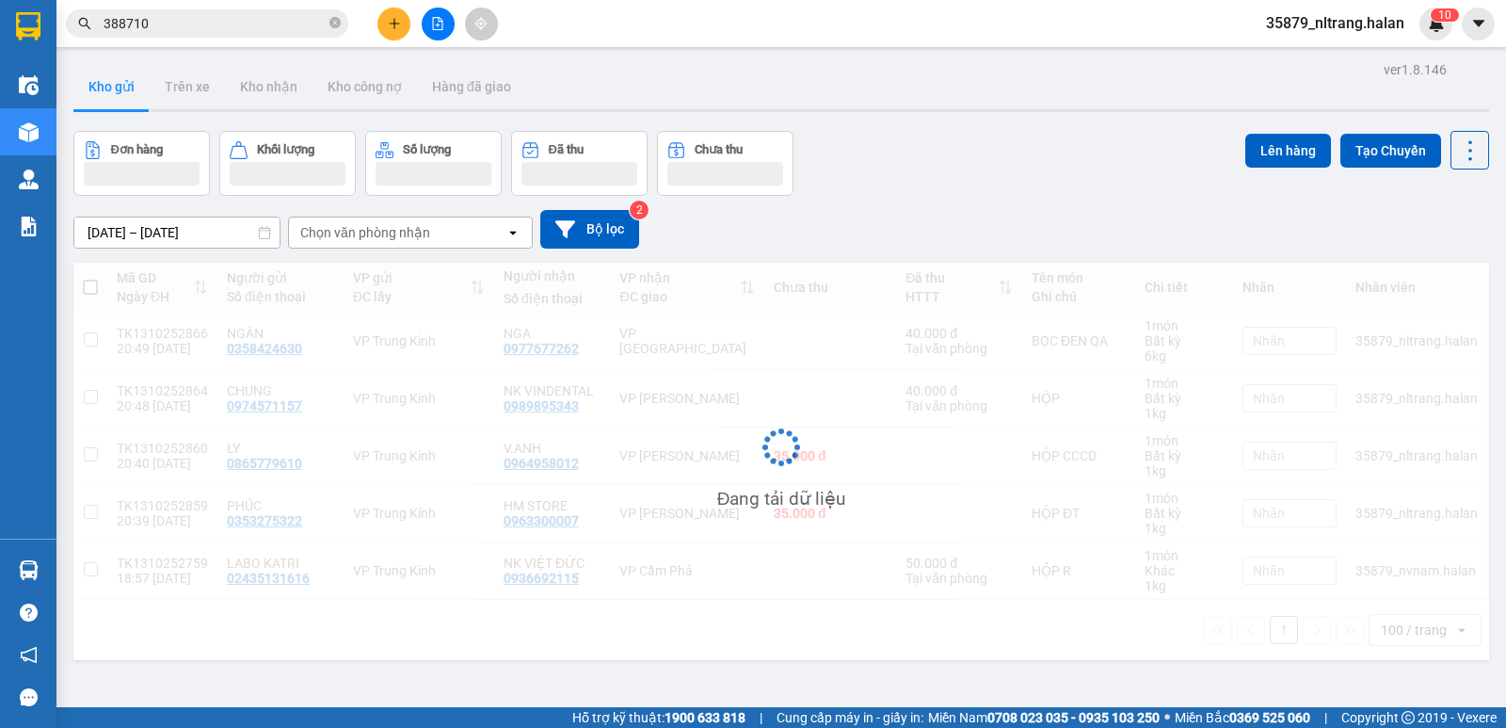
click at [1096, 201] on div "[DATE] – [DATE] Press the down arrow key to interact with the calendar and sele…" at bounding box center [781, 229] width 1416 height 67
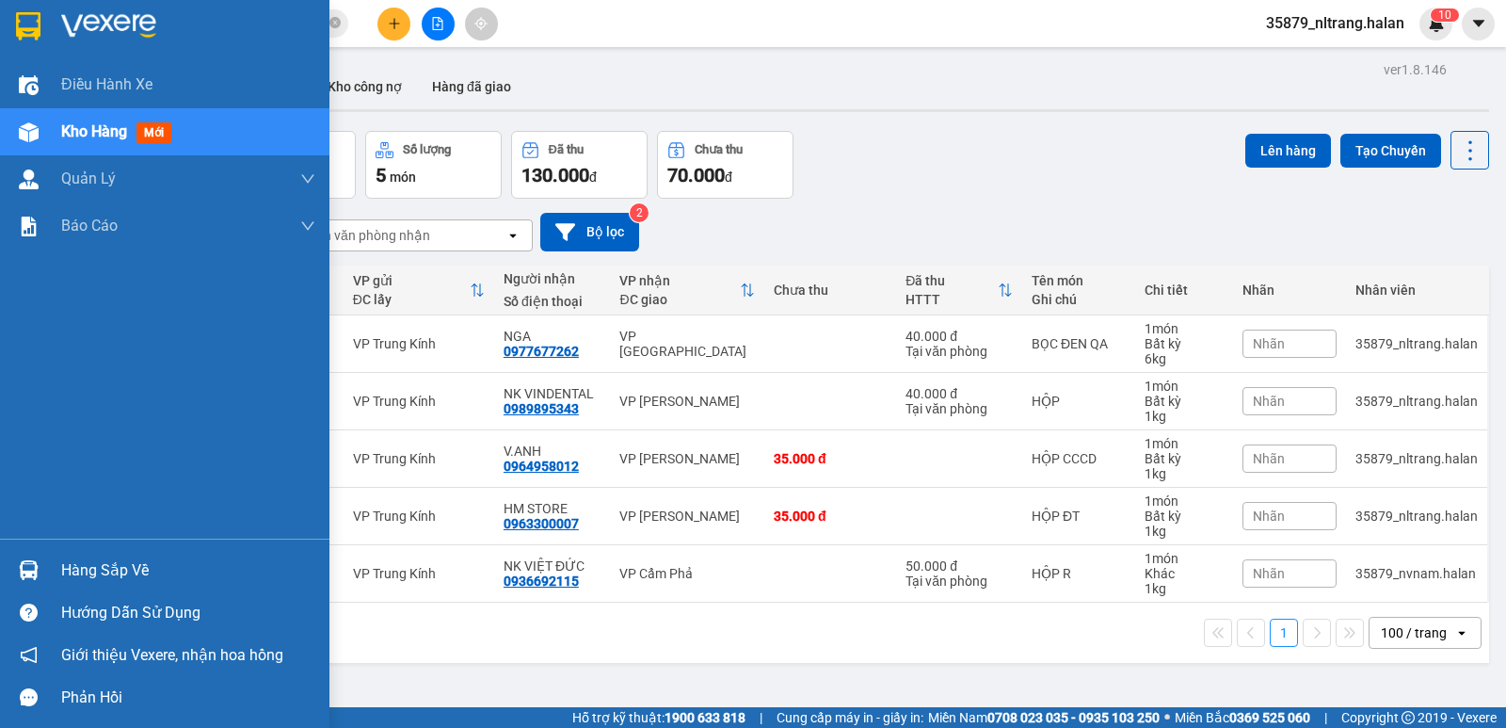
click at [19, 573] on img at bounding box center [29, 570] width 20 height 20
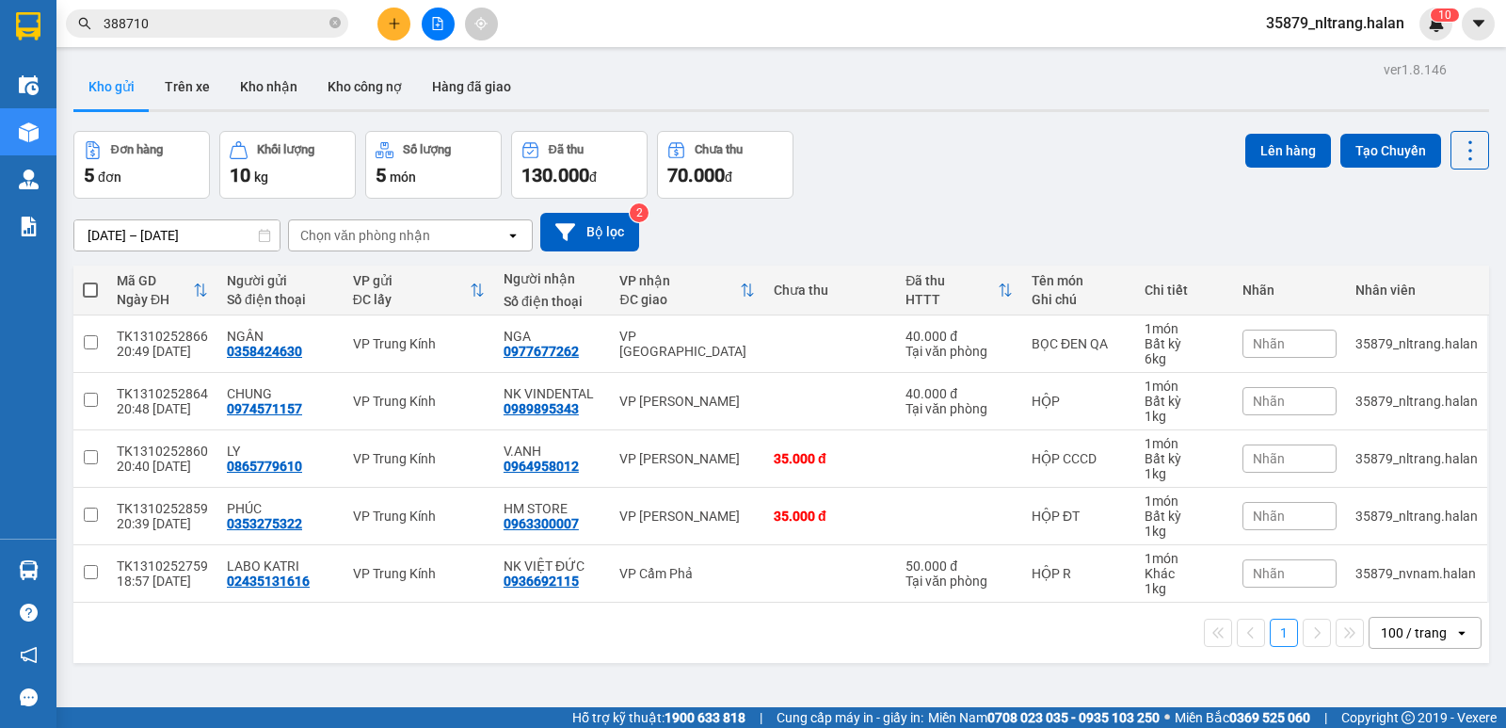
click at [985, 141] on section "Kết quả tìm kiếm ( 2 ) Bộ lọc Mã ĐH Trạng thái Món hàng Thu hộ Tổng cước Chưa c…" at bounding box center [753, 364] width 1506 height 728
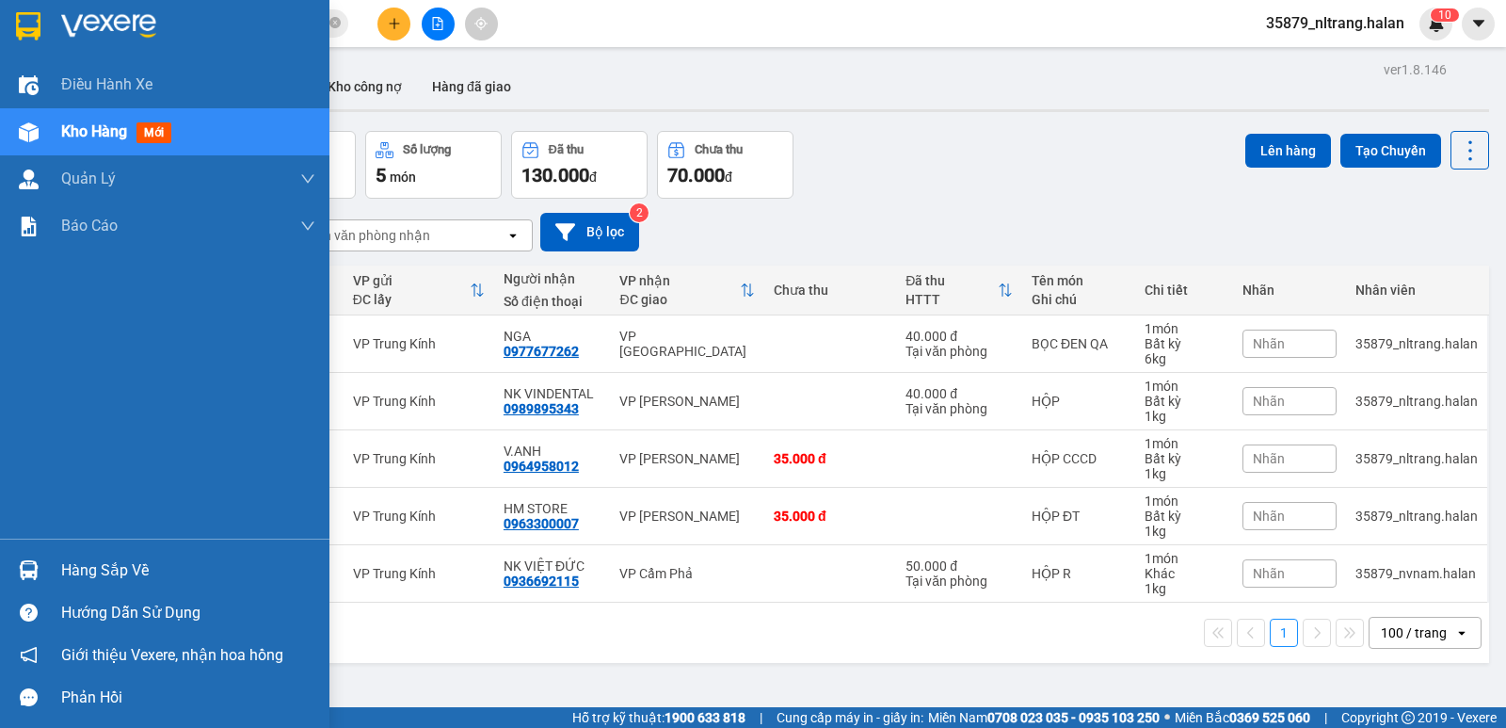
click at [10, 570] on div "Hàng sắp về" at bounding box center [165, 570] width 330 height 42
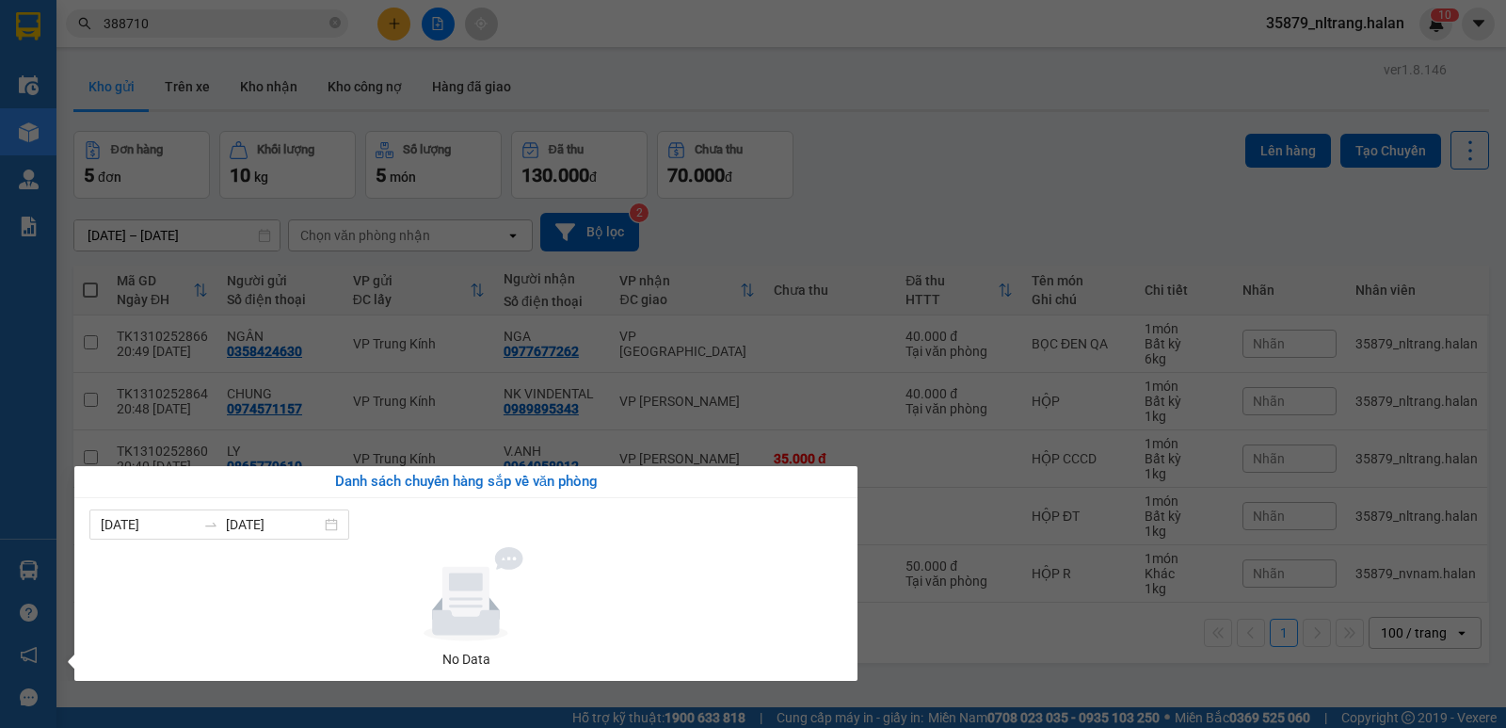
click at [248, 16] on section "Kết quả tìm kiếm ( 2 ) Bộ lọc Mã ĐH Trạng thái Món hàng Thu hộ Tổng cước Chưa c…" at bounding box center [753, 364] width 1506 height 728
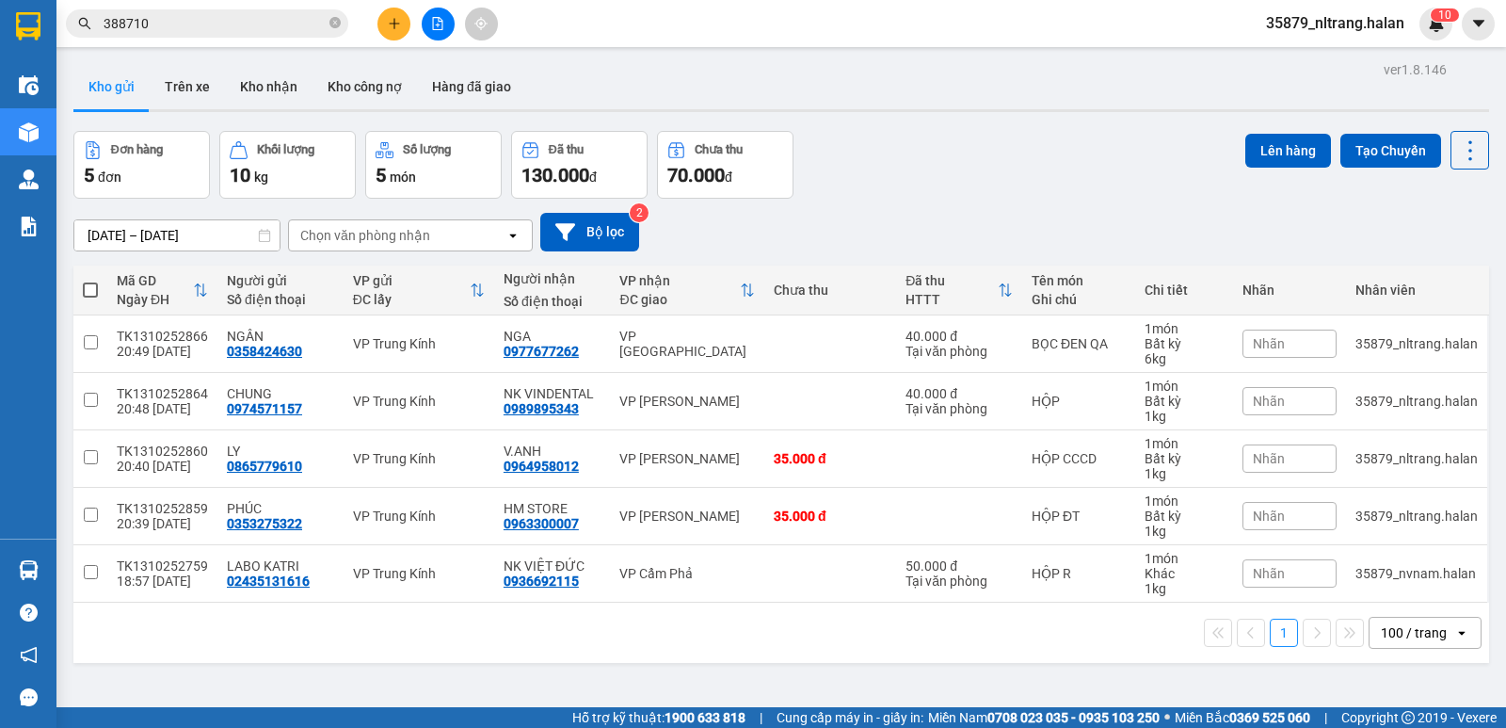
click at [248, 16] on input "388710" at bounding box center [215, 23] width 222 height 21
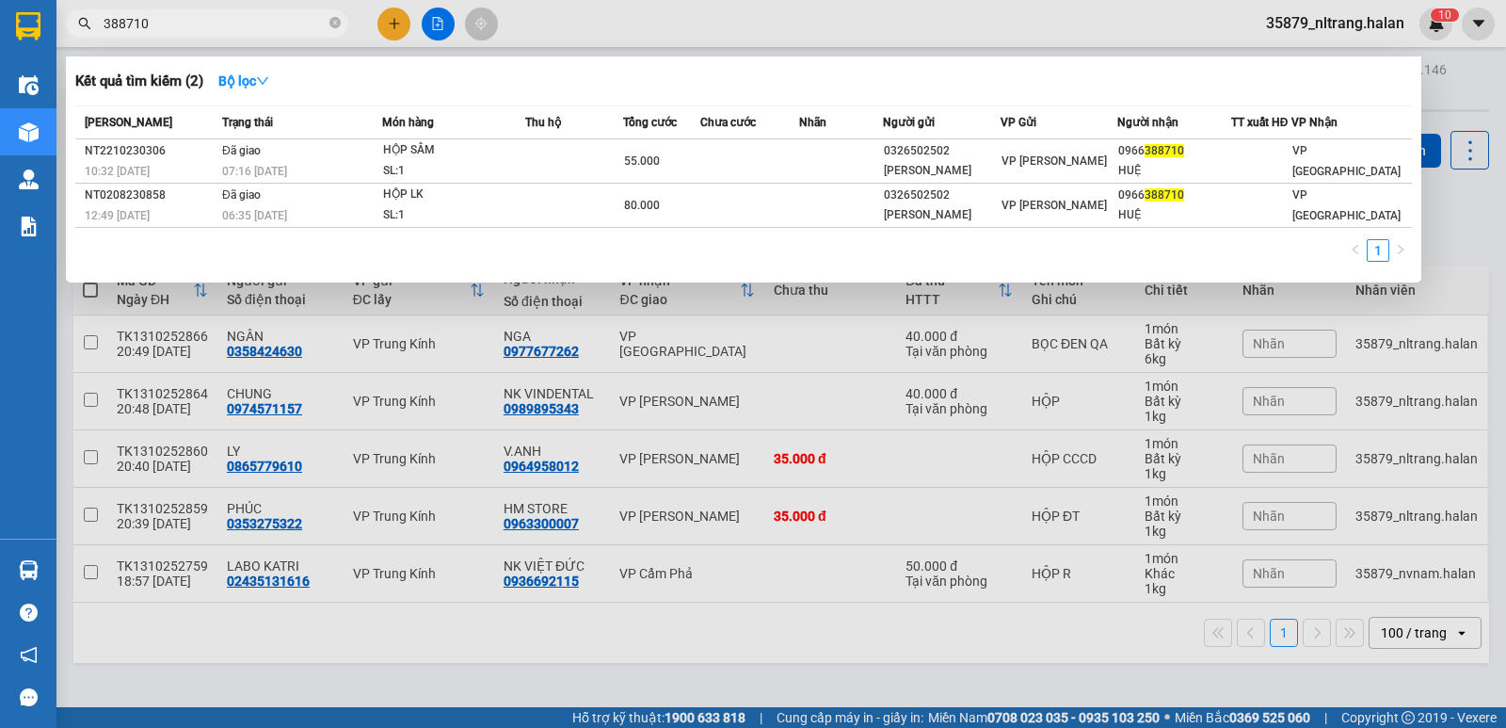
click at [245, 17] on input "388710" at bounding box center [215, 23] width 222 height 21
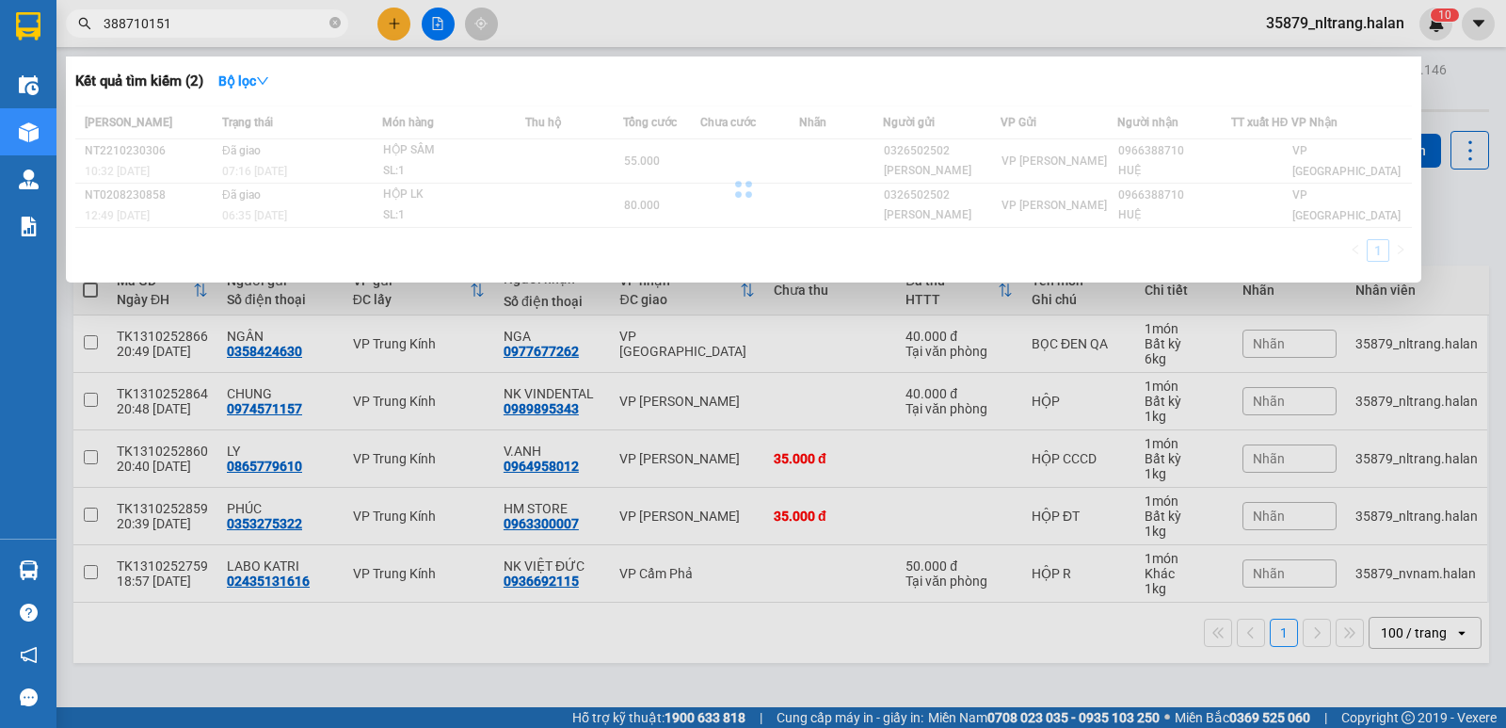
click at [245, 17] on input "388710151" at bounding box center [215, 23] width 222 height 21
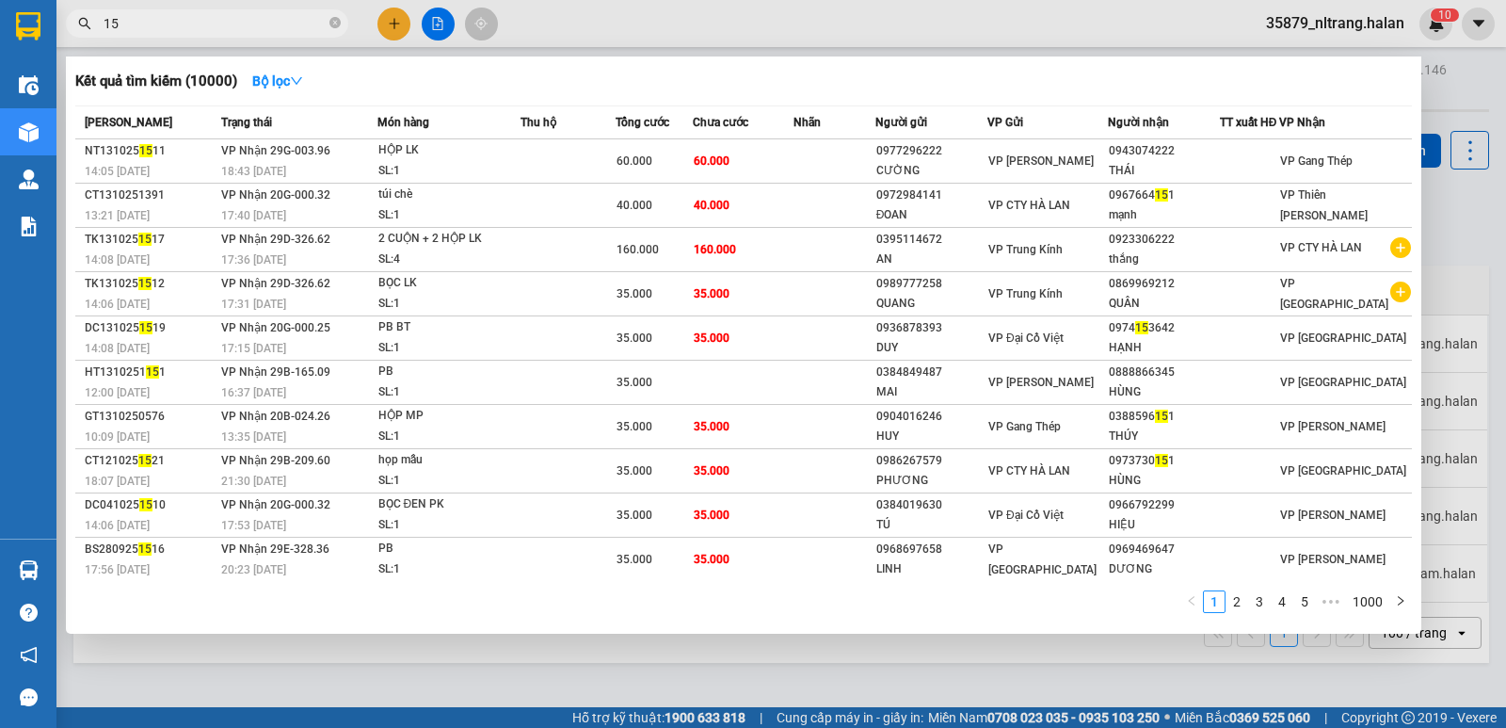
type input "1"
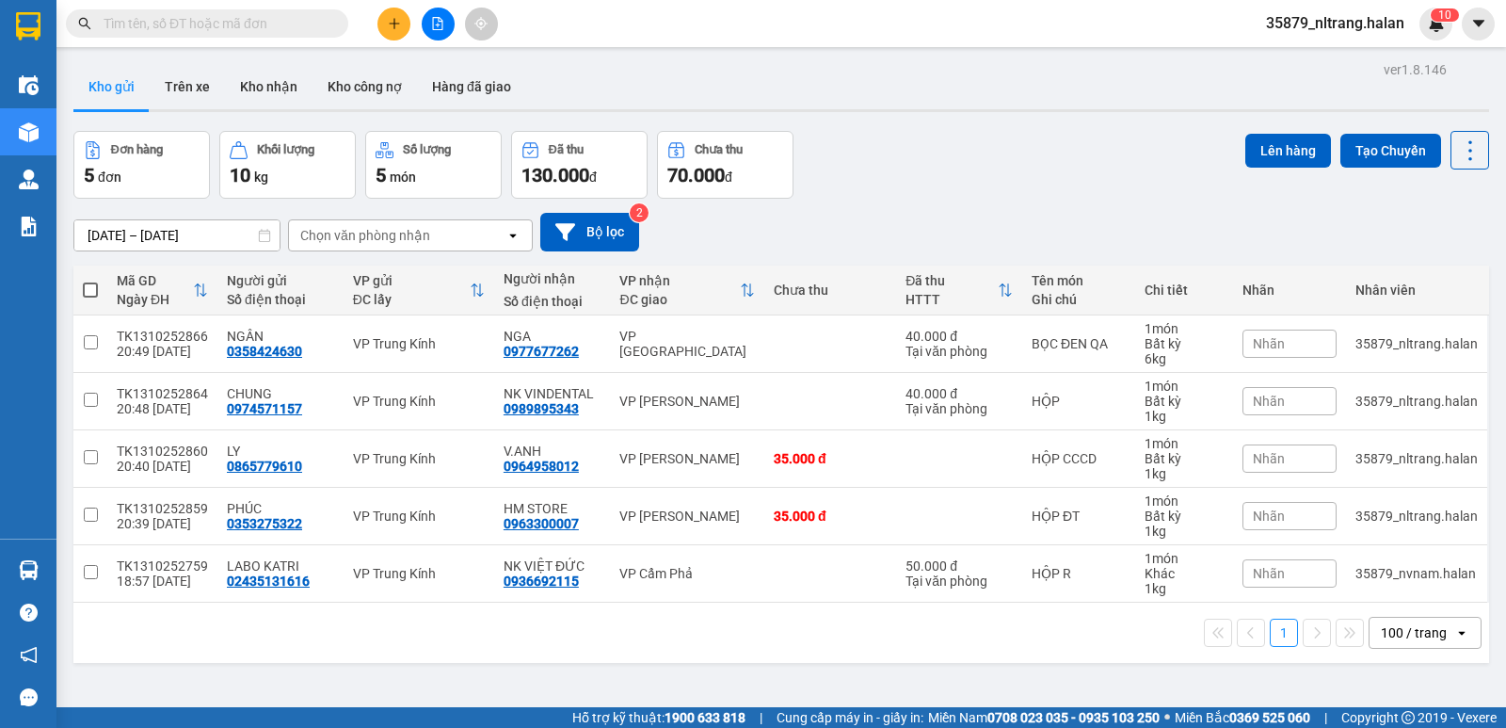
click at [1454, 228] on div "[DATE] – [DATE] Press the down arrow key to interact with the calendar and sele…" at bounding box center [781, 232] width 1416 height 39
click at [263, 77] on button "Kho nhận" at bounding box center [269, 86] width 88 height 45
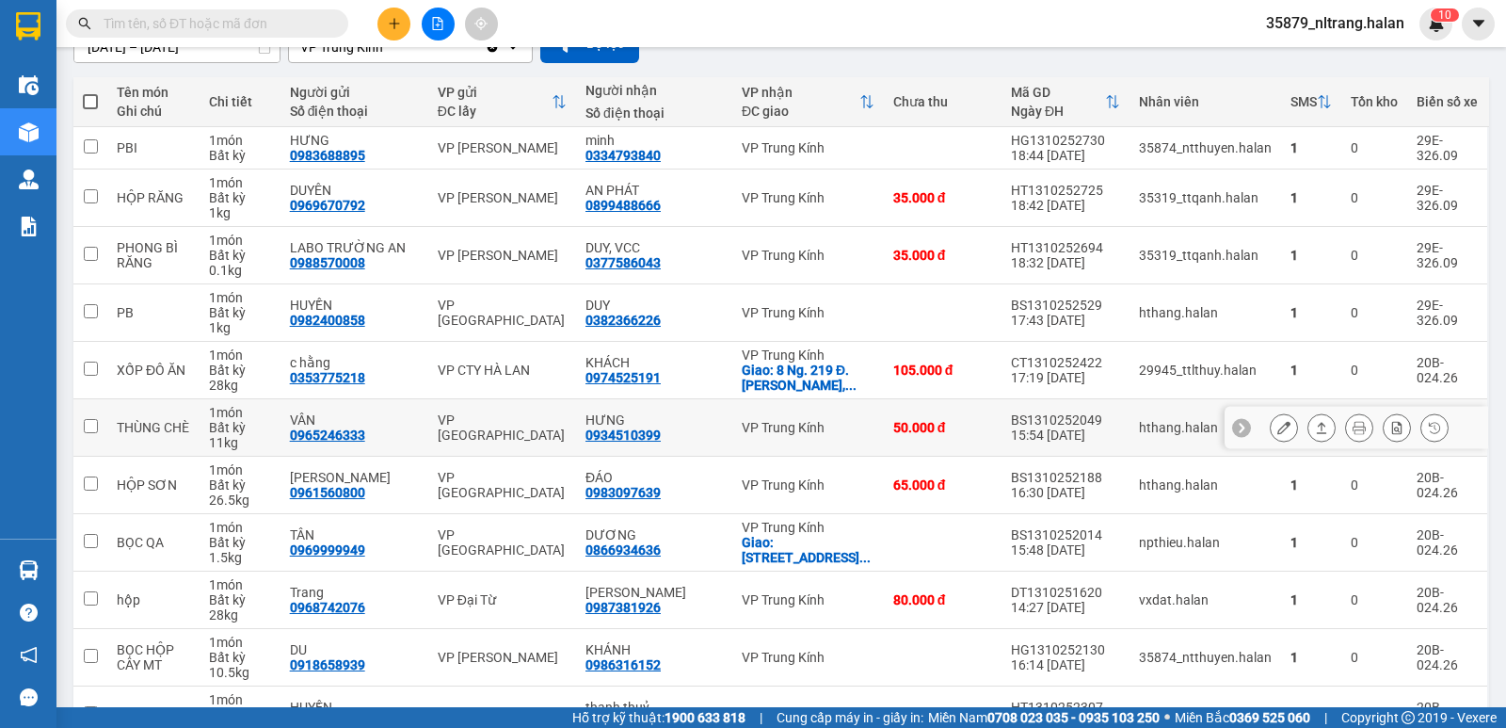
scroll to position [282, 0]
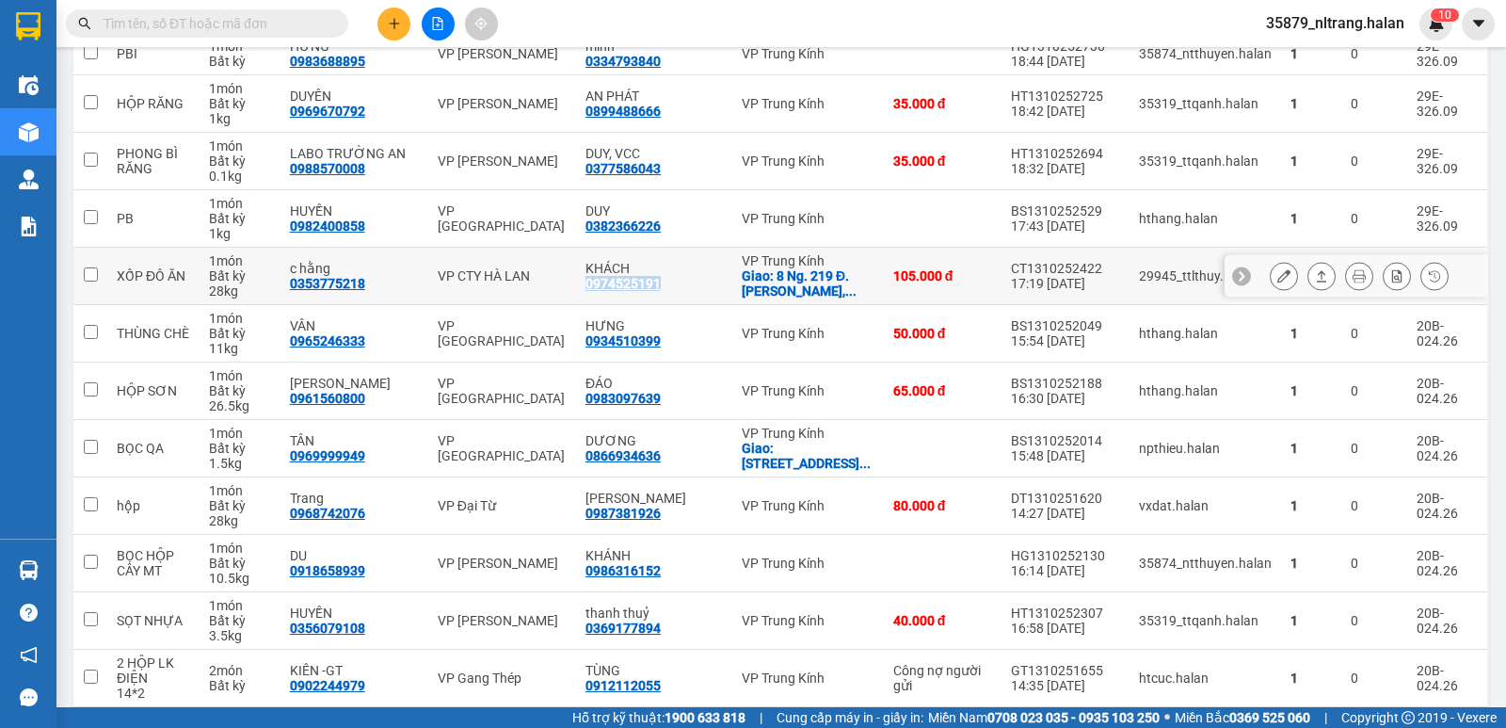
drag, startPoint x: 687, startPoint y: 287, endPoint x: 609, endPoint y: 291, distance: 78.2
click at [609, 291] on div "KHÁCH 0974525191" at bounding box center [654, 276] width 137 height 30
checkbox input "true"
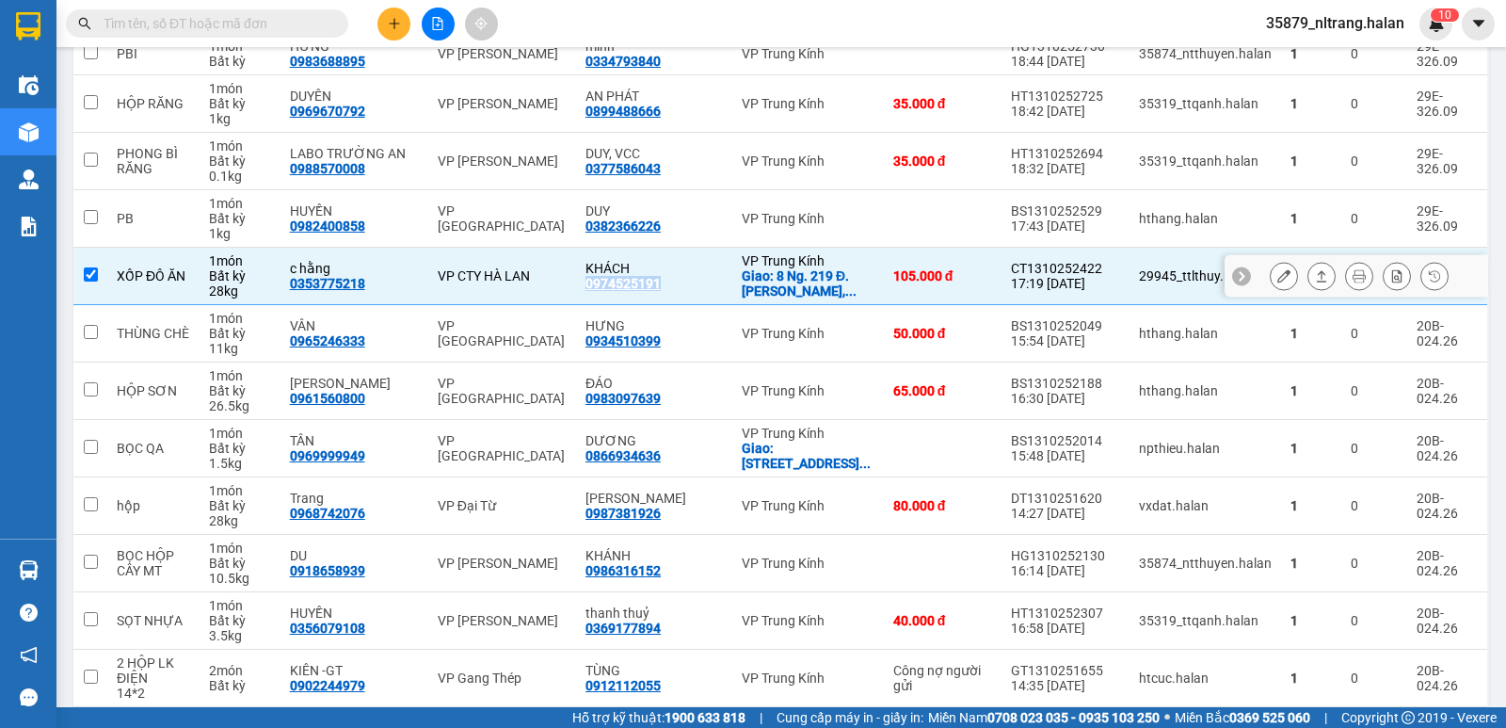
copy div "0974525191"
click at [279, 27] on input "text" at bounding box center [215, 23] width 222 height 21
paste input "0974525191"
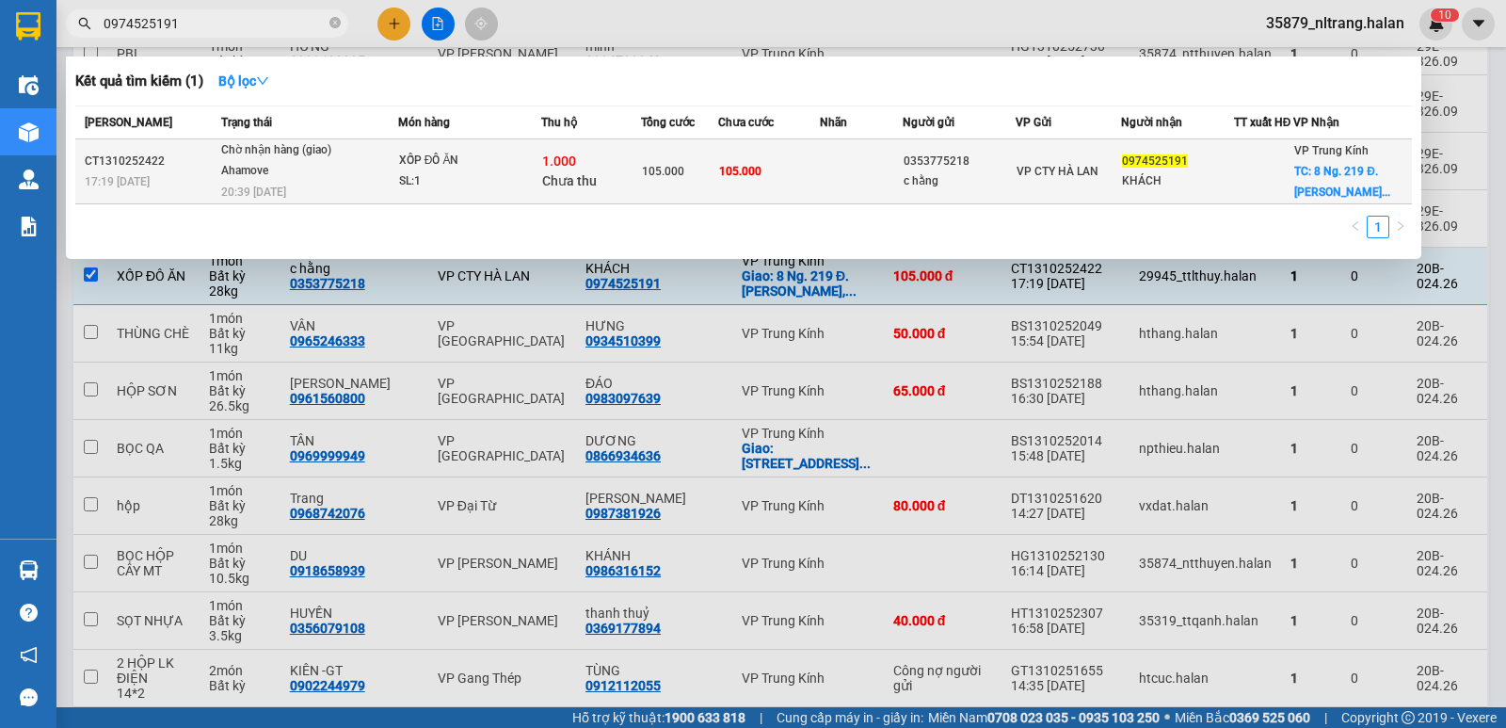
type input "0974525191"
click at [495, 168] on div "XỐP ĐÔ ĂN" at bounding box center [469, 161] width 141 height 21
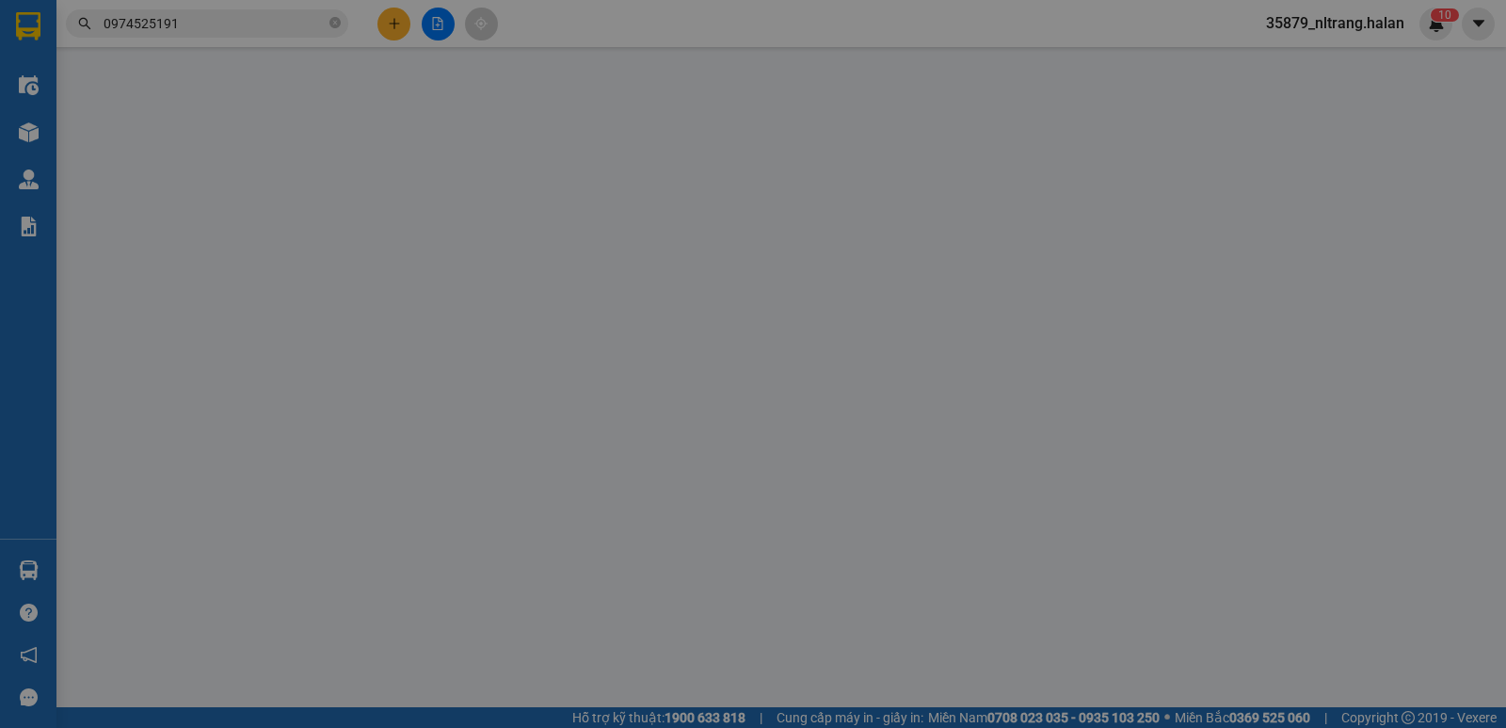
type input "0353775218"
type input "c hằng"
type input "0974525191"
type input "KHÁCH"
checkbox input "true"
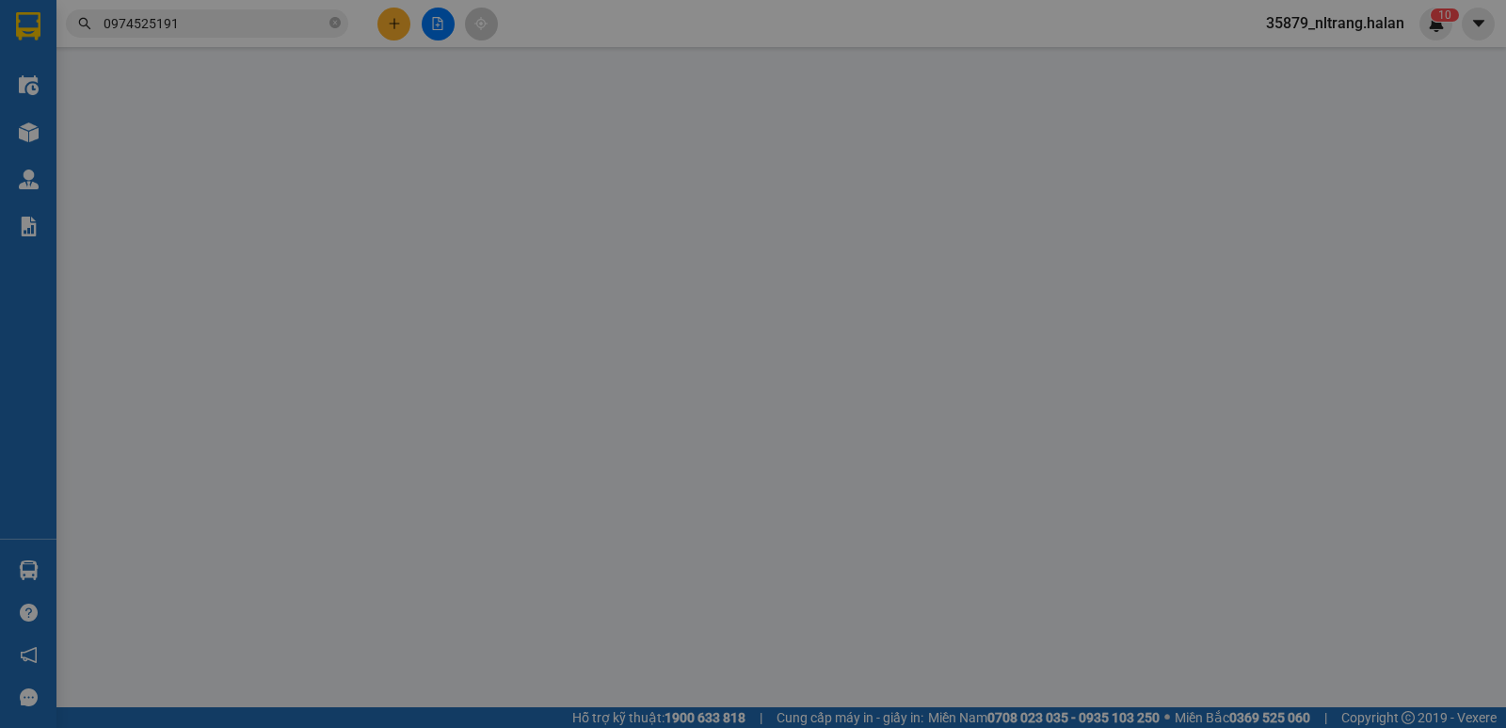
type input "8 Ng. 219 Đ. Nguyễn Ngọc Vũ, Trung Hoà, Cầu Giấy, Hà Nội, Việt Nam"
type input "40.000"
checkbox input "true"
type input "1.000"
type input "30.000"
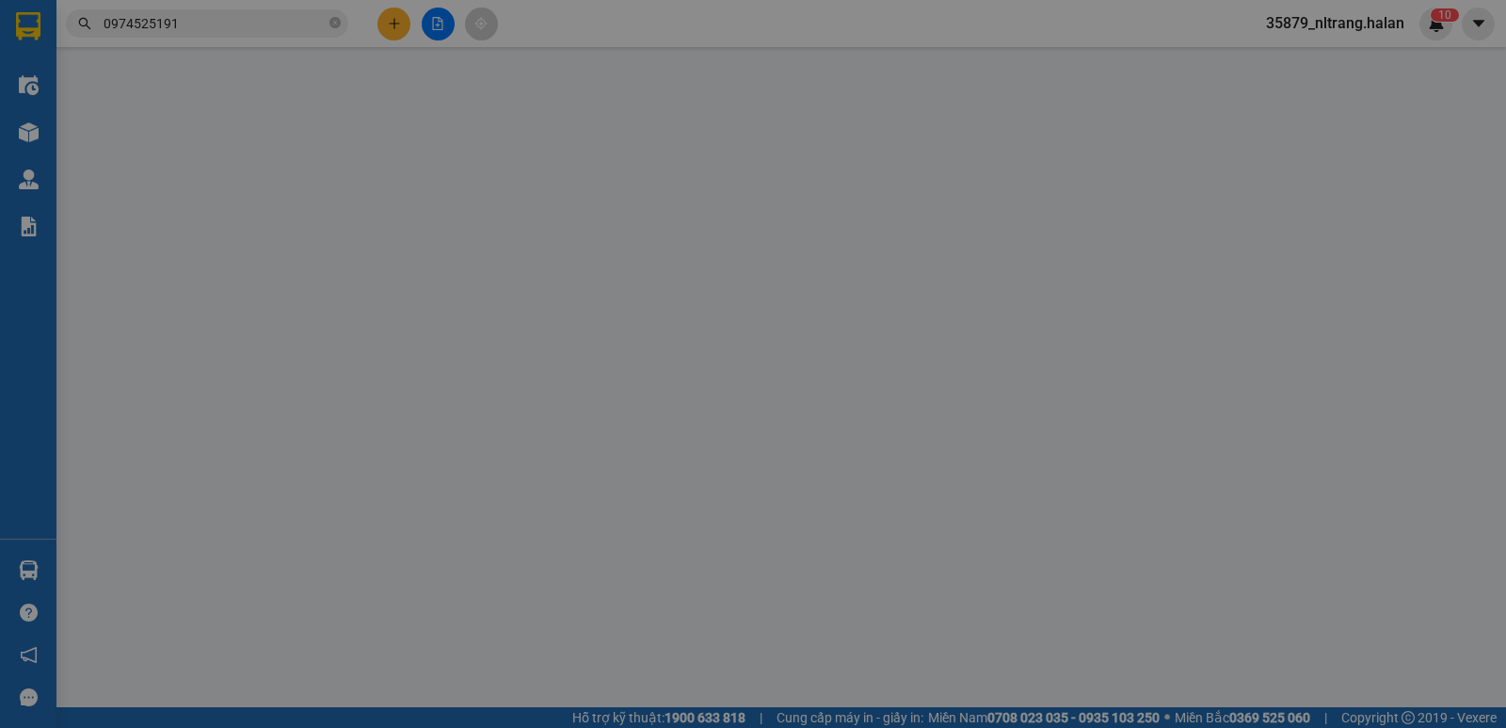
type input "105.000"
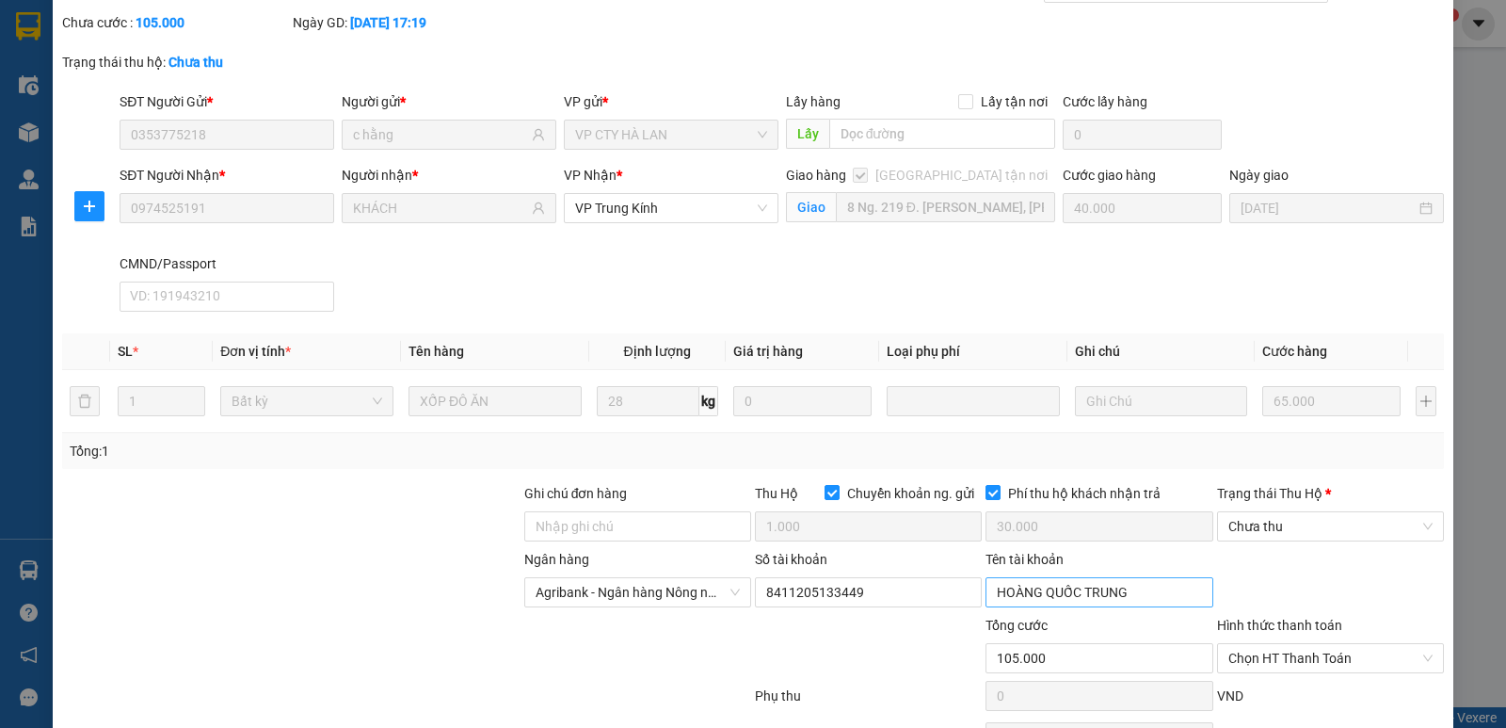
scroll to position [204, 0]
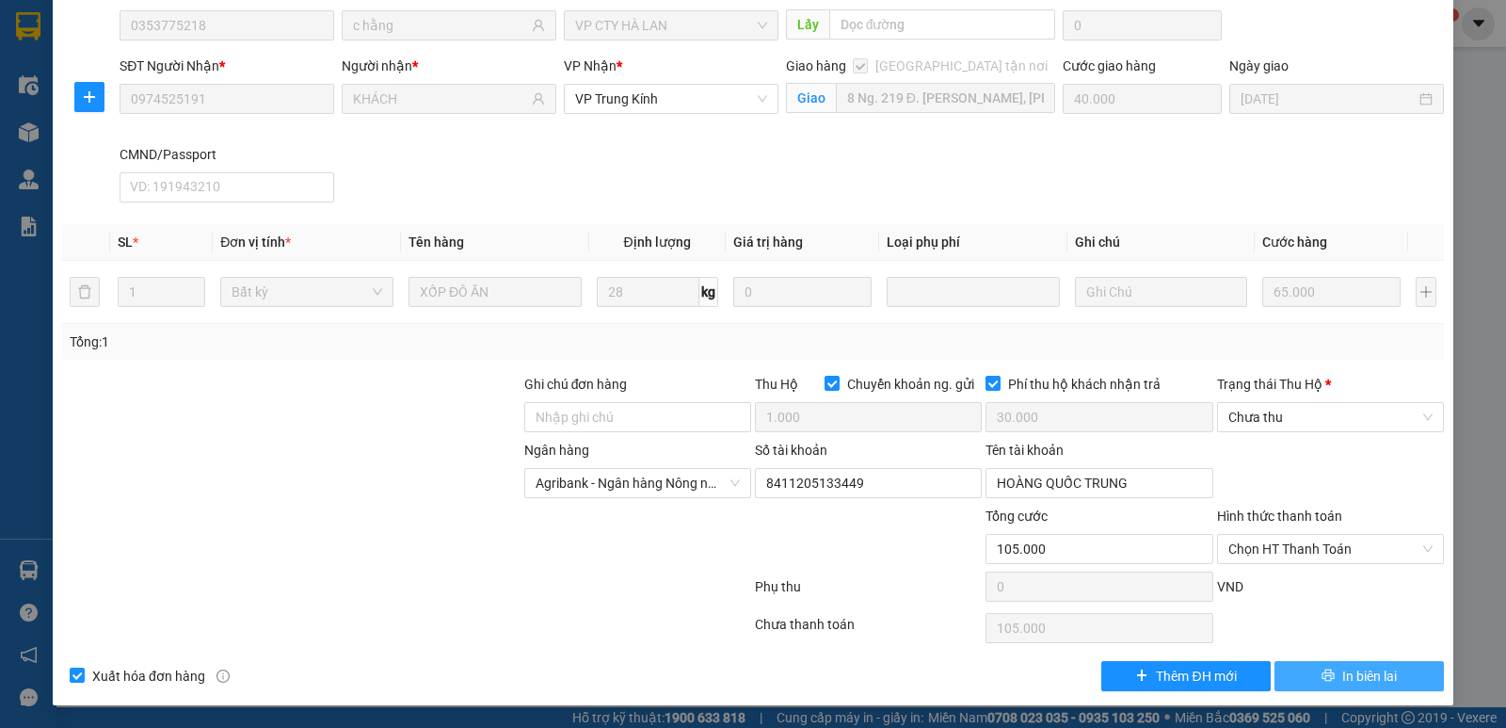
click at [1320, 666] on button "In biên lai" at bounding box center [1359, 676] width 169 height 30
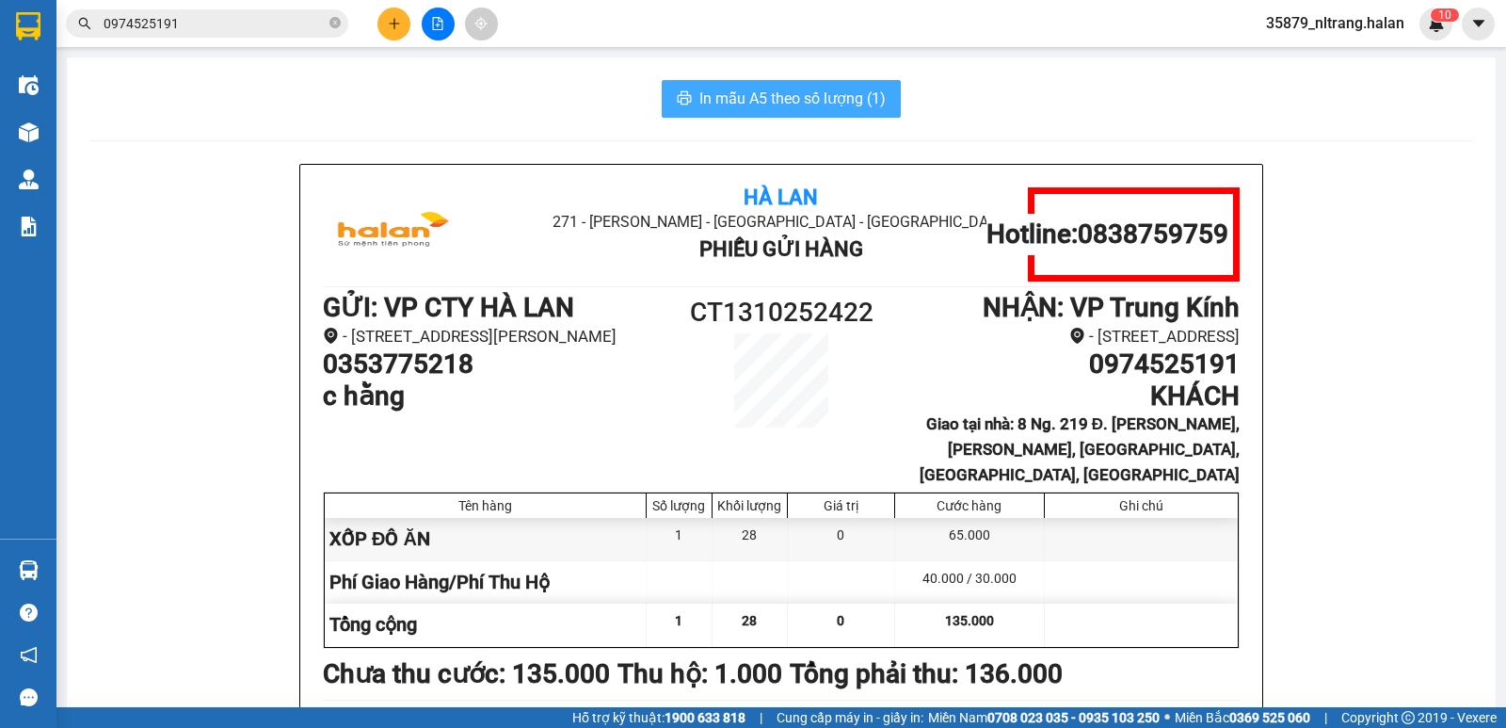
click at [719, 95] on span "In mẫu A5 theo số lượng (1)" at bounding box center [793, 99] width 186 height 24
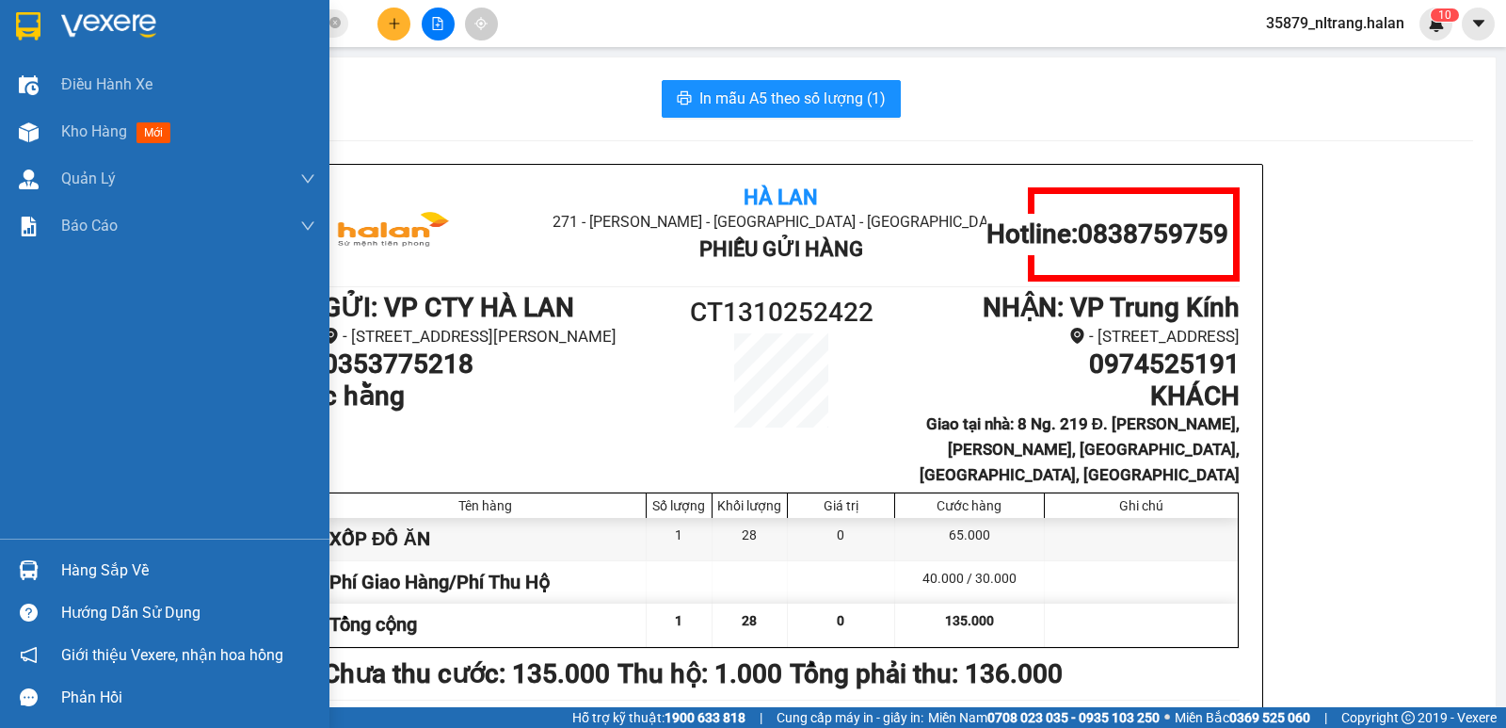
click at [10, 564] on div "Hàng sắp về" at bounding box center [165, 570] width 330 height 42
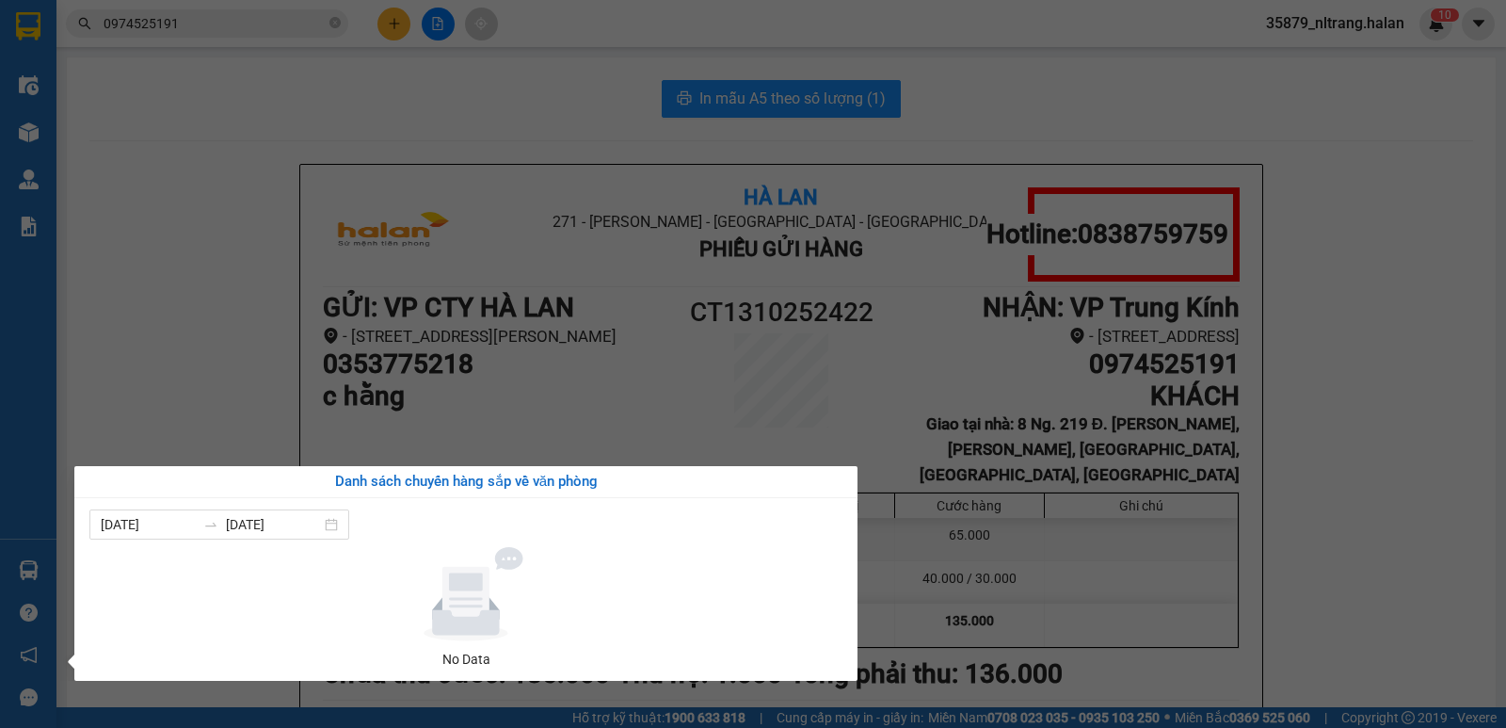
click at [1363, 317] on section "Kết quả tìm kiếm ( 1 ) Bộ lọc Mã ĐH Trạng thái Món hàng Thu hộ Tổng cước Chưa c…" at bounding box center [753, 364] width 1506 height 728
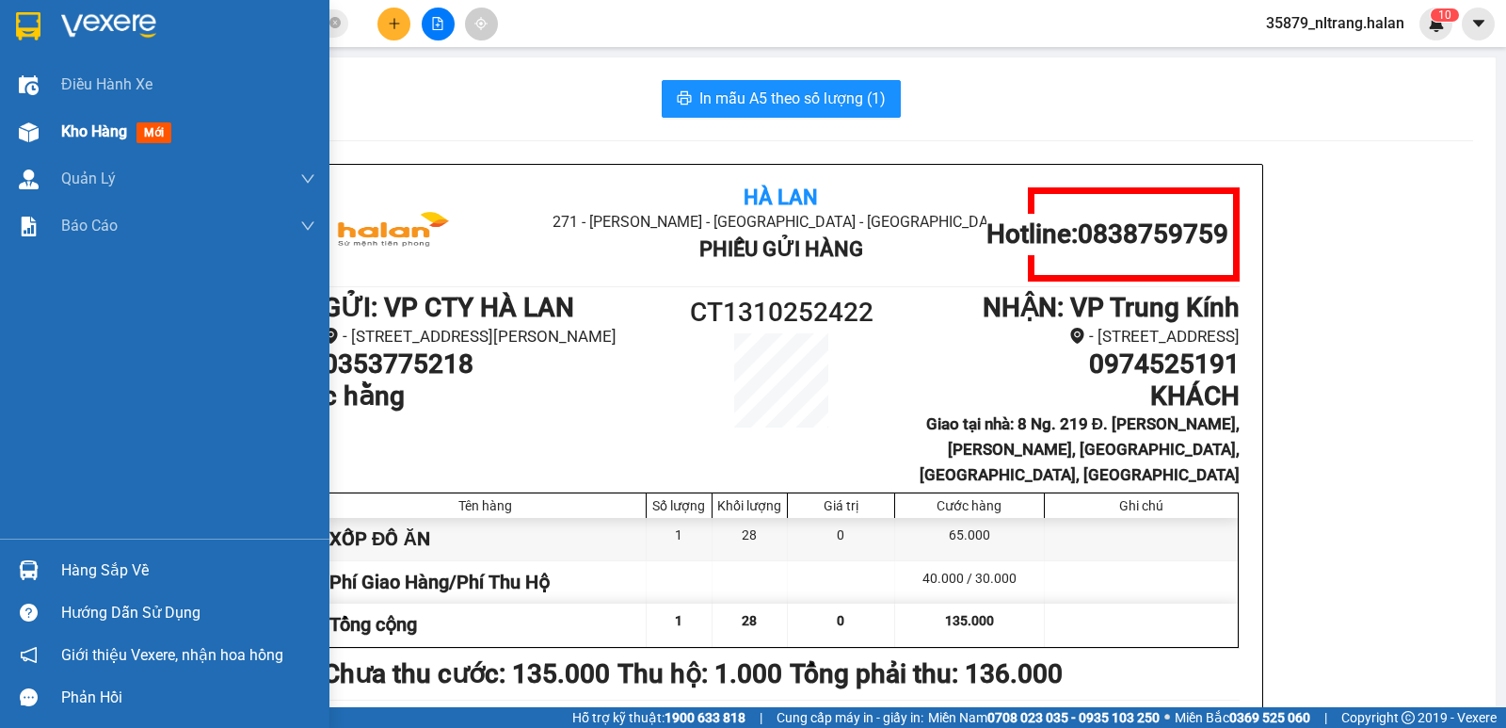
click at [20, 123] on img at bounding box center [29, 132] width 20 height 20
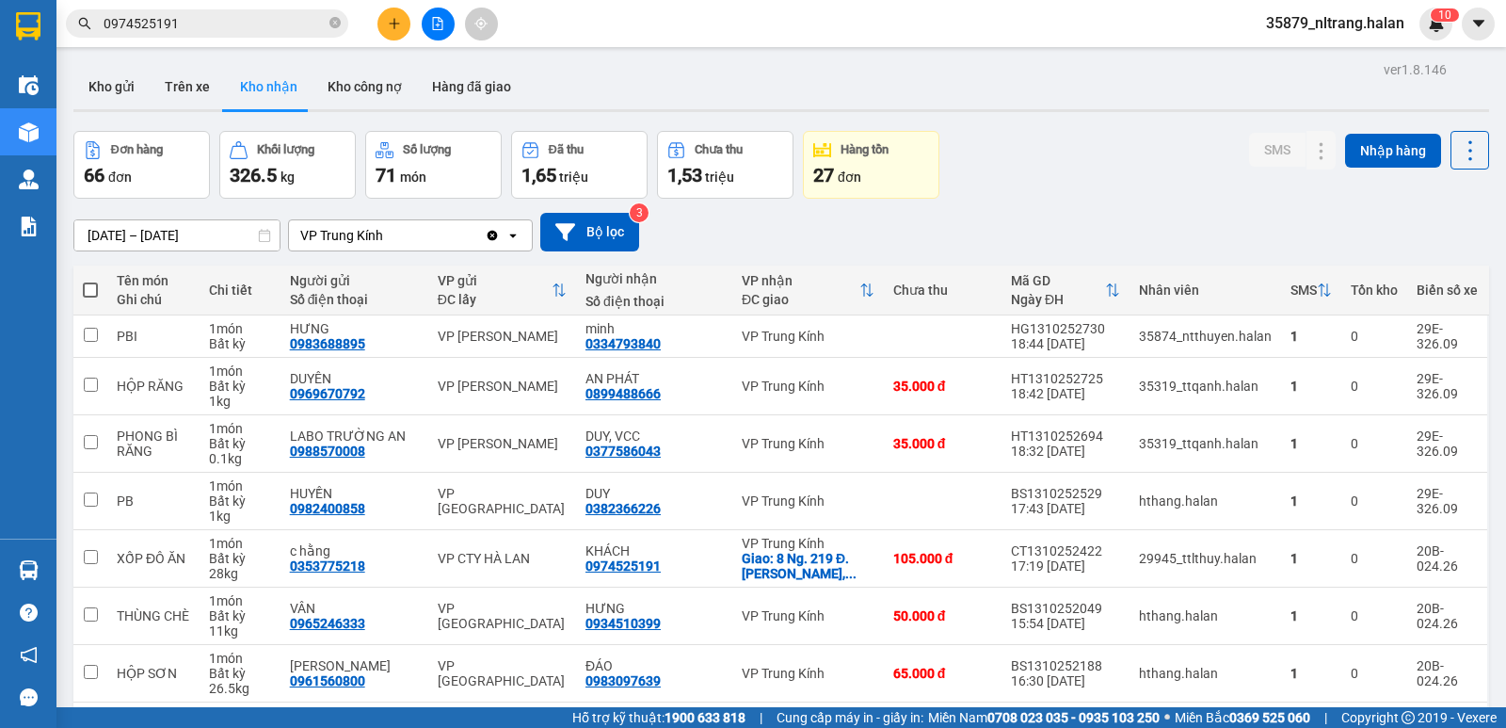
drag, startPoint x: 1133, startPoint y: 152, endPoint x: 825, endPoint y: 108, distance: 310.9
click at [1088, 151] on div "Đơn hàng 66 đơn Khối lượng 326.5 kg Số lượng 71 món Đã thu 1,65 triệu Chưa thu …" at bounding box center [781, 165] width 1416 height 68
click at [220, 12] on span "0974525191" at bounding box center [207, 23] width 282 height 28
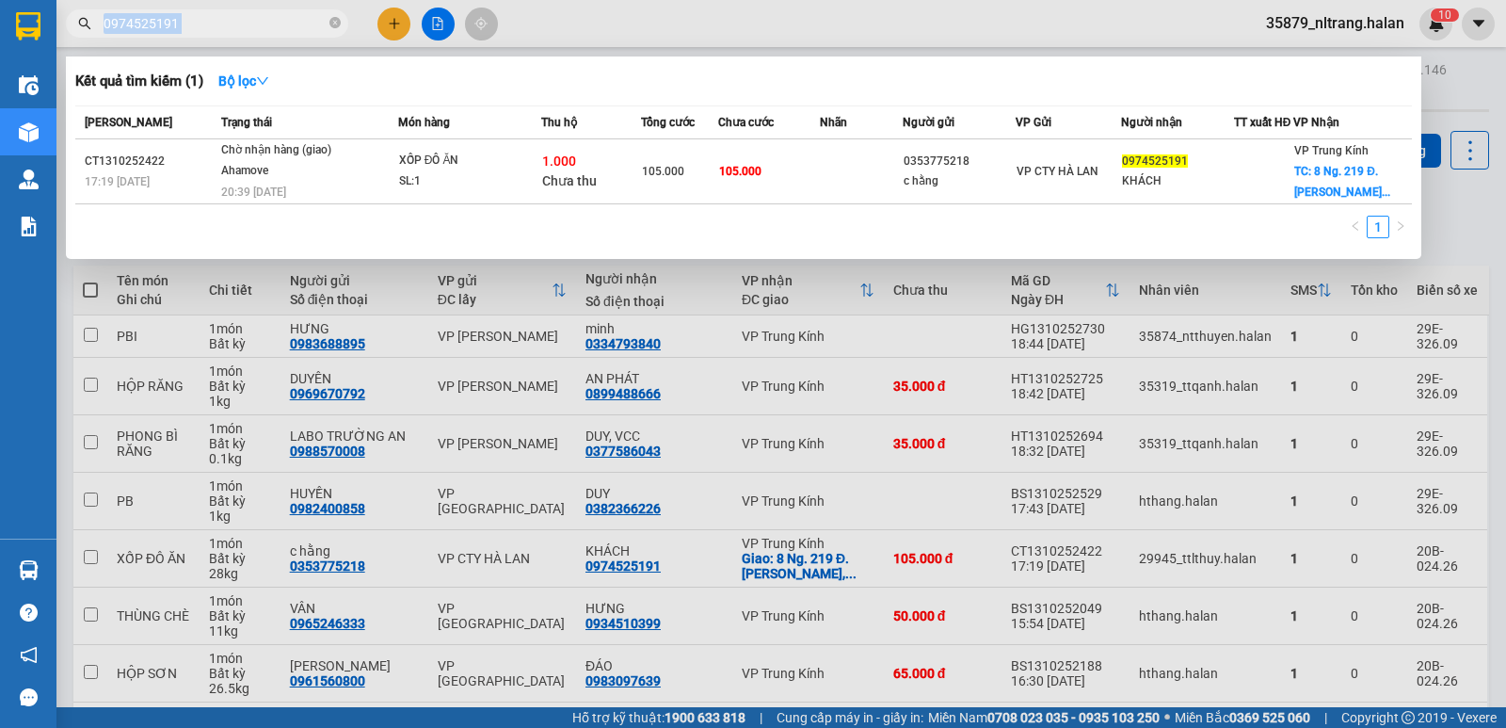
click at [220, 12] on span "0974525191" at bounding box center [207, 23] width 282 height 28
click at [205, 18] on input "0974525191" at bounding box center [215, 23] width 222 height 21
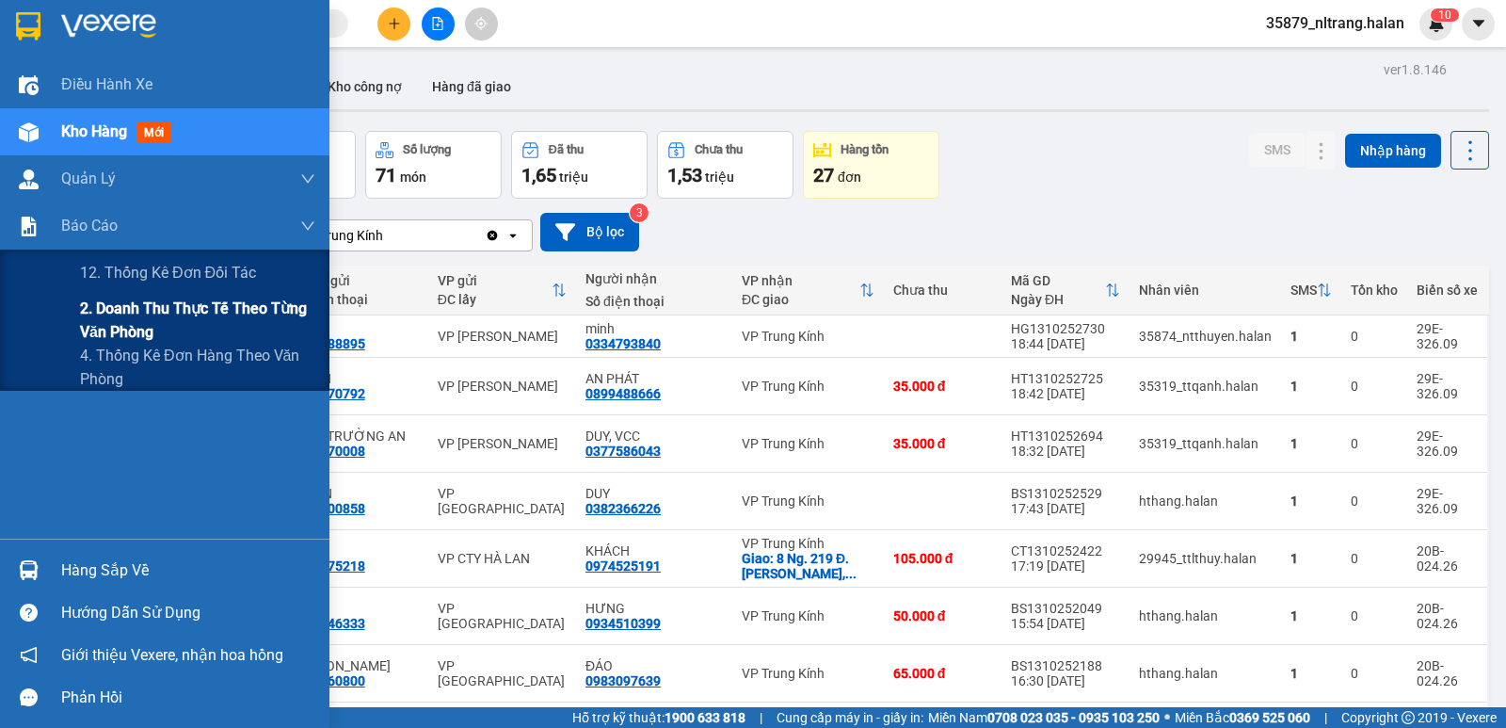
click at [134, 308] on span "2. Doanh thu thực tế theo từng văn phòng" at bounding box center [197, 320] width 235 height 47
